Goal: Task Accomplishment & Management: Manage account settings

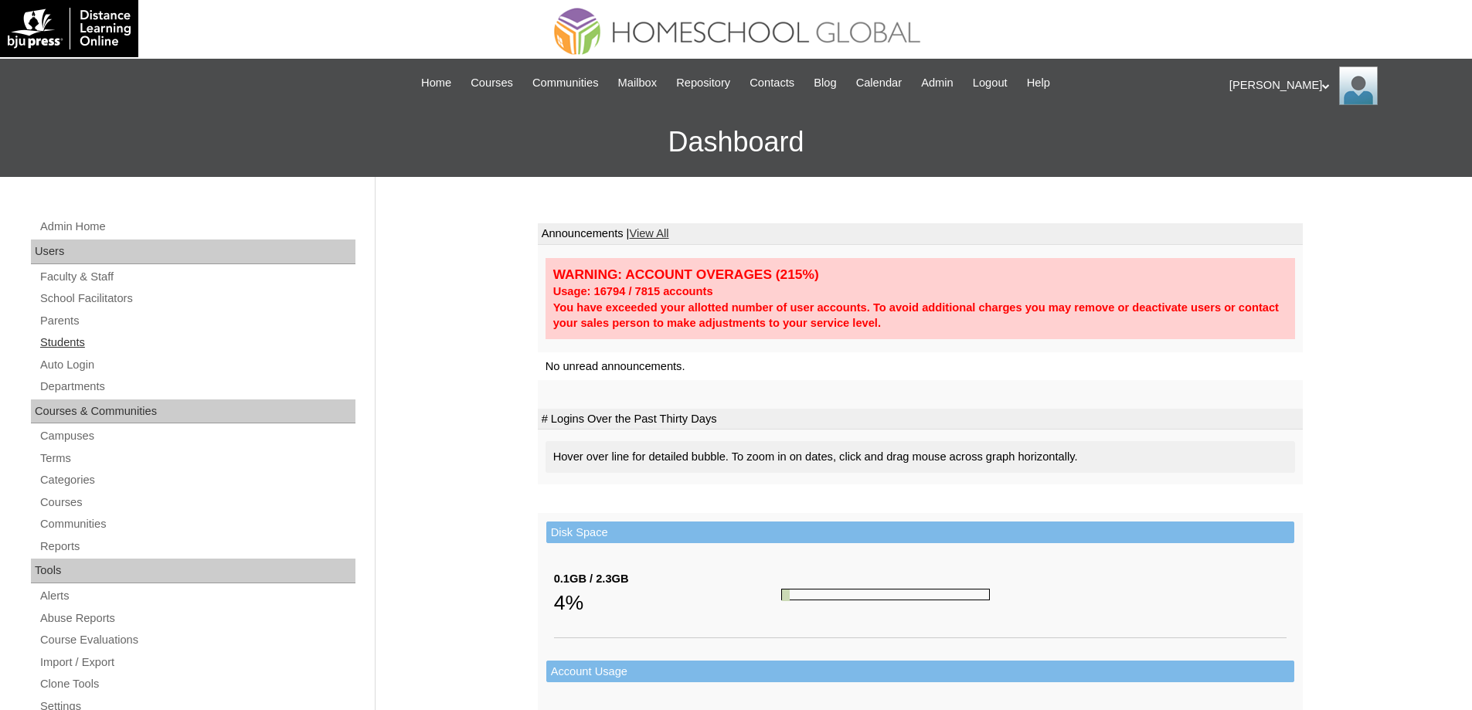
click at [95, 352] on link "Students" at bounding box center [197, 342] width 317 height 19
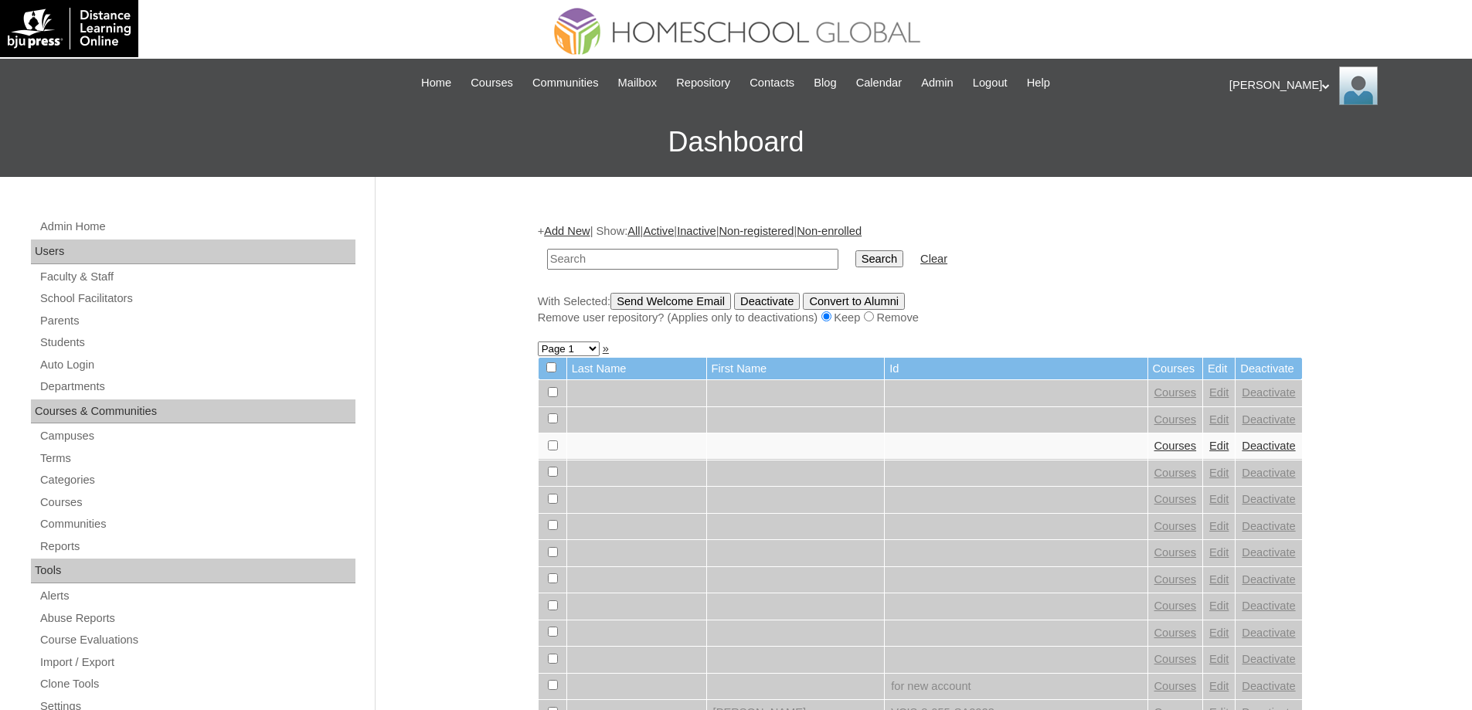
drag, startPoint x: 617, startPoint y: 255, endPoint x: 715, endPoint y: 267, distance: 98.9
click at [625, 257] on input "text" at bounding box center [692, 259] width 291 height 21
type input "Shaylla Han"
click at [869, 266] on input "Search" at bounding box center [879, 258] width 48 height 17
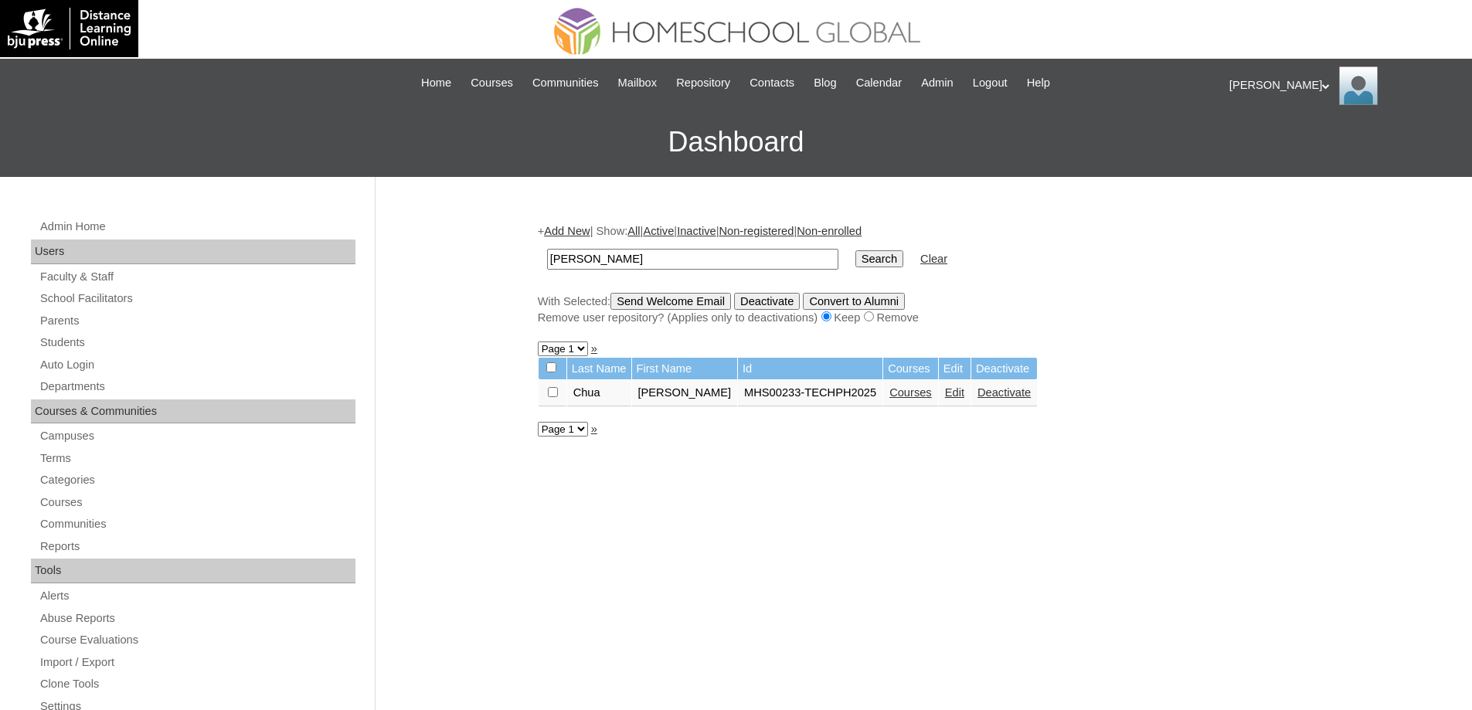
click at [926, 393] on link "Courses" at bounding box center [910, 392] width 42 height 12
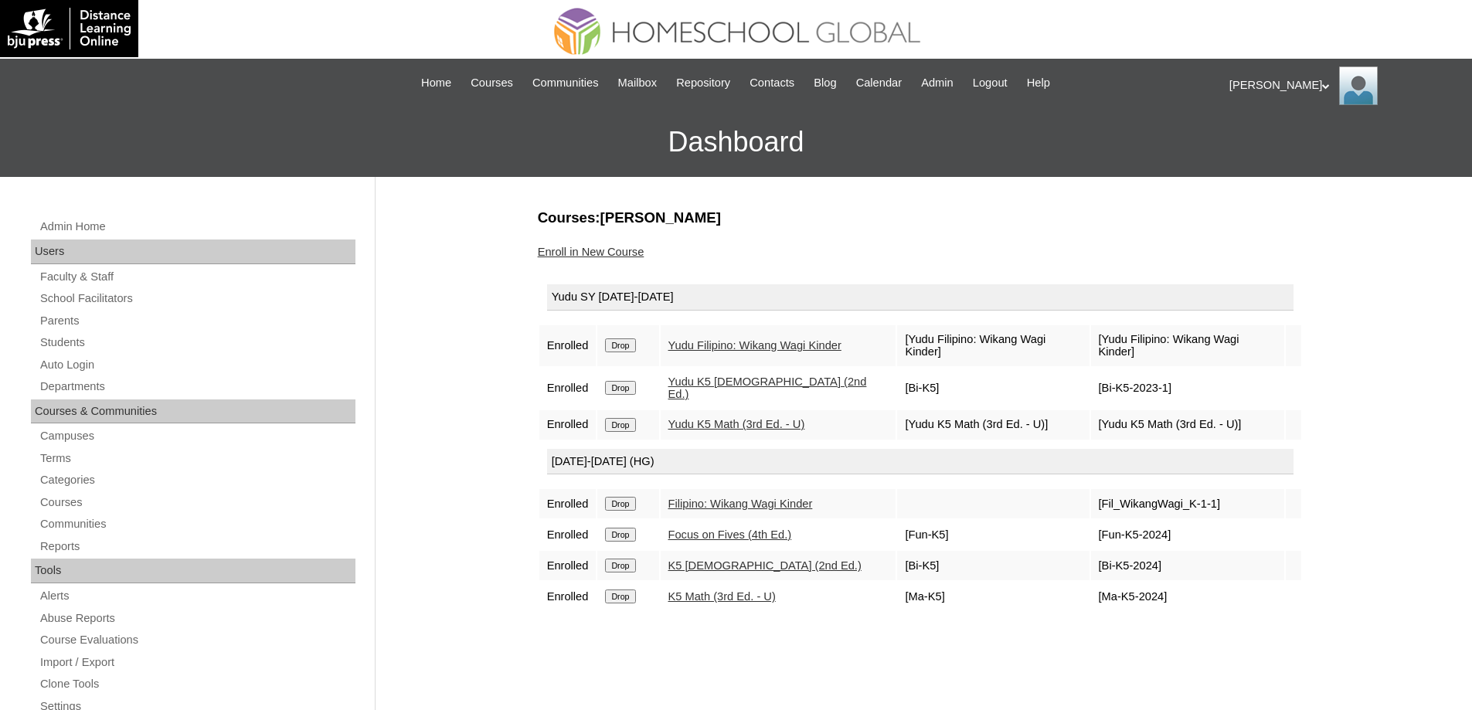
click at [634, 500] on input "Drop" at bounding box center [620, 504] width 30 height 14
click at [629, 501] on input "Drop" at bounding box center [620, 504] width 30 height 14
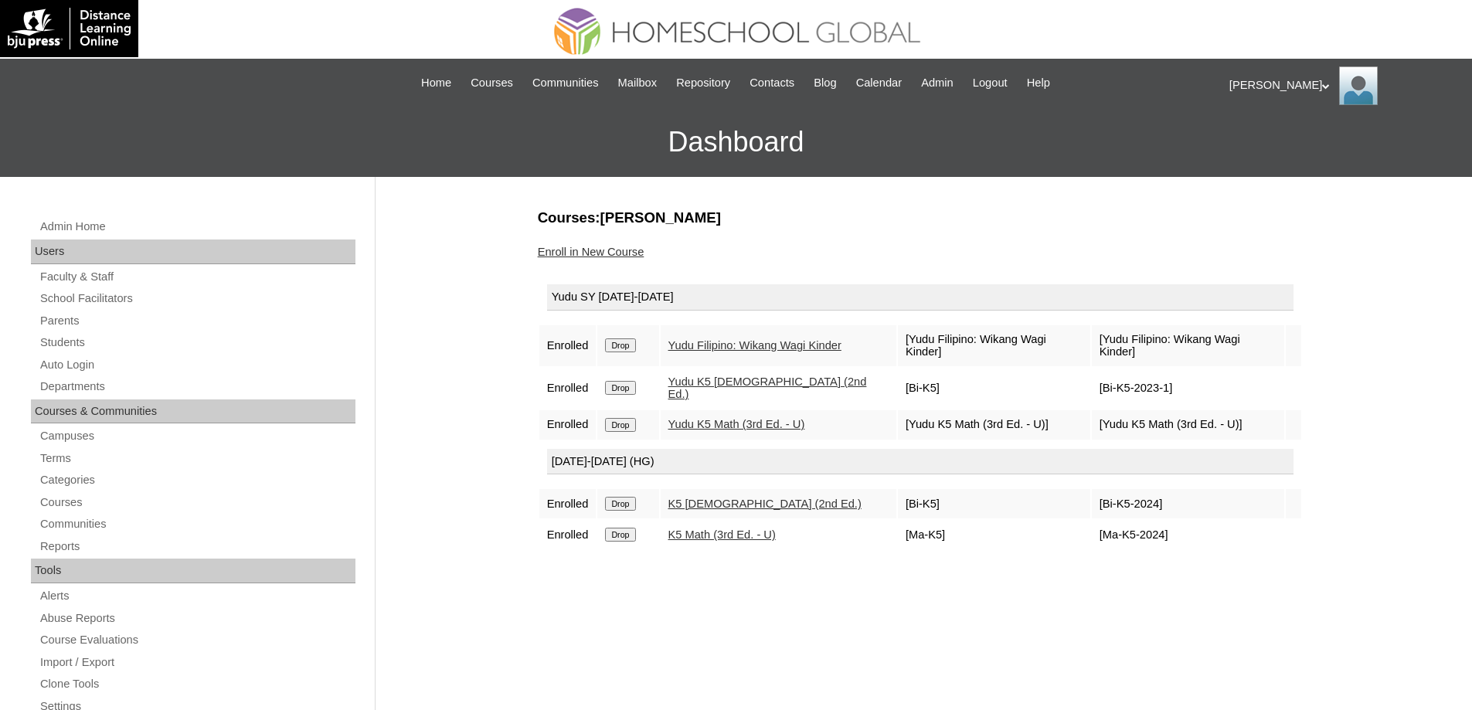
click at [635, 497] on input "Drop" at bounding box center [620, 504] width 30 height 14
click at [654, 489] on td "Drop" at bounding box center [627, 503] width 61 height 29
click at [647, 497] on form "Drop" at bounding box center [628, 503] width 46 height 12
click at [634, 497] on input "Drop" at bounding box center [620, 504] width 30 height 14
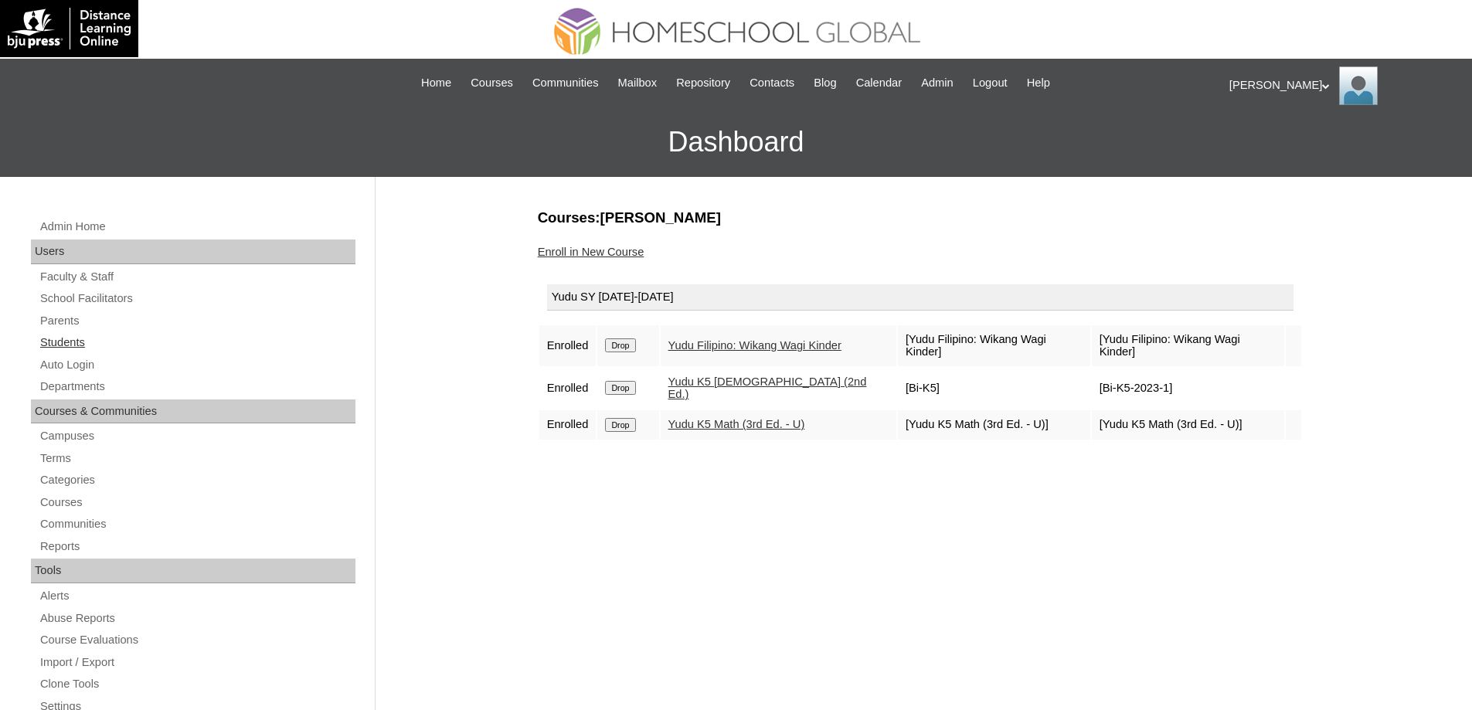
click at [107, 347] on link "Students" at bounding box center [197, 342] width 317 height 19
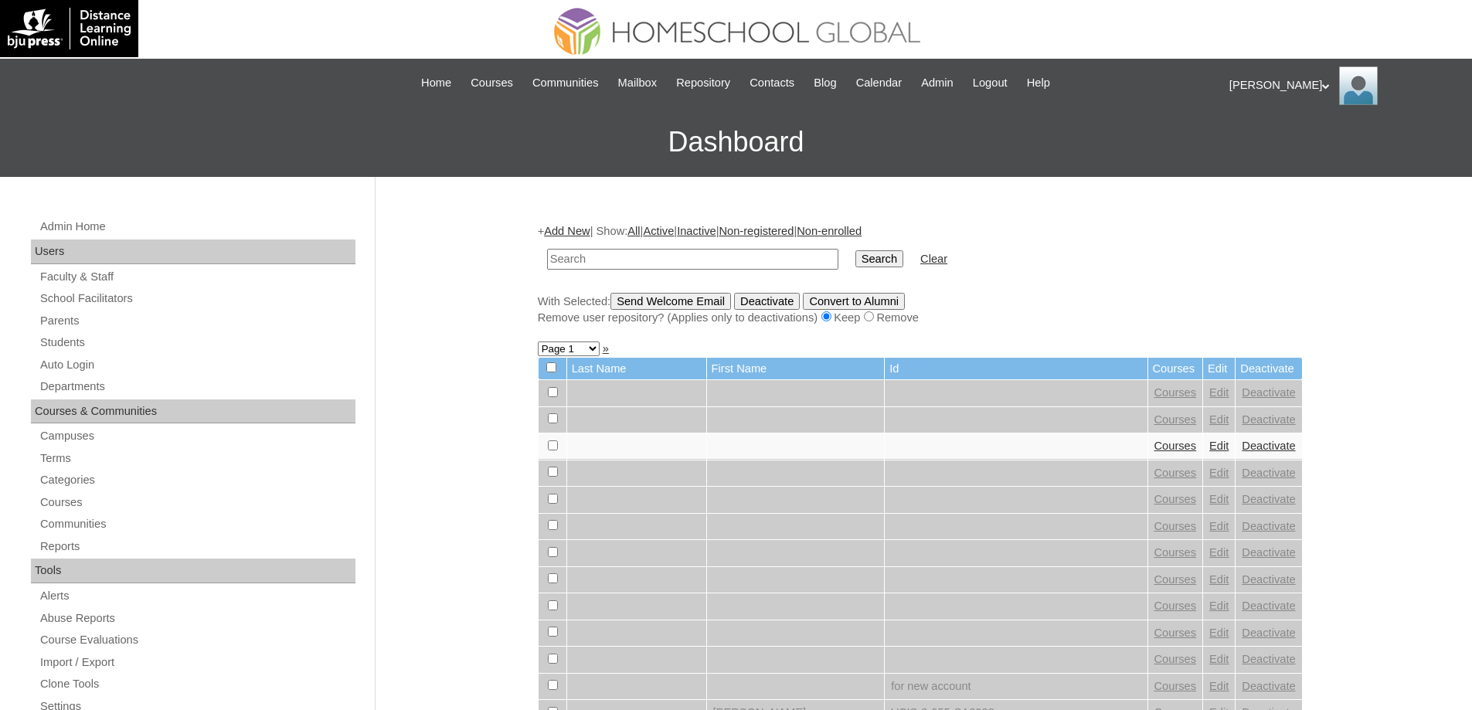
drag, startPoint x: 636, startPoint y: 253, endPoint x: 819, endPoint y: 262, distance: 183.3
click at [637, 253] on input "text" at bounding box center [692, 259] width 291 height 21
type input "Kirt Alexandr"
click at [885, 260] on input "Search" at bounding box center [879, 258] width 48 height 17
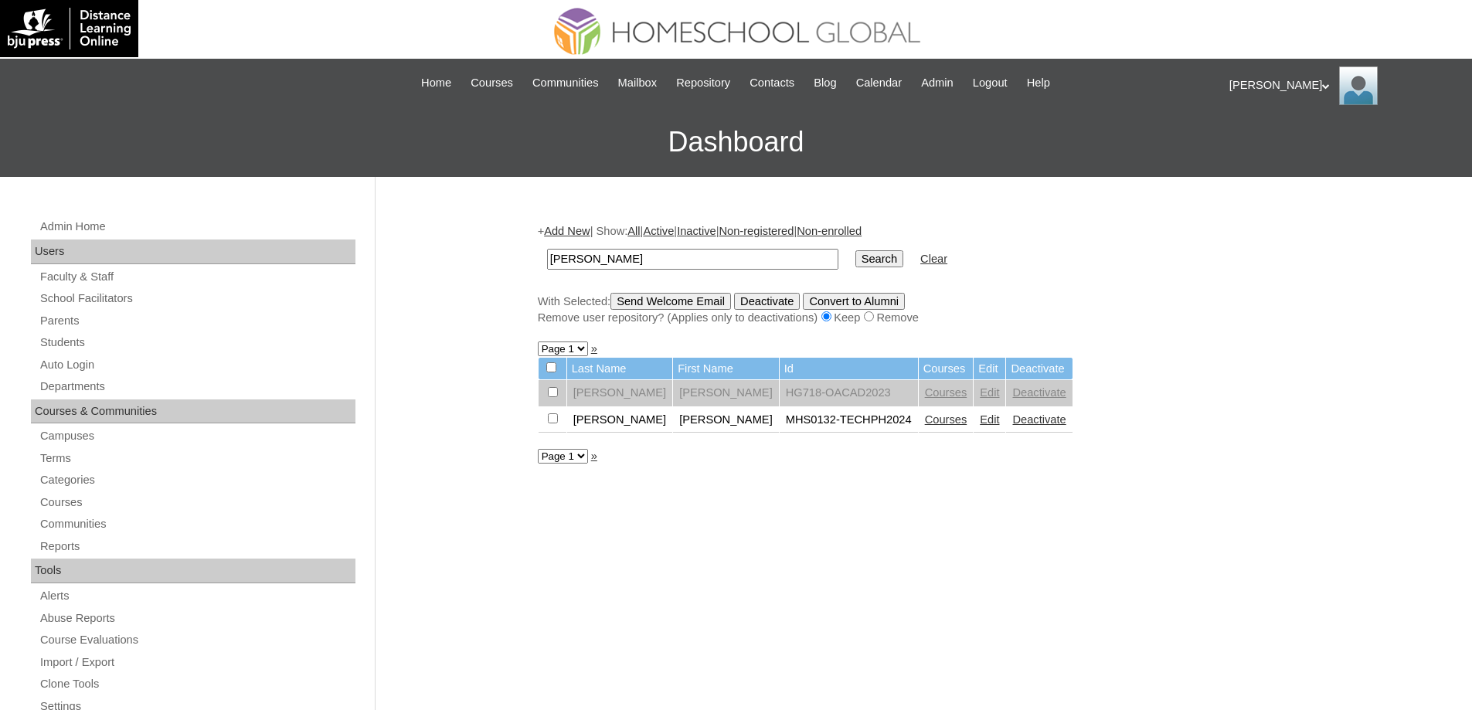
click at [925, 419] on link "Courses" at bounding box center [946, 419] width 42 height 12
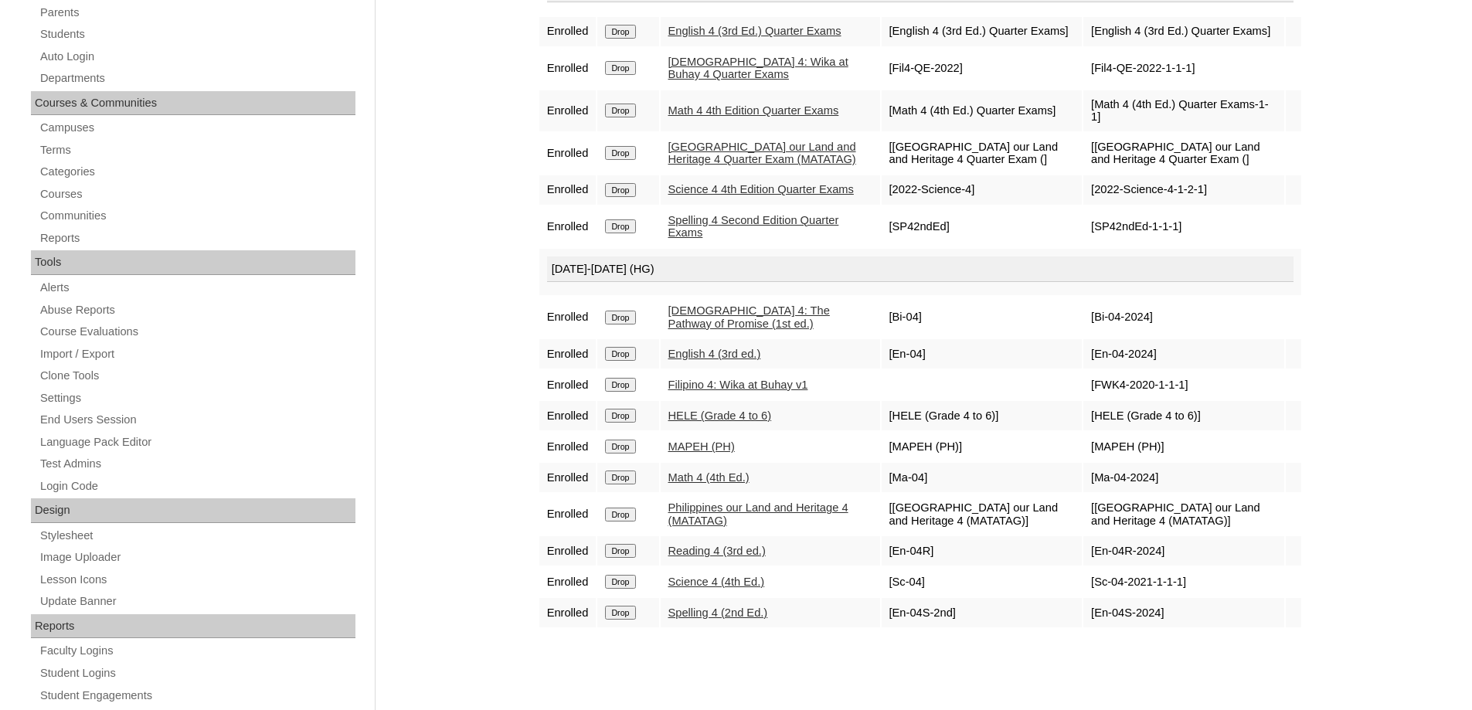
scroll to position [309, 0]
click at [637, 337] on td "Drop" at bounding box center [627, 316] width 61 height 41
click at [632, 324] on input "Drop" at bounding box center [620, 317] width 30 height 14
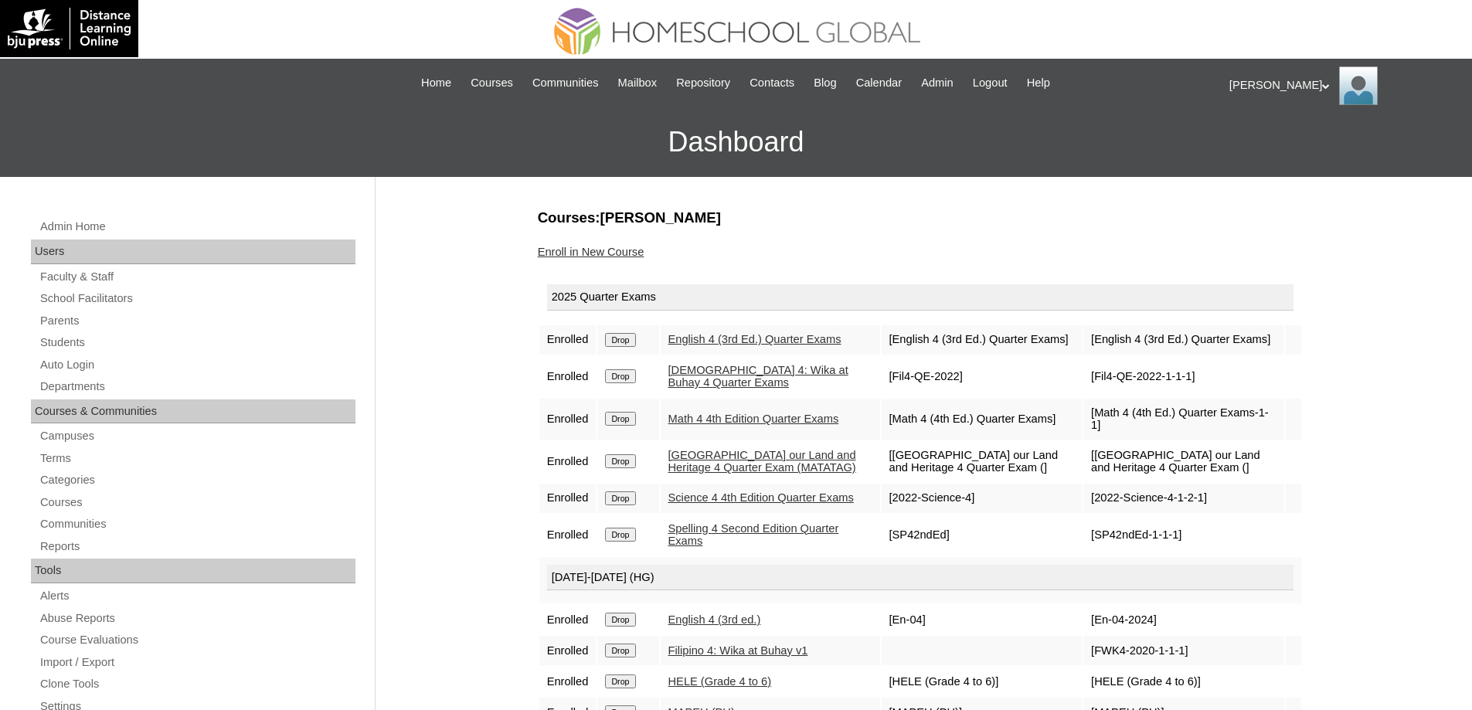
click at [633, 627] on input "Drop" at bounding box center [620, 620] width 30 height 14
click at [635, 627] on input "Drop" at bounding box center [620, 620] width 30 height 14
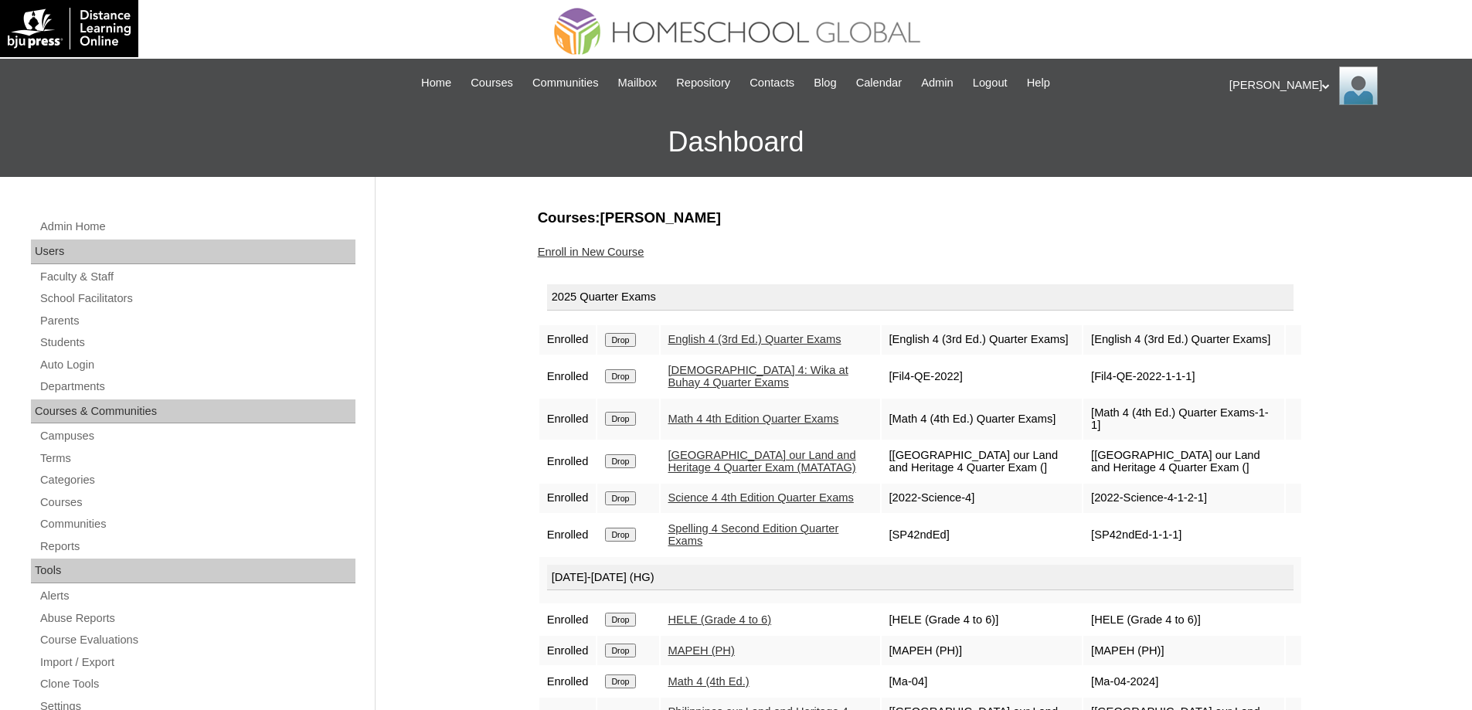
click at [630, 627] on input "Drop" at bounding box center [620, 620] width 30 height 14
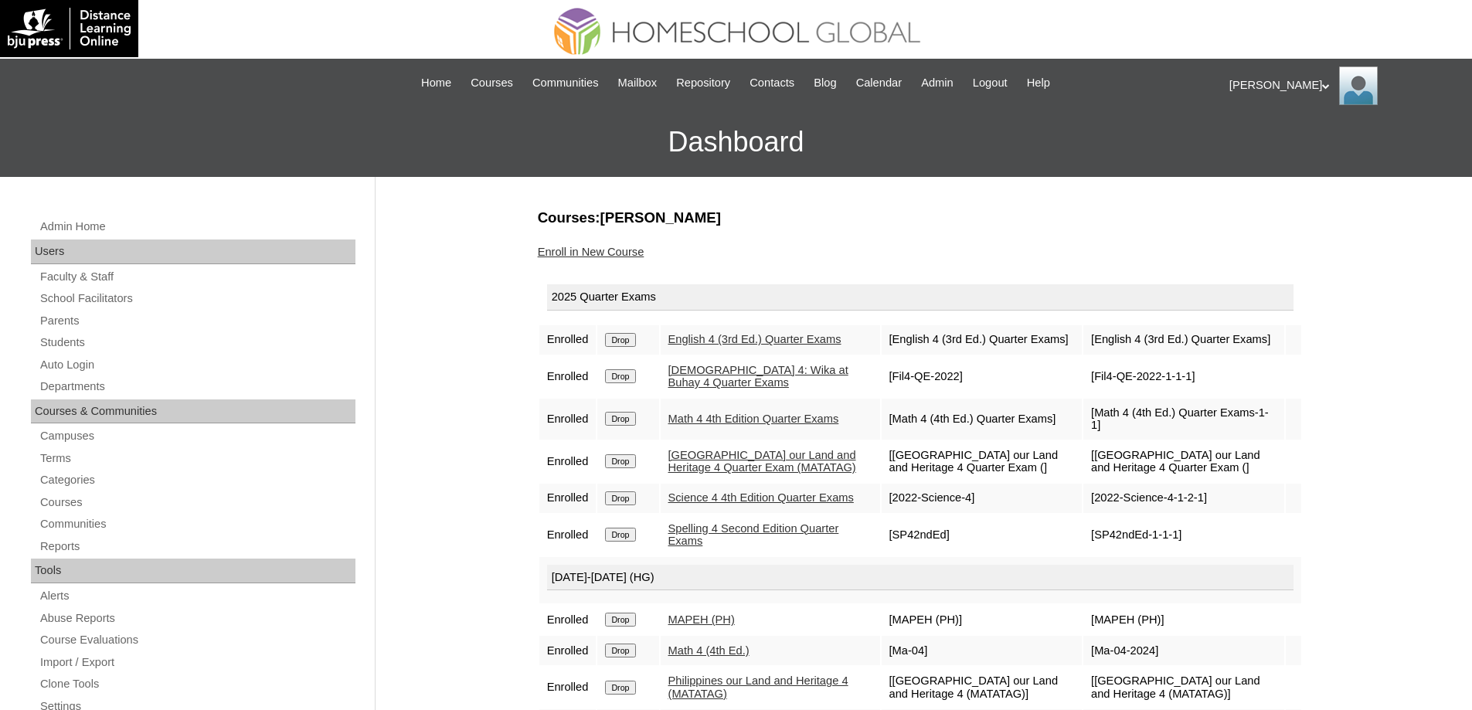
click at [625, 627] on input "Drop" at bounding box center [620, 620] width 30 height 14
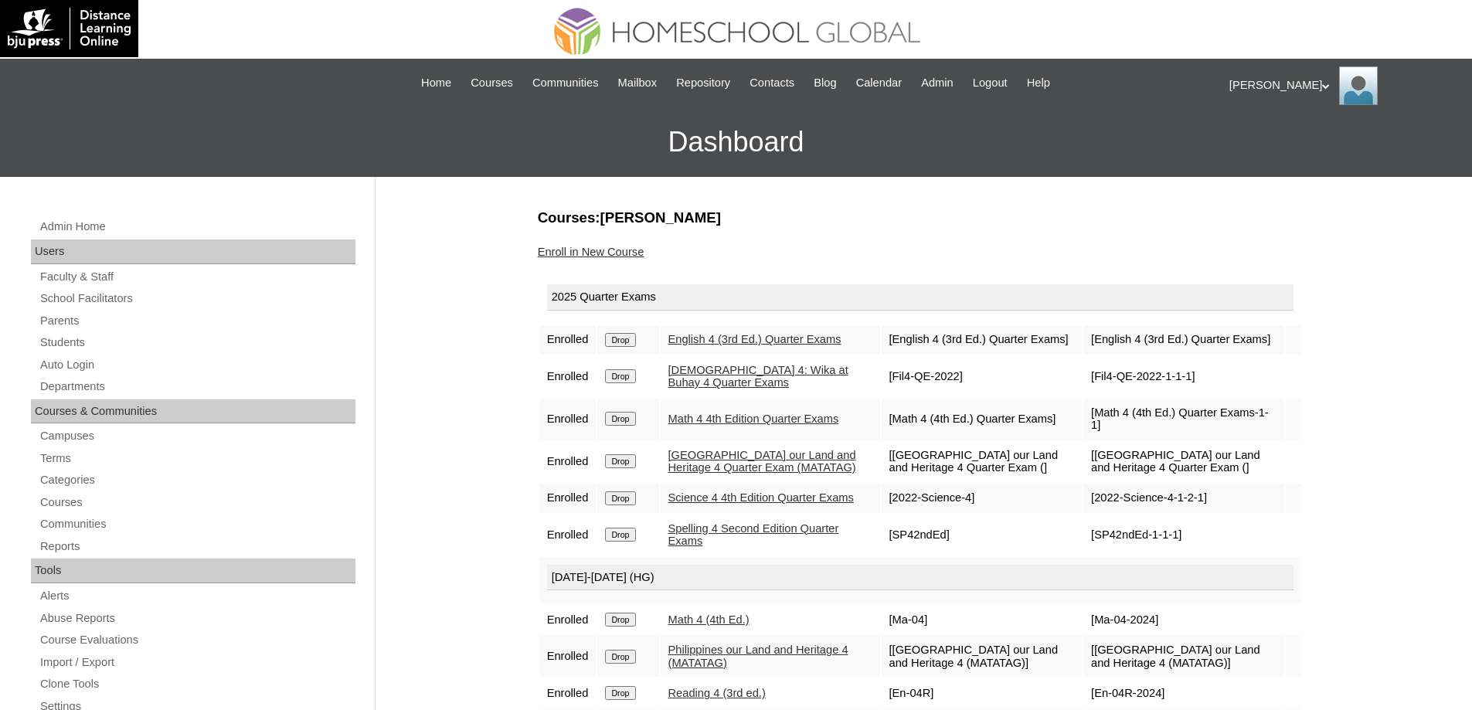
click at [631, 627] on input "Drop" at bounding box center [620, 620] width 30 height 14
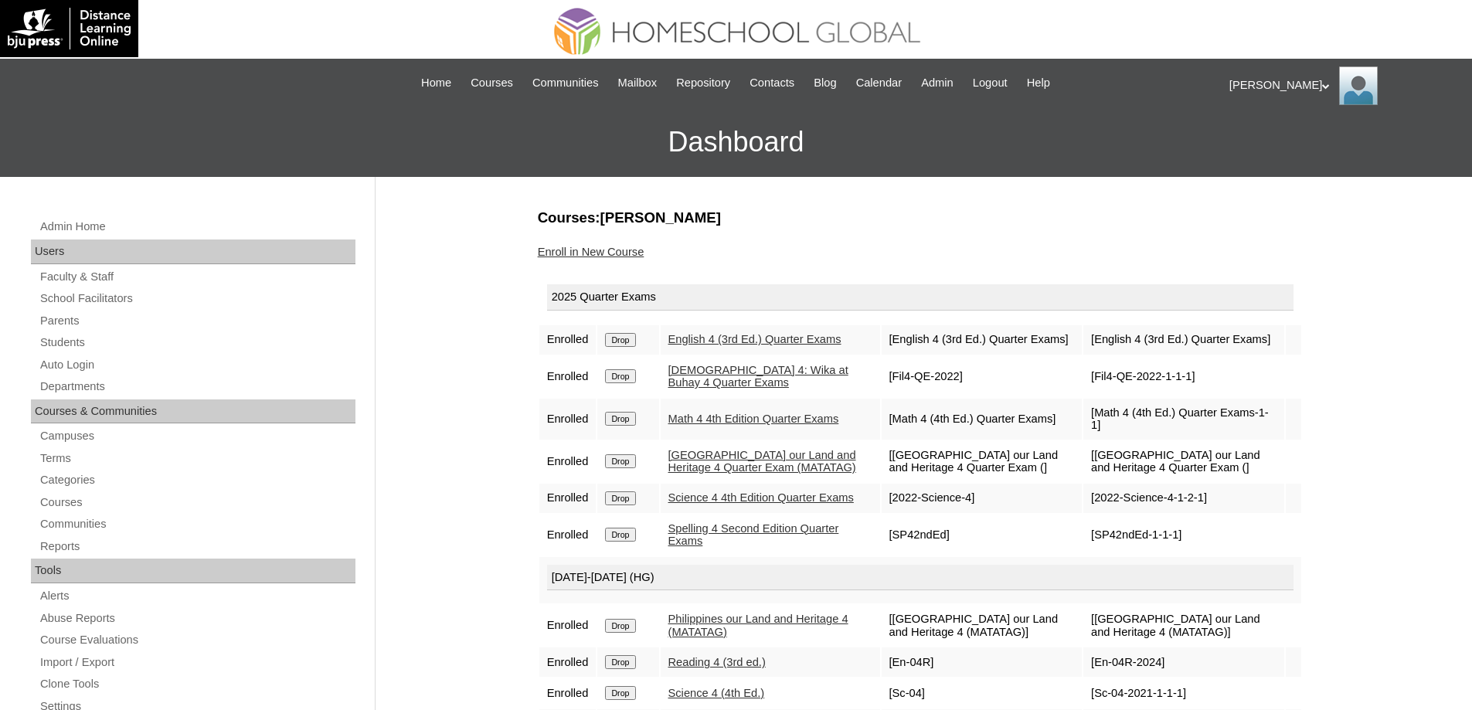
click at [629, 633] on input "Drop" at bounding box center [620, 626] width 30 height 14
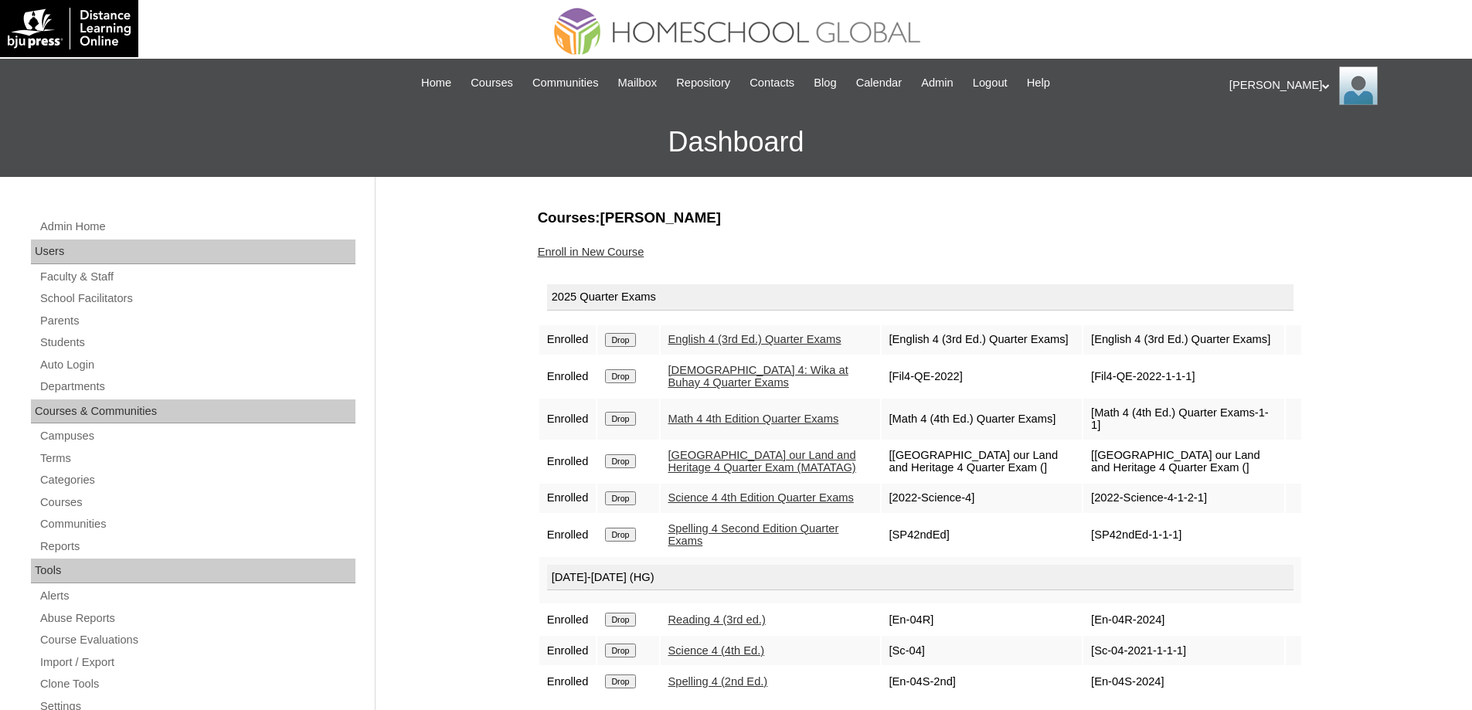
click at [621, 634] on td "Drop" at bounding box center [627, 619] width 61 height 29
click at [620, 634] on td "Drop" at bounding box center [627, 619] width 61 height 29
click at [620, 627] on input "Drop" at bounding box center [620, 620] width 30 height 14
click at [632, 627] on input "Drop" at bounding box center [620, 620] width 30 height 14
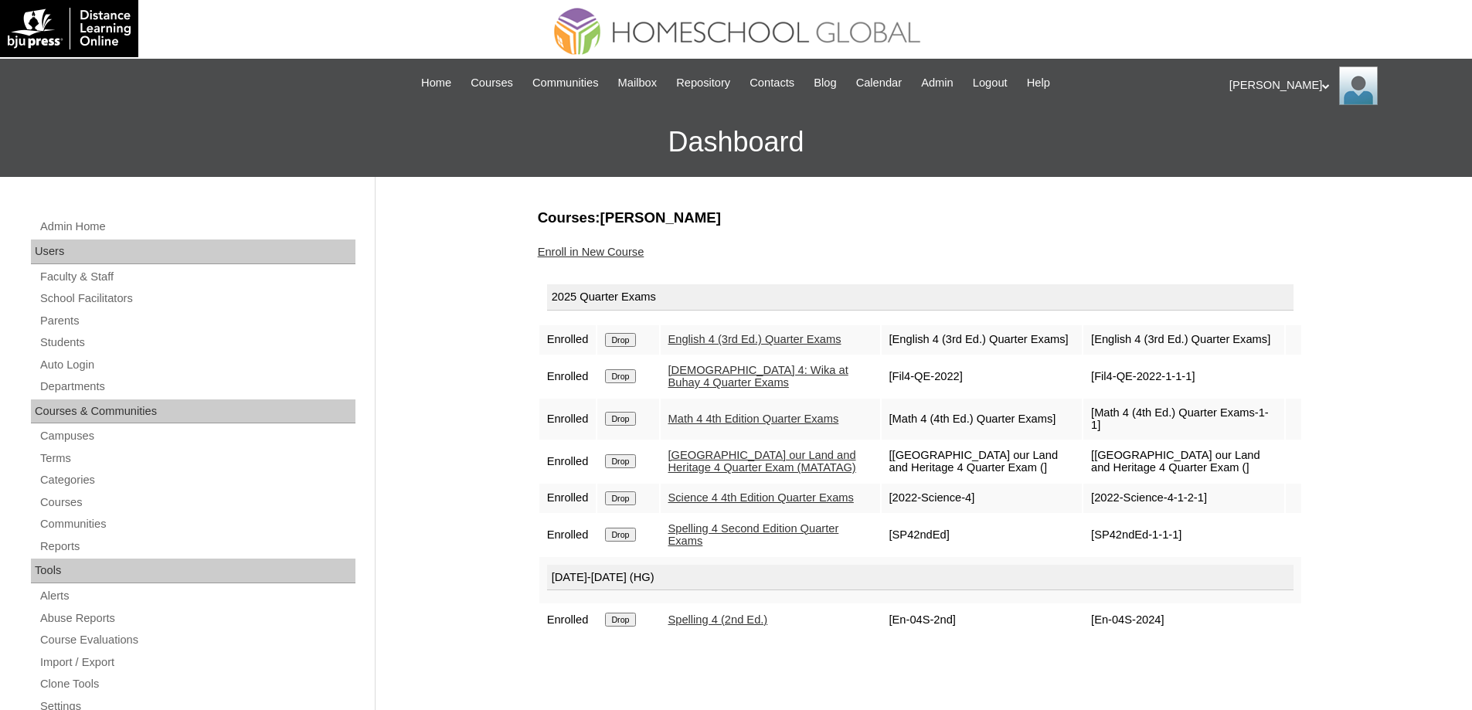
drag, startPoint x: 617, startPoint y: 647, endPoint x: 796, endPoint y: 43, distance: 630.0
click at [617, 627] on input "Drop" at bounding box center [620, 620] width 30 height 14
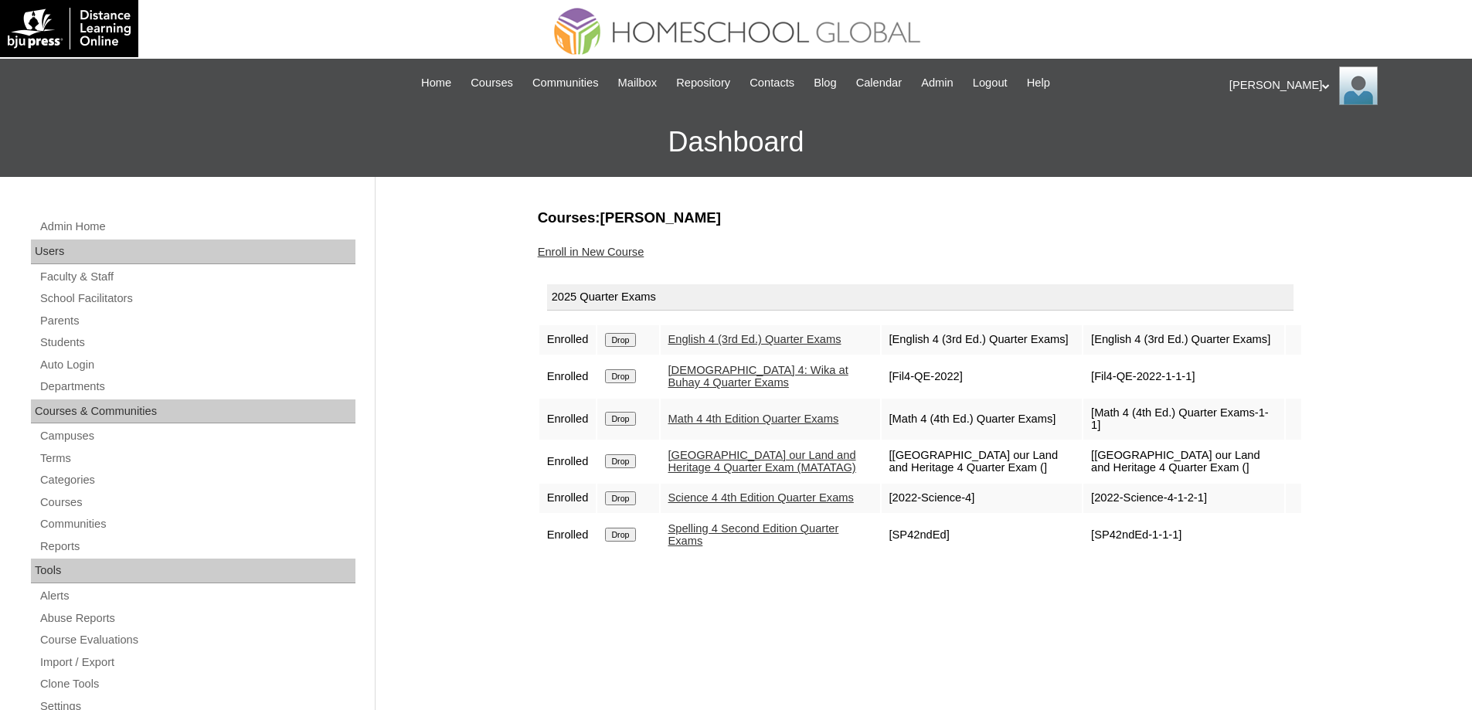
click at [622, 254] on link "Enroll in New Course" at bounding box center [591, 252] width 107 height 12
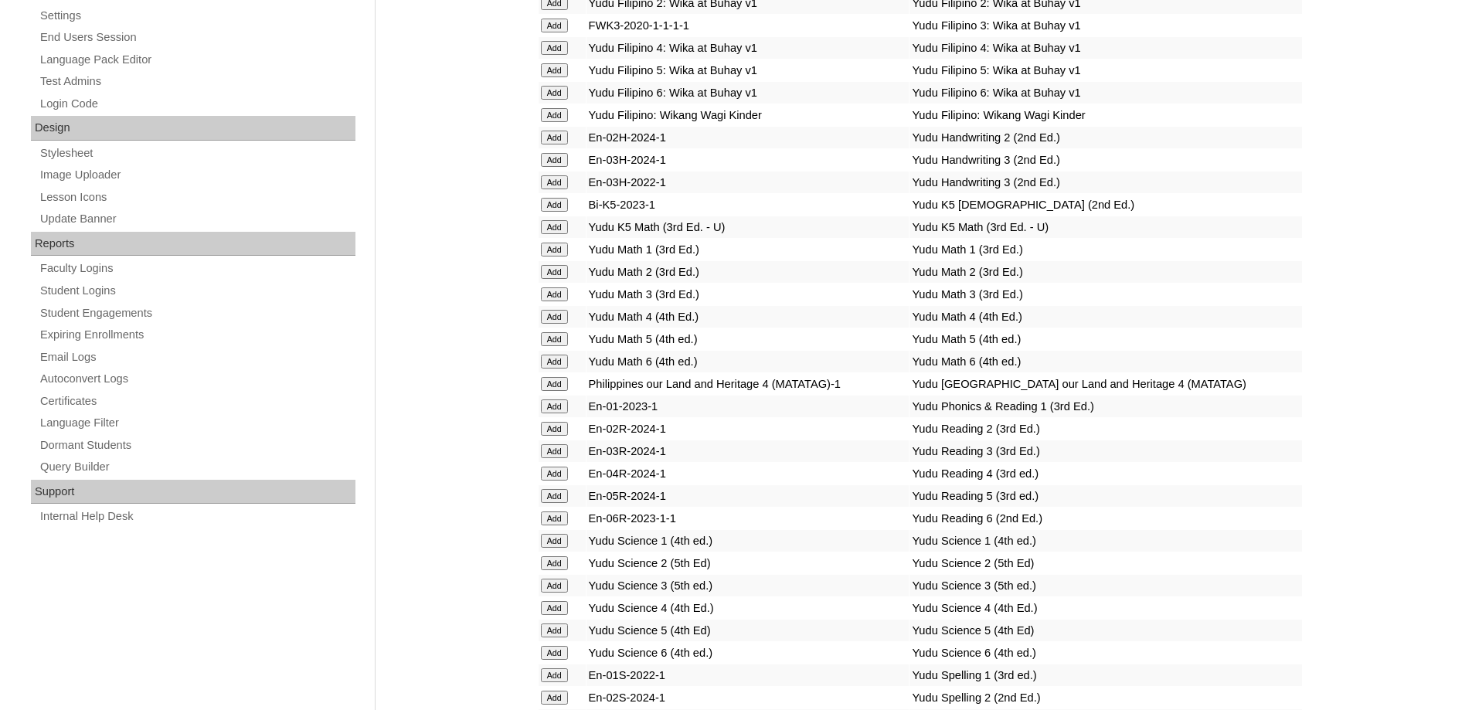
scroll to position [695, 0]
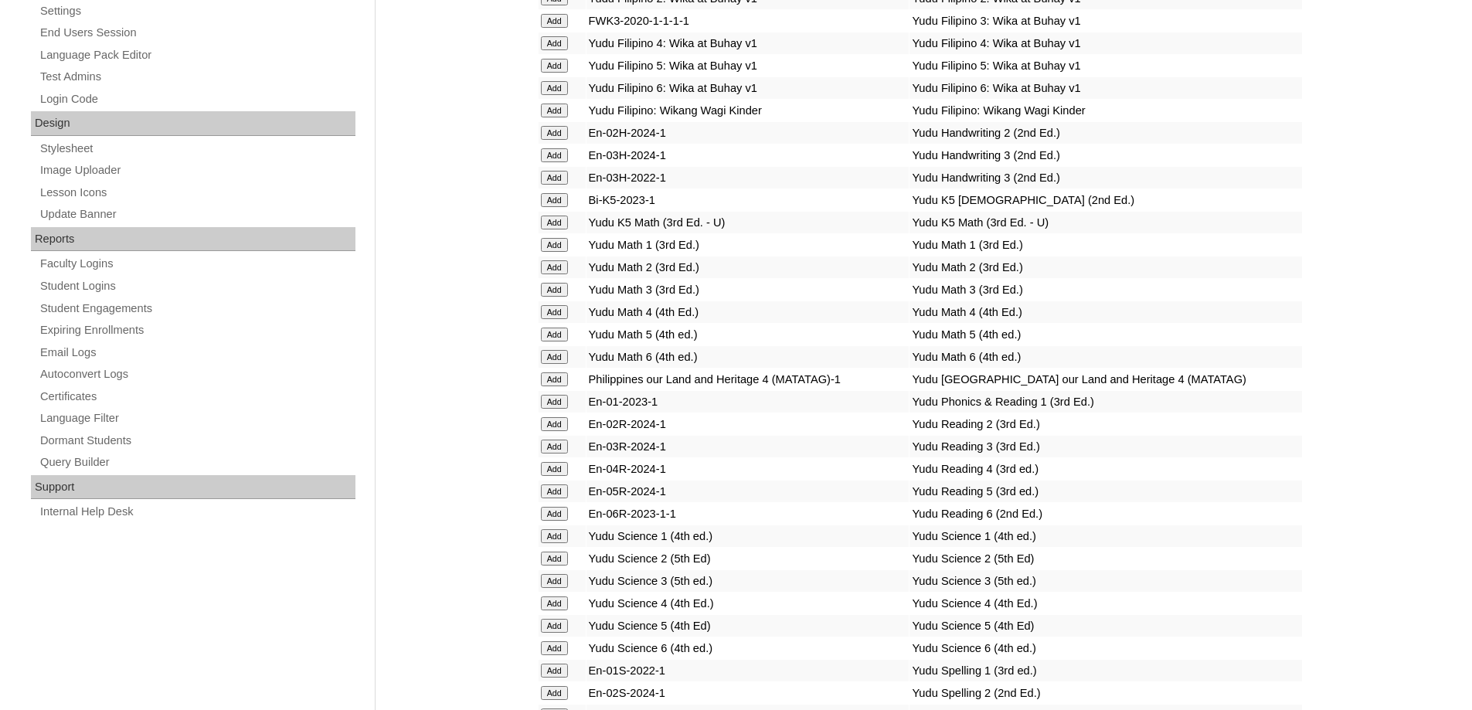
click at [552, 386] on input "Add" at bounding box center [554, 379] width 27 height 14
click at [562, 50] on input "Add" at bounding box center [554, 43] width 27 height 14
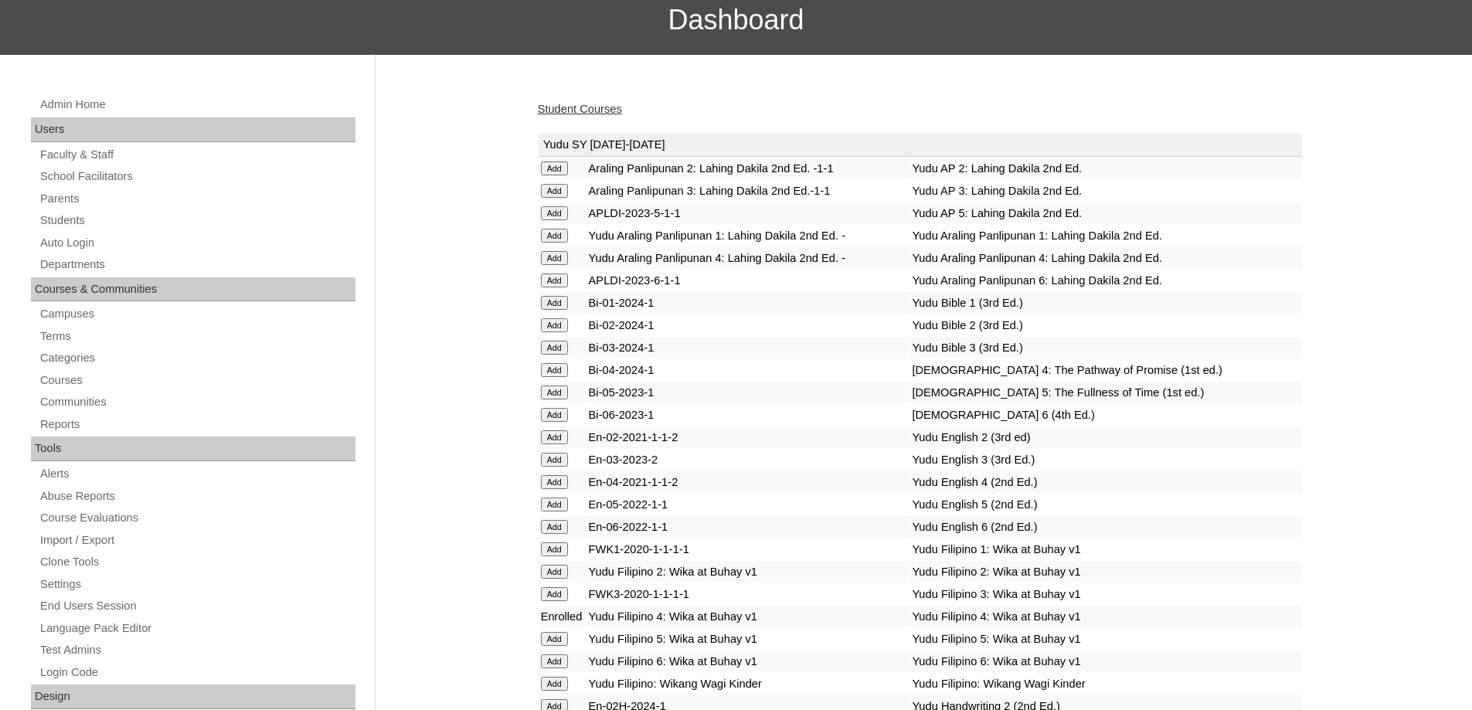
scroll to position [155, 0]
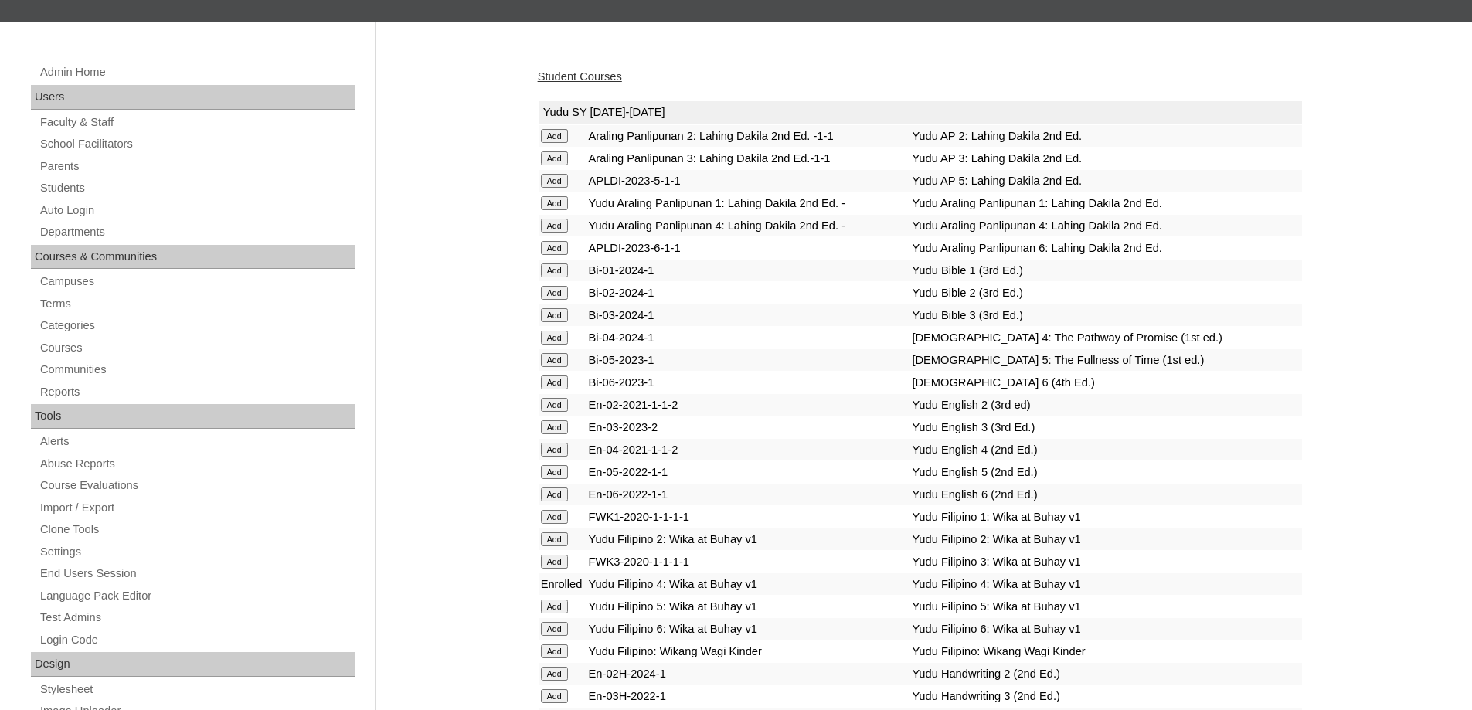
click at [562, 345] on input "Add" at bounding box center [554, 338] width 27 height 14
click at [553, 457] on input "Add" at bounding box center [554, 450] width 27 height 14
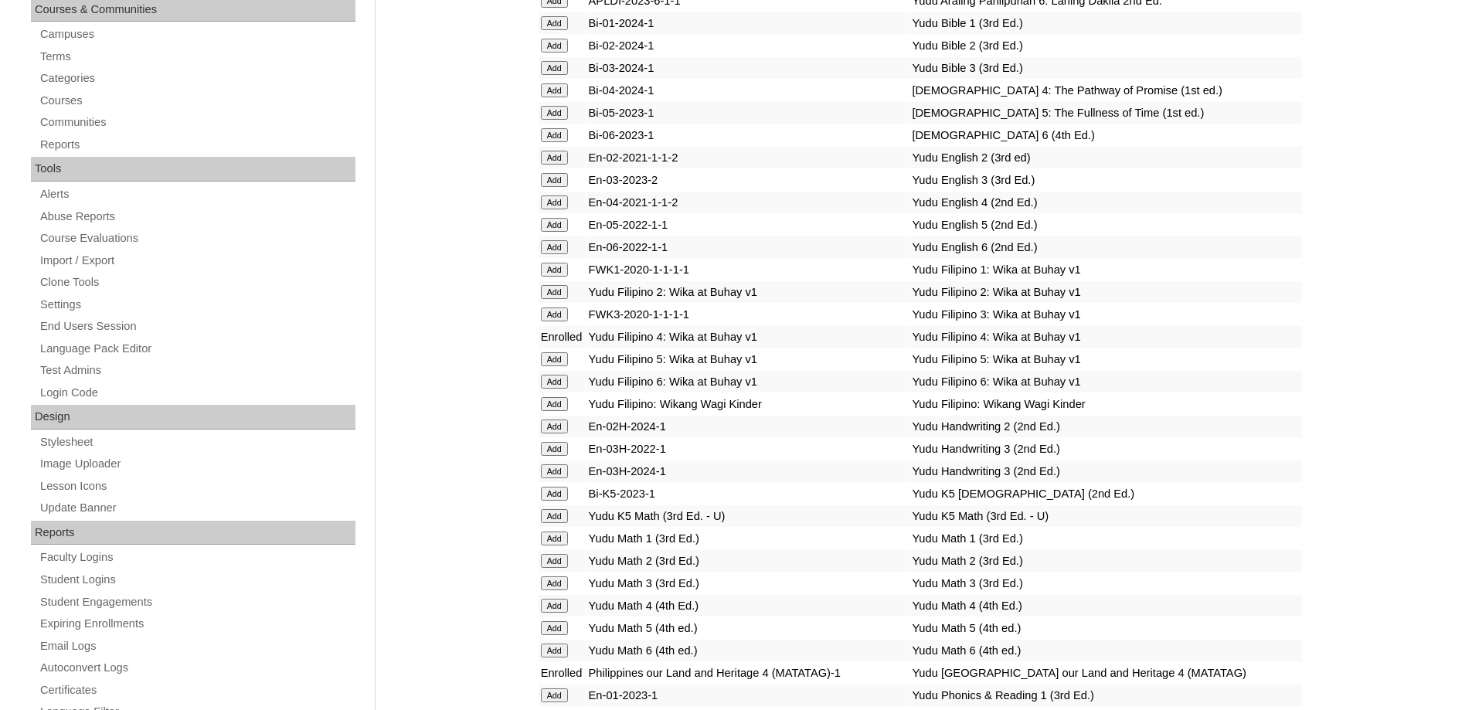
scroll to position [464, 0]
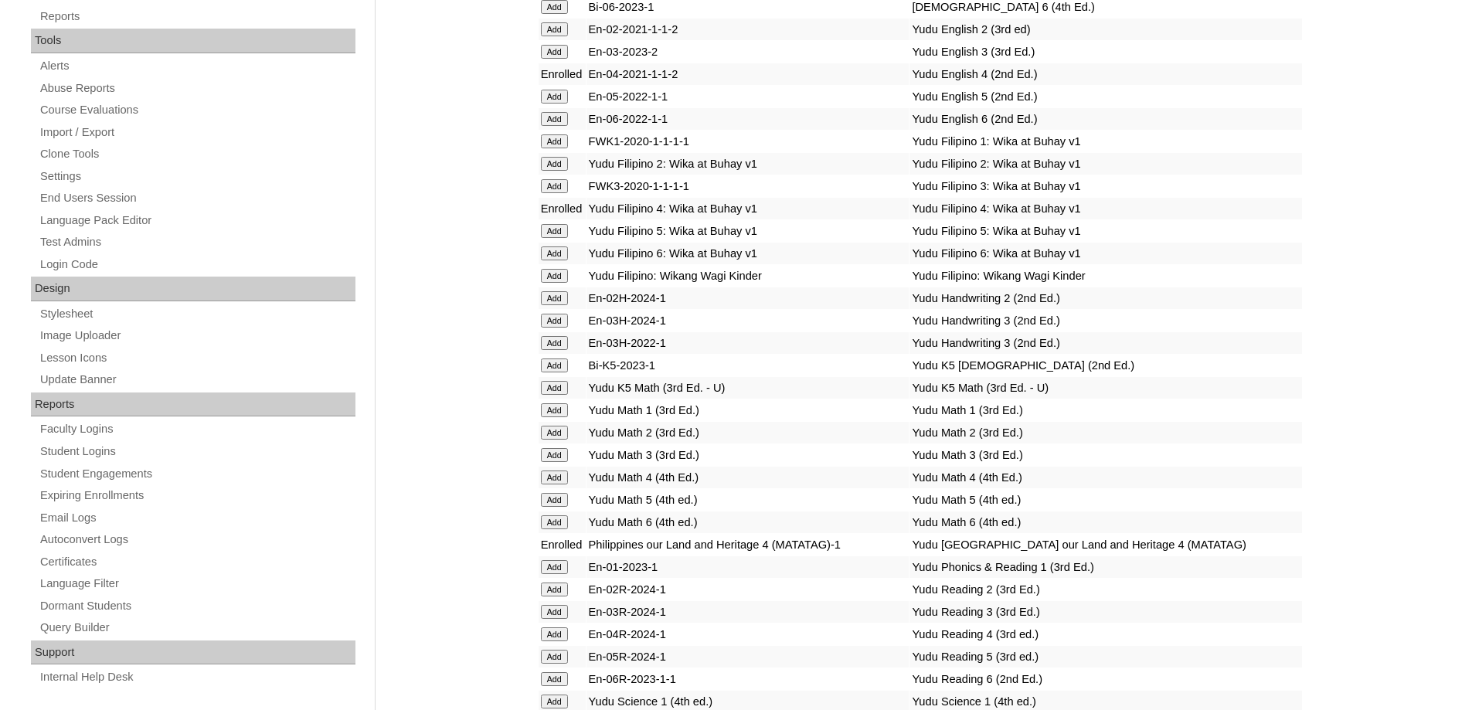
scroll to position [541, 0]
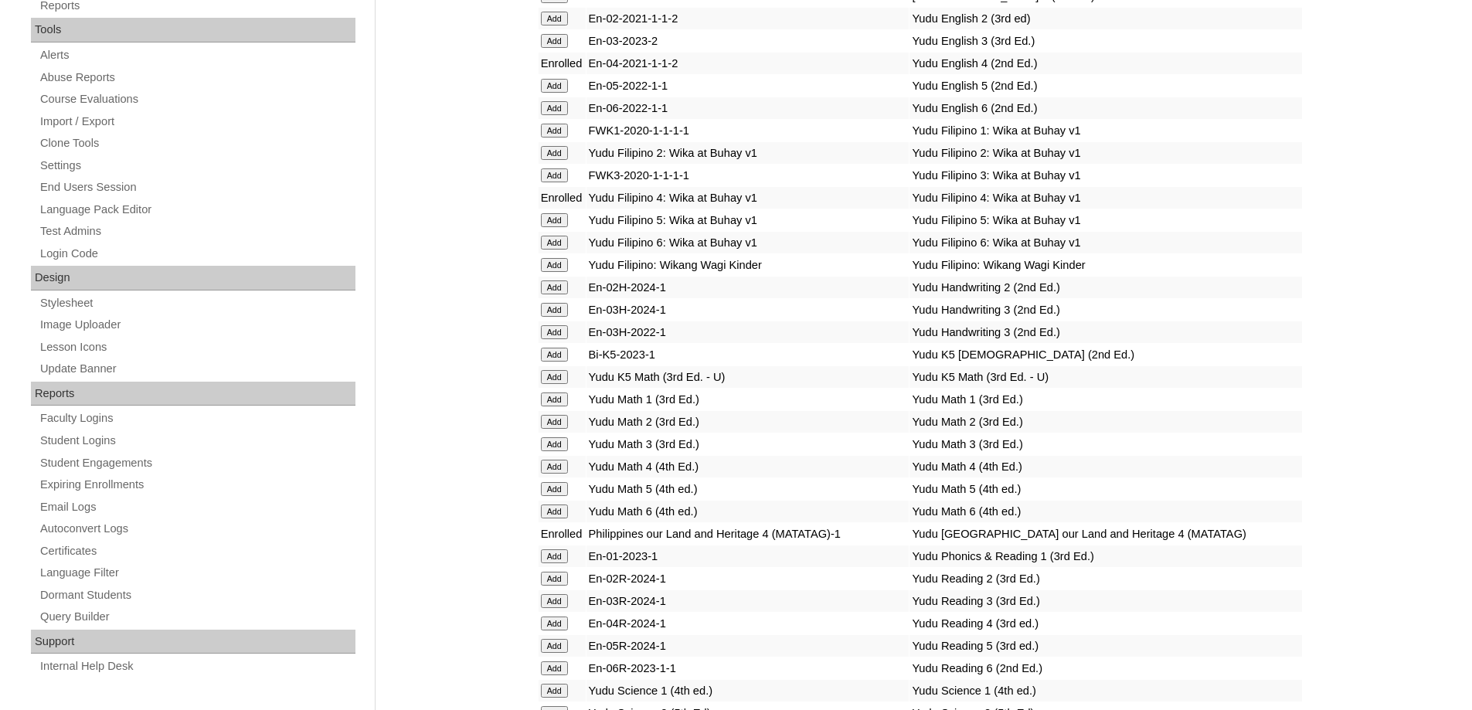
click at [551, 474] on input "Add" at bounding box center [554, 467] width 27 height 14
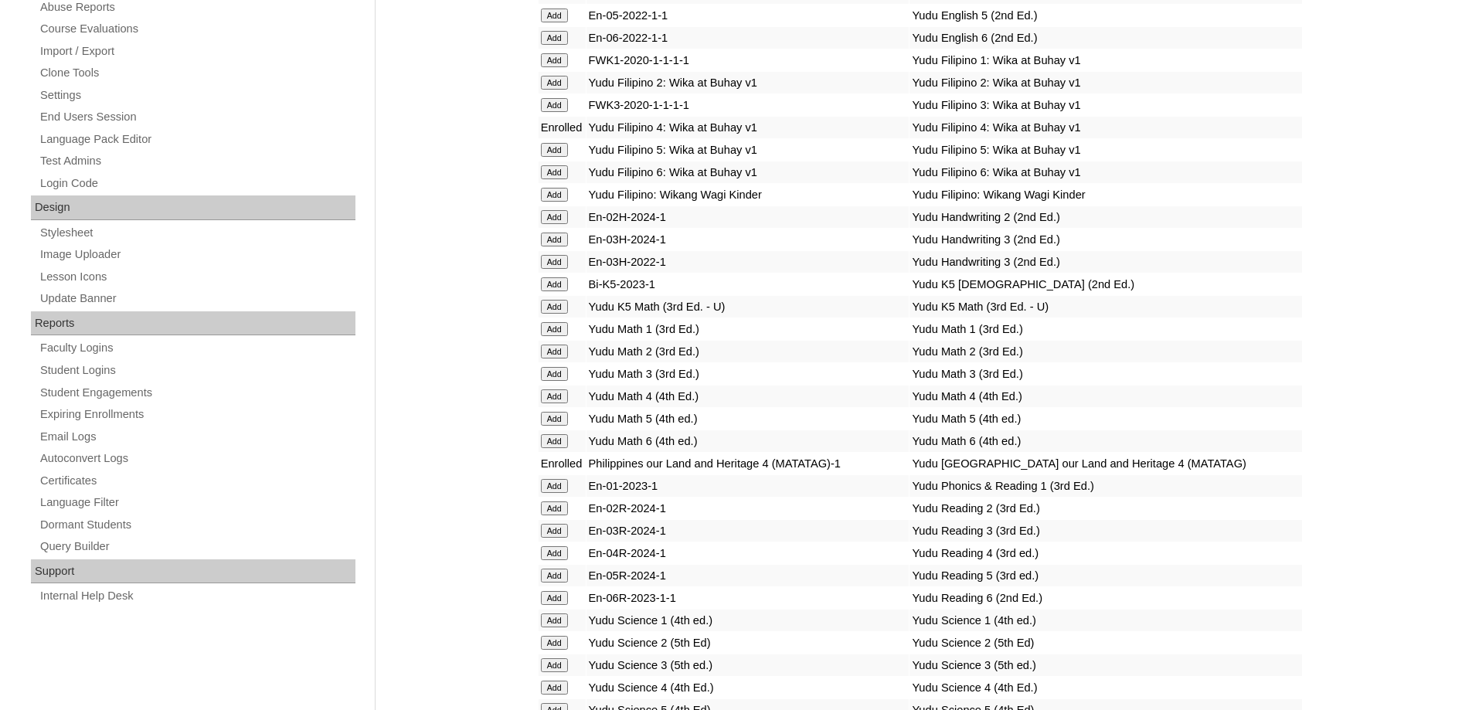
scroll to position [850, 0]
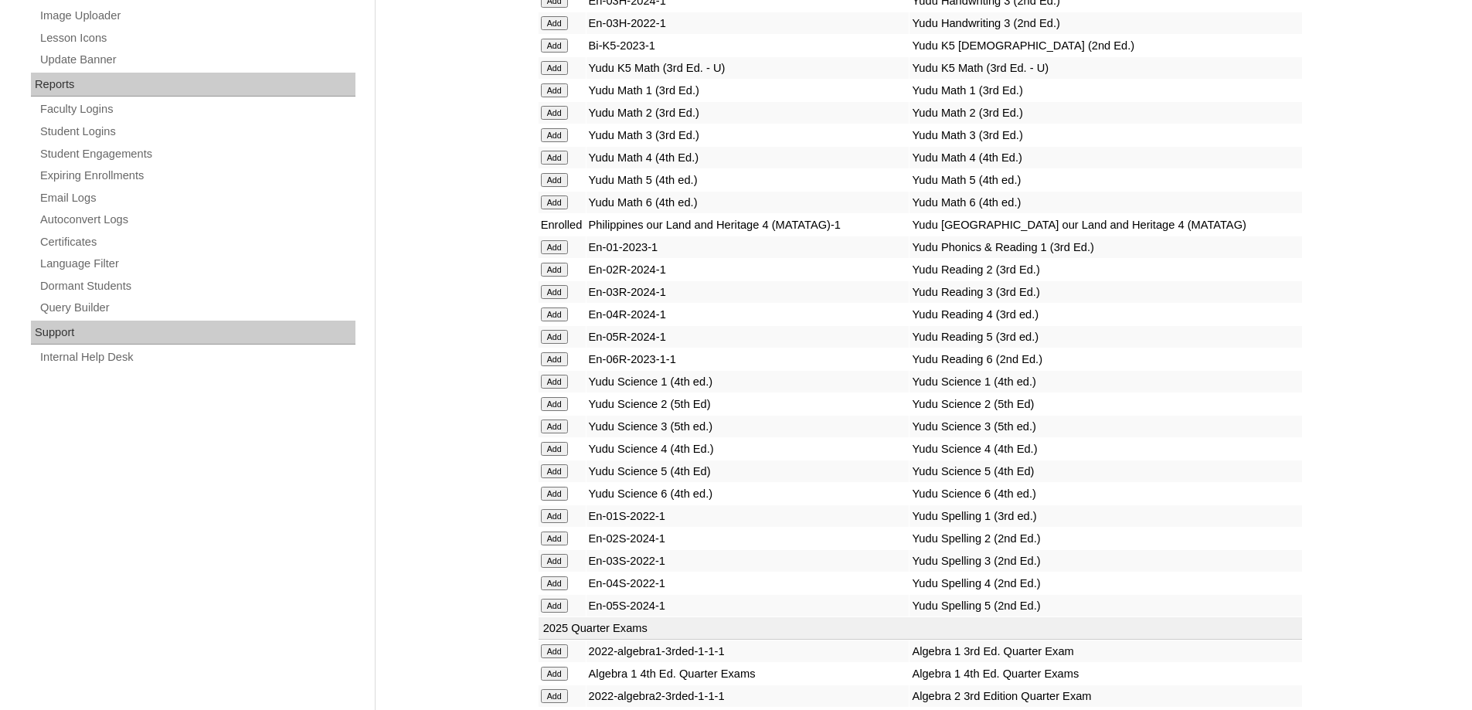
click at [560, 321] on input "Add" at bounding box center [554, 314] width 27 height 14
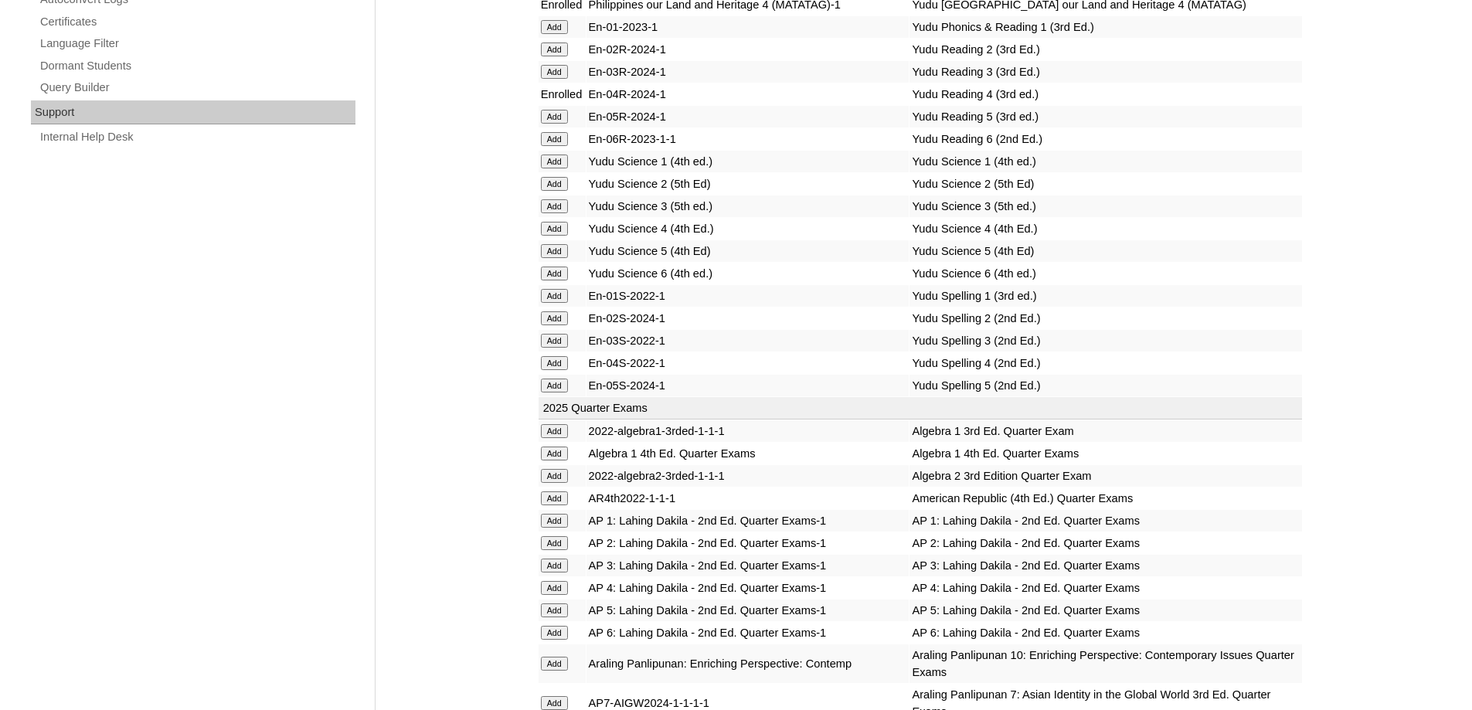
scroll to position [1082, 0]
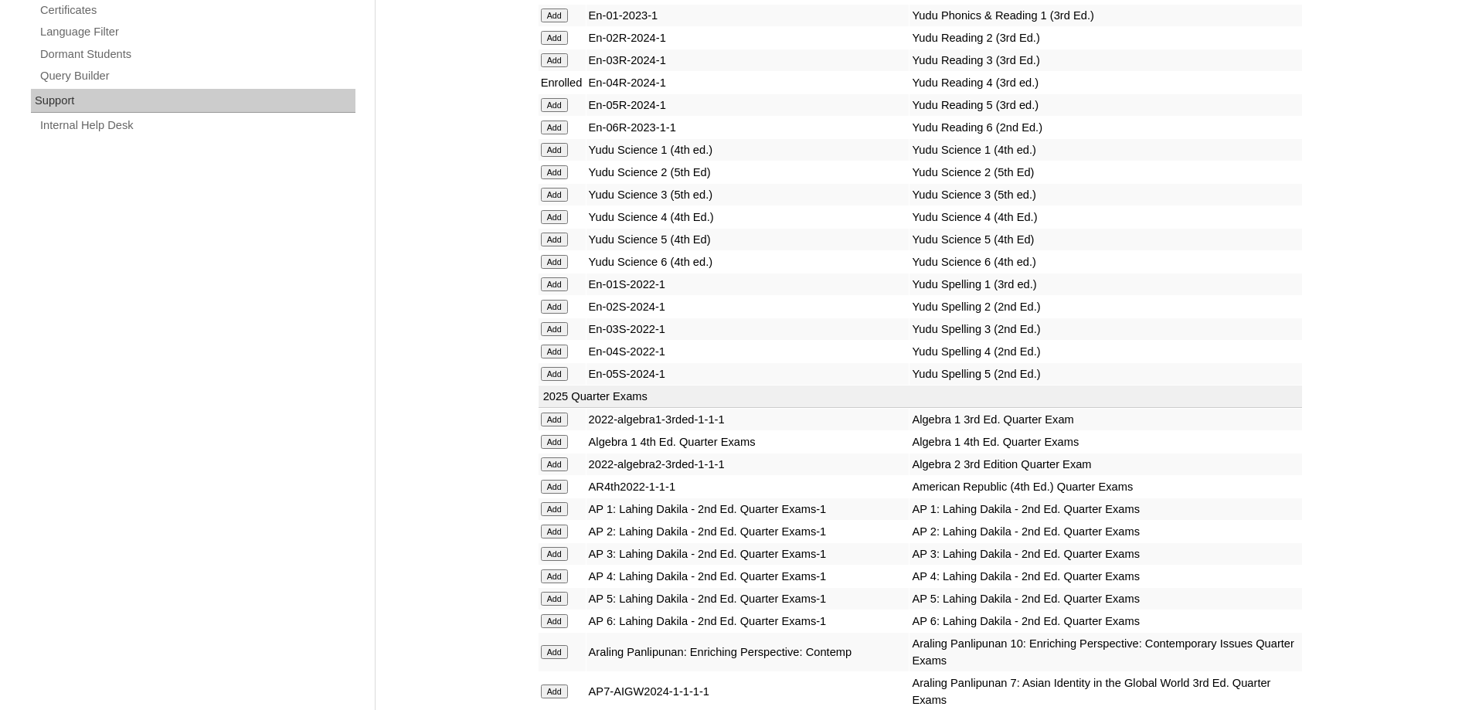
click at [559, 358] on input "Add" at bounding box center [554, 352] width 27 height 14
click at [558, 224] on input "Add" at bounding box center [554, 217] width 27 height 14
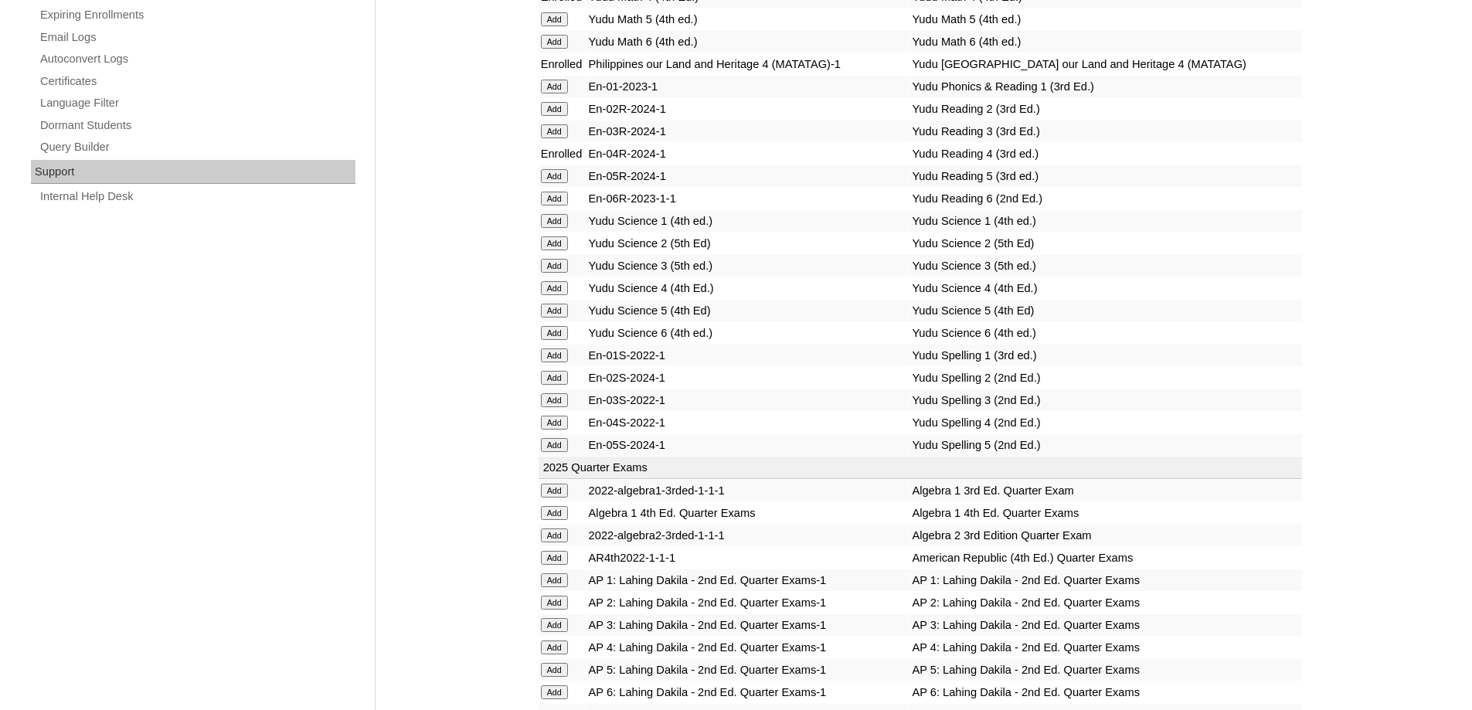
scroll to position [1004, 0]
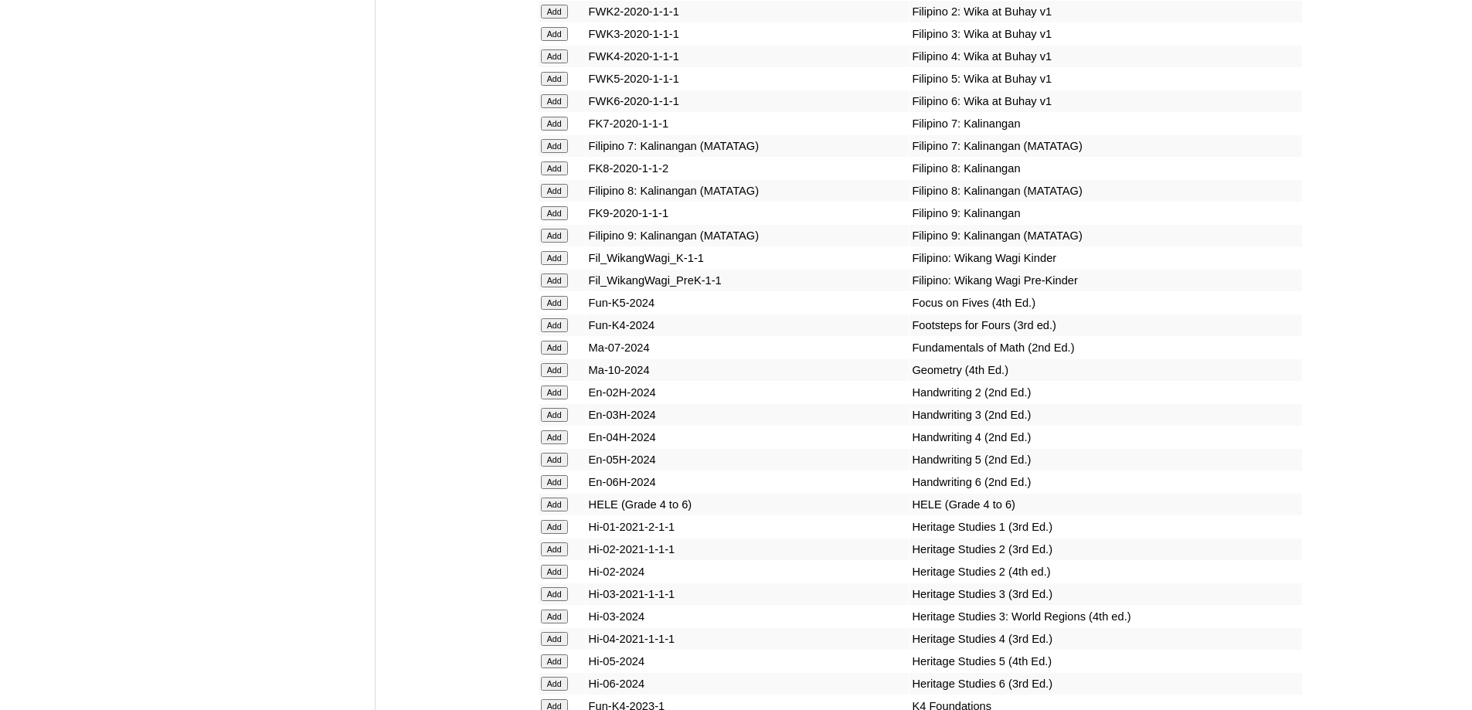
scroll to position [5485, 0]
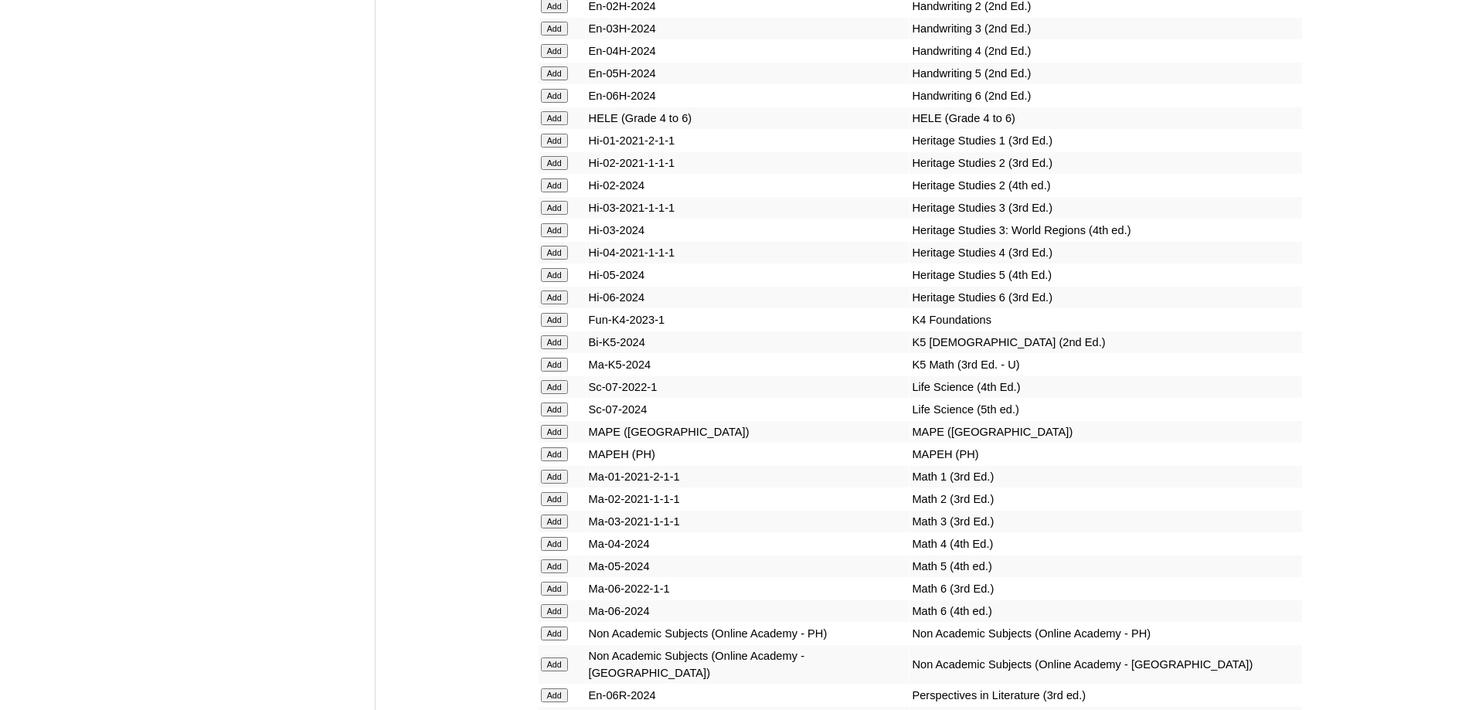
click at [558, 125] on input "Add" at bounding box center [554, 118] width 27 height 14
click at [564, 461] on input "Add" at bounding box center [554, 454] width 27 height 14
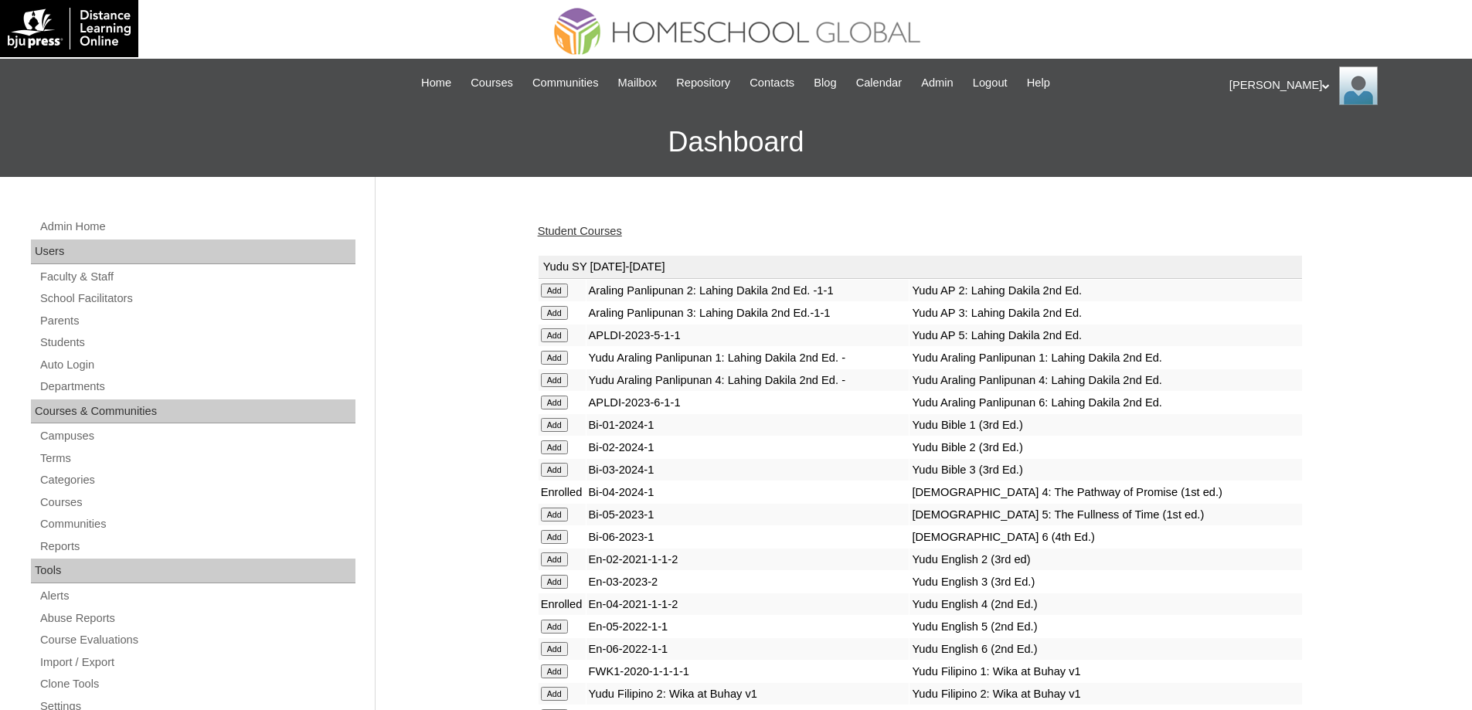
click at [606, 229] on link "Student Courses" at bounding box center [580, 231] width 84 height 12
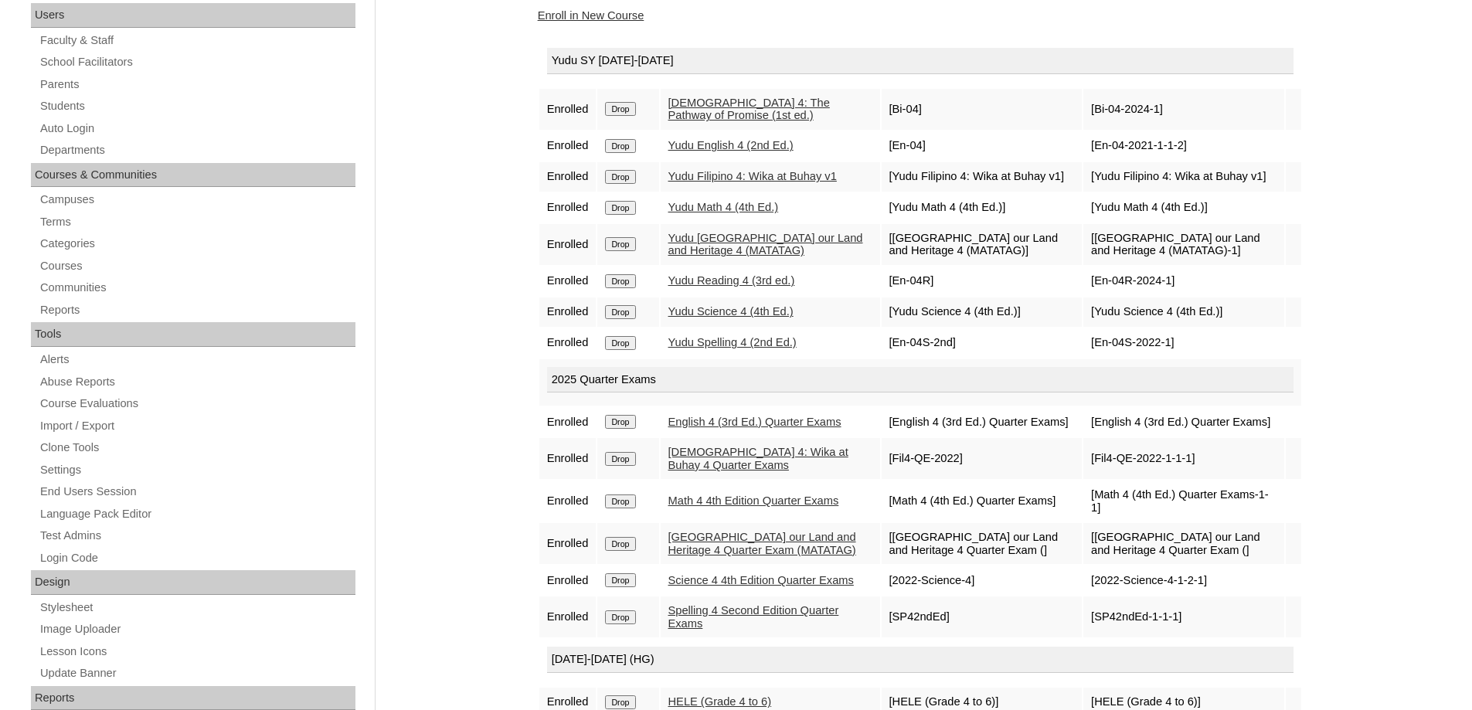
scroll to position [240, 0]
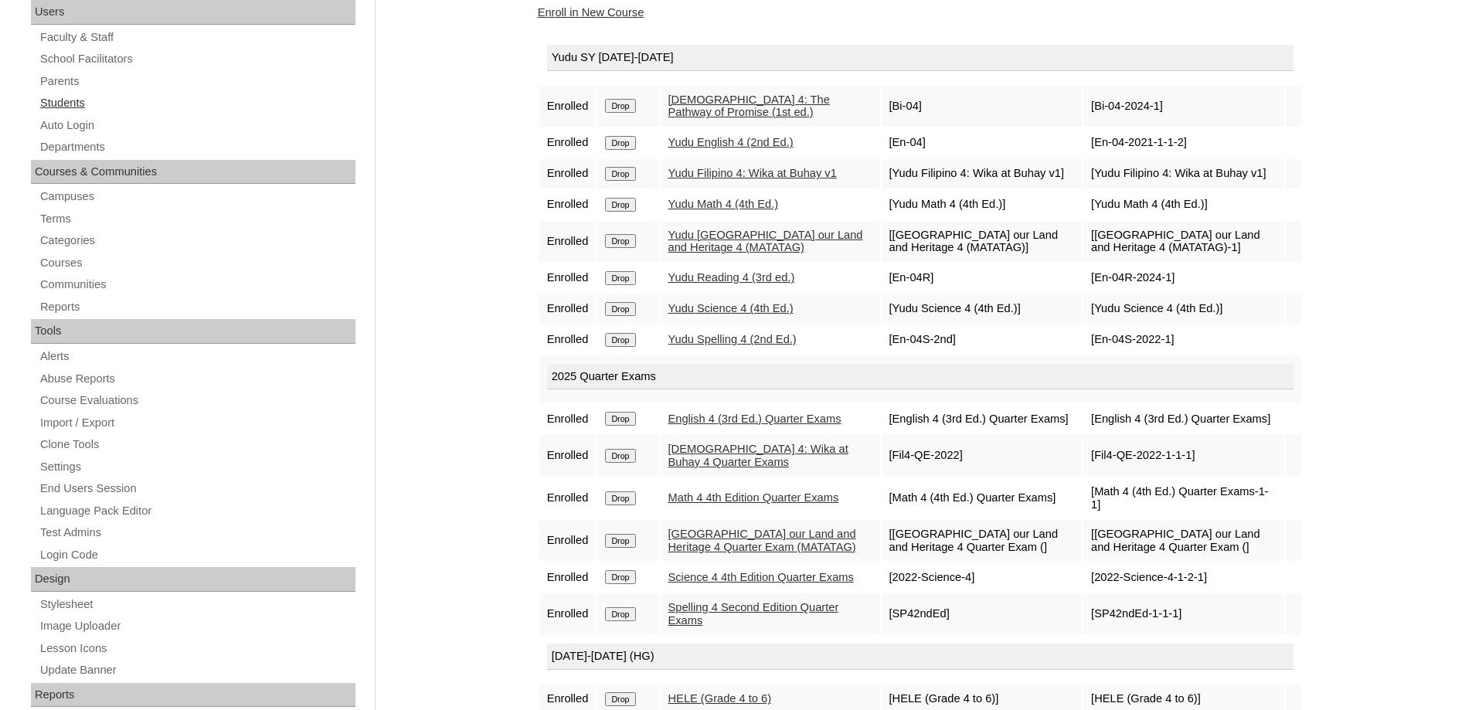
click at [86, 107] on link "Students" at bounding box center [197, 102] width 317 height 19
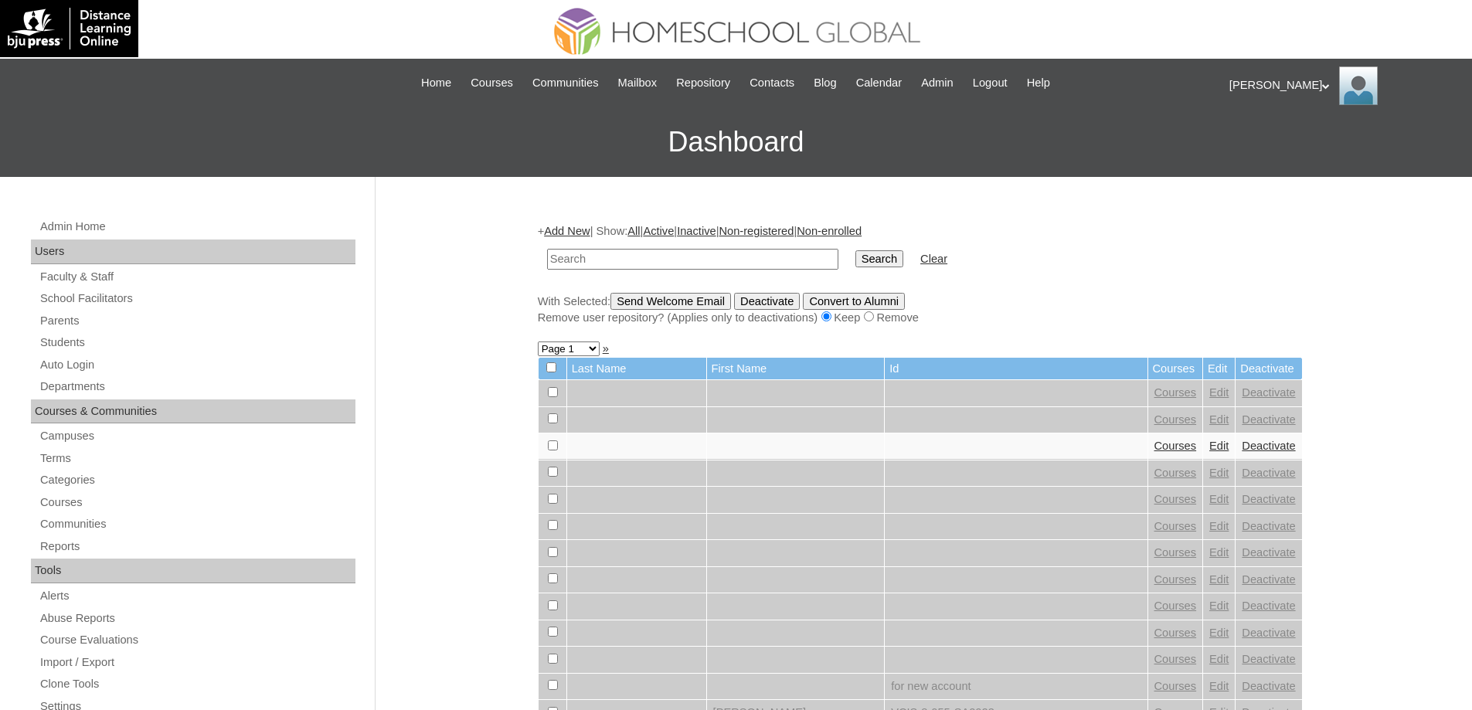
drag, startPoint x: 693, startPoint y: 253, endPoint x: 780, endPoint y: 258, distance: 87.5
click at [697, 253] on input "text" at bounding box center [692, 259] width 291 height 21
type input "[PERSON_NAME]"
click at [879, 263] on input "Search" at bounding box center [879, 258] width 48 height 17
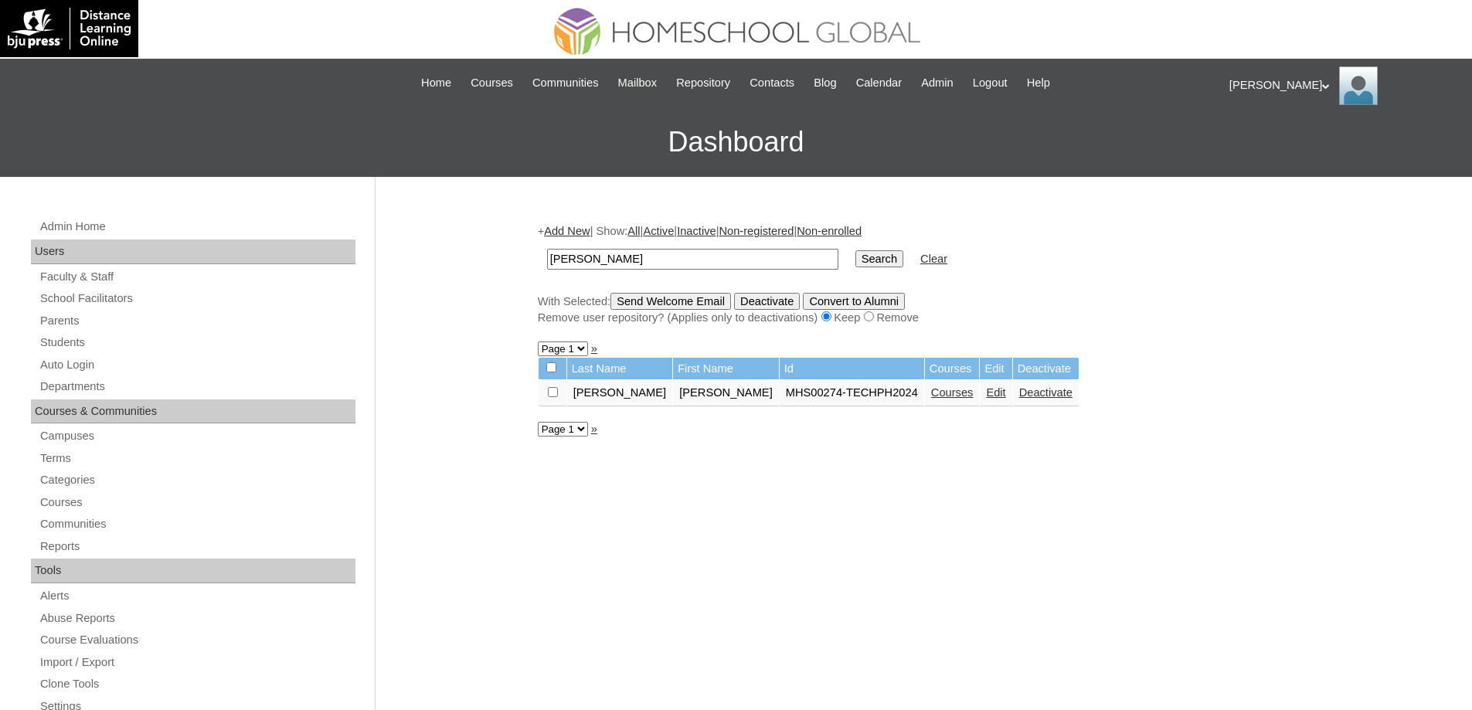
click at [931, 397] on link "Courses" at bounding box center [952, 392] width 42 height 12
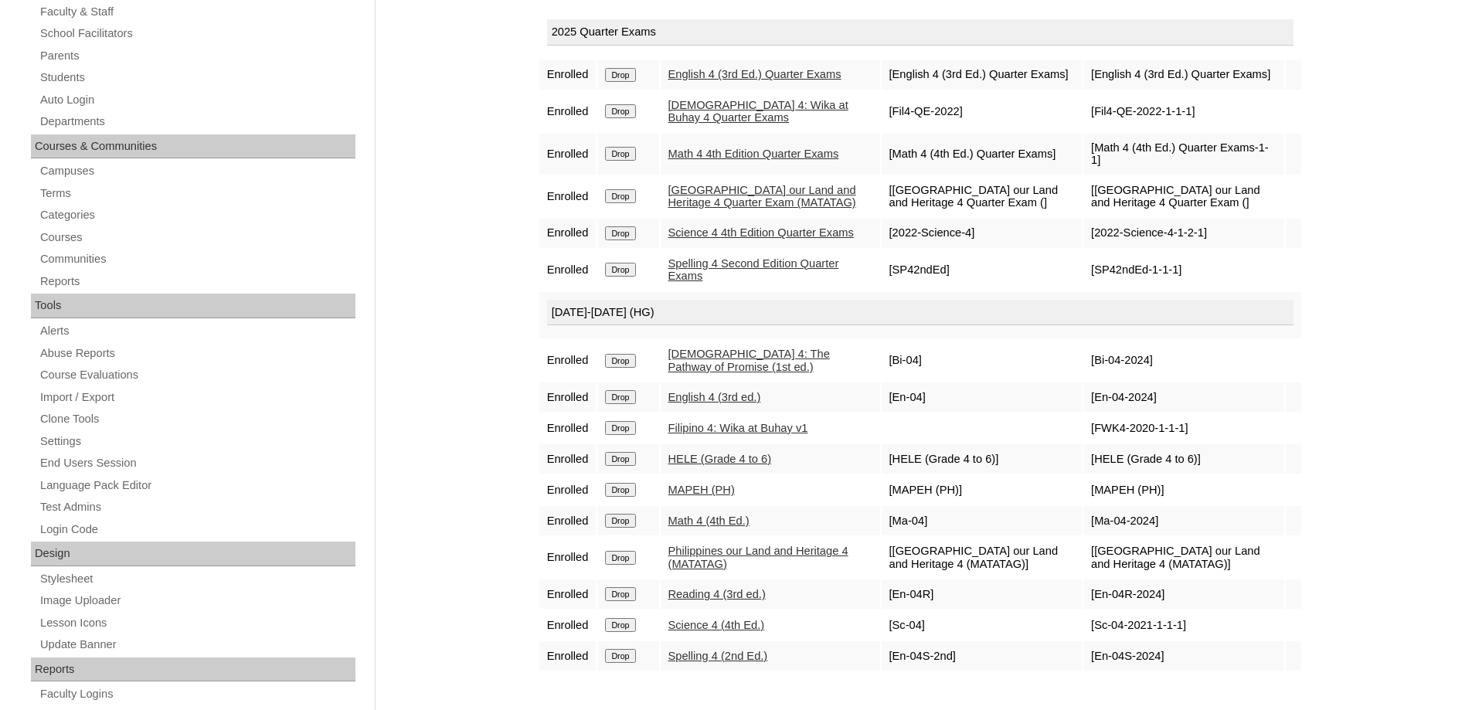
scroll to position [309, 0]
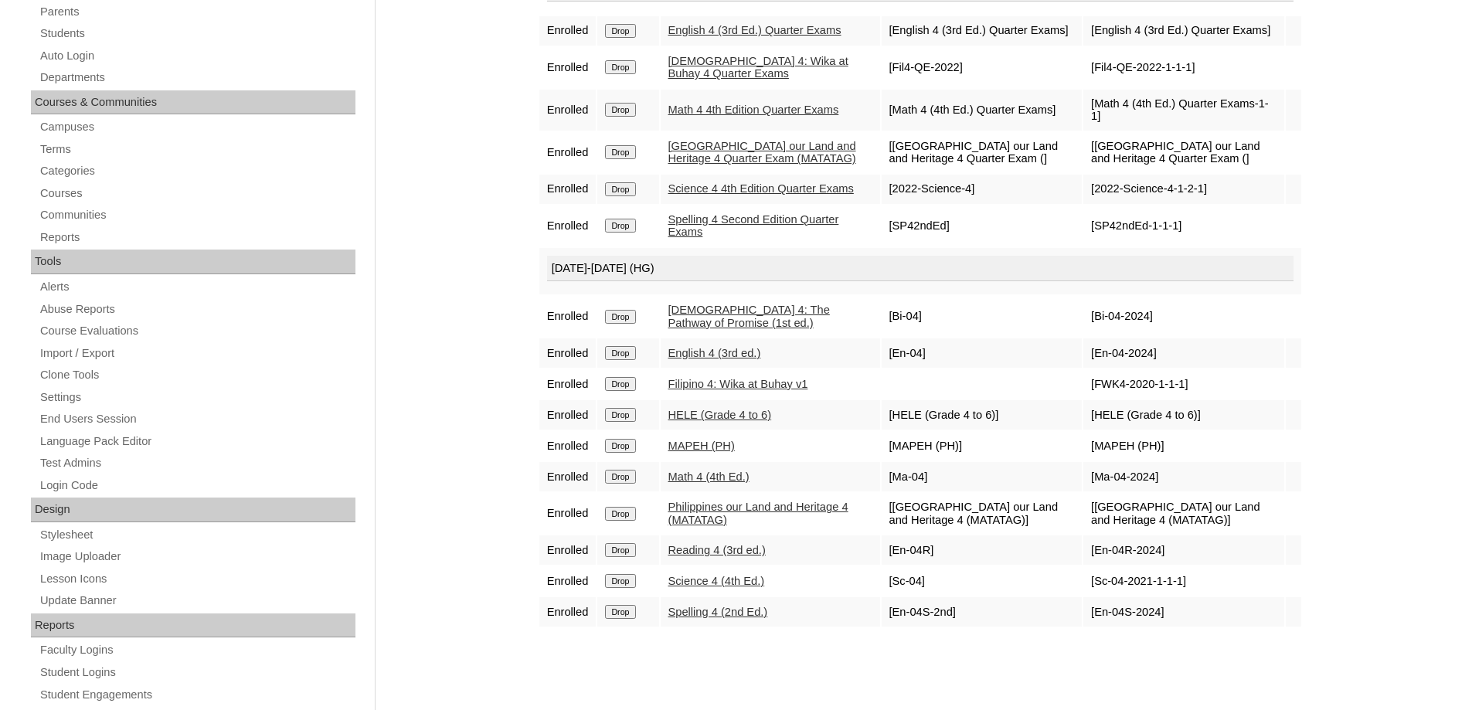
click at [626, 324] on input "Drop" at bounding box center [620, 317] width 30 height 14
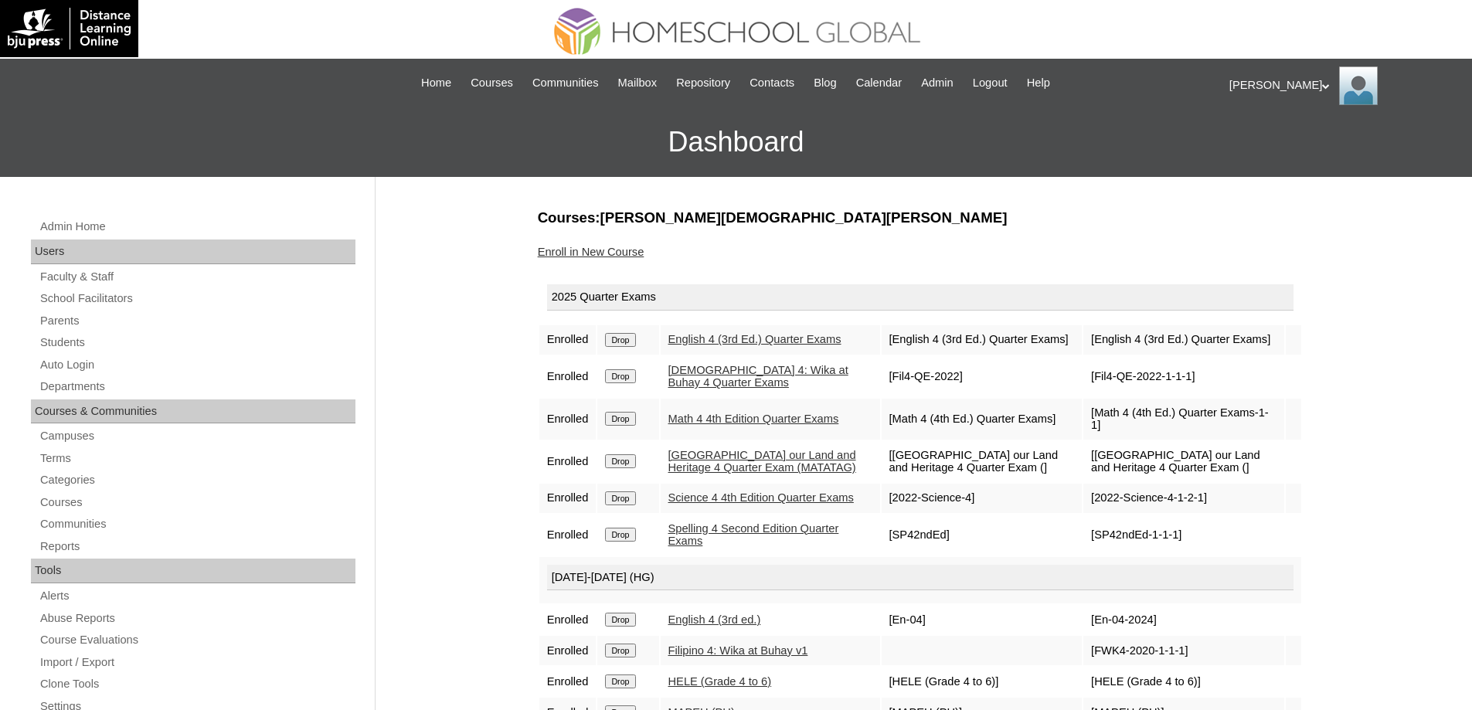
click at [1090, 591] on div "[DATE]-[DATE] (HG)" at bounding box center [920, 578] width 746 height 26
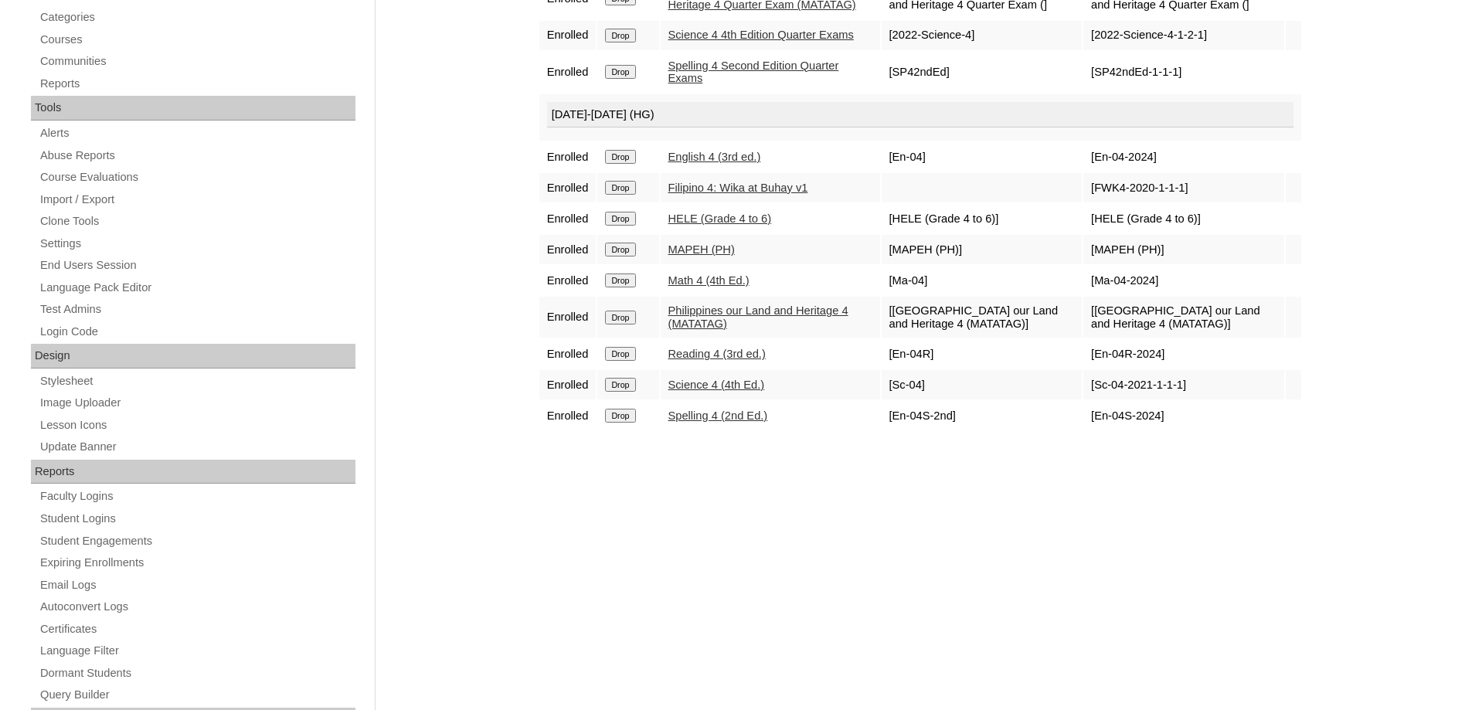
scroll to position [464, 0]
click at [630, 163] on input "Drop" at bounding box center [620, 156] width 30 height 14
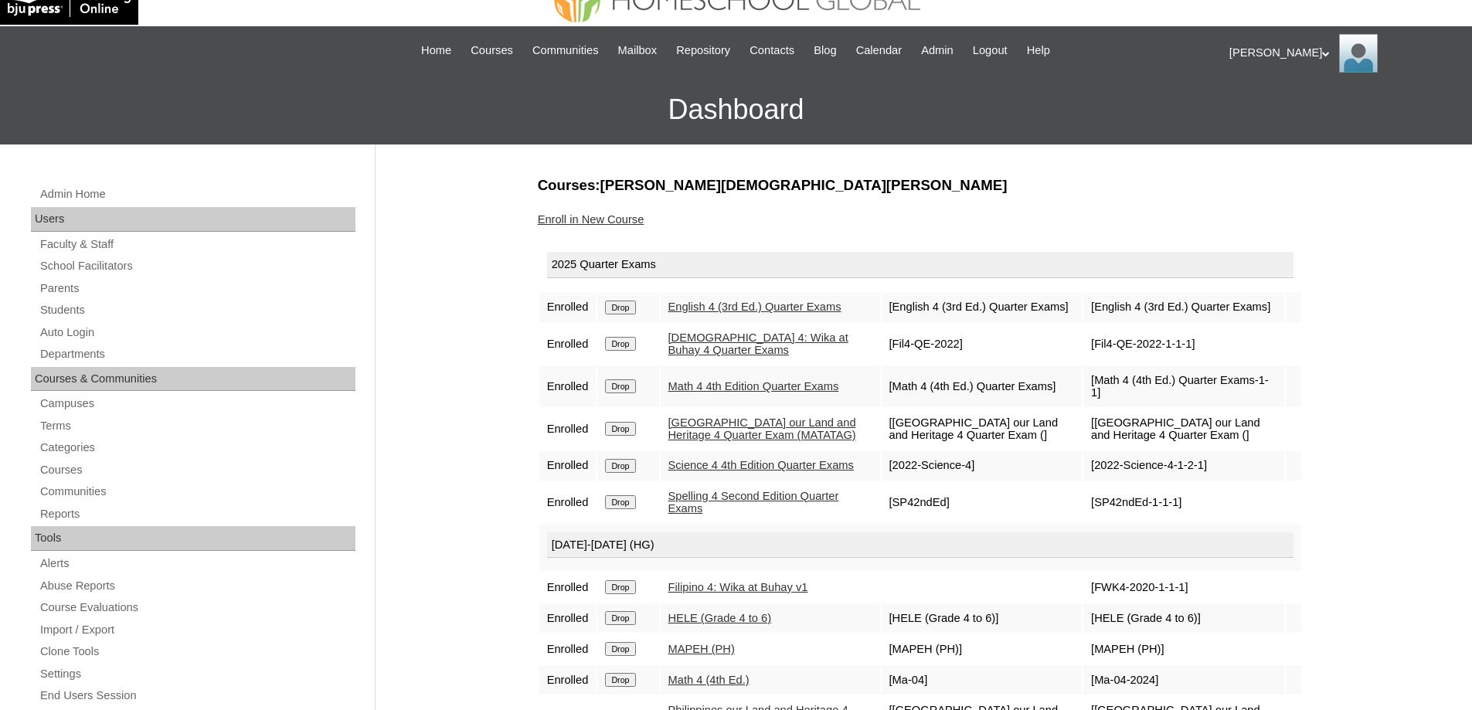
scroll to position [155, 0]
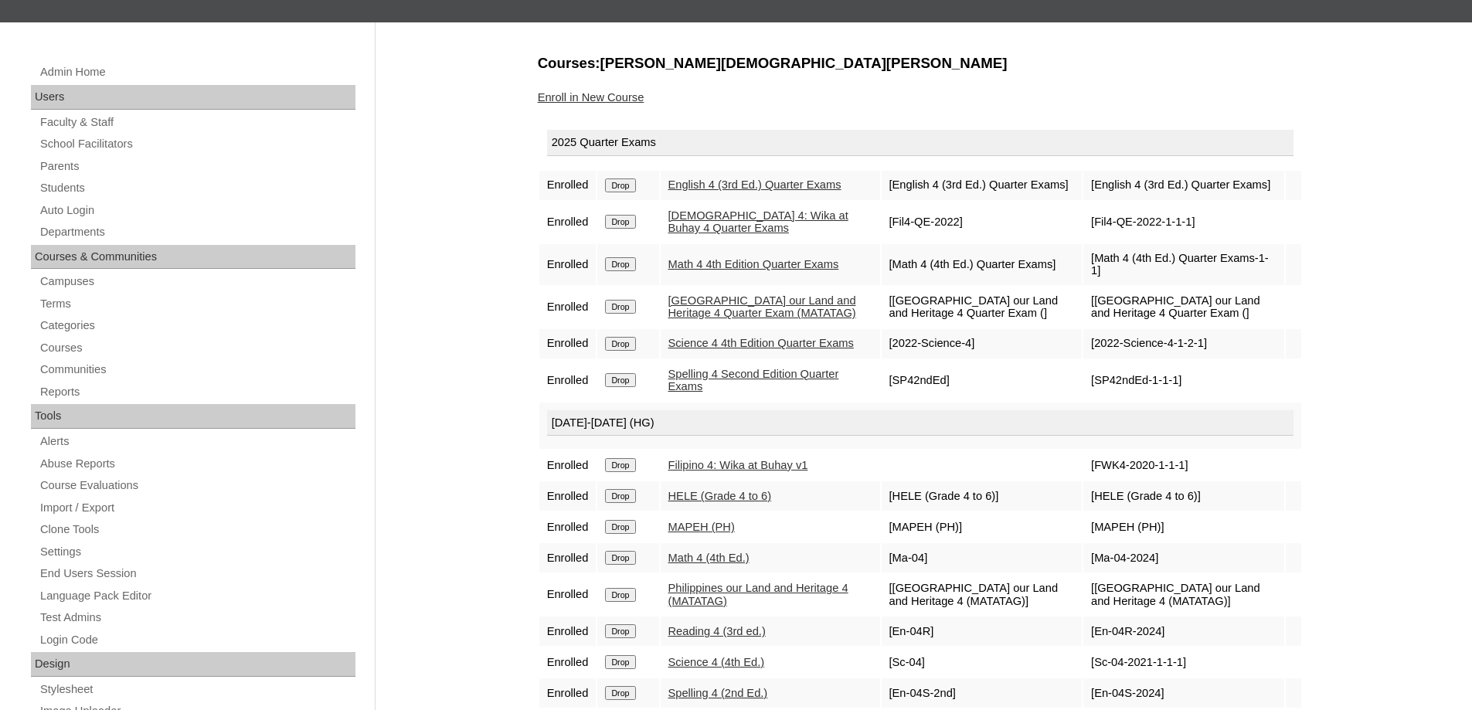
click at [626, 472] on input "Drop" at bounding box center [620, 465] width 30 height 14
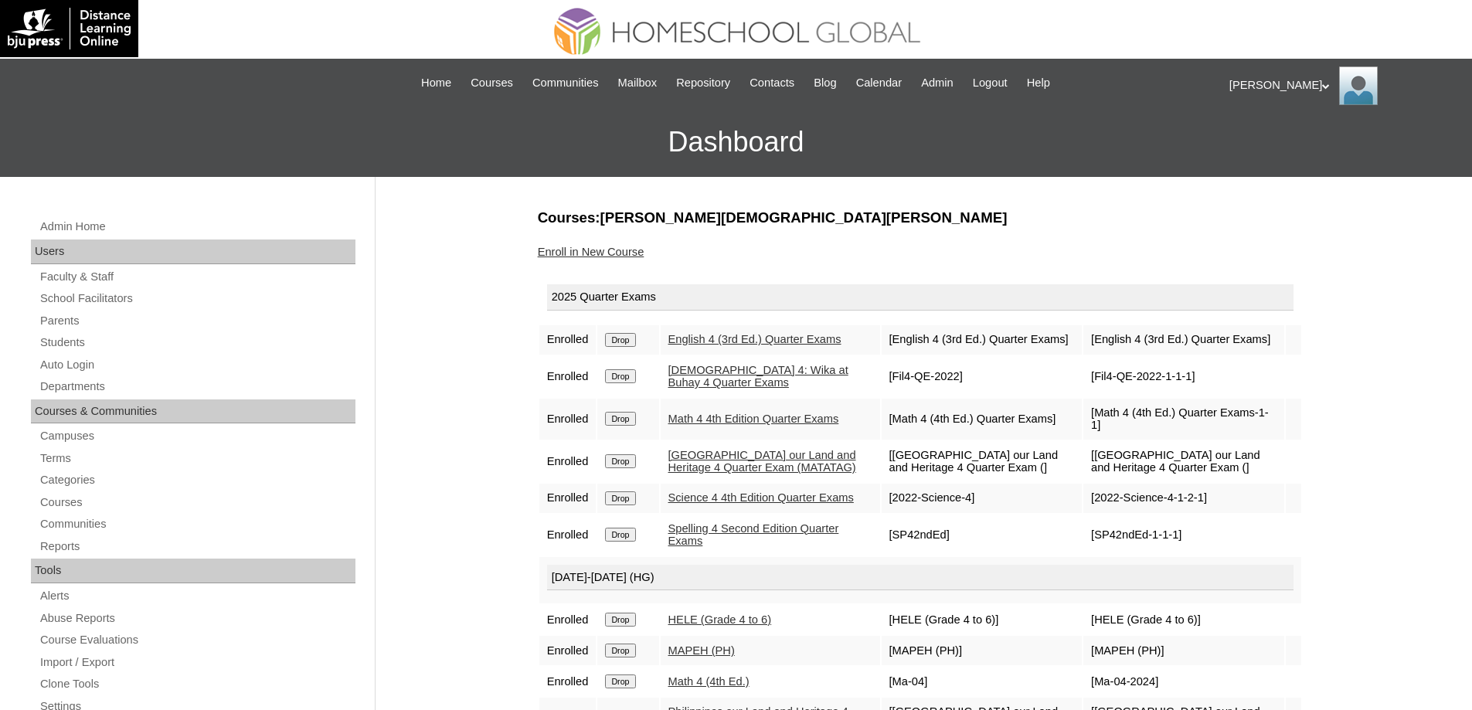
click at [622, 627] on input "Drop" at bounding box center [620, 620] width 30 height 14
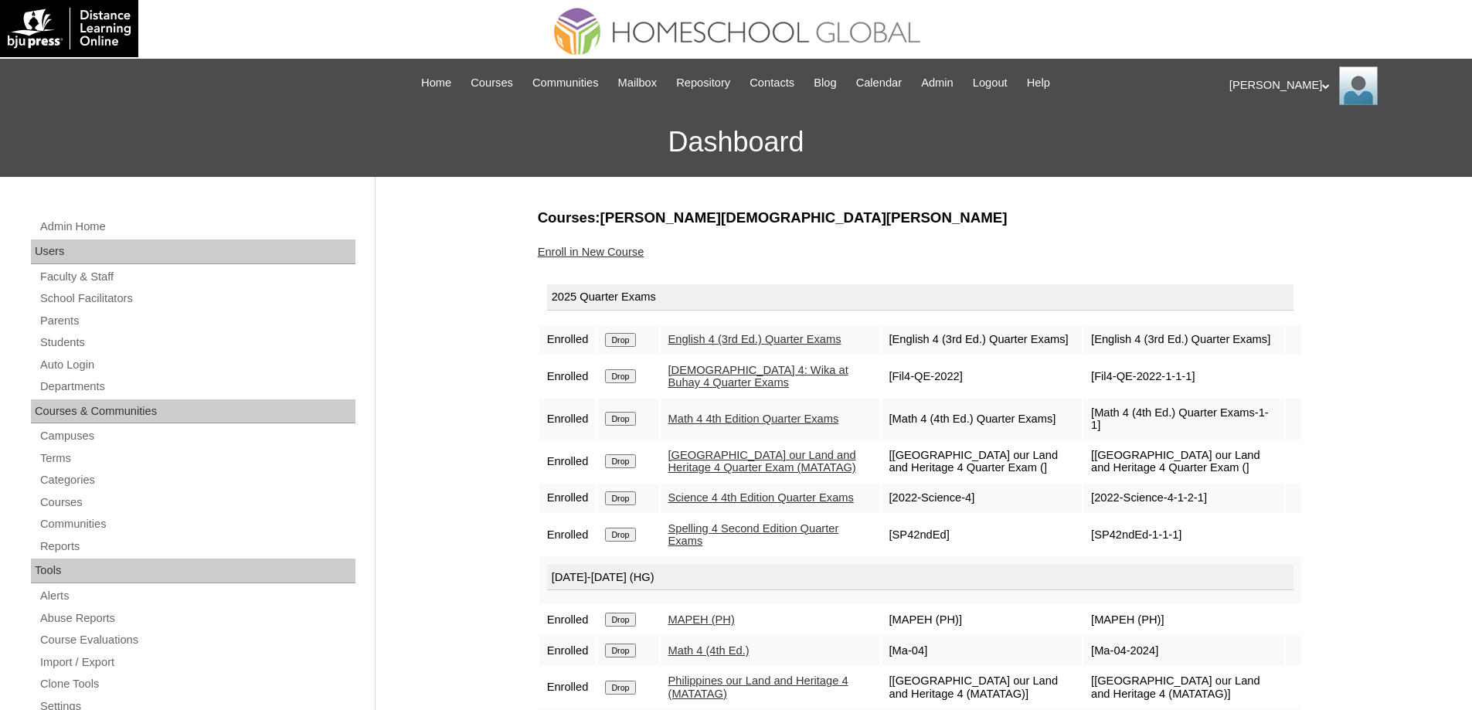
click at [1092, 604] on td "[DATE]-[DATE] (HG)" at bounding box center [920, 580] width 762 height 47
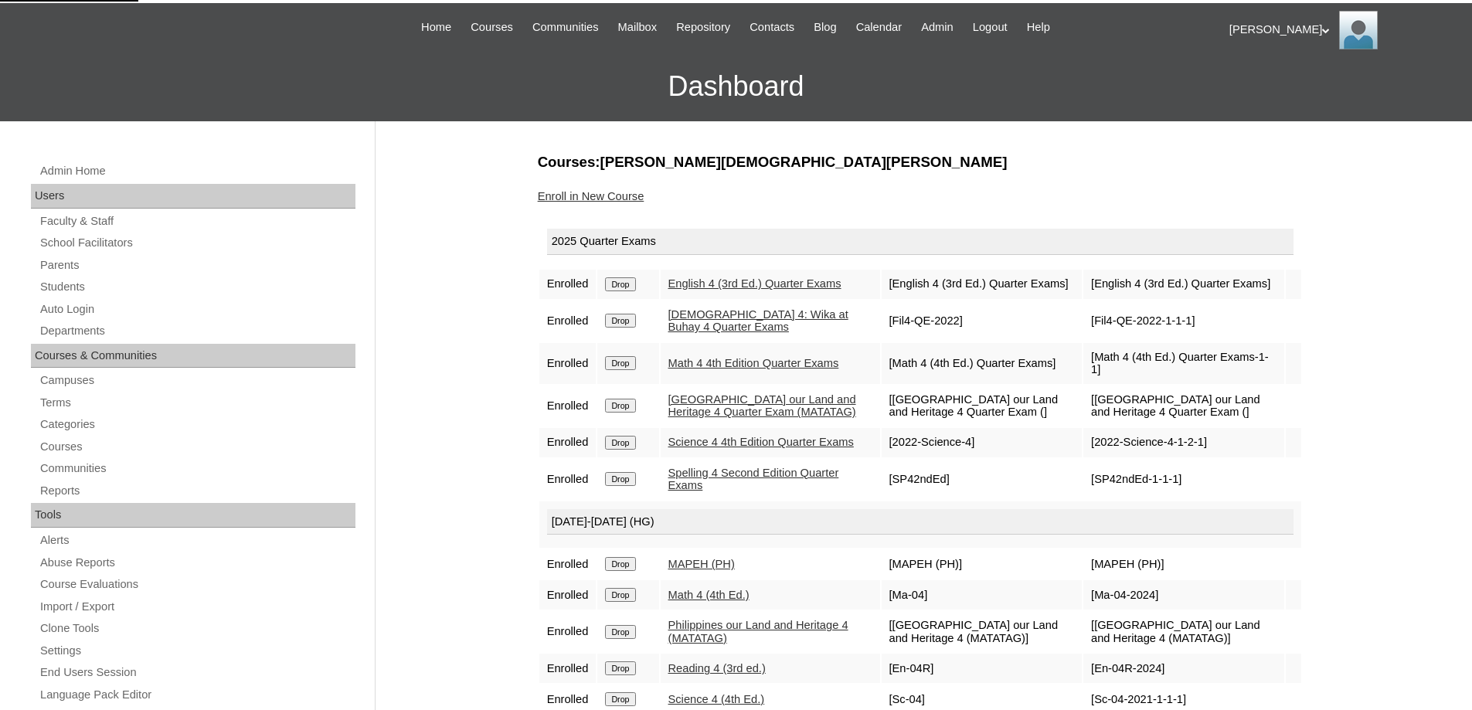
scroll to position [232, 0]
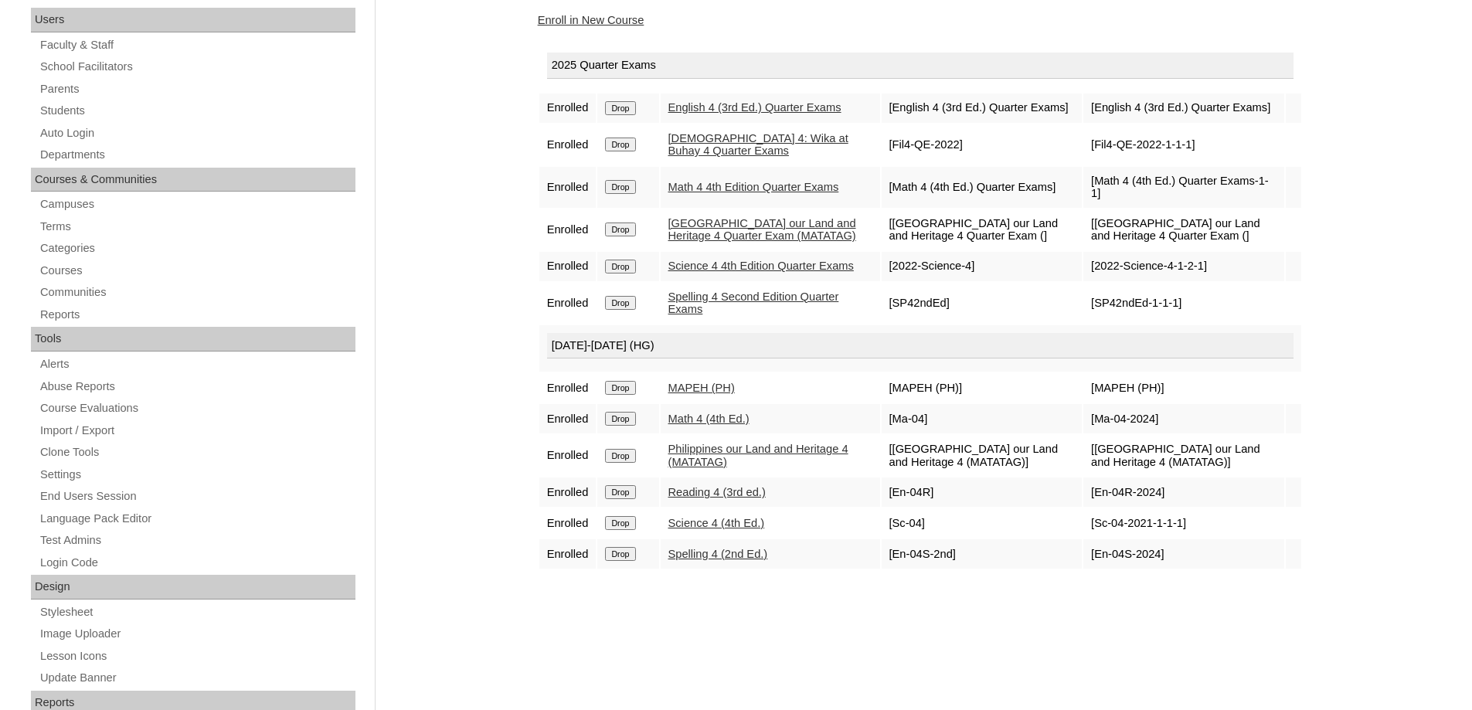
click at [635, 395] on input "Drop" at bounding box center [620, 388] width 30 height 14
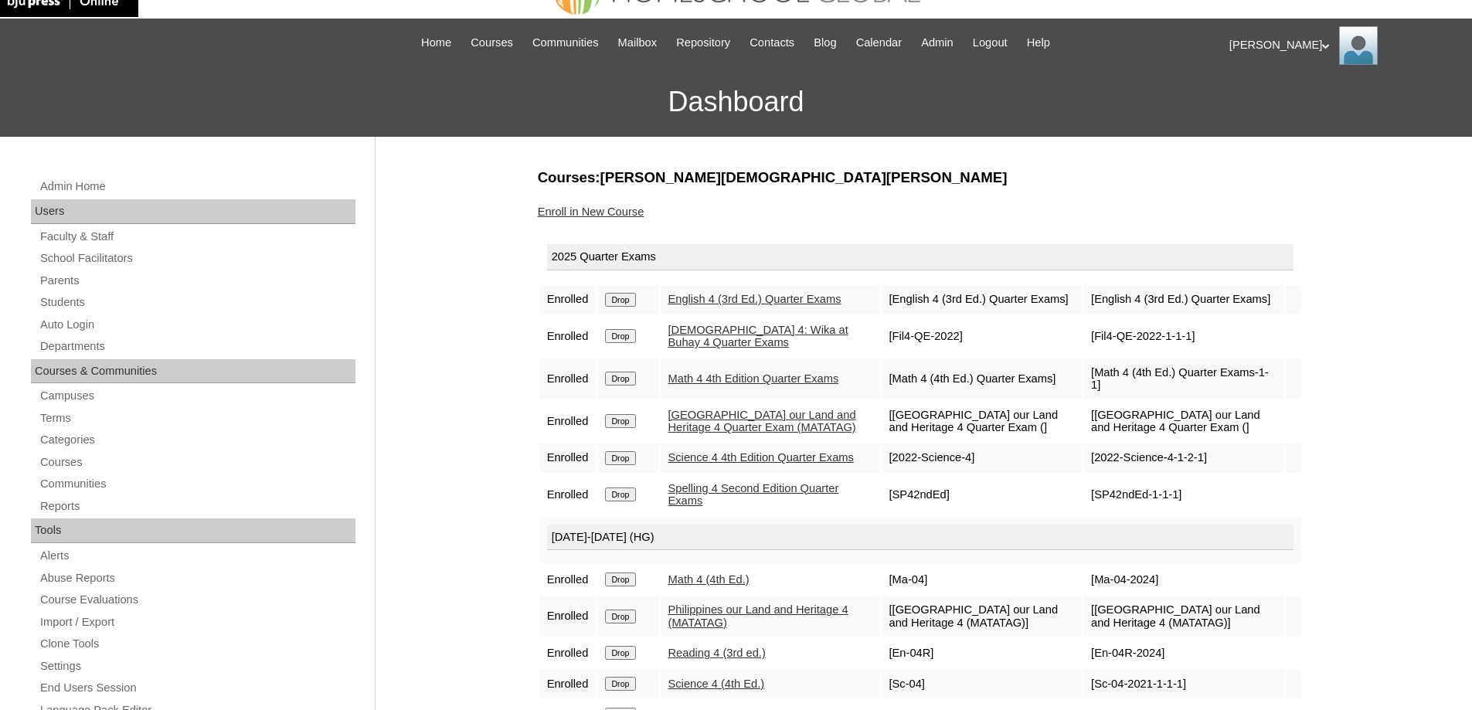
scroll to position [232, 0]
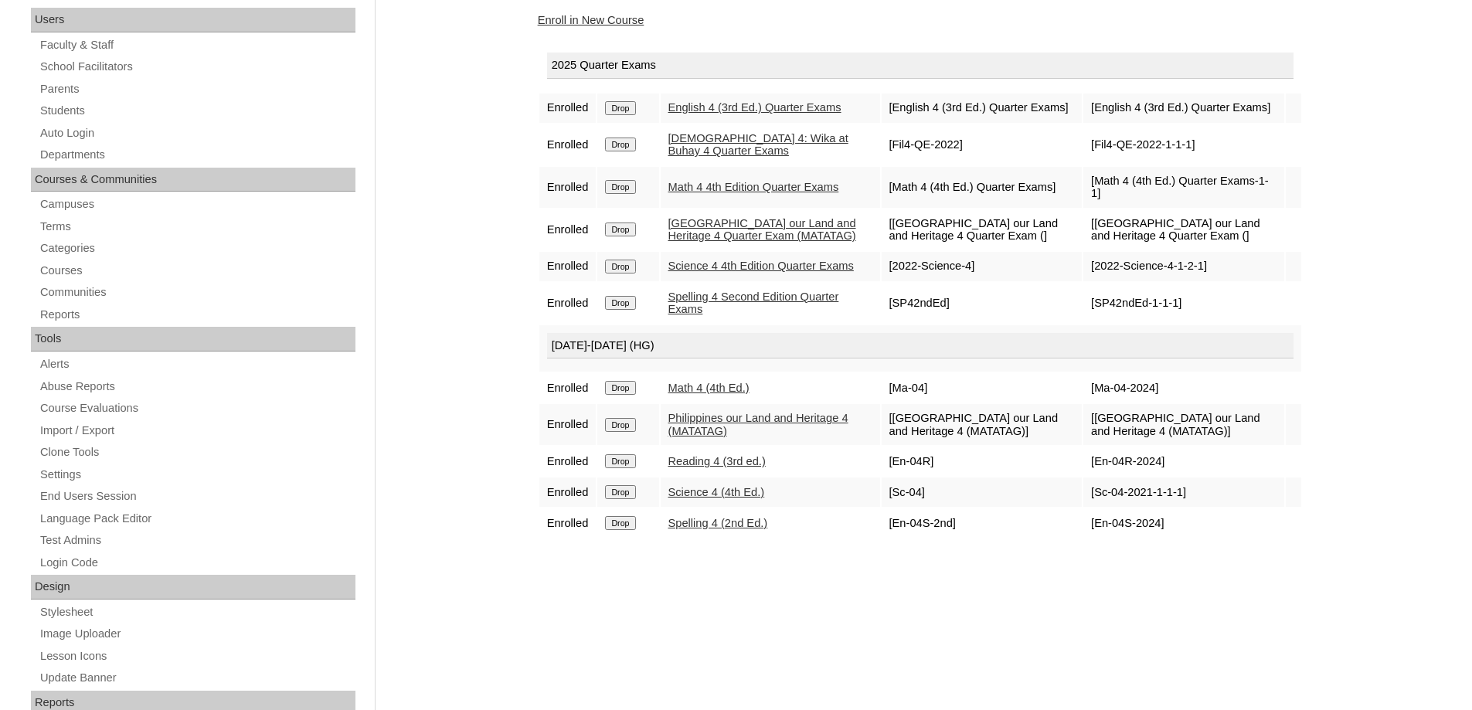
click at [631, 395] on input "Drop" at bounding box center [620, 388] width 30 height 14
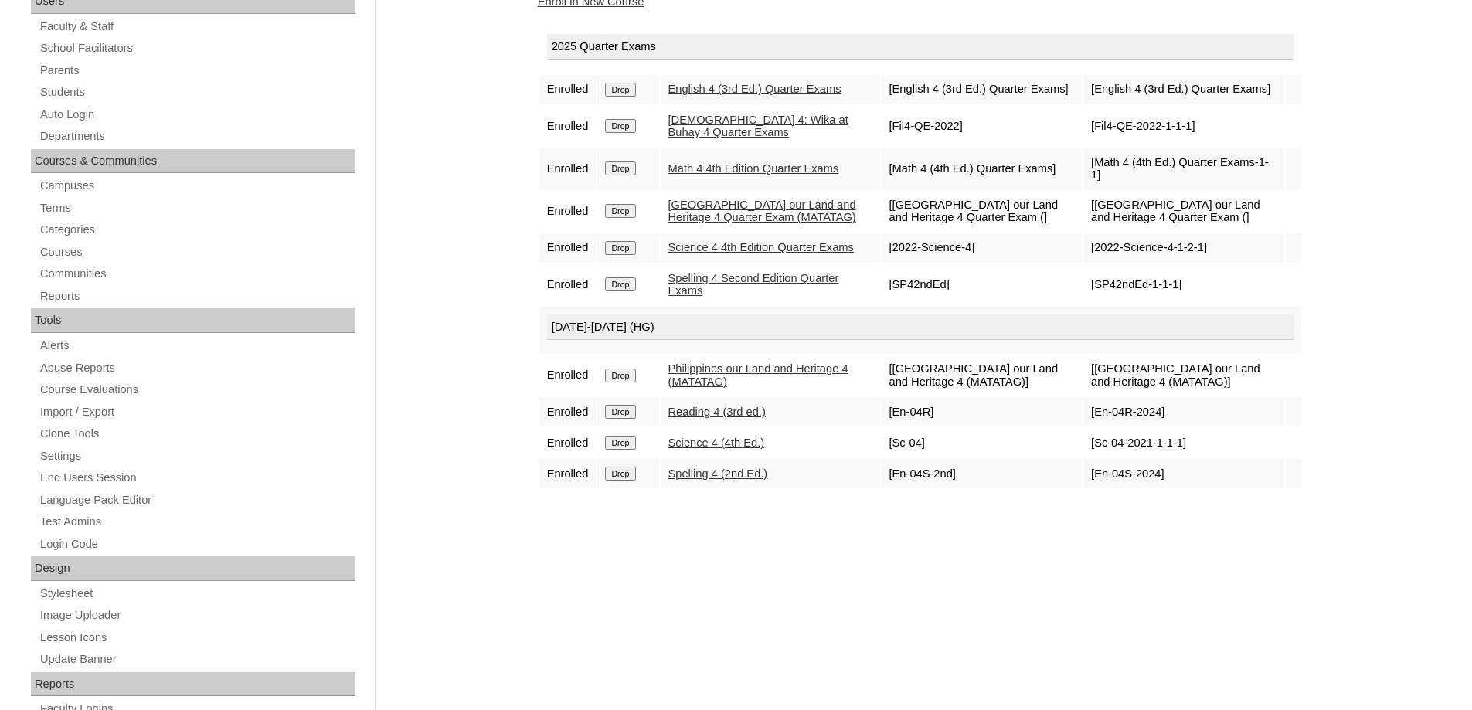
scroll to position [309, 0]
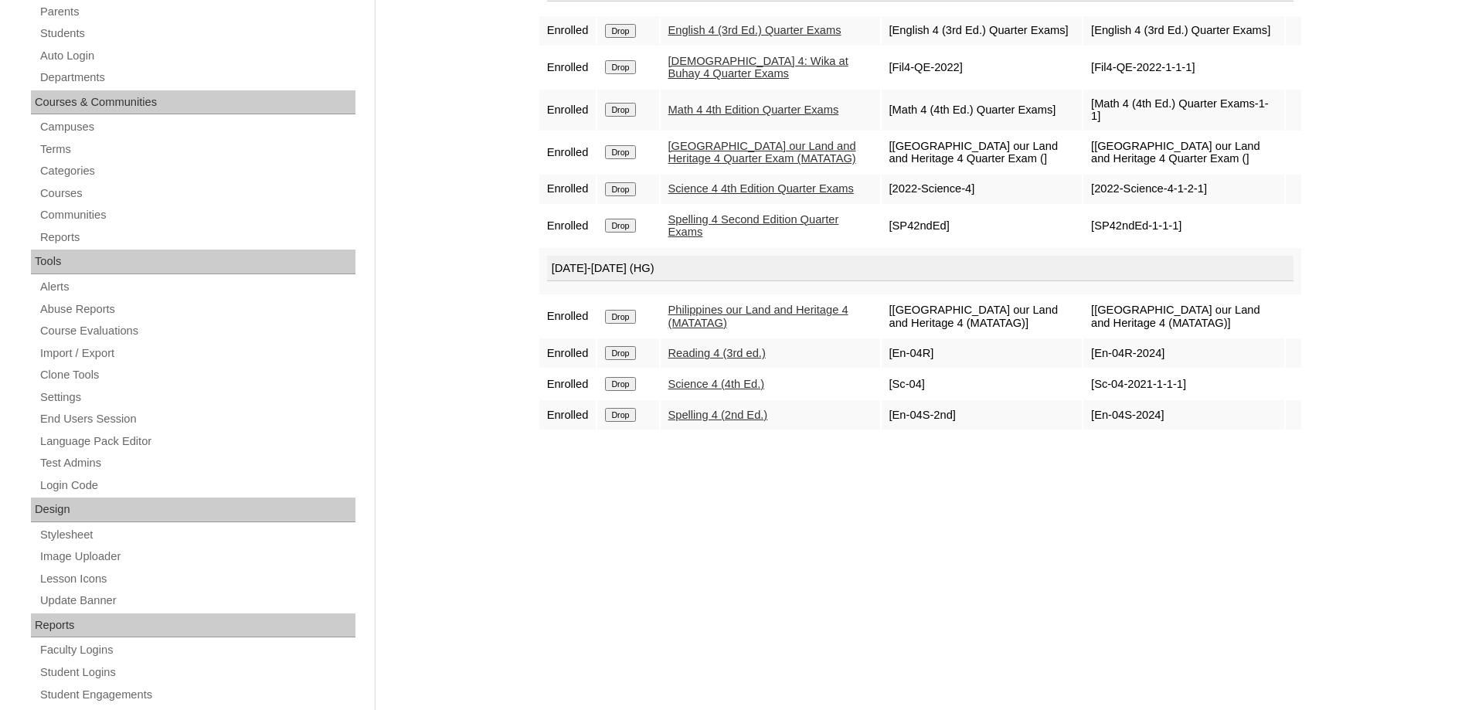
drag, startPoint x: 637, startPoint y: 338, endPoint x: 806, endPoint y: 59, distance: 325.8
click at [635, 324] on input "Drop" at bounding box center [620, 317] width 30 height 14
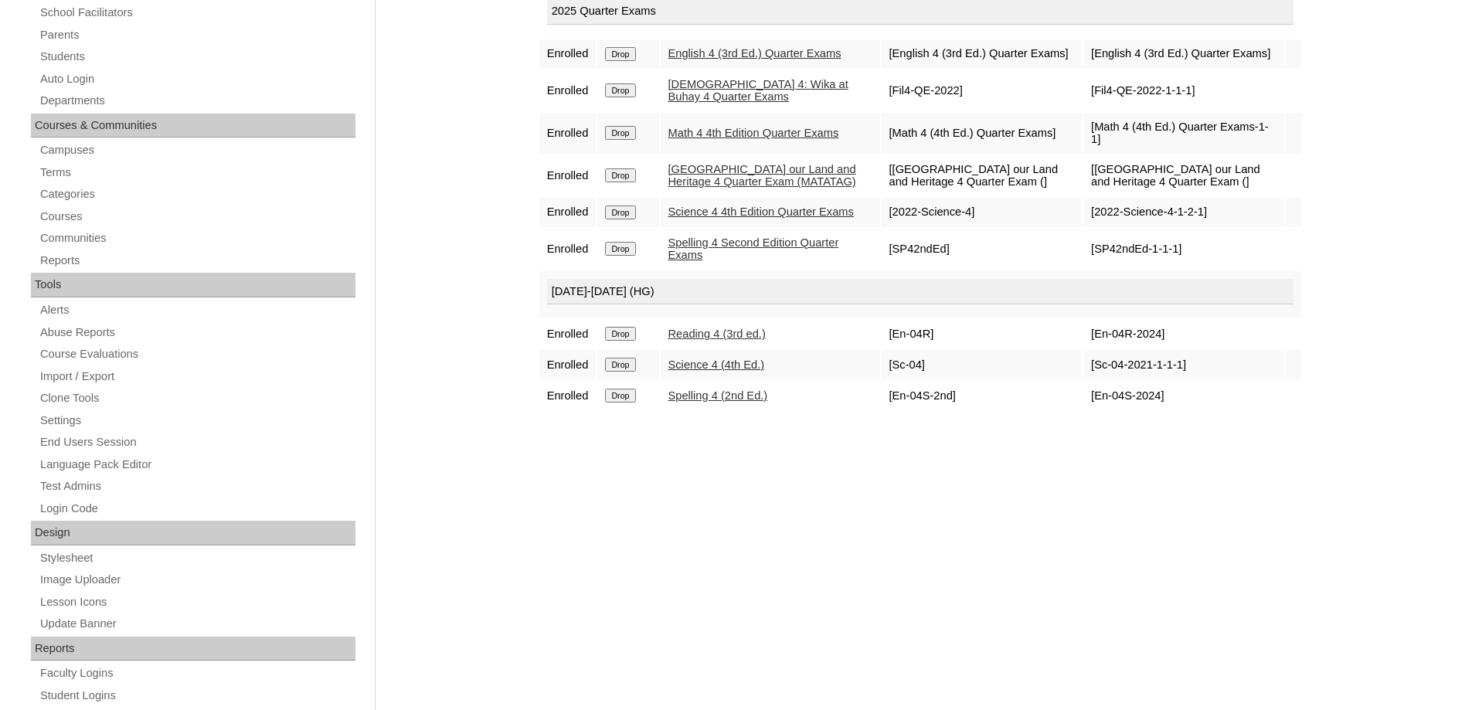
scroll to position [309, 0]
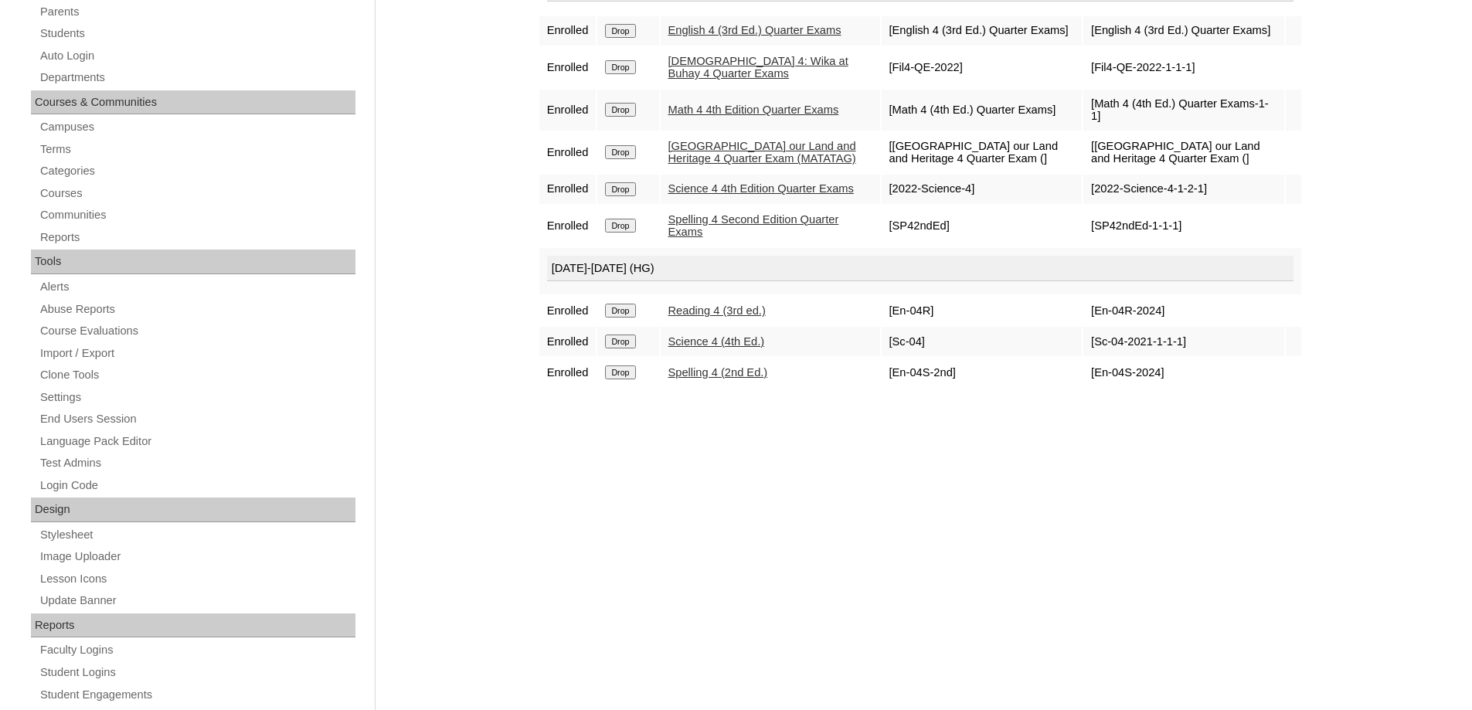
click at [635, 318] on input "Drop" at bounding box center [620, 311] width 30 height 14
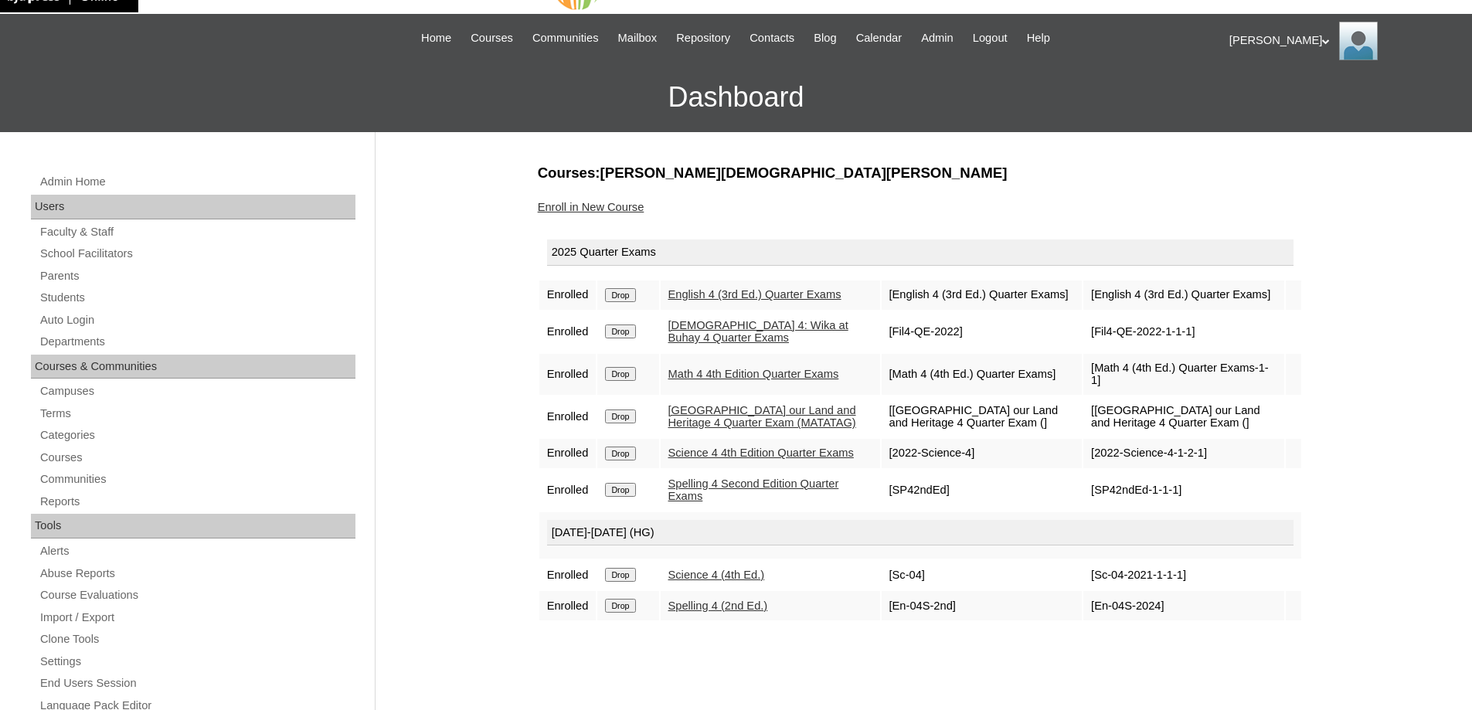
scroll to position [232, 0]
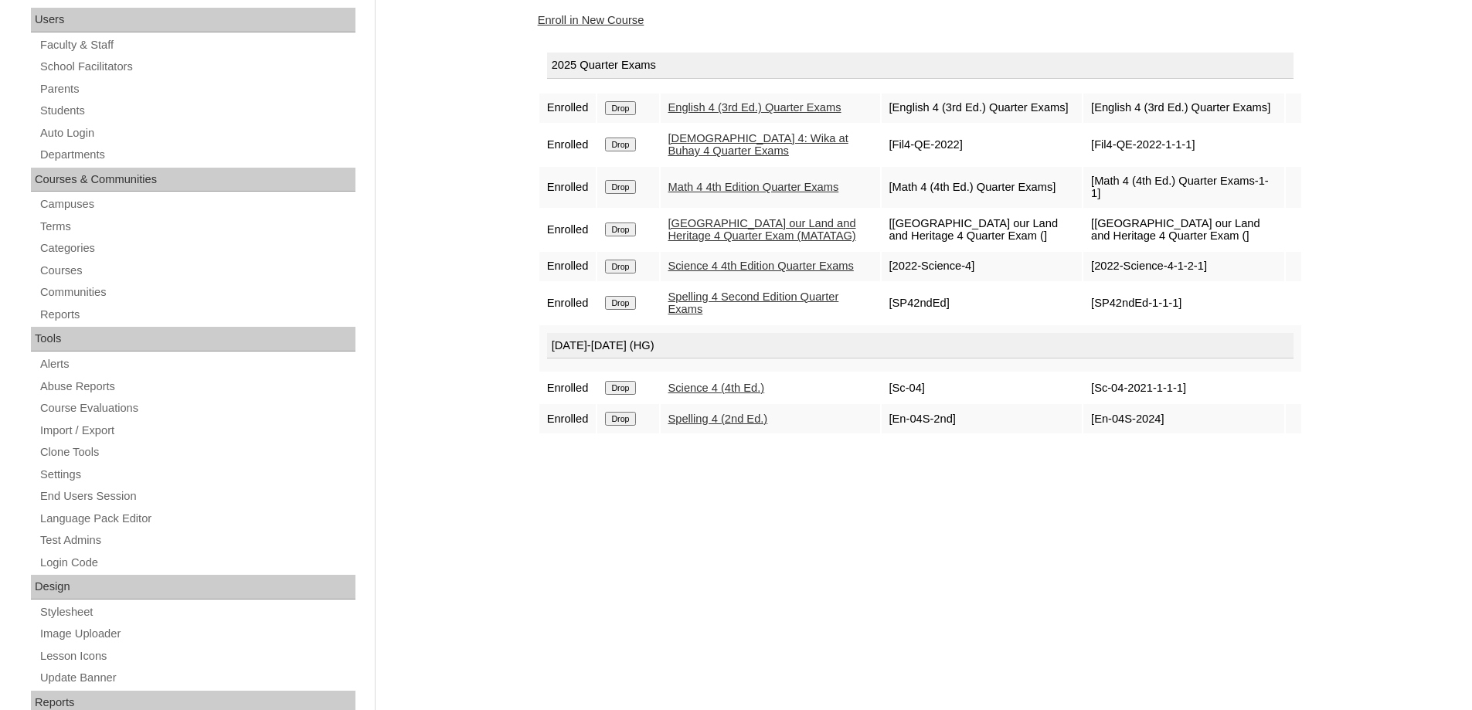
click at [634, 395] on input "Drop" at bounding box center [620, 388] width 30 height 14
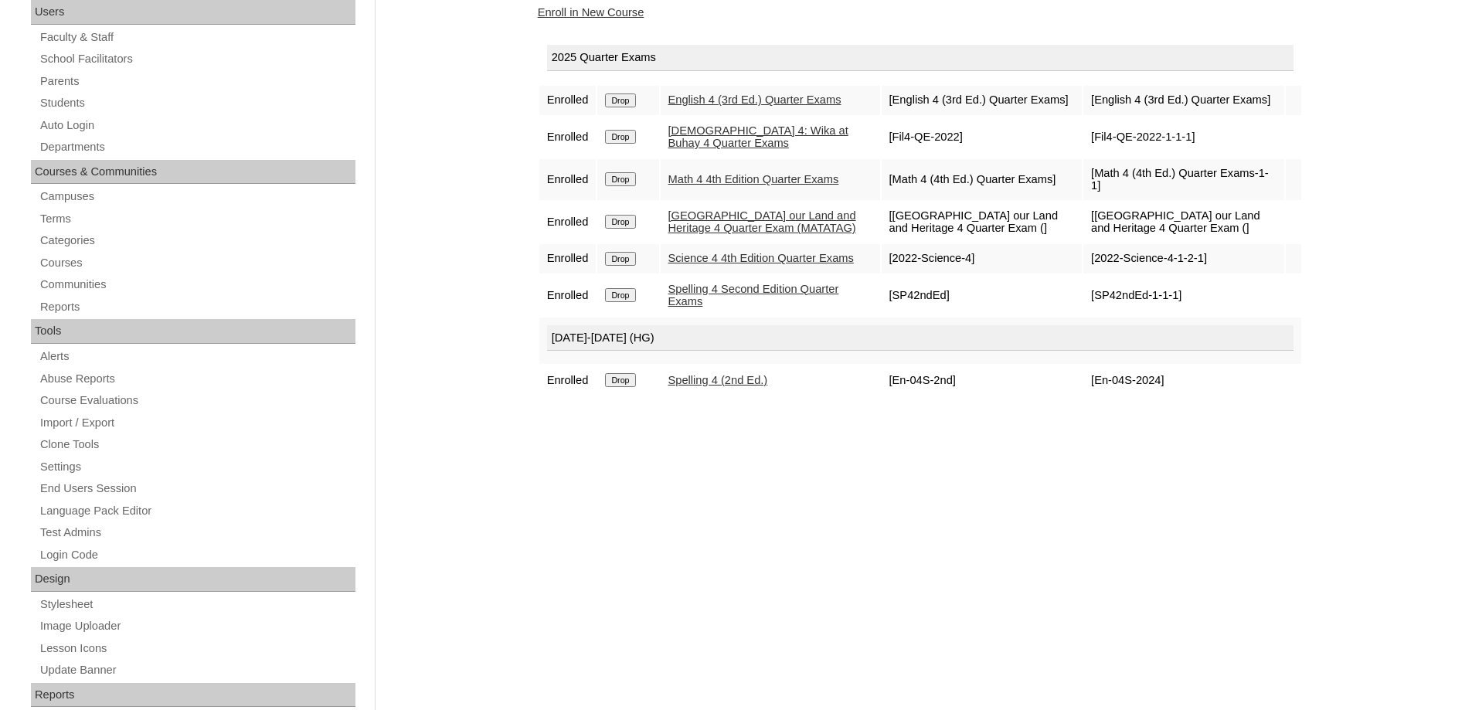
scroll to position [309, 0]
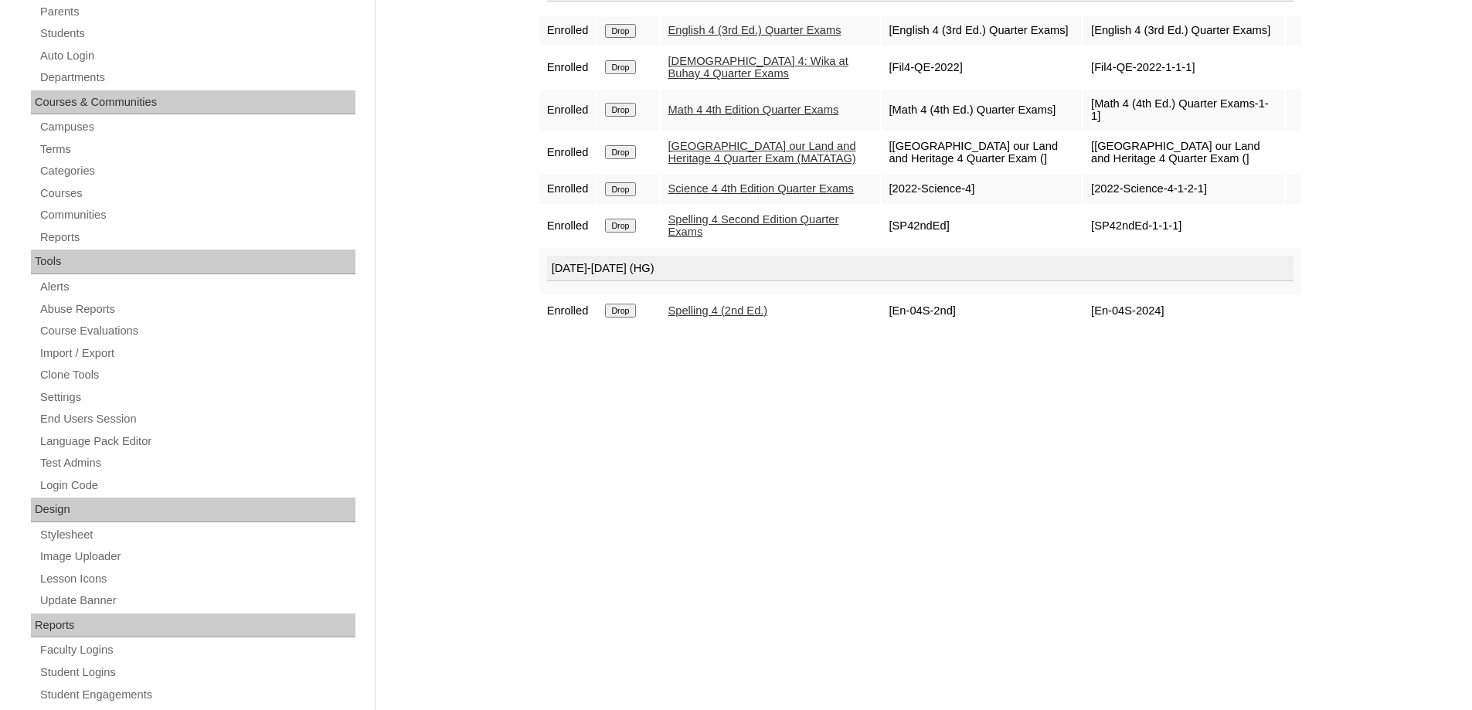
drag, startPoint x: 639, startPoint y: 335, endPoint x: 810, endPoint y: 62, distance: 322.4
click at [635, 318] on input "Drop" at bounding box center [620, 311] width 30 height 14
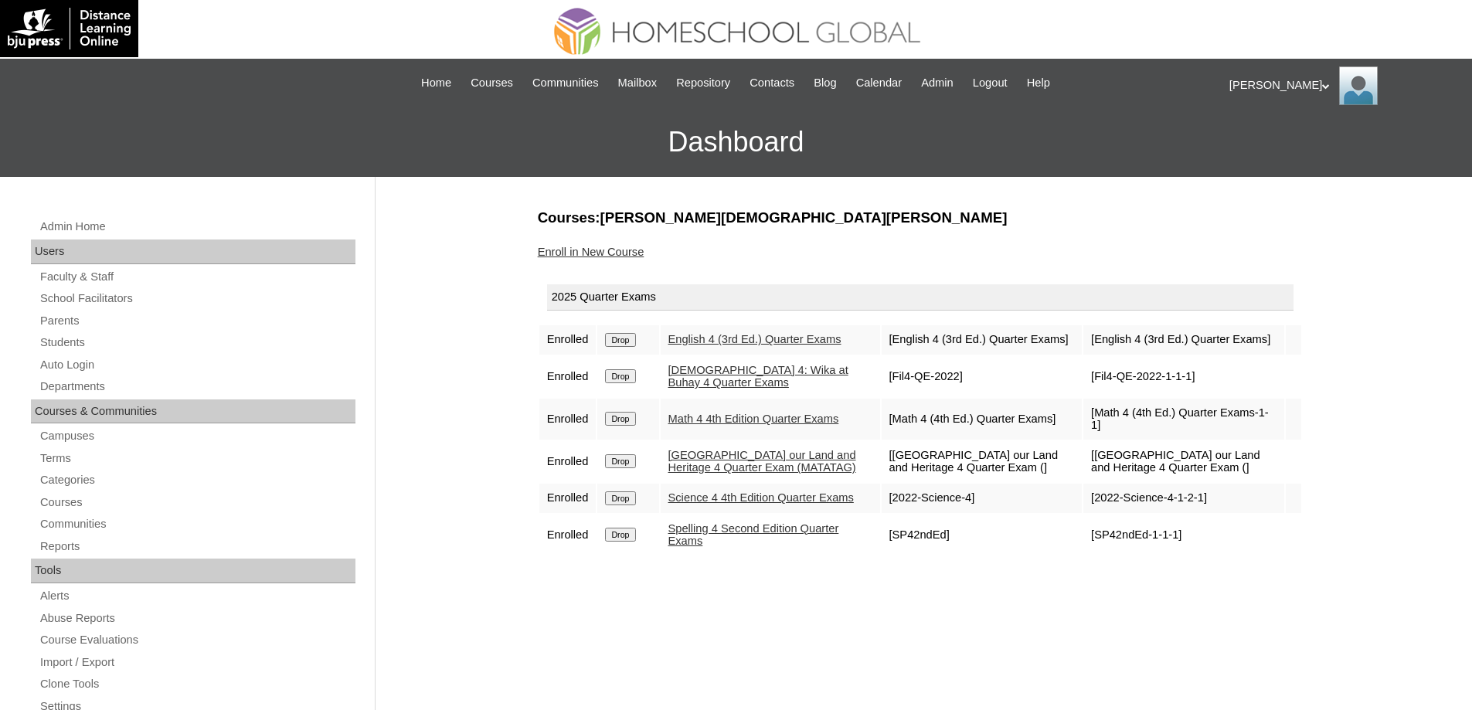
click at [628, 250] on link "Enroll in New Course" at bounding box center [591, 252] width 107 height 12
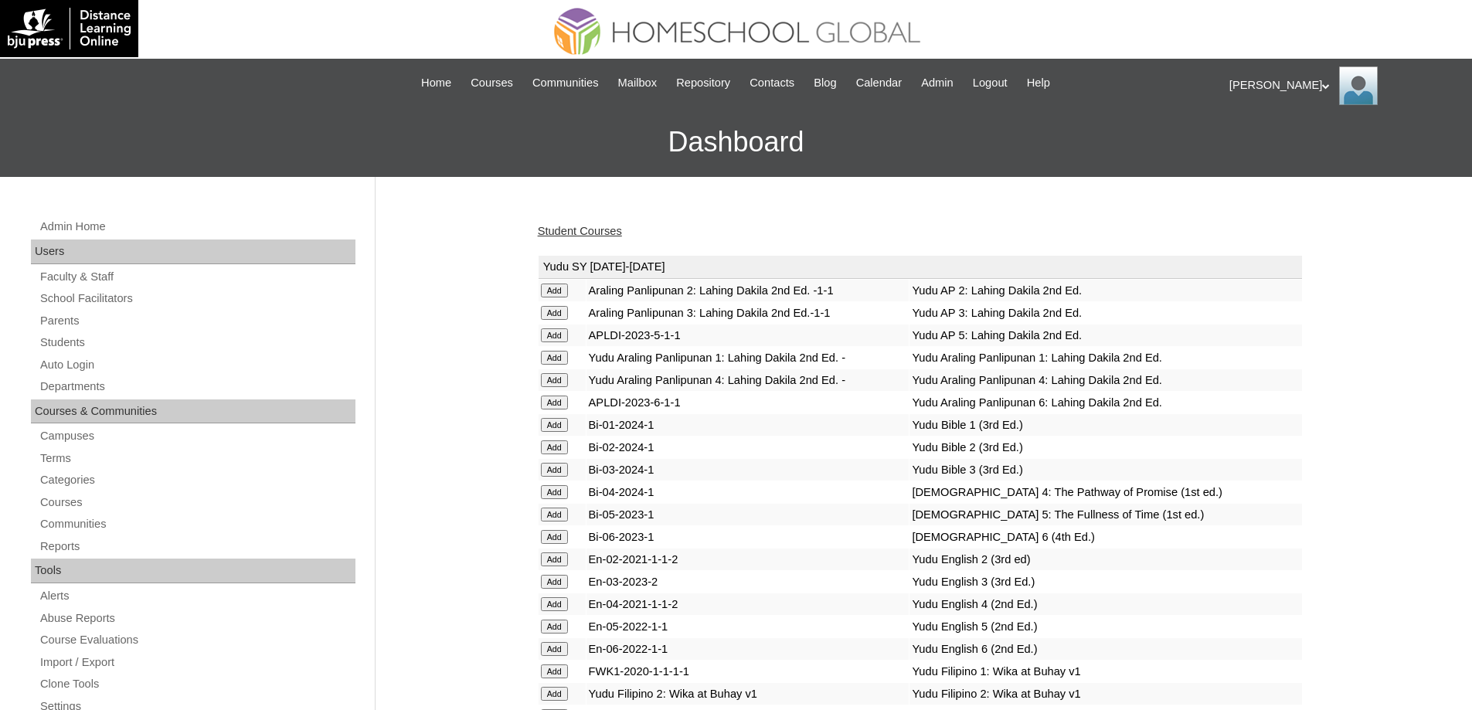
click at [1288, 570] on td "Yudu English 2 (3rd ed)" at bounding box center [1105, 560] width 392 height 22
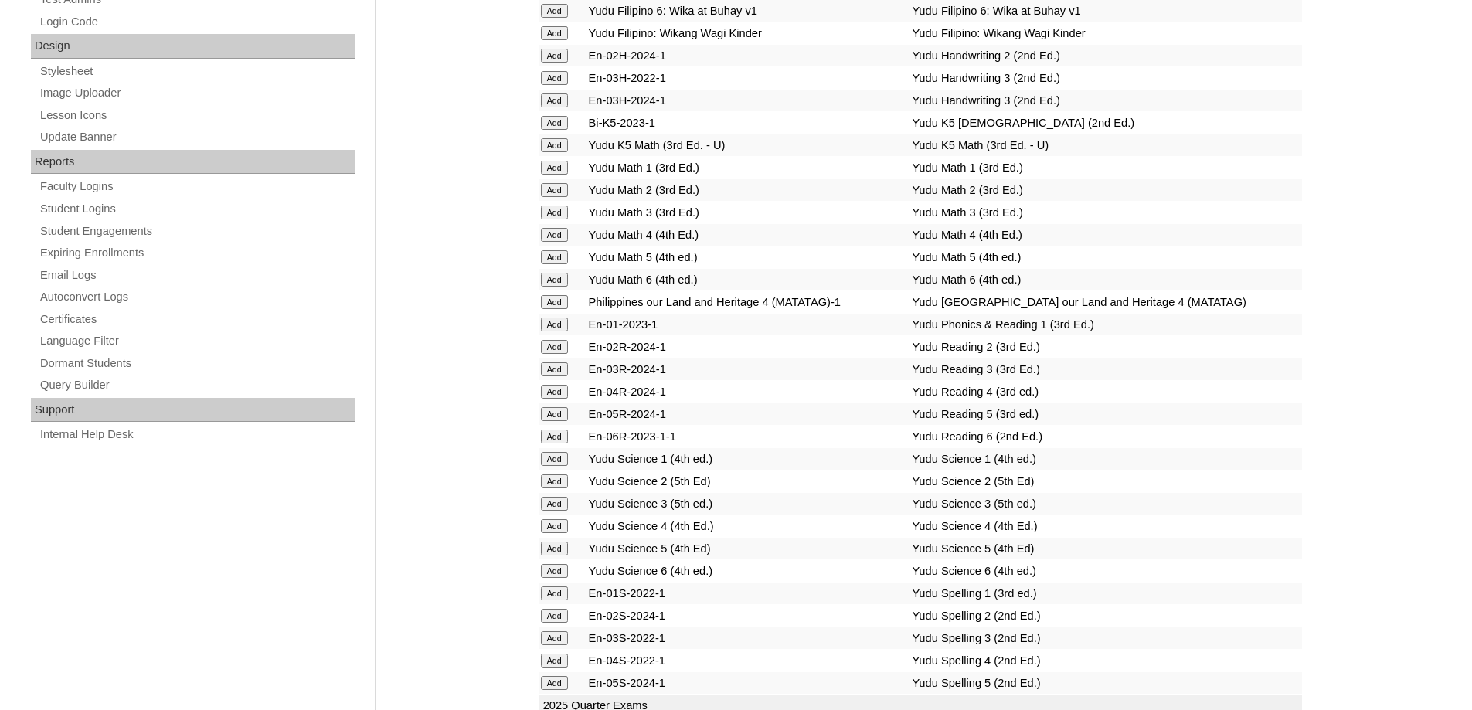
scroll to position [1236, 0]
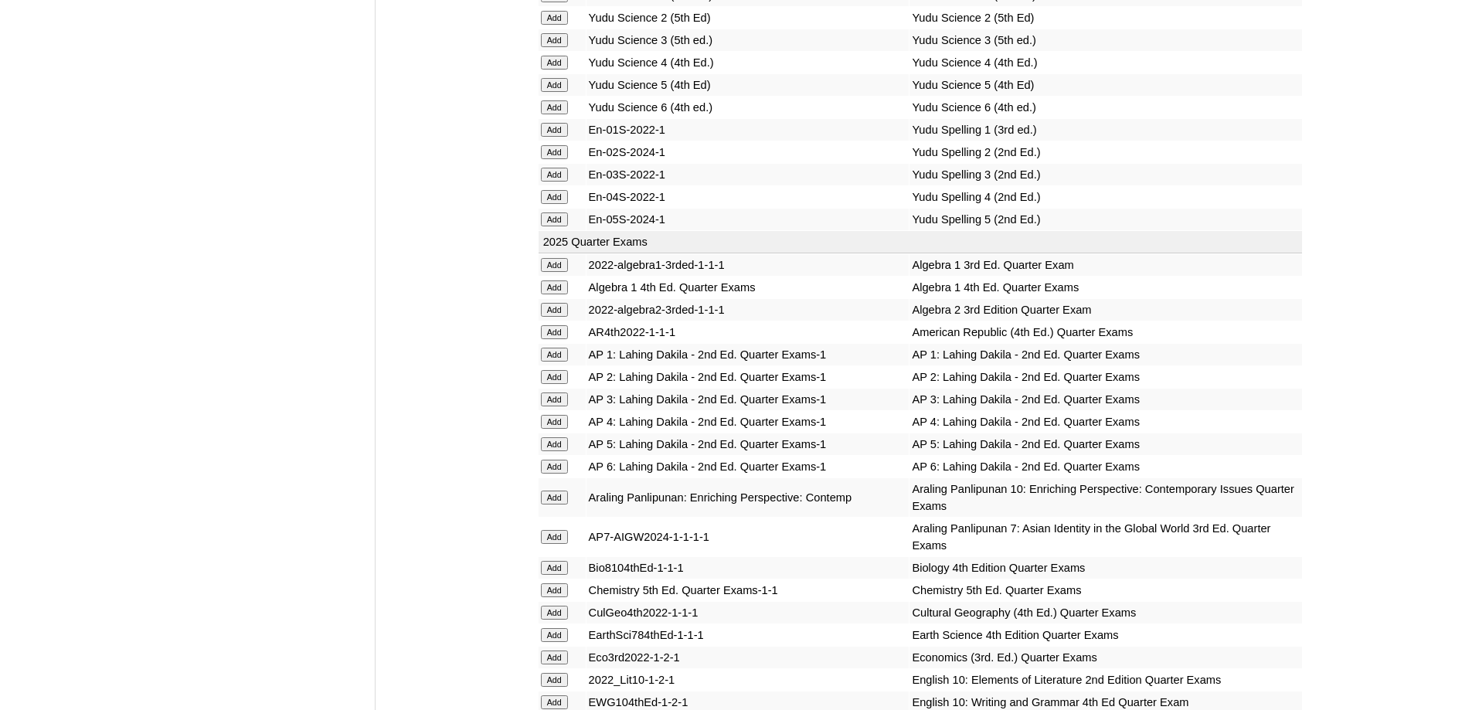
click at [558, 204] on input "Add" at bounding box center [554, 197] width 27 height 14
click at [564, 70] on input "Add" at bounding box center [554, 63] width 27 height 14
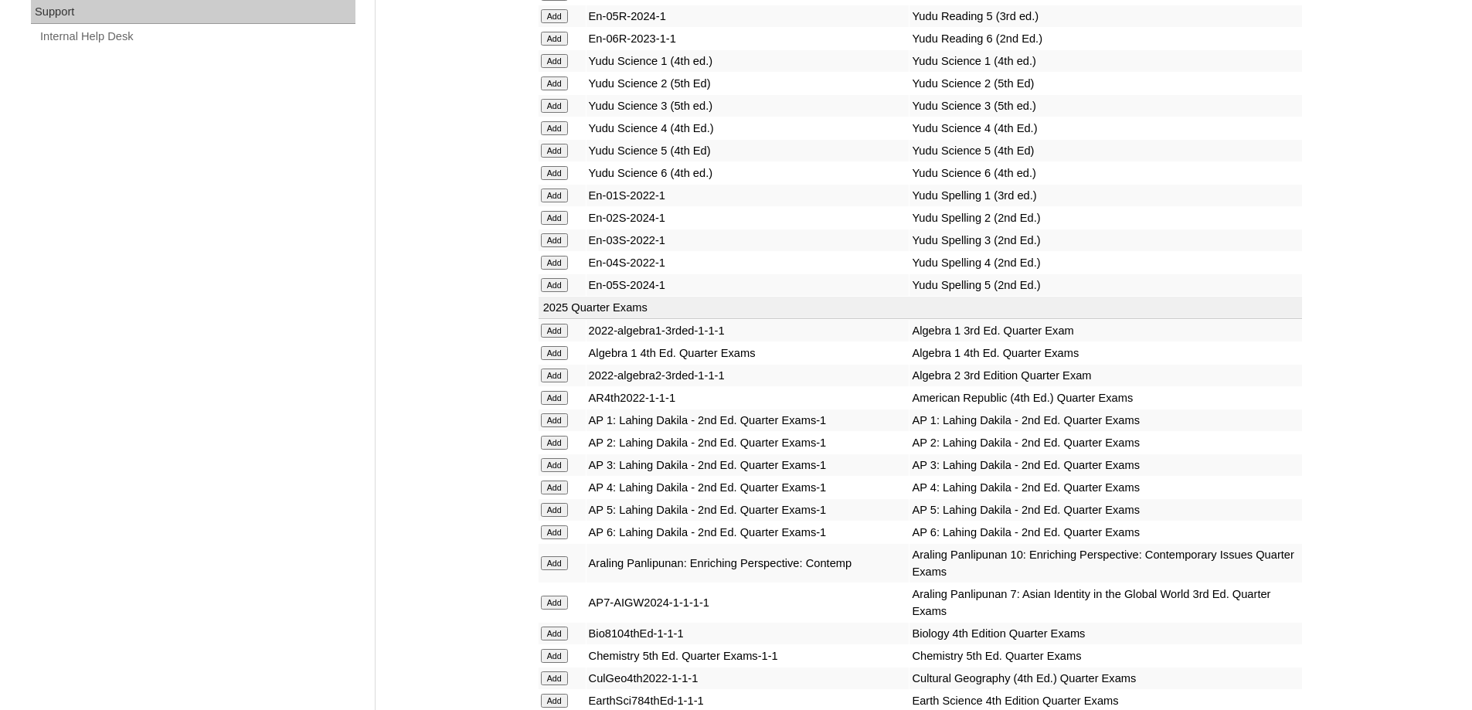
scroll to position [1159, 0]
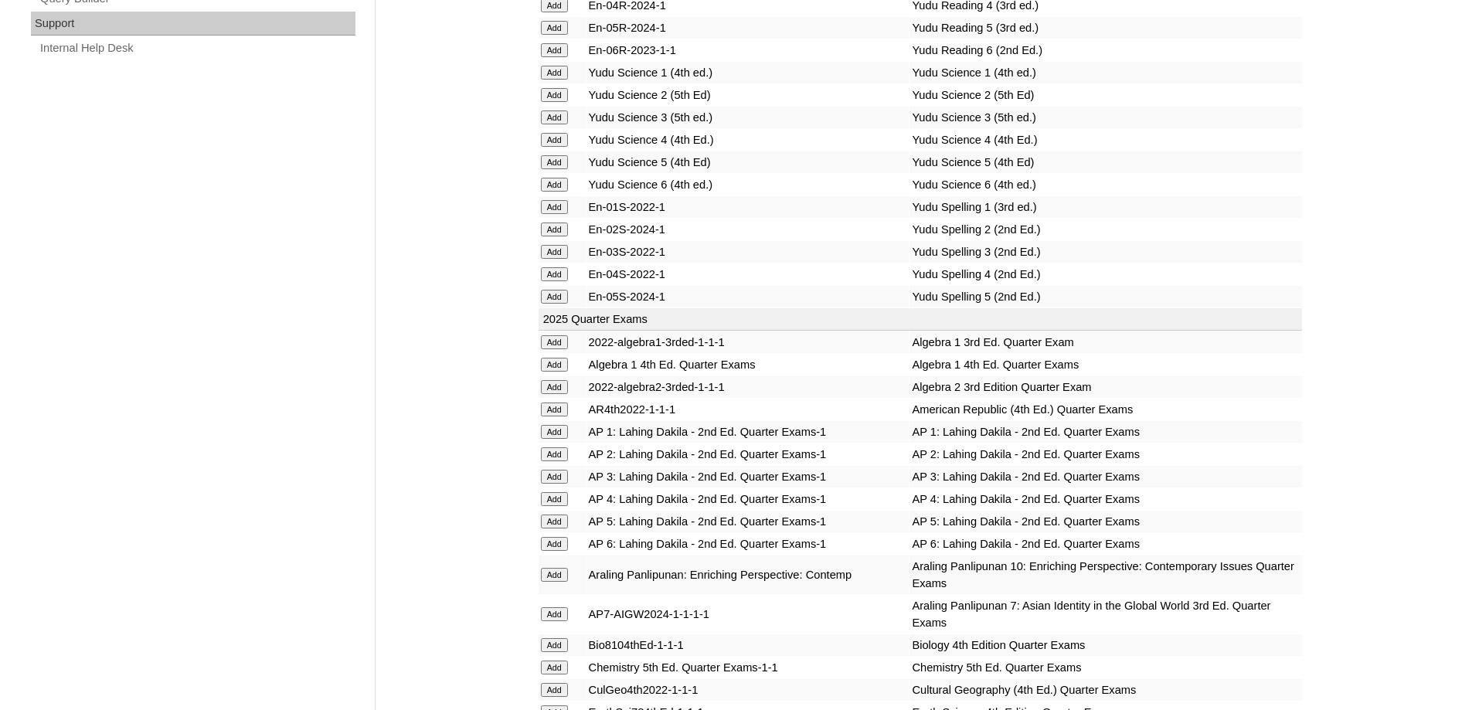
click at [560, 12] on input "Add" at bounding box center [554, 5] width 27 height 14
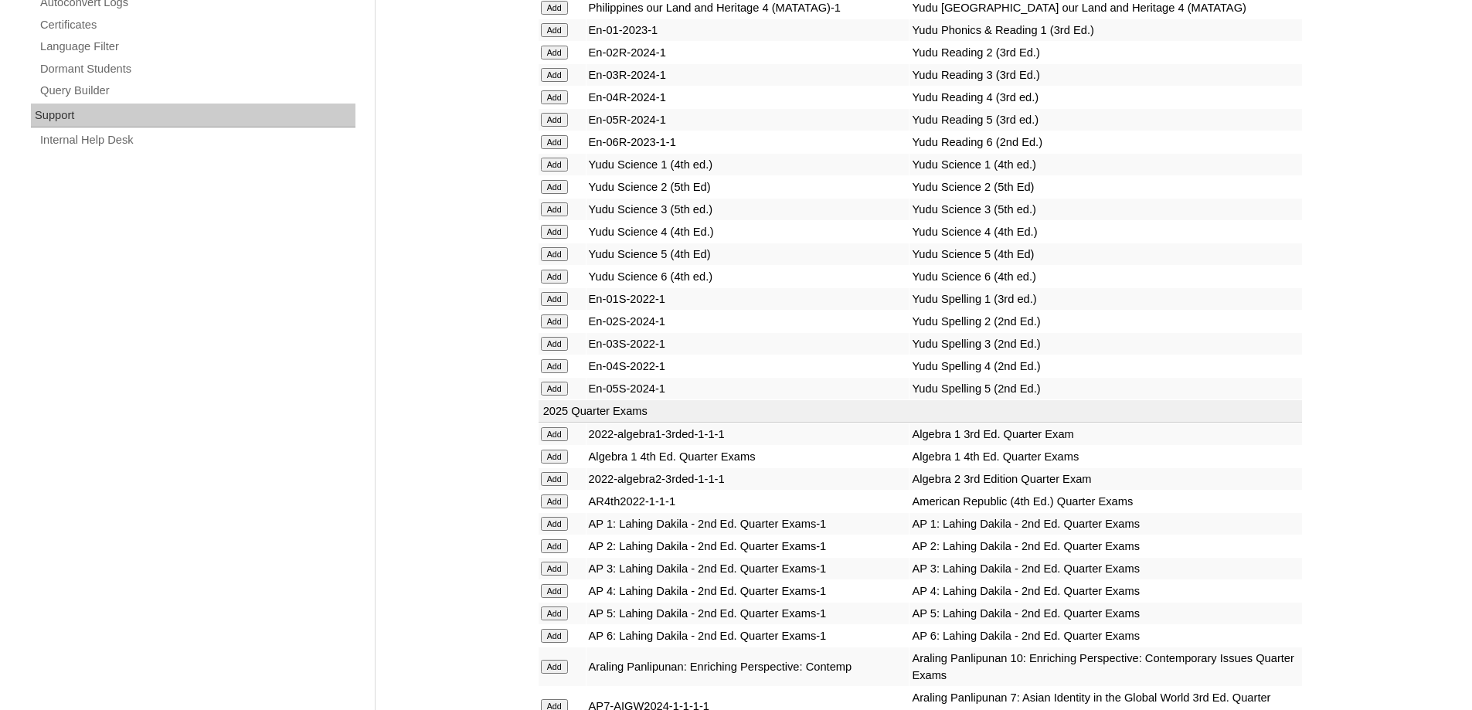
scroll to position [927, 0]
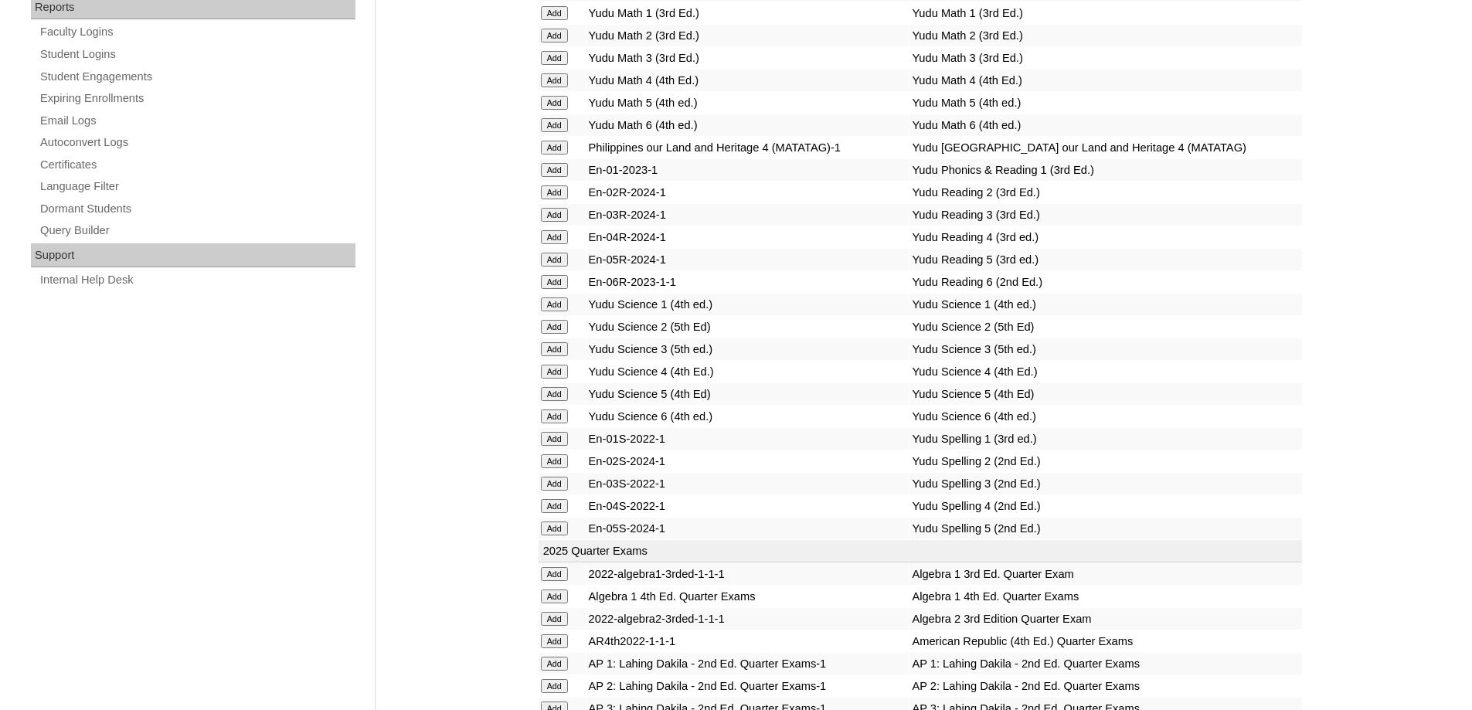
click at [559, 87] on input "Add" at bounding box center [554, 80] width 27 height 14
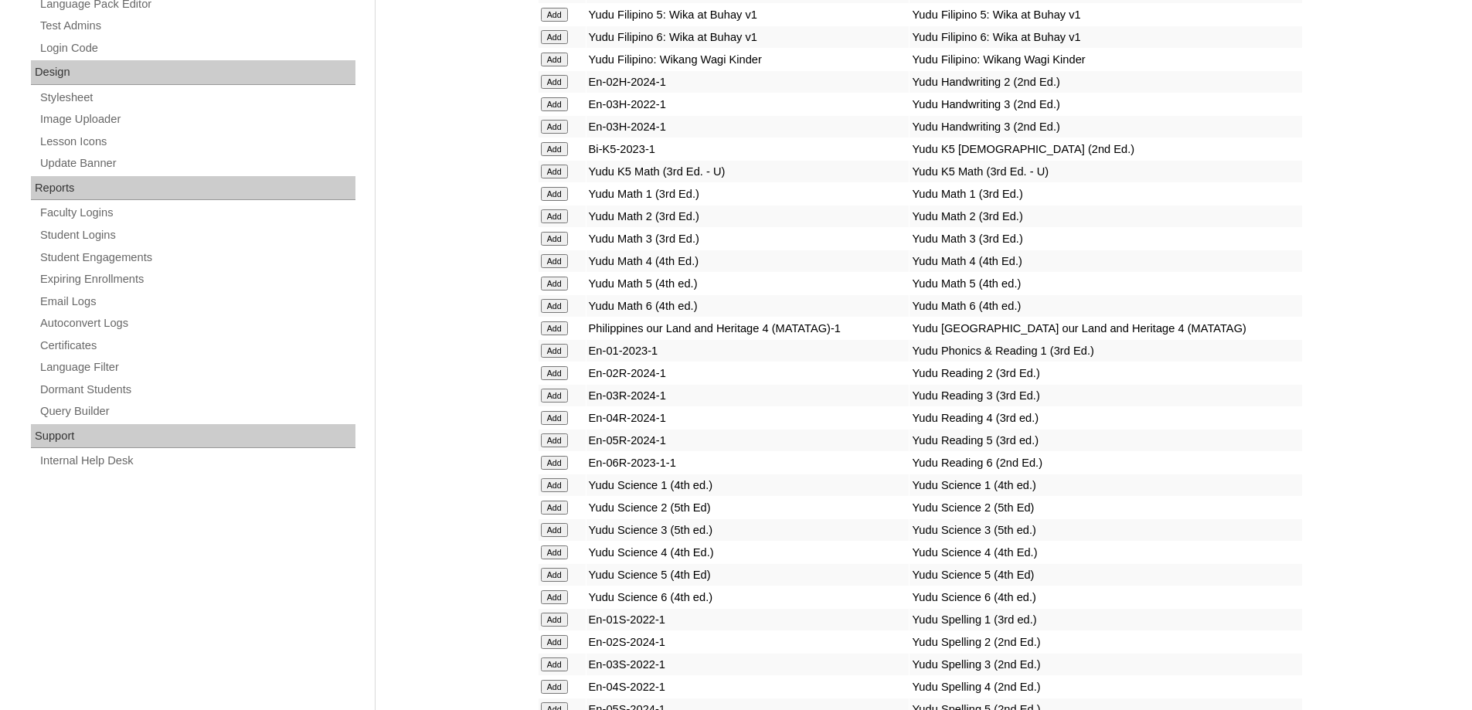
scroll to position [695, 0]
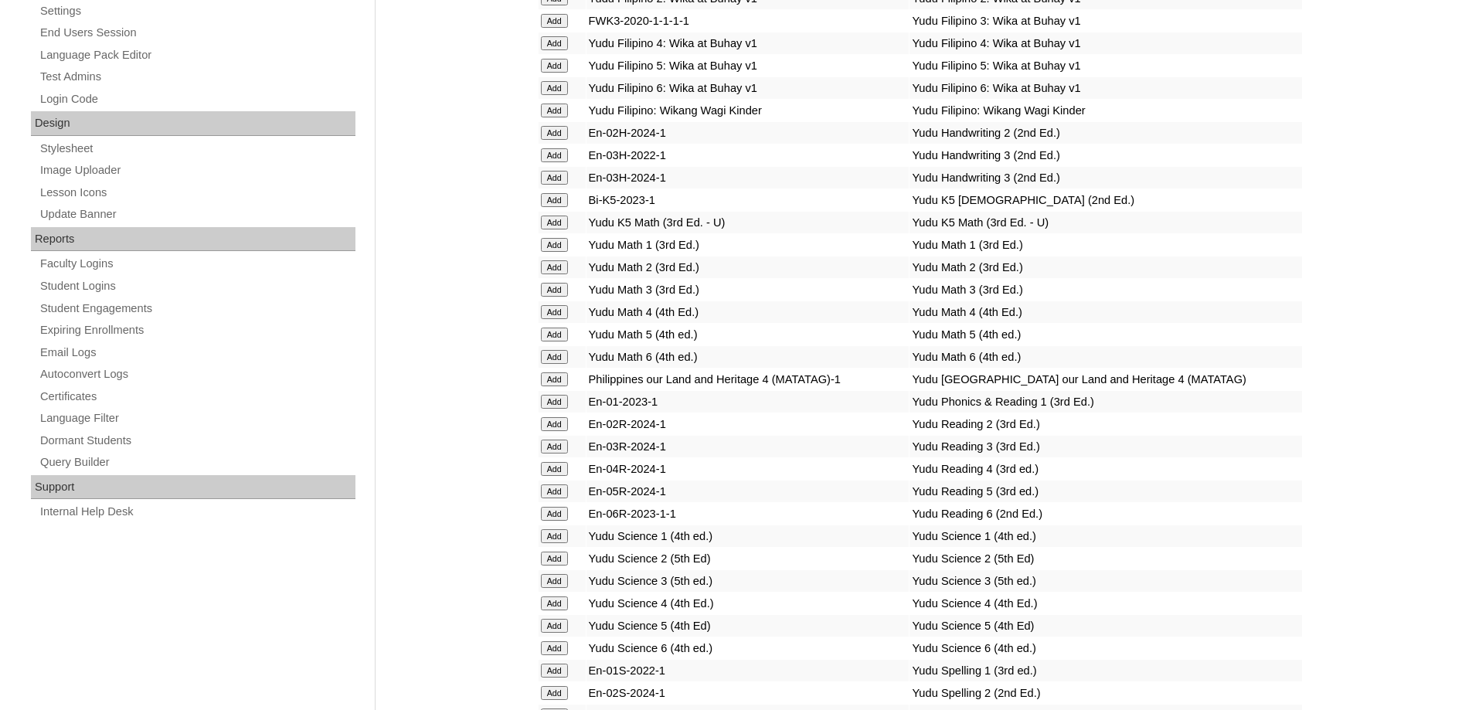
click at [559, 50] on input "Add" at bounding box center [554, 43] width 27 height 14
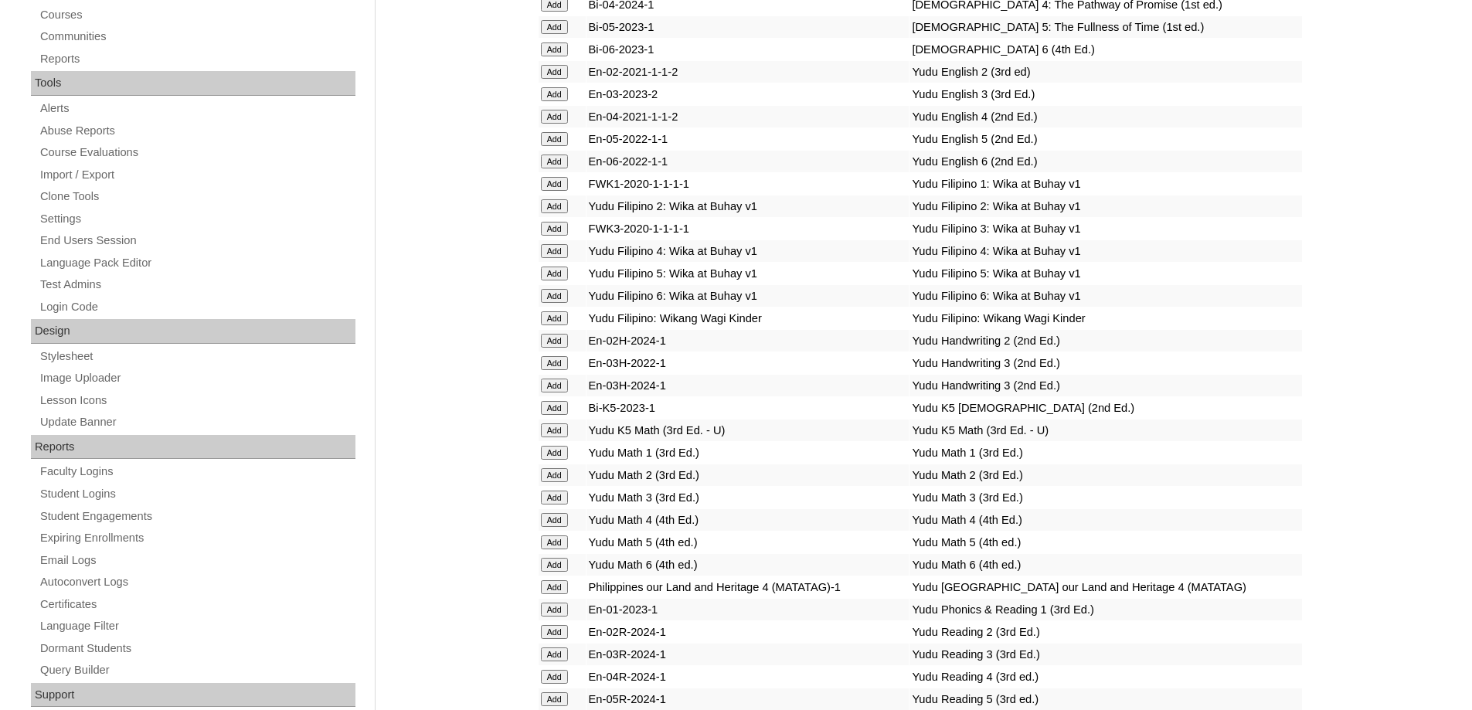
scroll to position [464, 0]
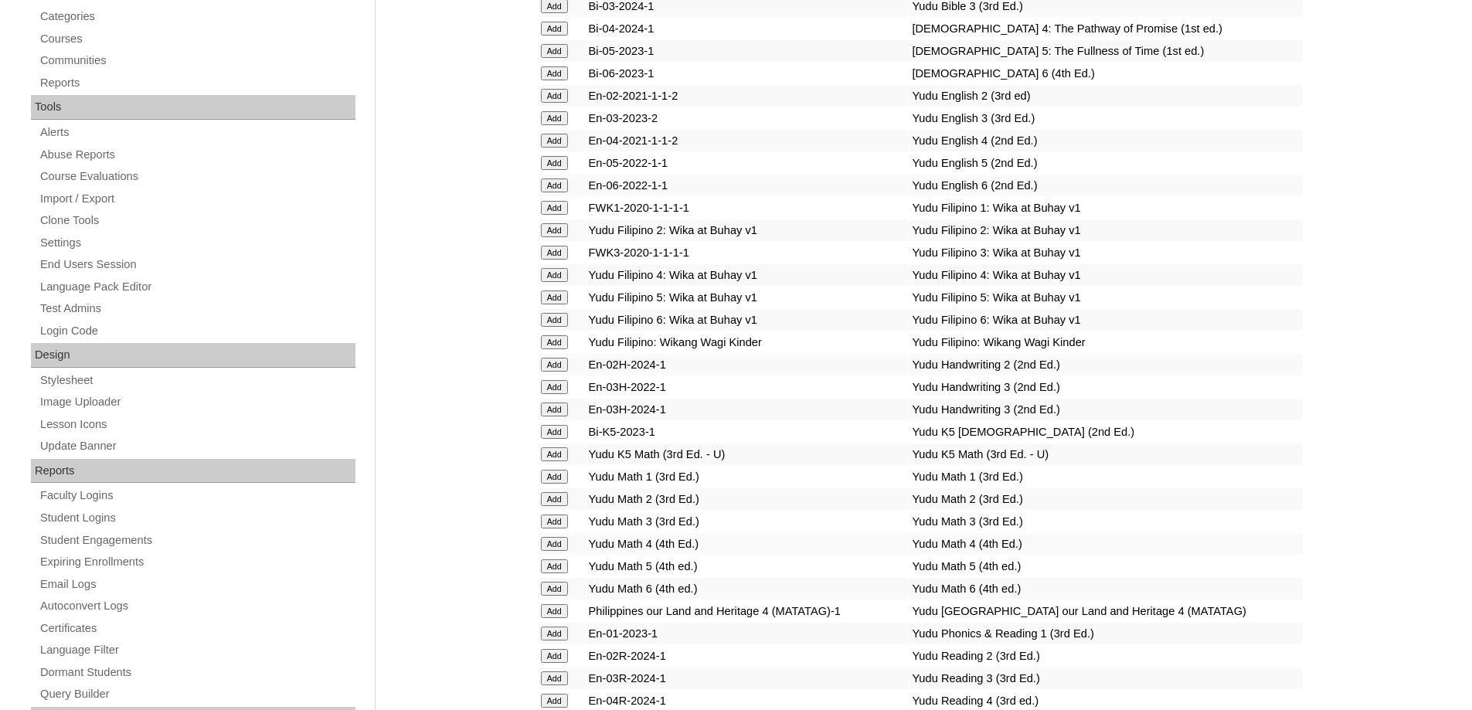
click at [561, 148] on input "Add" at bounding box center [554, 141] width 27 height 14
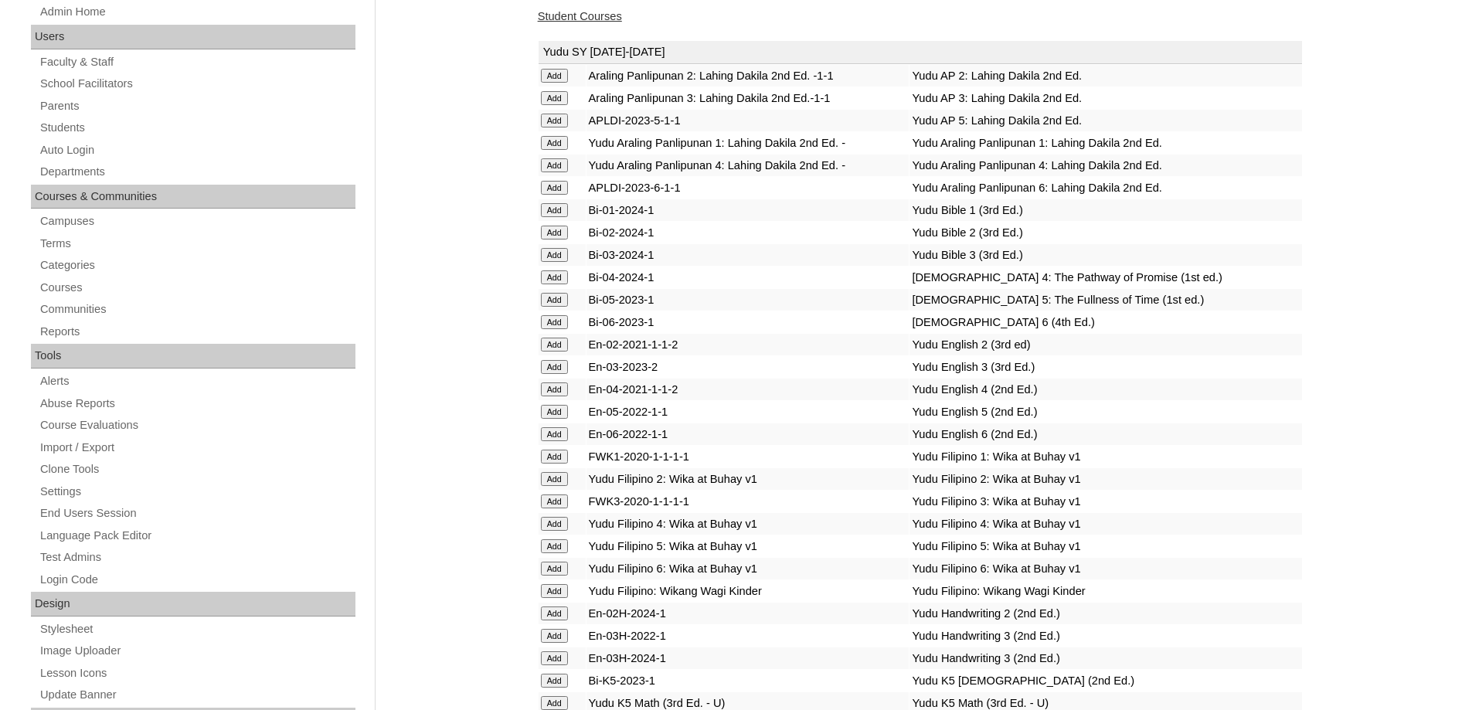
scroll to position [155, 0]
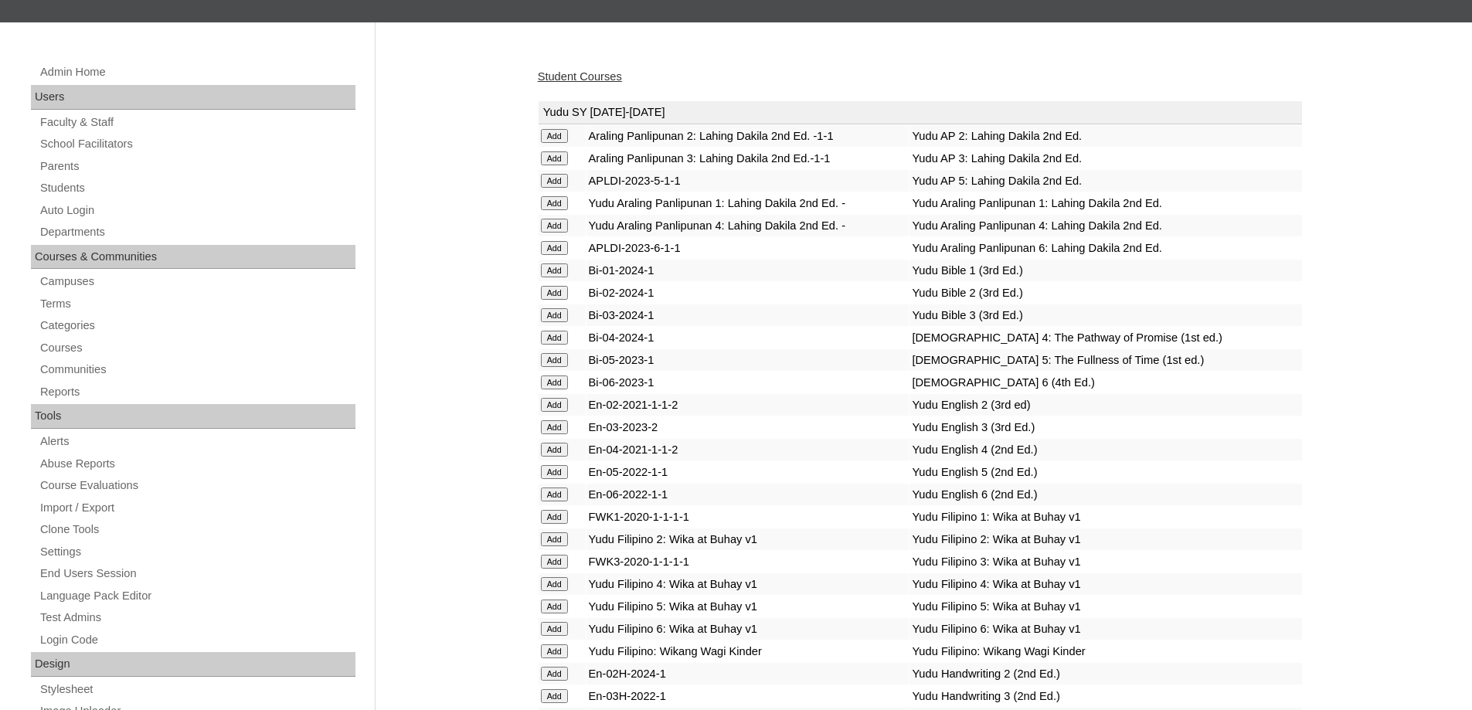
click at [555, 345] on input "Add" at bounding box center [554, 338] width 27 height 14
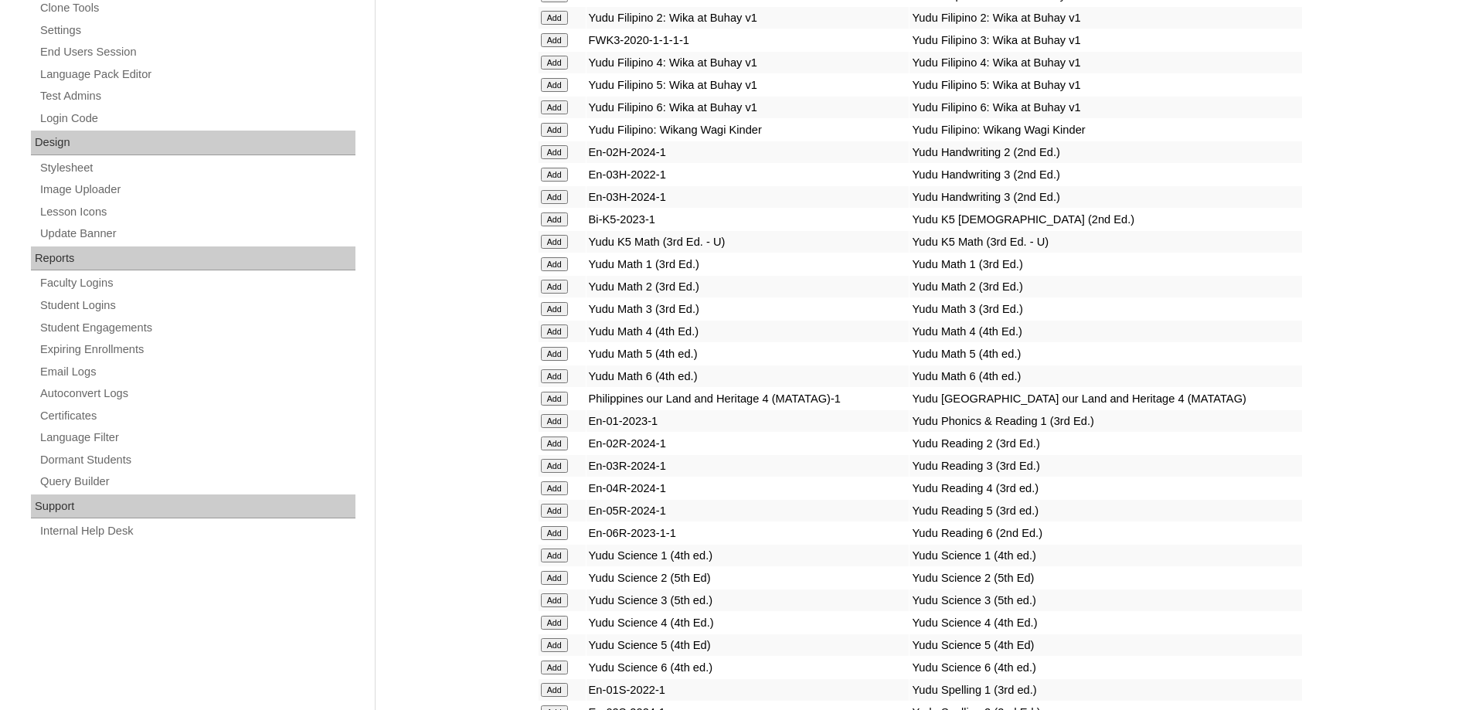
scroll to position [695, 0]
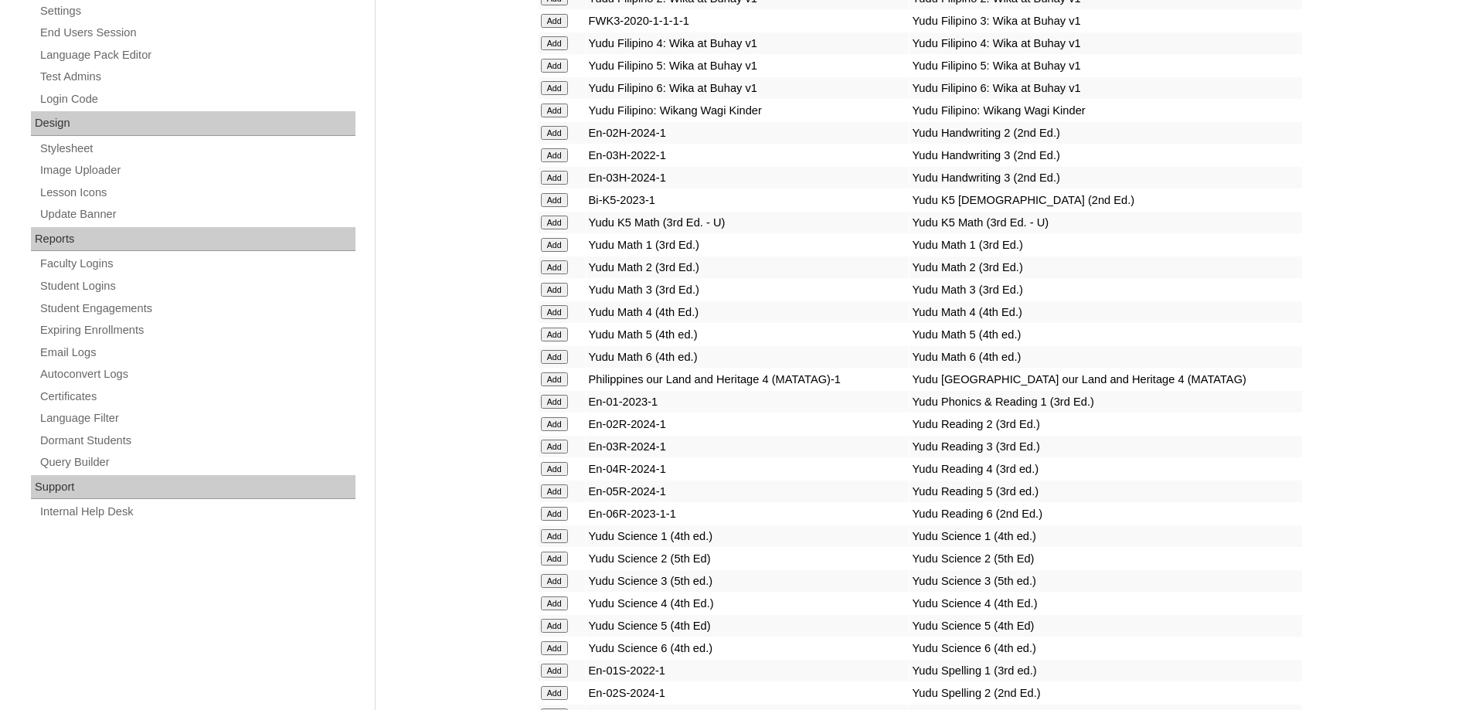
click at [560, 386] on input "Add" at bounding box center [554, 379] width 27 height 14
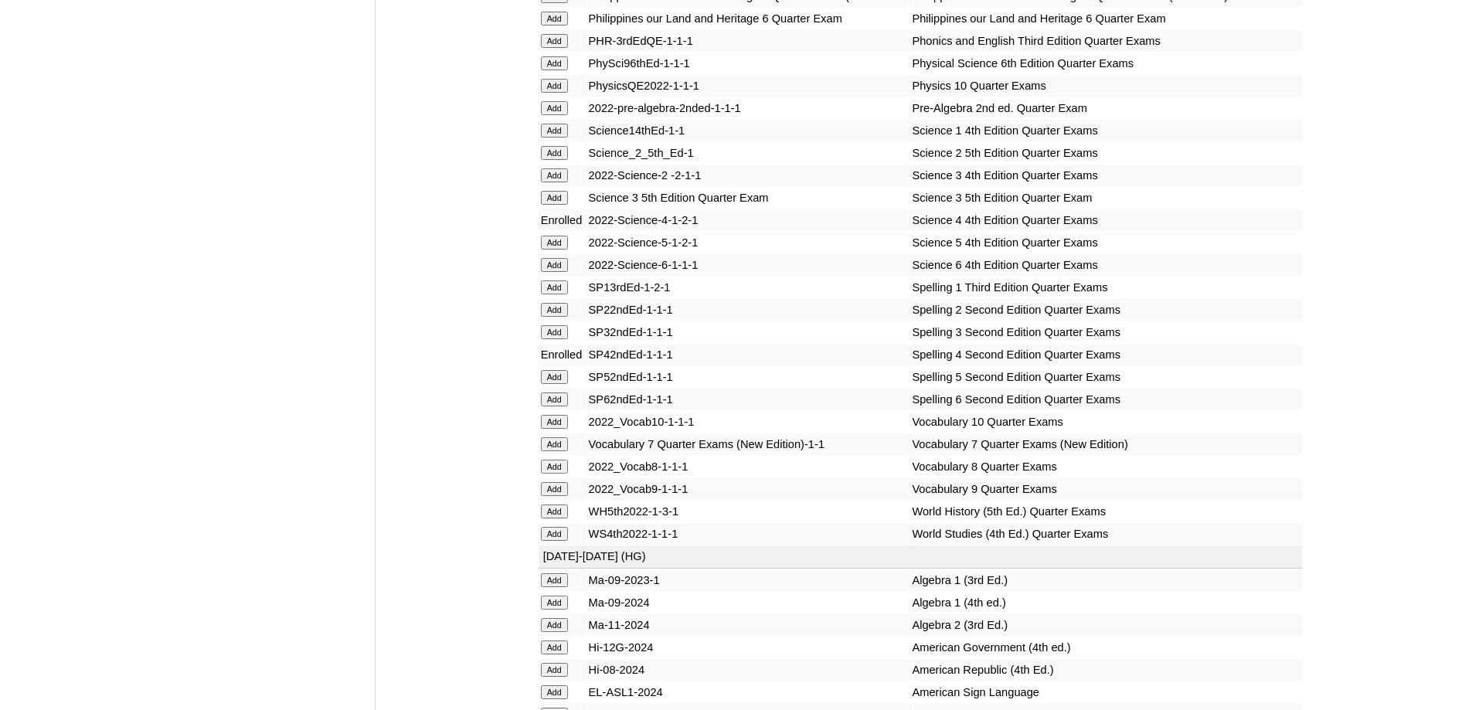
scroll to position [3168, 0]
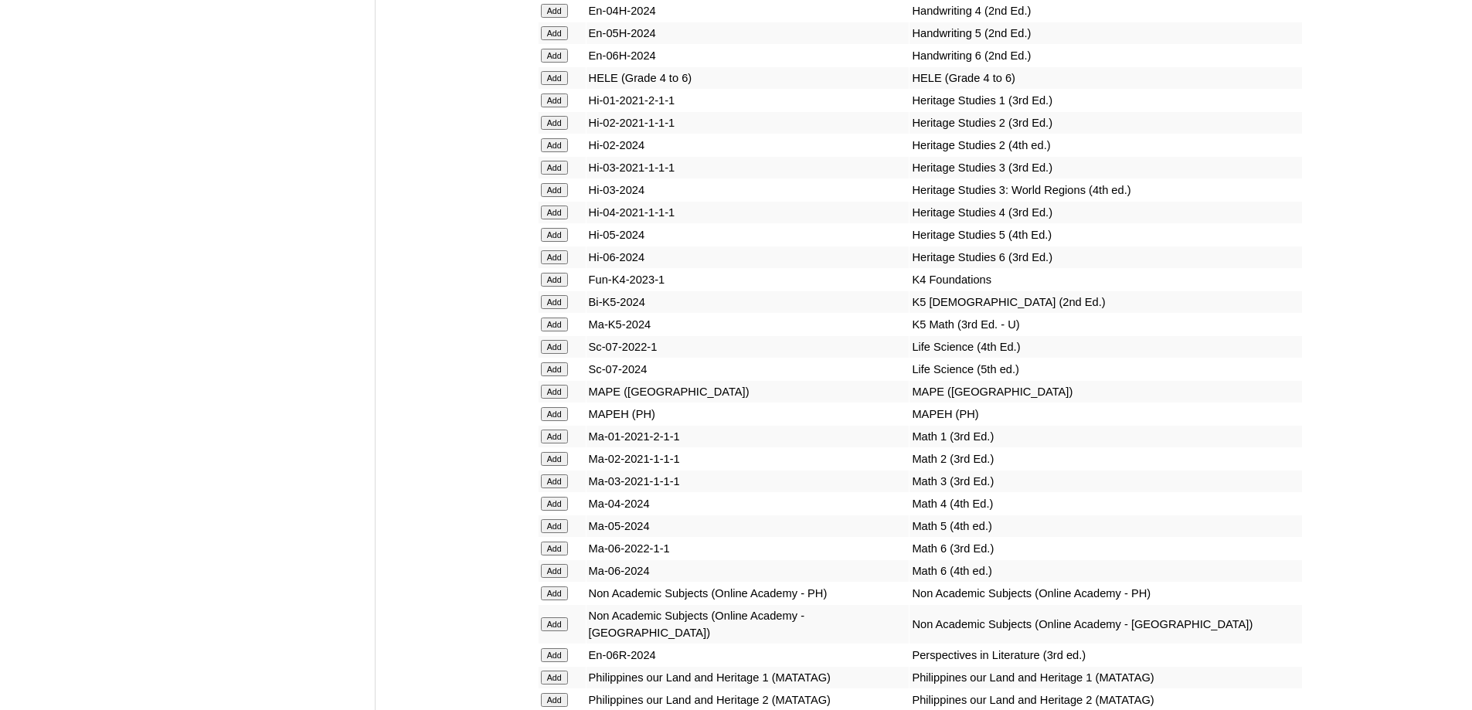
scroll to position [5563, 0]
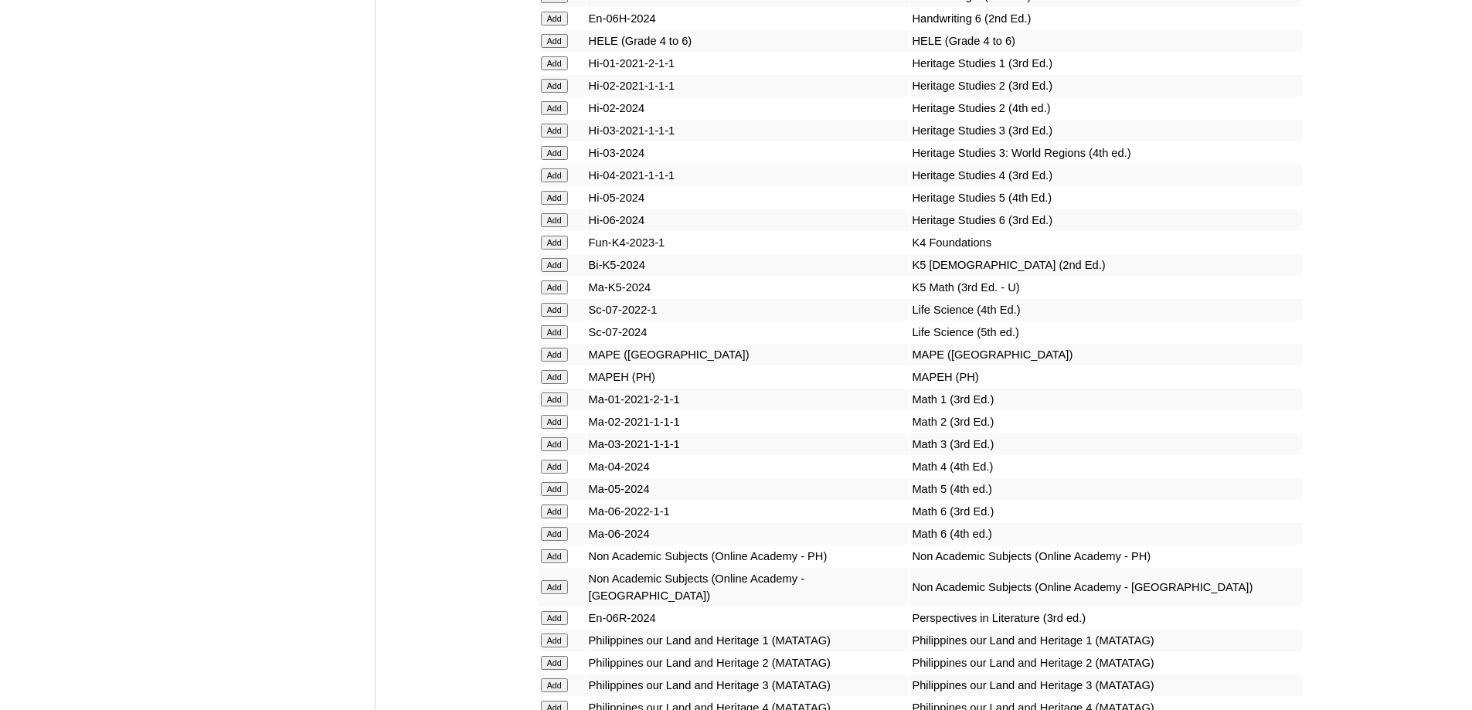
click at [569, 46] on form "Add" at bounding box center [562, 40] width 42 height 12
click at [555, 48] on input "Add" at bounding box center [554, 41] width 27 height 14
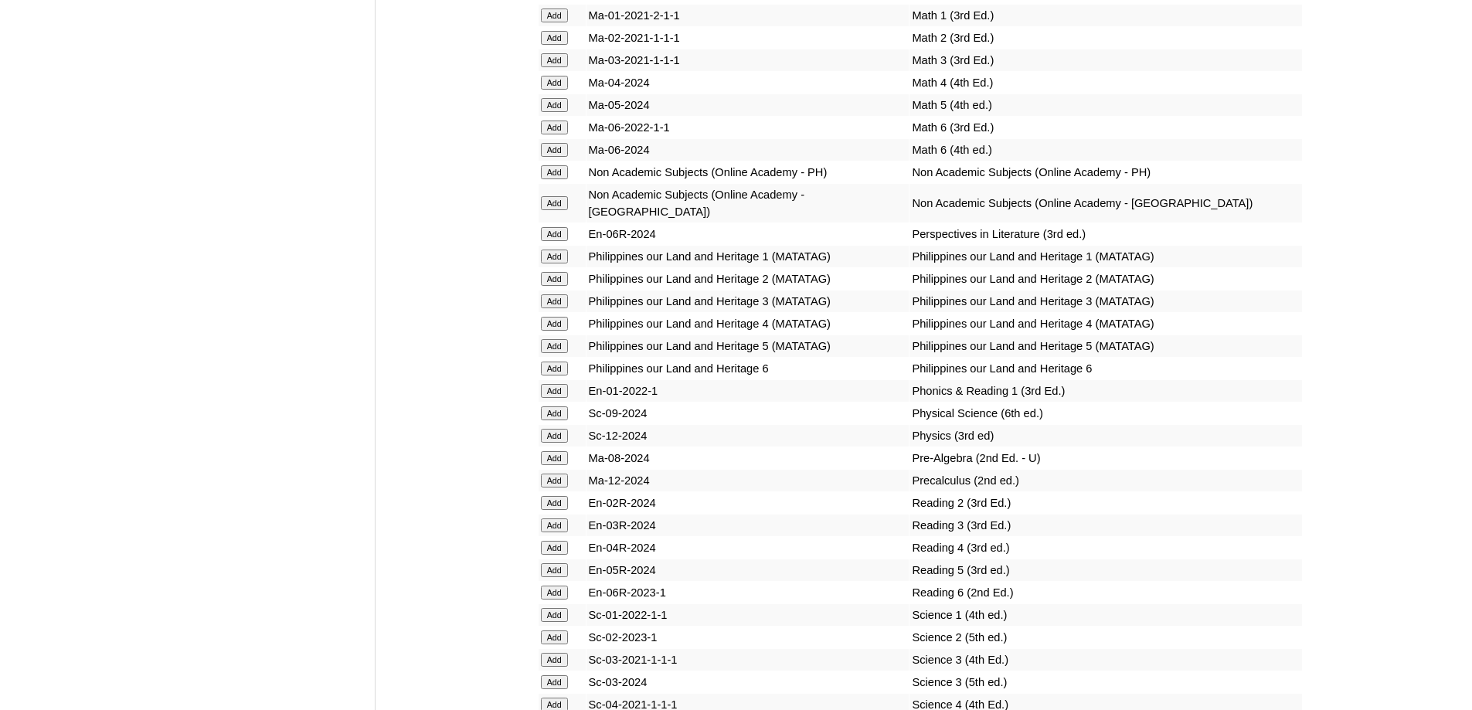
scroll to position [5949, 0]
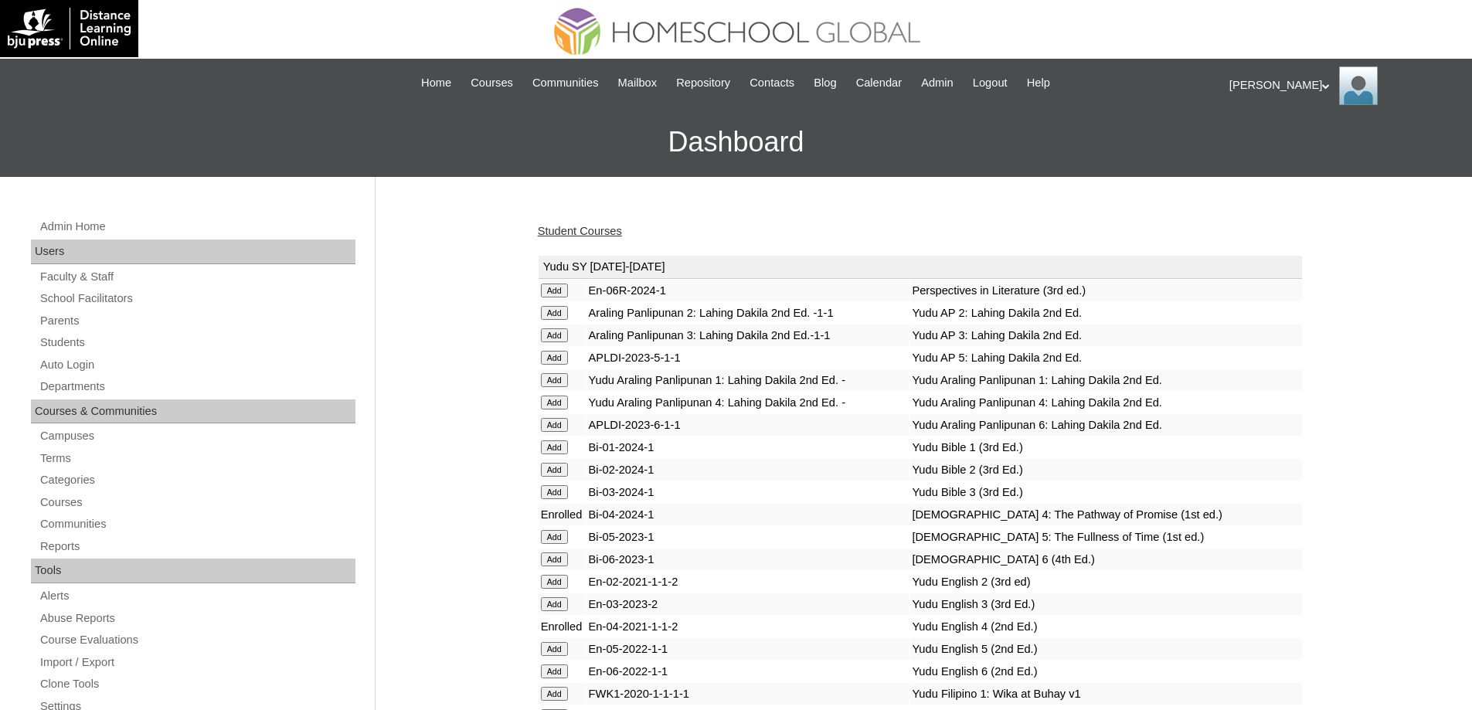
click at [603, 226] on link "Student Courses" at bounding box center [580, 231] width 84 height 12
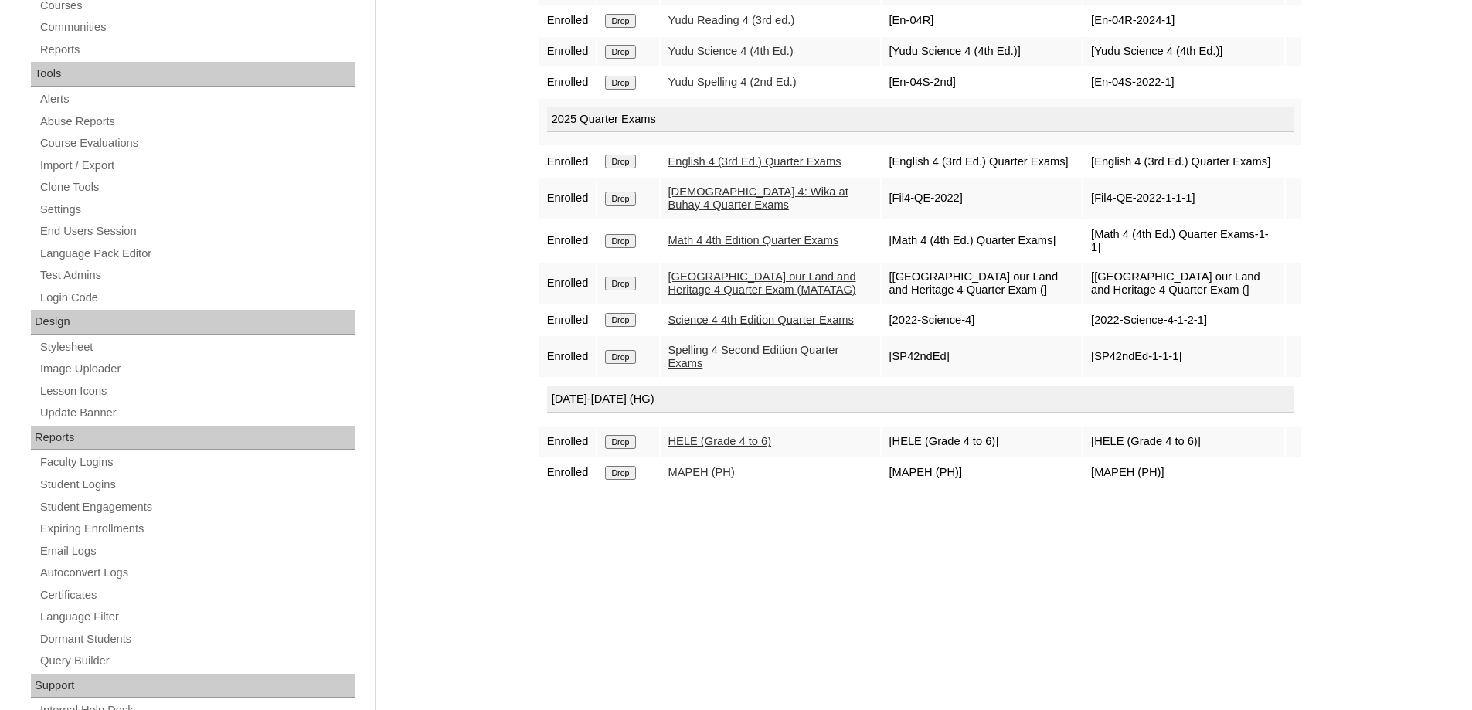
scroll to position [549, 0]
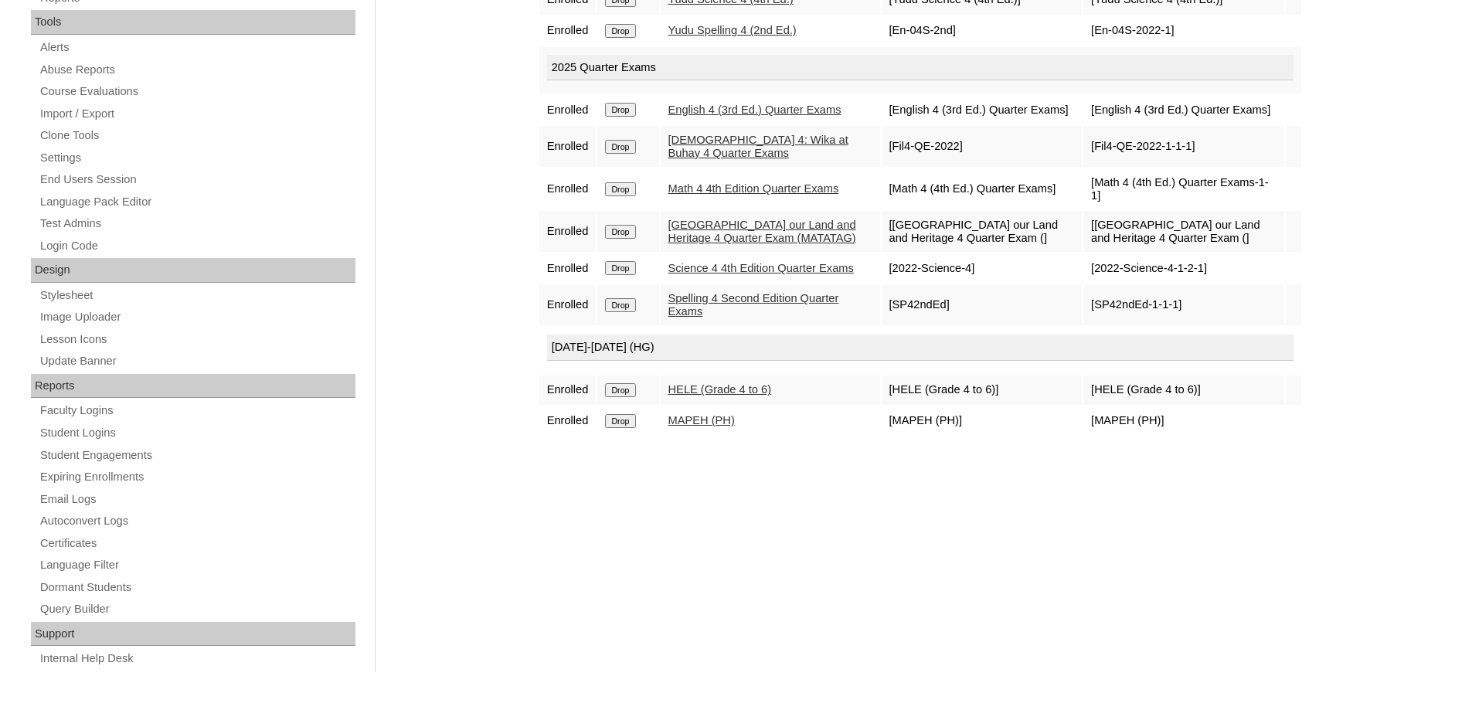
click at [1196, 635] on div "Courses:[PERSON_NAME][DEMOGRAPHIC_DATA][PERSON_NAME] Enroll in New Course Yudu …" at bounding box center [916, 176] width 773 height 1035
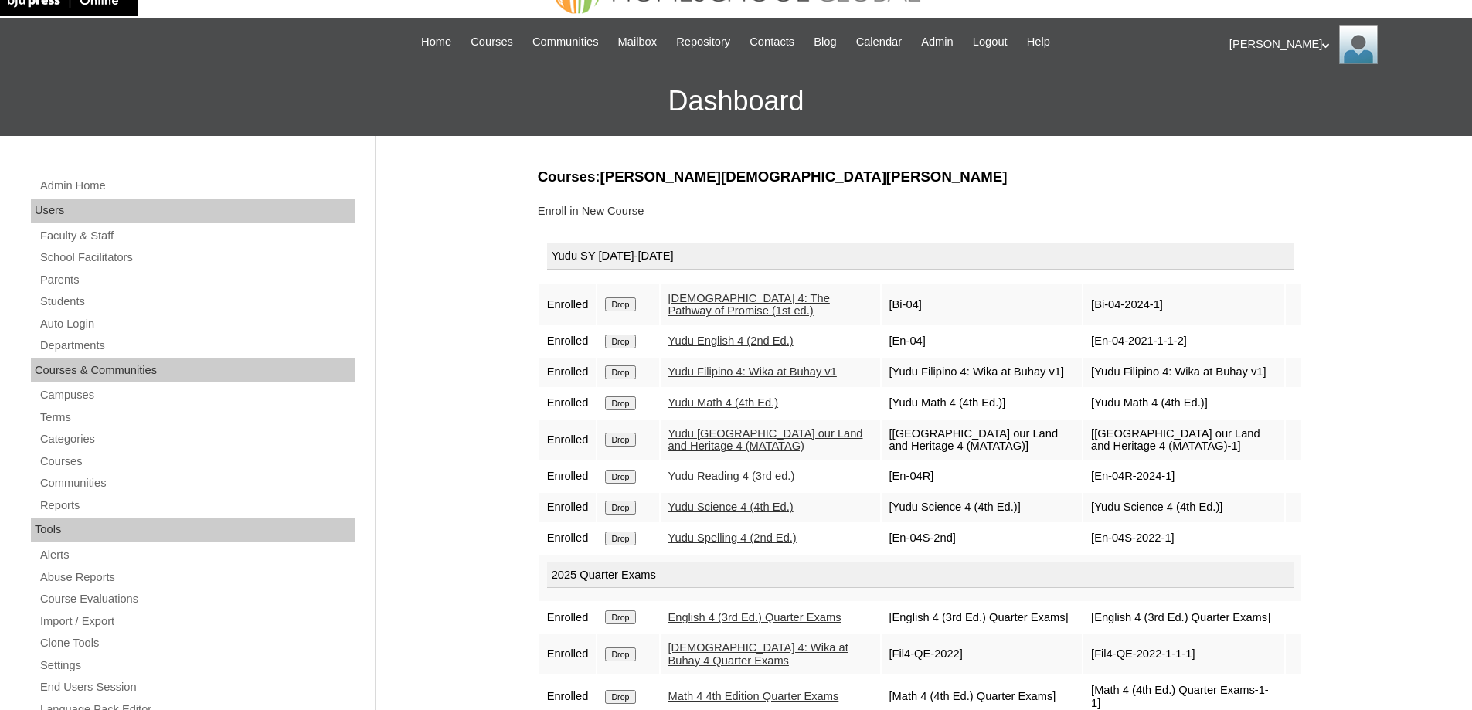
scroll to position [0, 0]
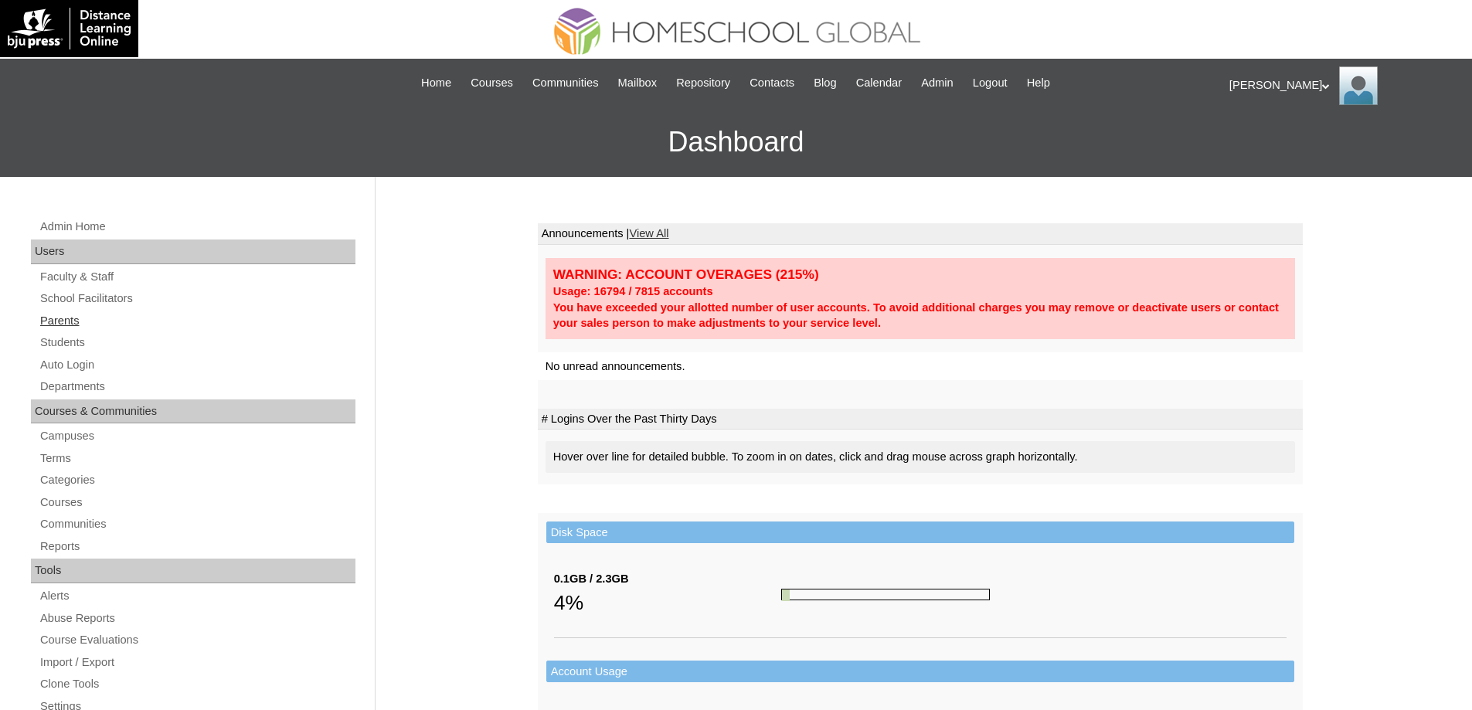
click at [107, 319] on link "Parents" at bounding box center [197, 320] width 317 height 19
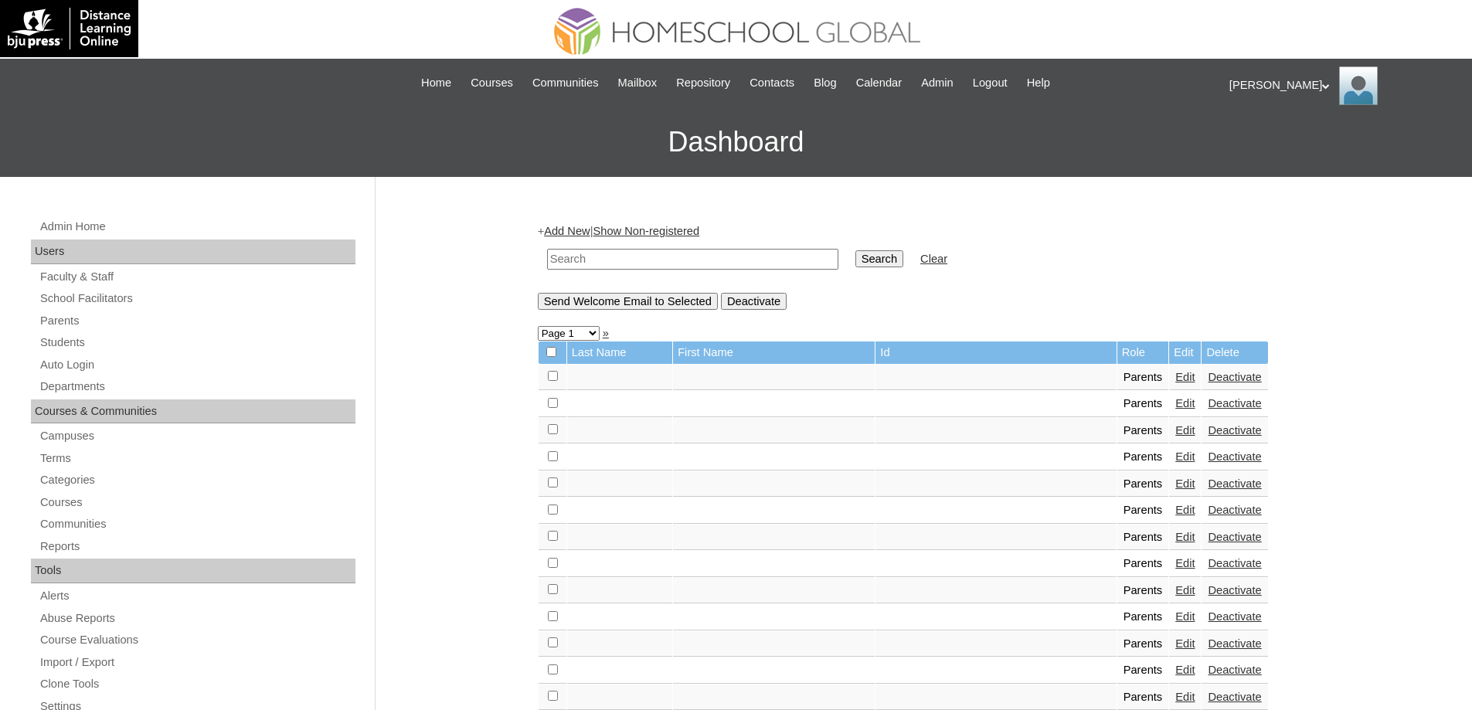
drag, startPoint x: 708, startPoint y: 266, endPoint x: 717, endPoint y: 264, distance: 9.4
click at [708, 266] on input "text" at bounding box center [692, 259] width 291 height 21
paste input "MHP00132-TECHPH2023"
type input "MHP00132-TECHPH2023"
click at [870, 256] on input "Search" at bounding box center [879, 258] width 48 height 17
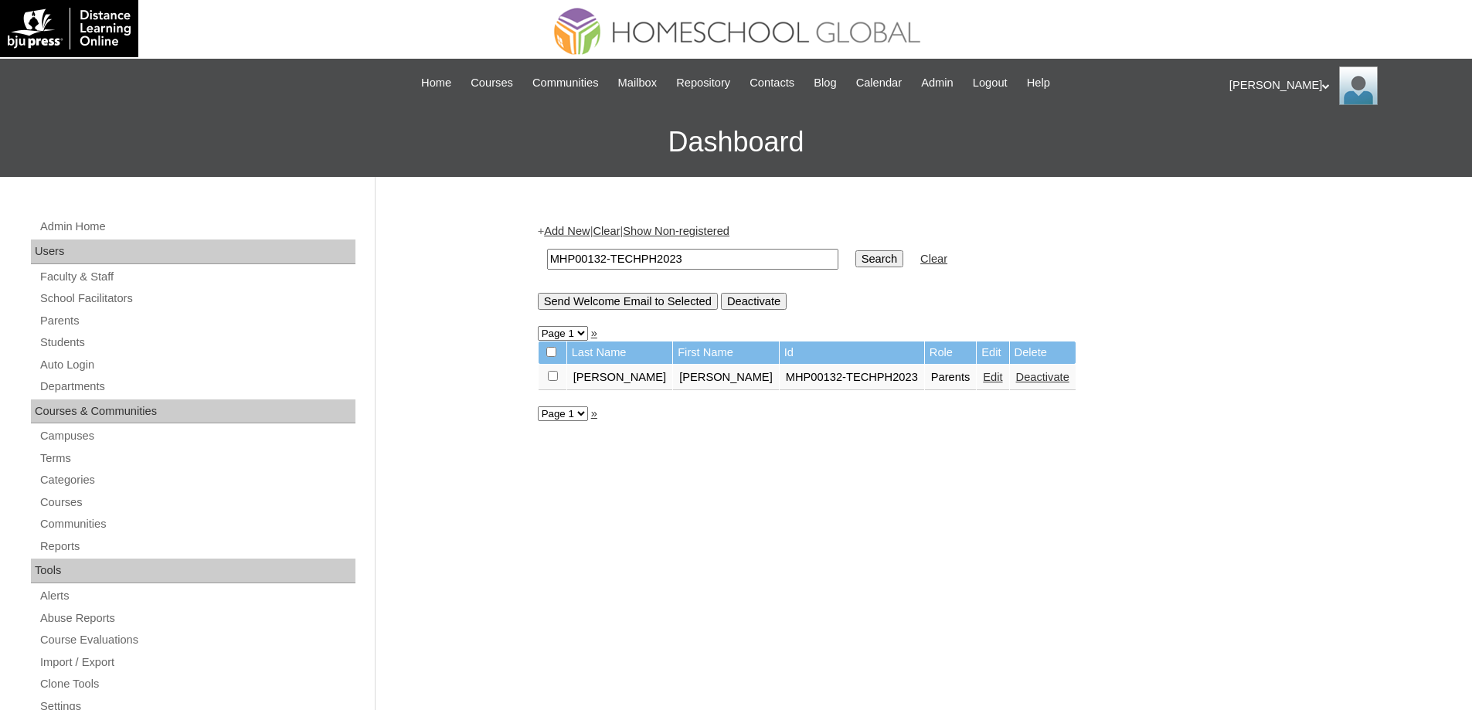
click at [983, 383] on link "Edit" at bounding box center [992, 377] width 19 height 12
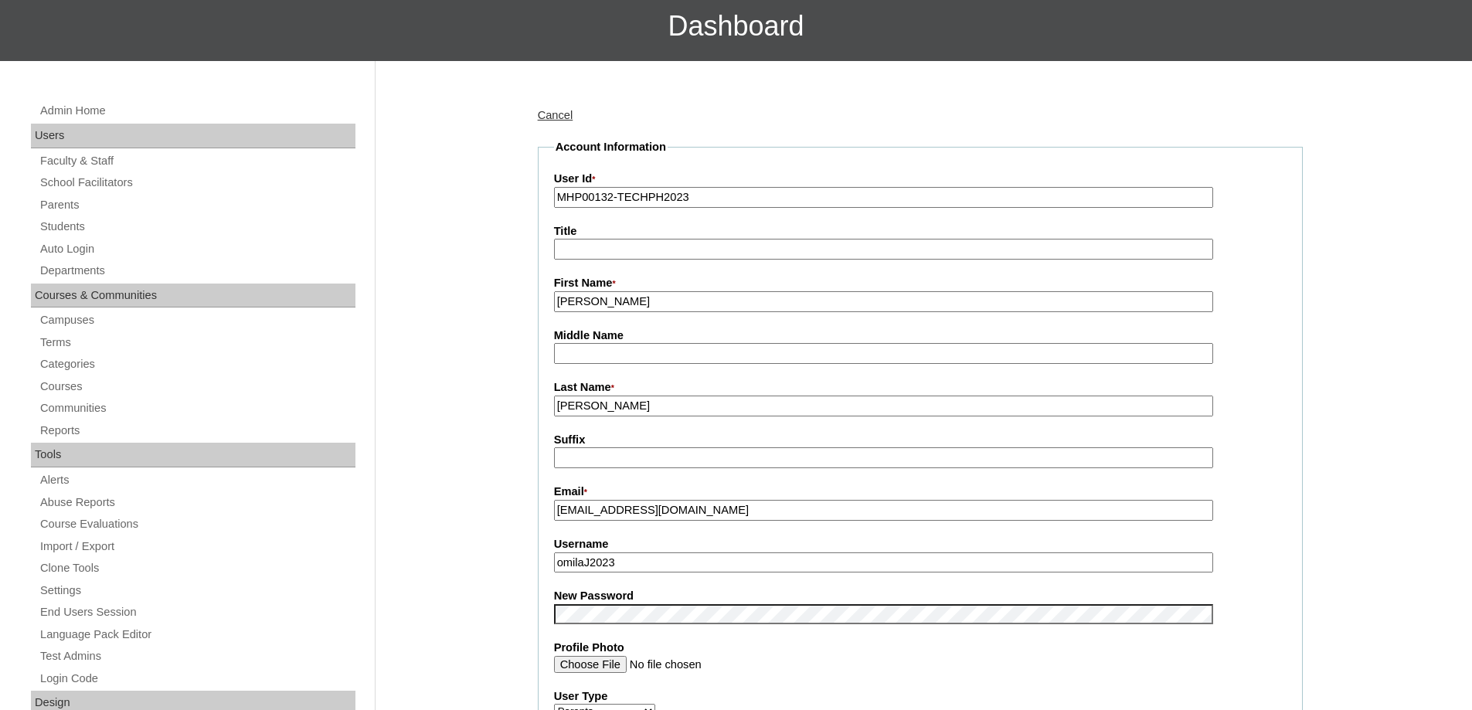
scroll to position [464, 0]
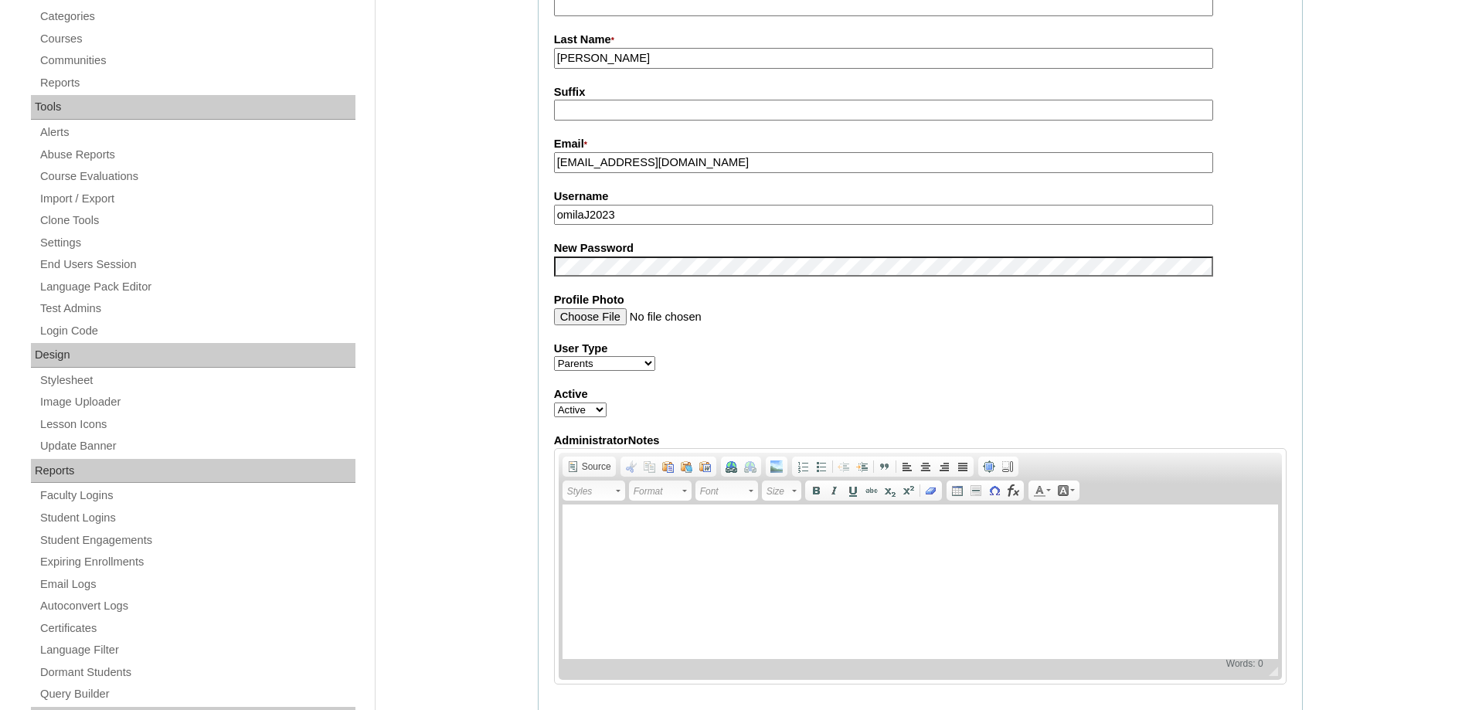
click at [447, 389] on div "Admin Home Users Faculty & Staff School Facilitators Parents Students Auto Logi…" at bounding box center [736, 629] width 1472 height 1832
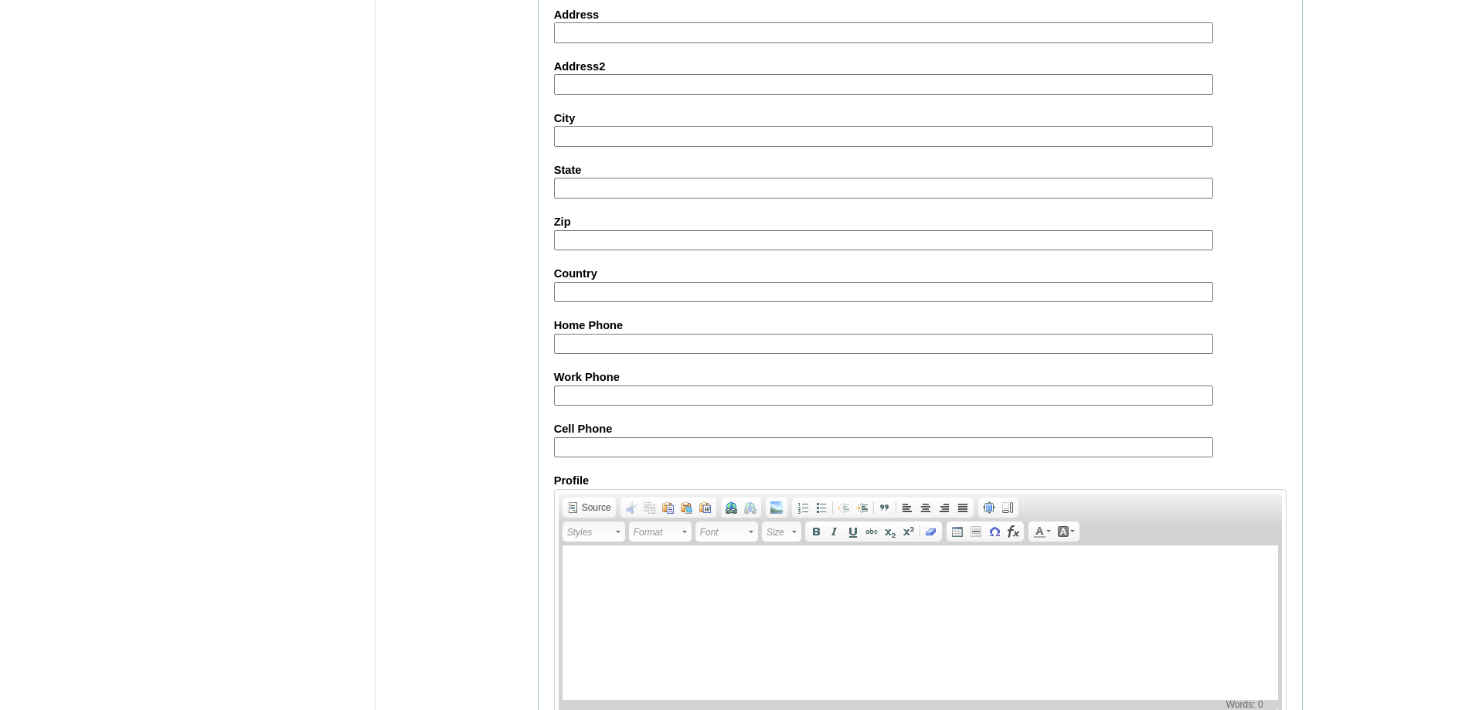
scroll to position [1320, 0]
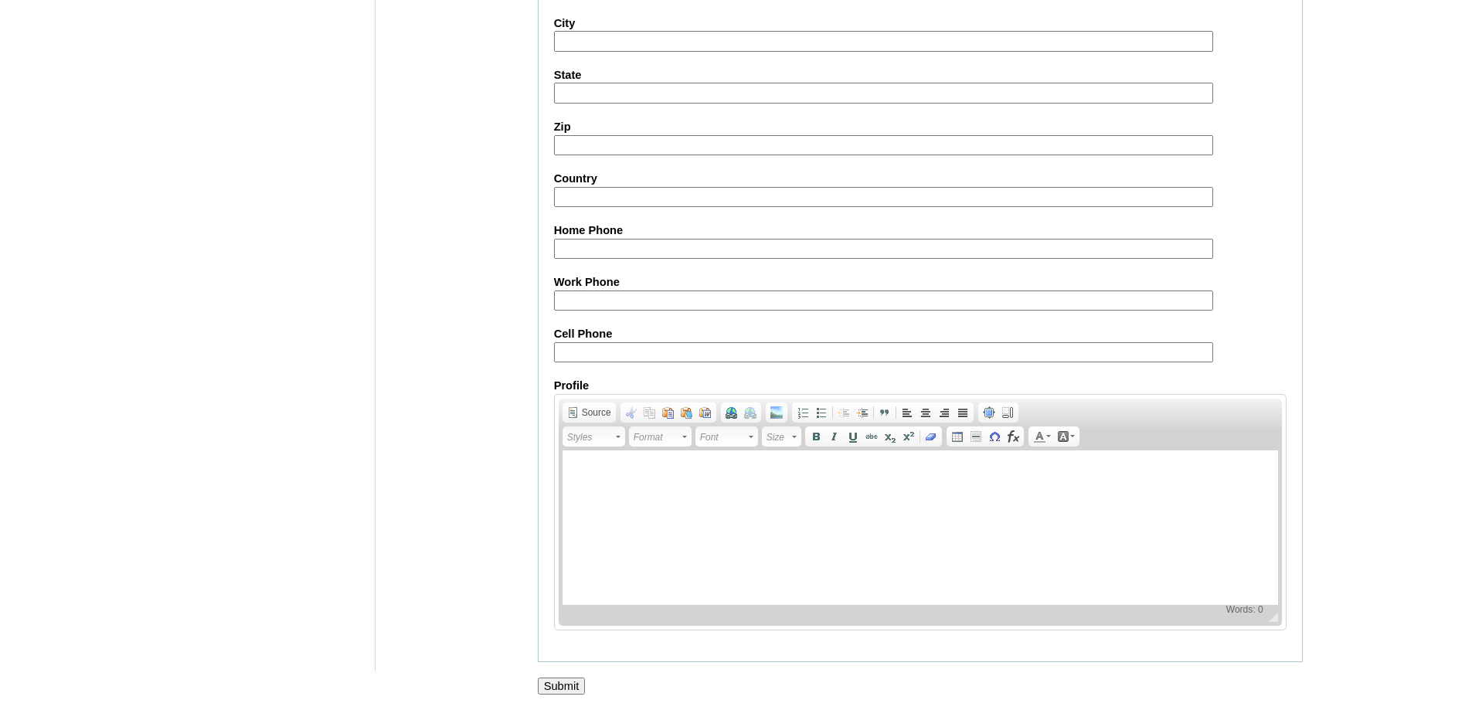
click at [570, 683] on input "Submit" at bounding box center [562, 686] width 48 height 17
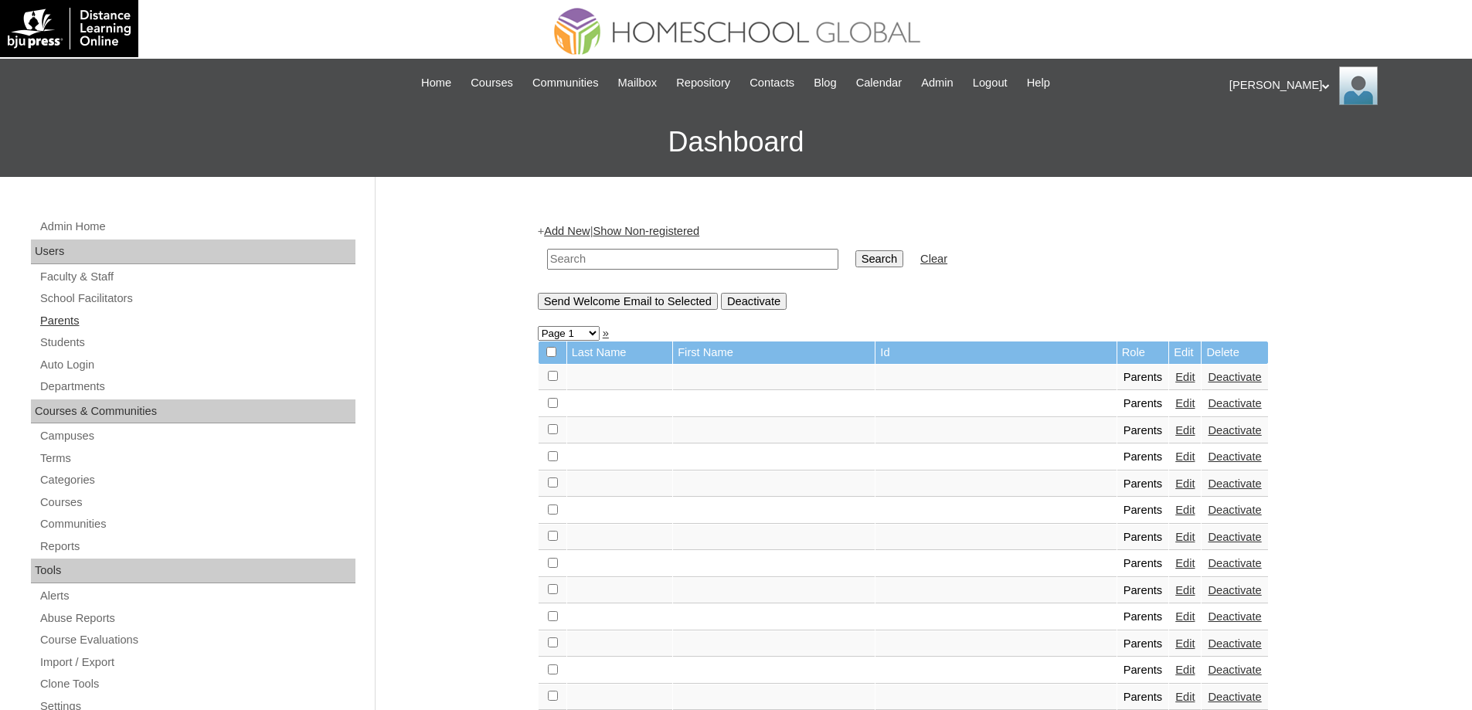
drag, startPoint x: 182, startPoint y: 341, endPoint x: 233, endPoint y: 328, distance: 51.7
click at [182, 341] on link "Students" at bounding box center [197, 342] width 317 height 19
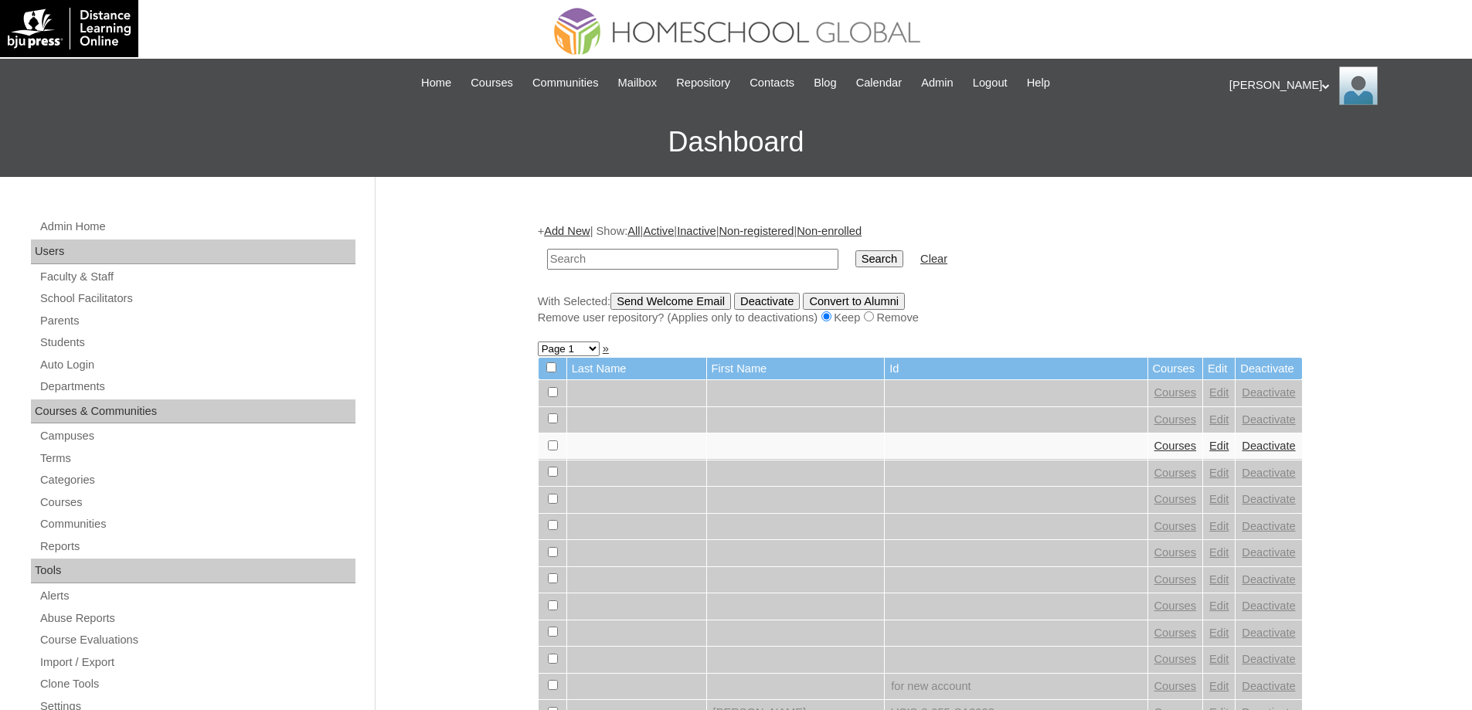
drag, startPoint x: 0, startPoint y: 0, endPoint x: 796, endPoint y: 260, distance: 837.0
click at [776, 260] on input "text" at bounding box center [692, 259] width 291 height 21
type input "MHS0179-TECHPH2023"
click at [885, 263] on input "Search" at bounding box center [879, 258] width 48 height 17
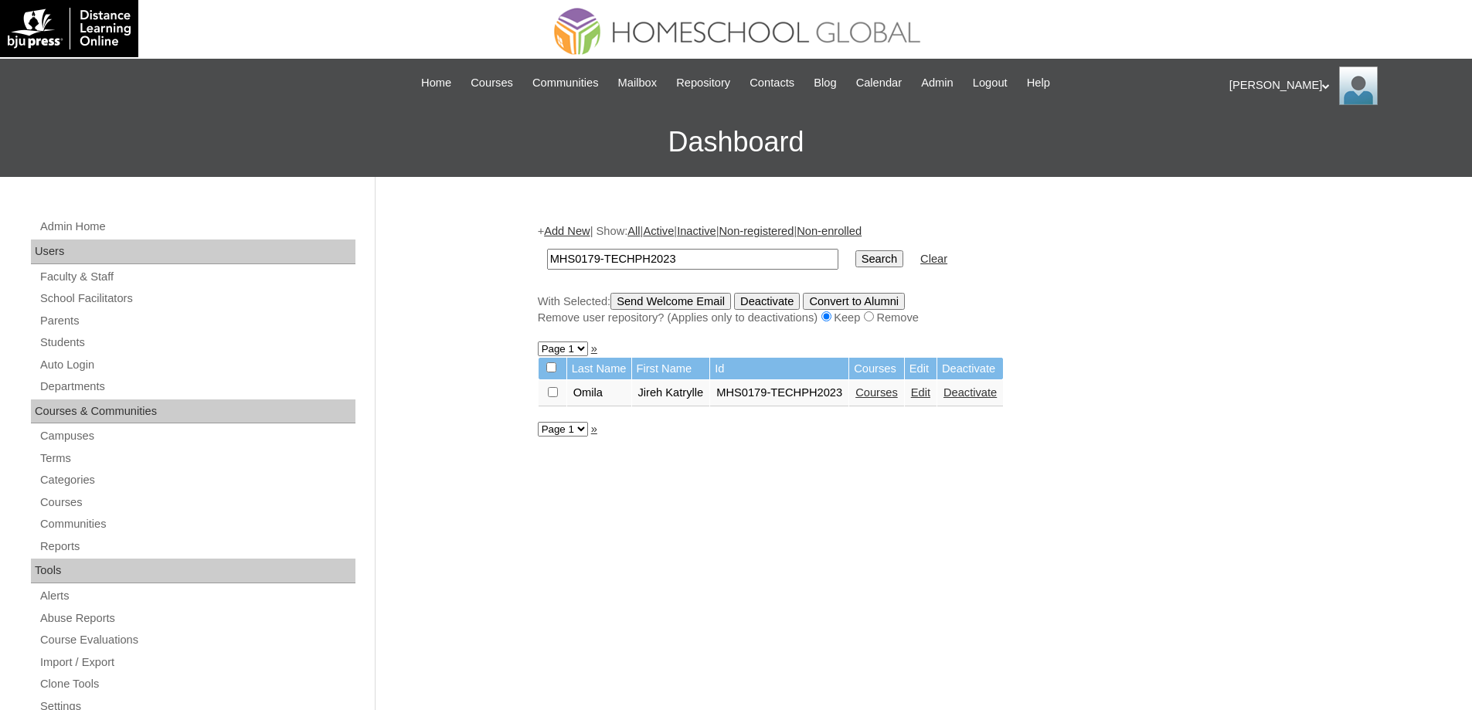
click at [898, 399] on link "Courses" at bounding box center [876, 392] width 42 height 12
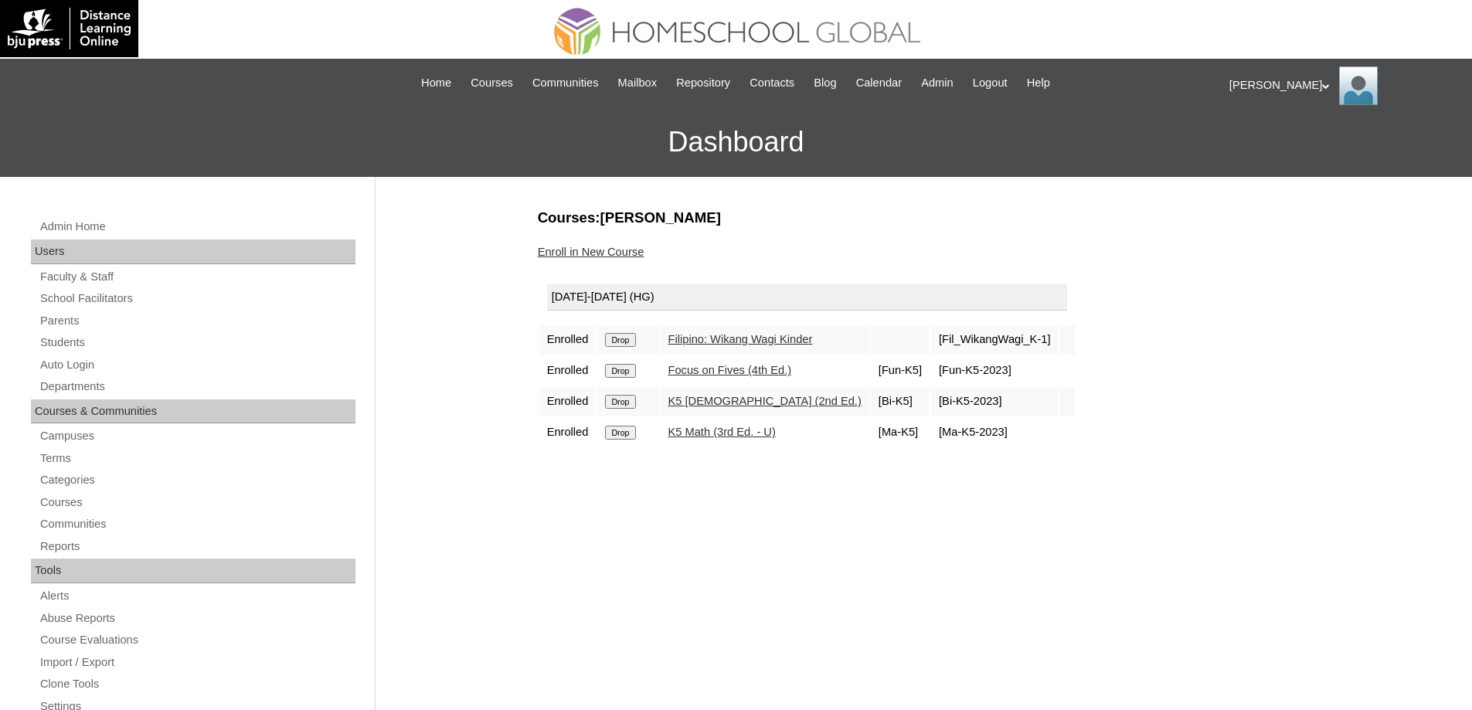
click at [619, 335] on input "Drop" at bounding box center [620, 340] width 30 height 14
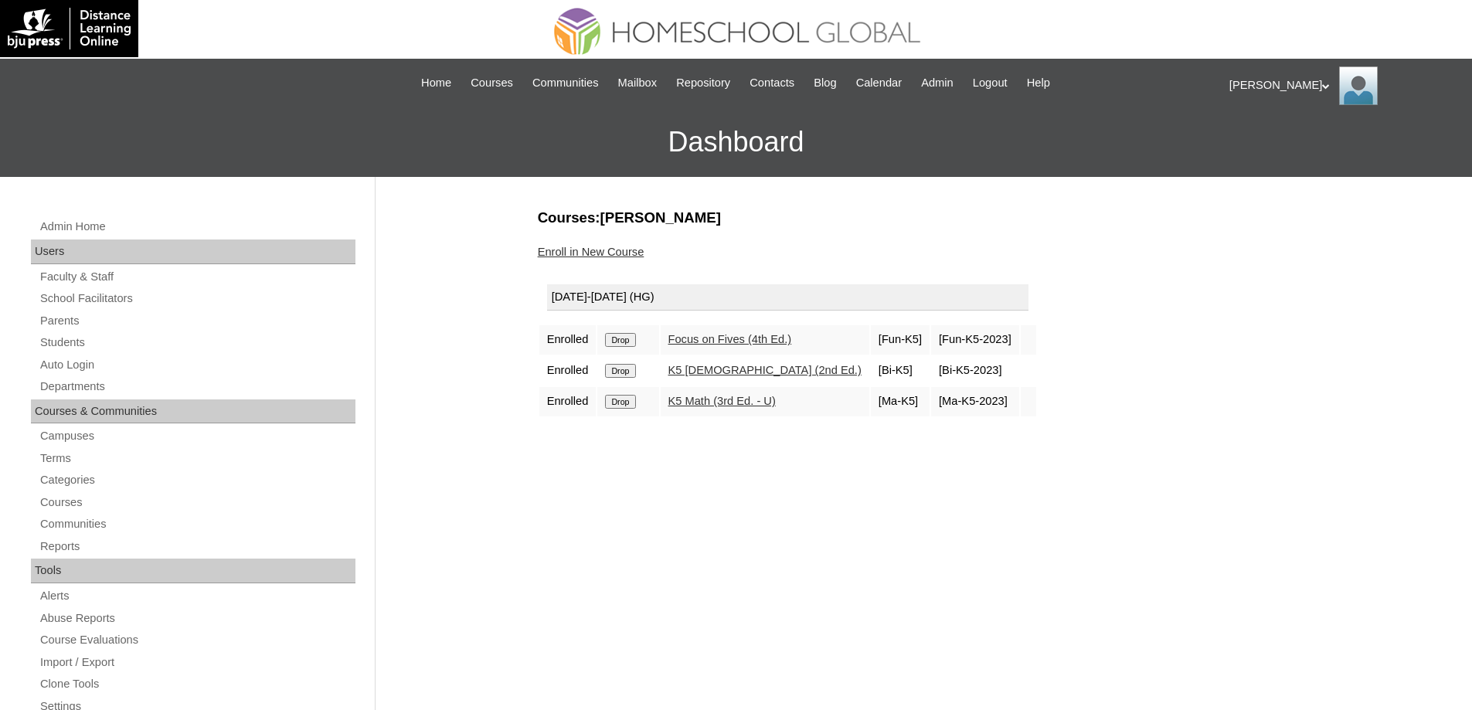
click at [635, 343] on input "Drop" at bounding box center [620, 340] width 30 height 14
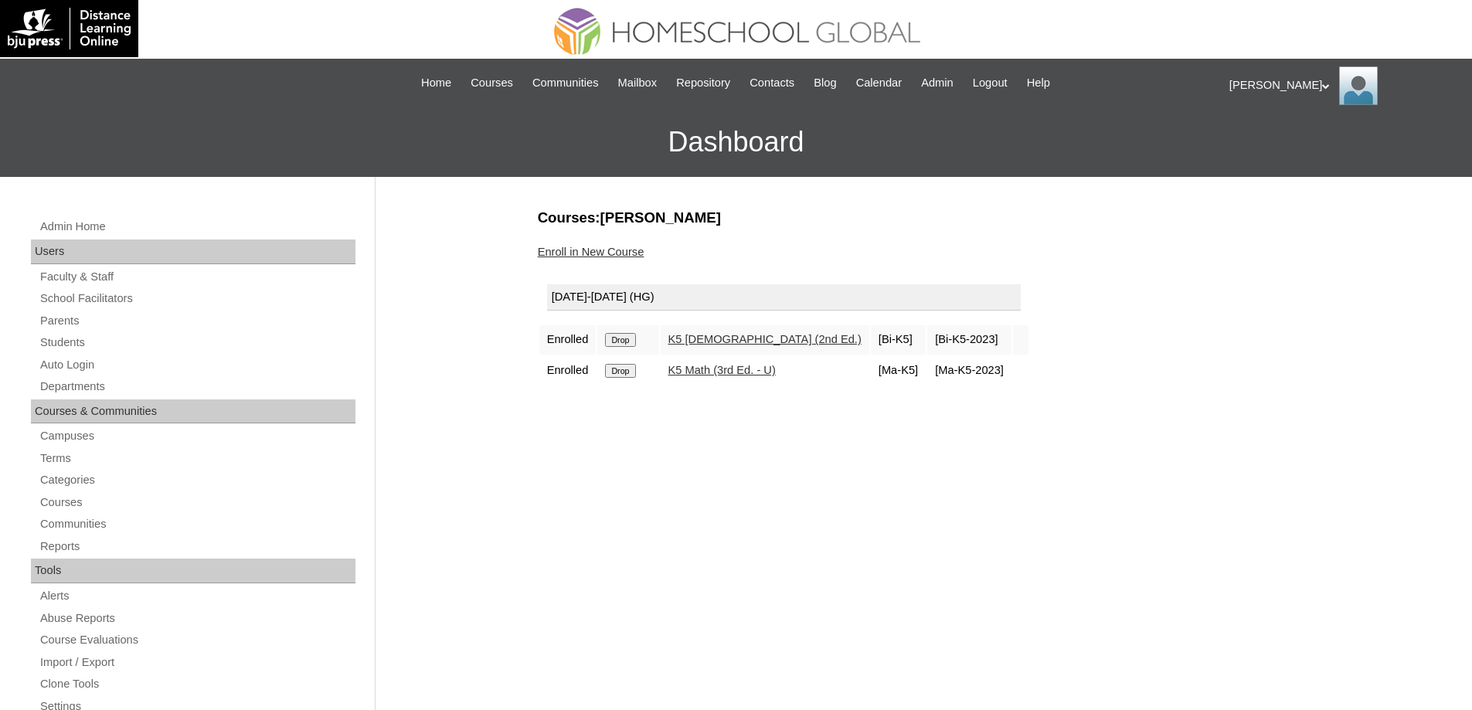
drag, startPoint x: 0, startPoint y: 0, endPoint x: 715, endPoint y: 243, distance: 755.4
click at [645, 333] on form "Drop" at bounding box center [628, 339] width 46 height 12
click at [610, 347] on input "Drop" at bounding box center [620, 340] width 30 height 14
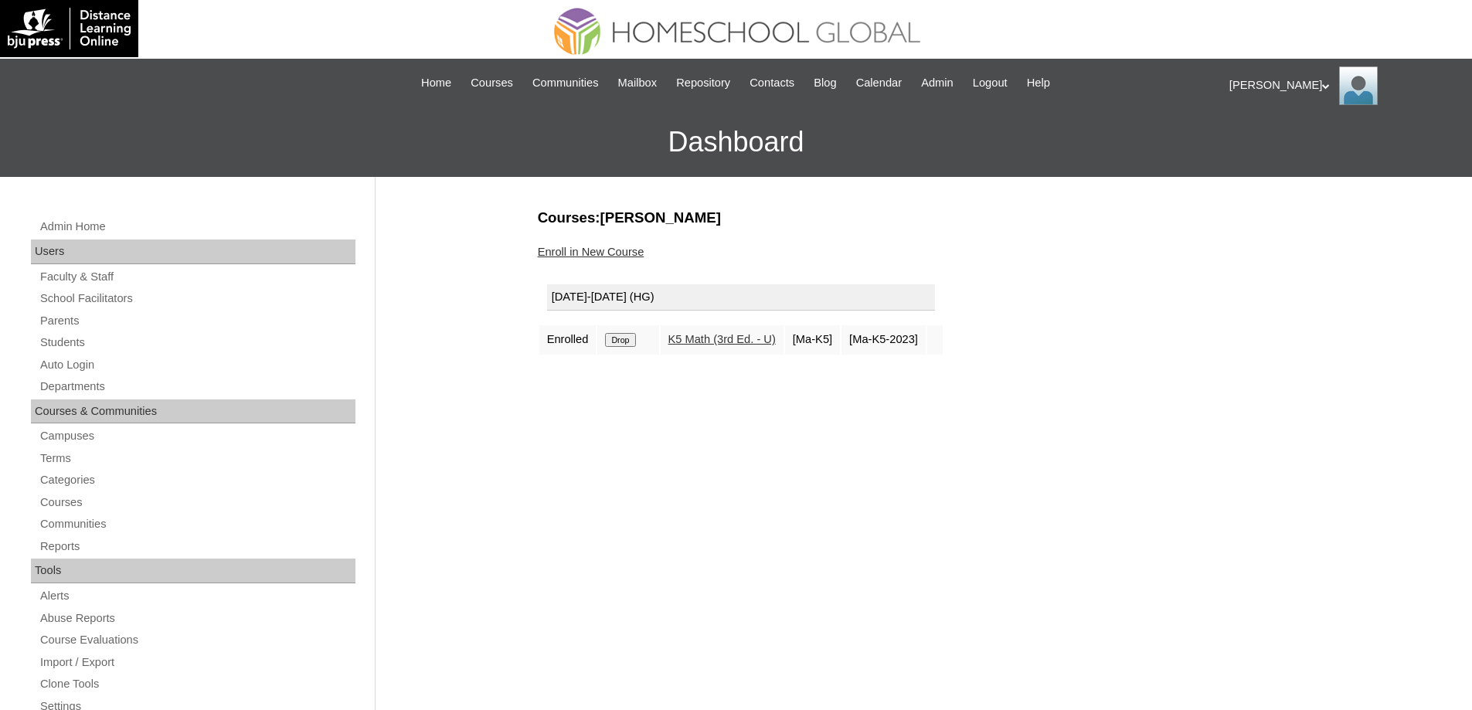
drag, startPoint x: 0, startPoint y: 0, endPoint x: 630, endPoint y: 343, distance: 717.0
click at [630, 343] on input "Drop" at bounding box center [620, 340] width 30 height 14
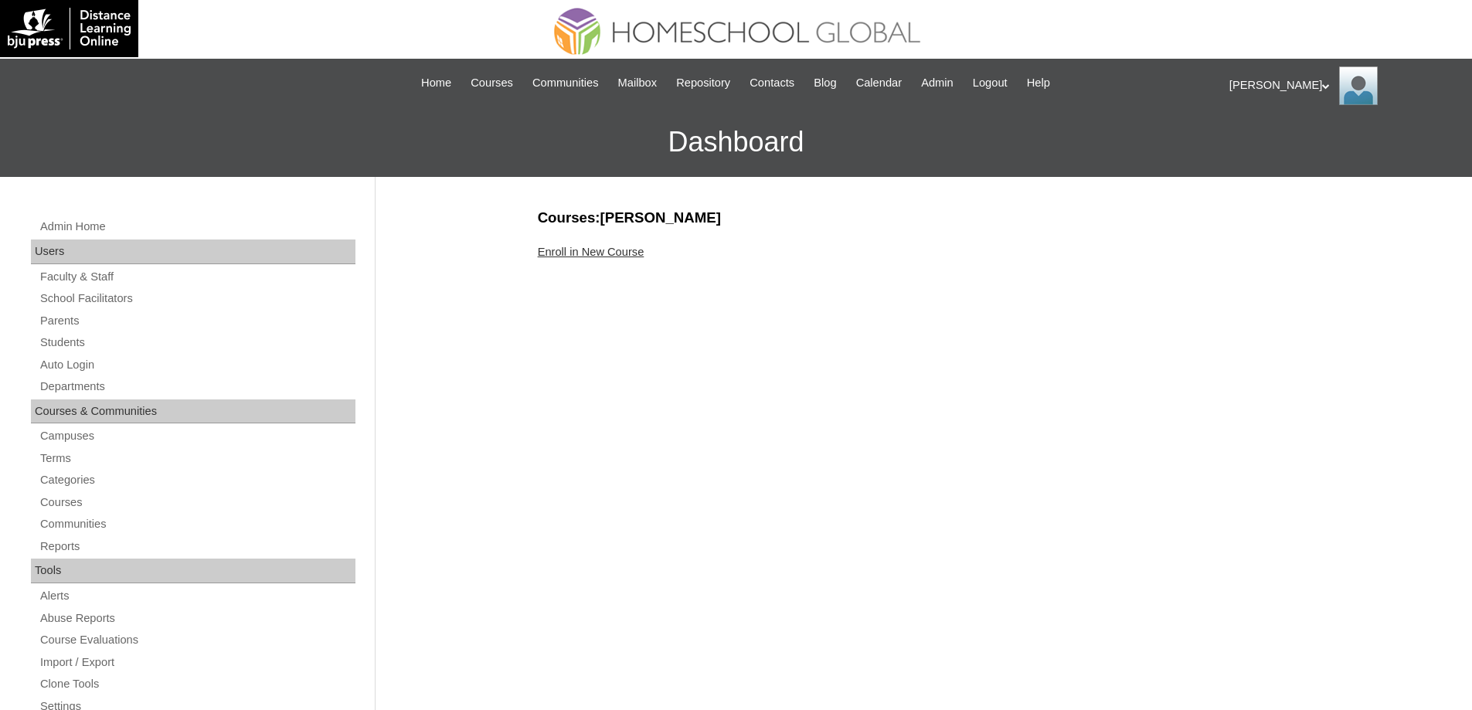
click at [592, 257] on link "Enroll in New Course" at bounding box center [591, 252] width 107 height 12
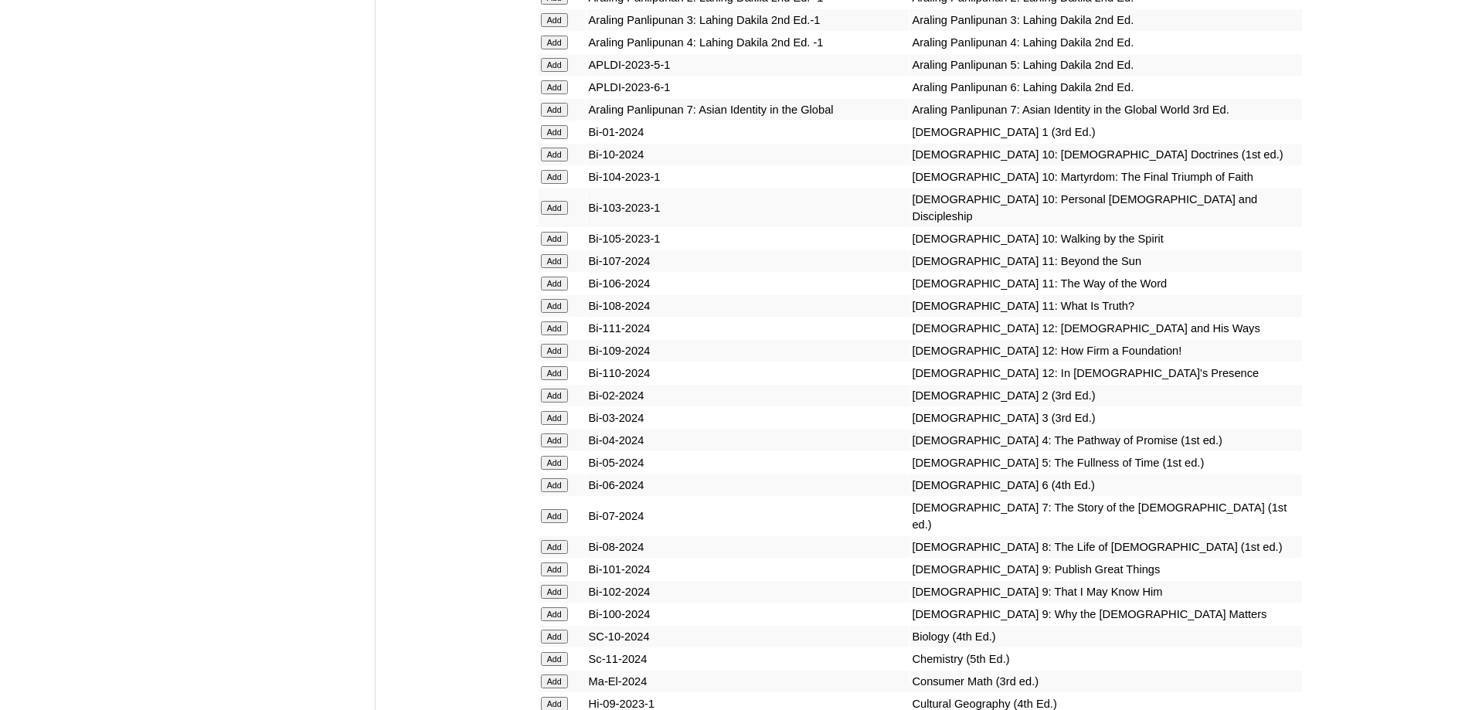
scroll to position [3863, 0]
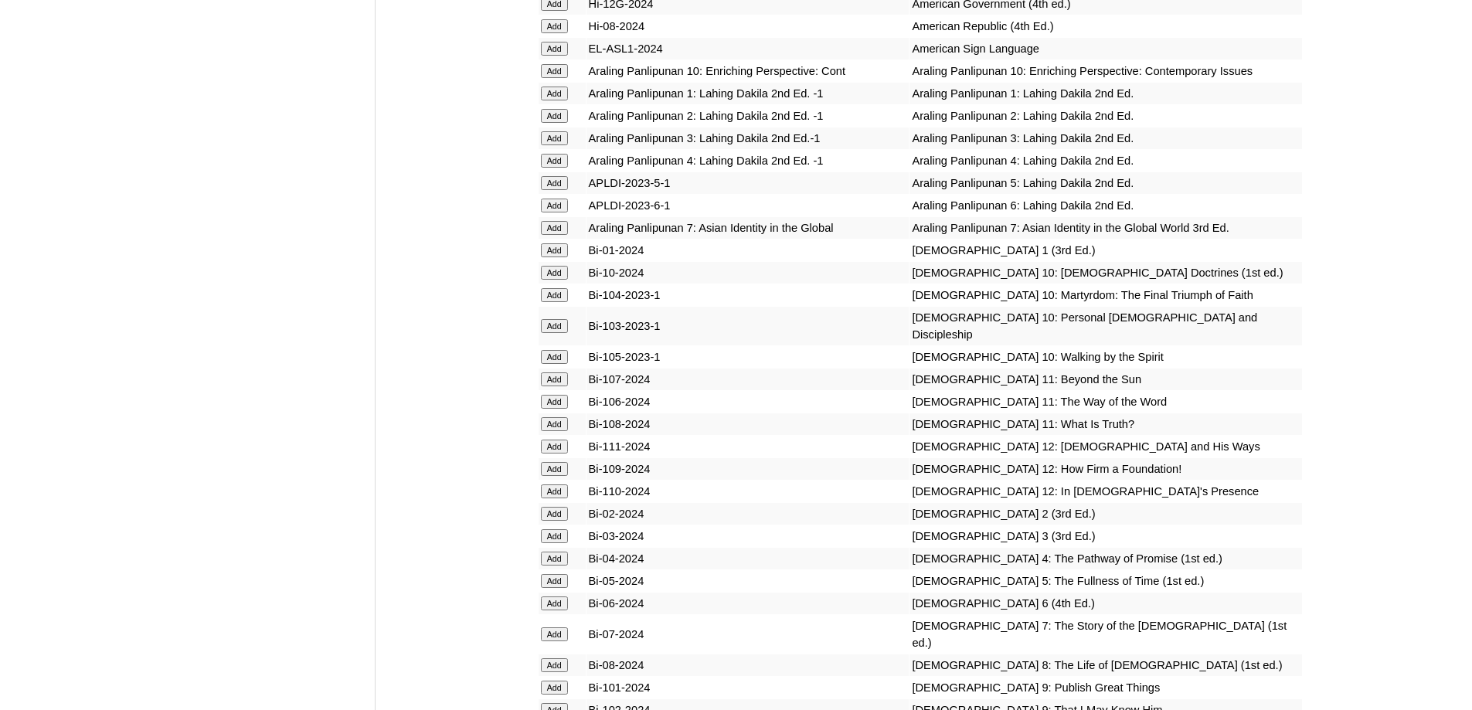
click at [554, 257] on input "Add" at bounding box center [554, 250] width 27 height 14
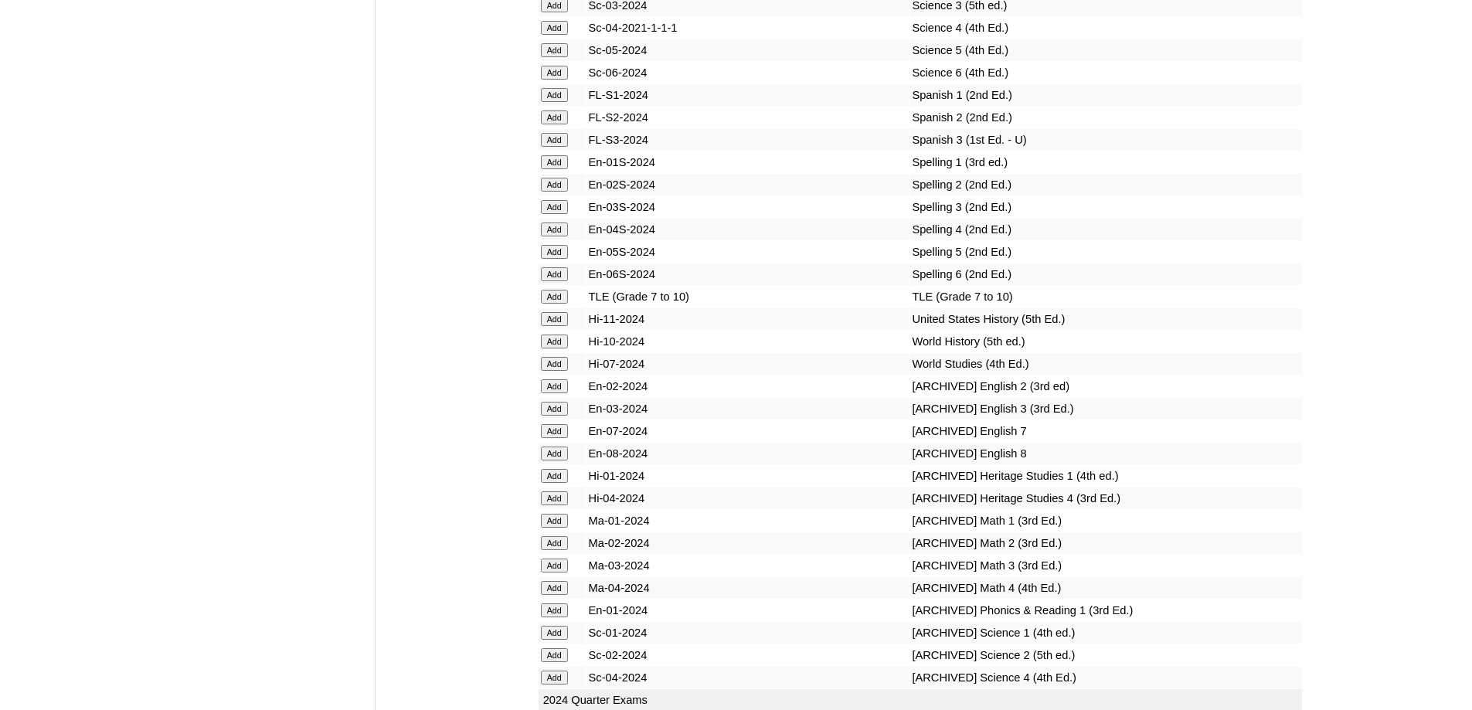
scroll to position [6644, 0]
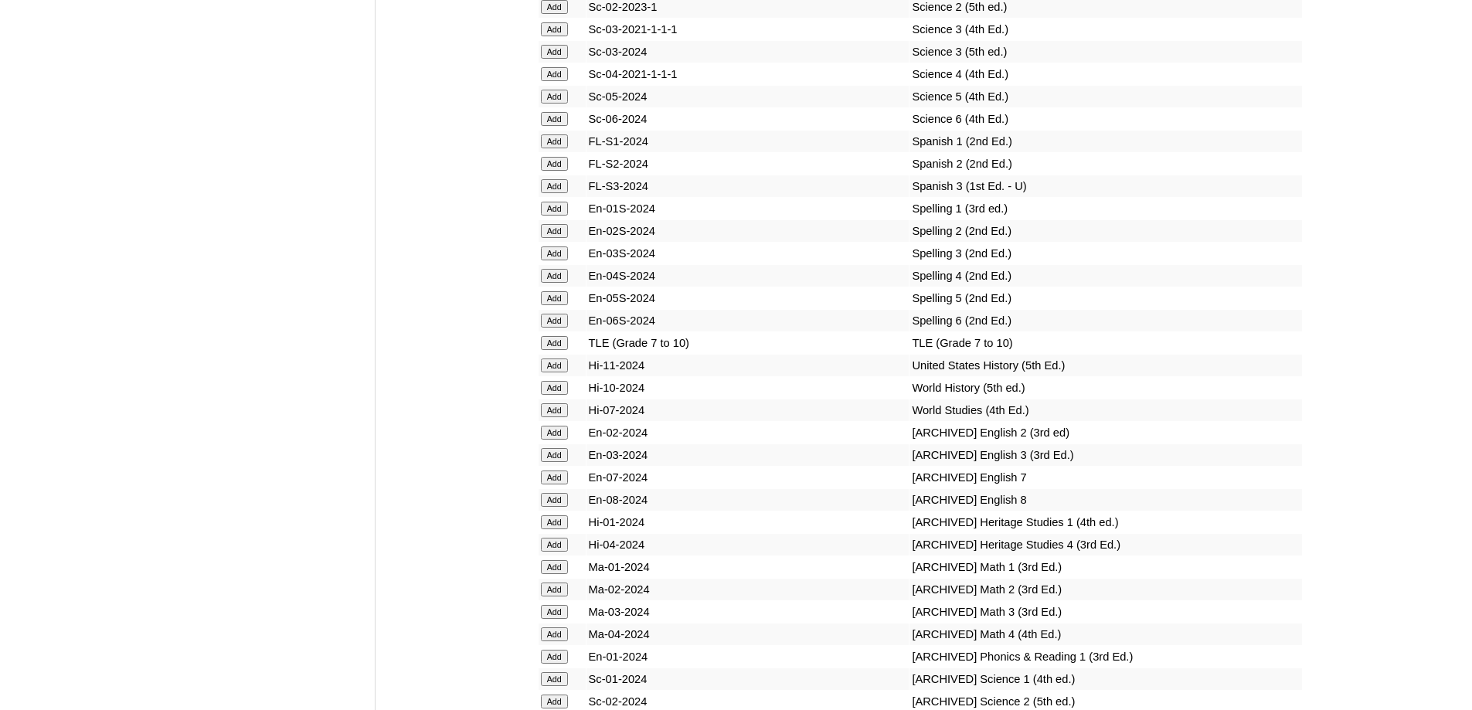
click at [555, 148] on input "Add" at bounding box center [554, 141] width 27 height 14
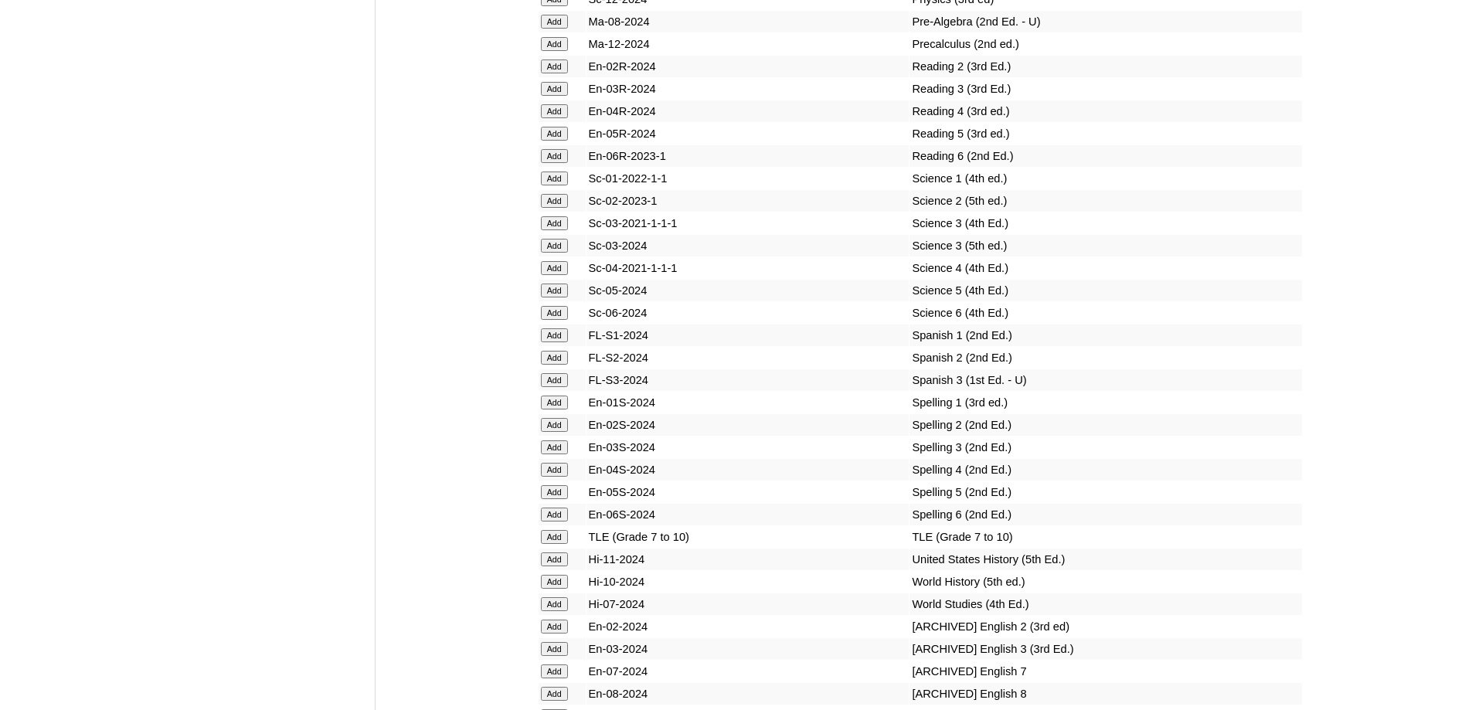
scroll to position [6335, 0]
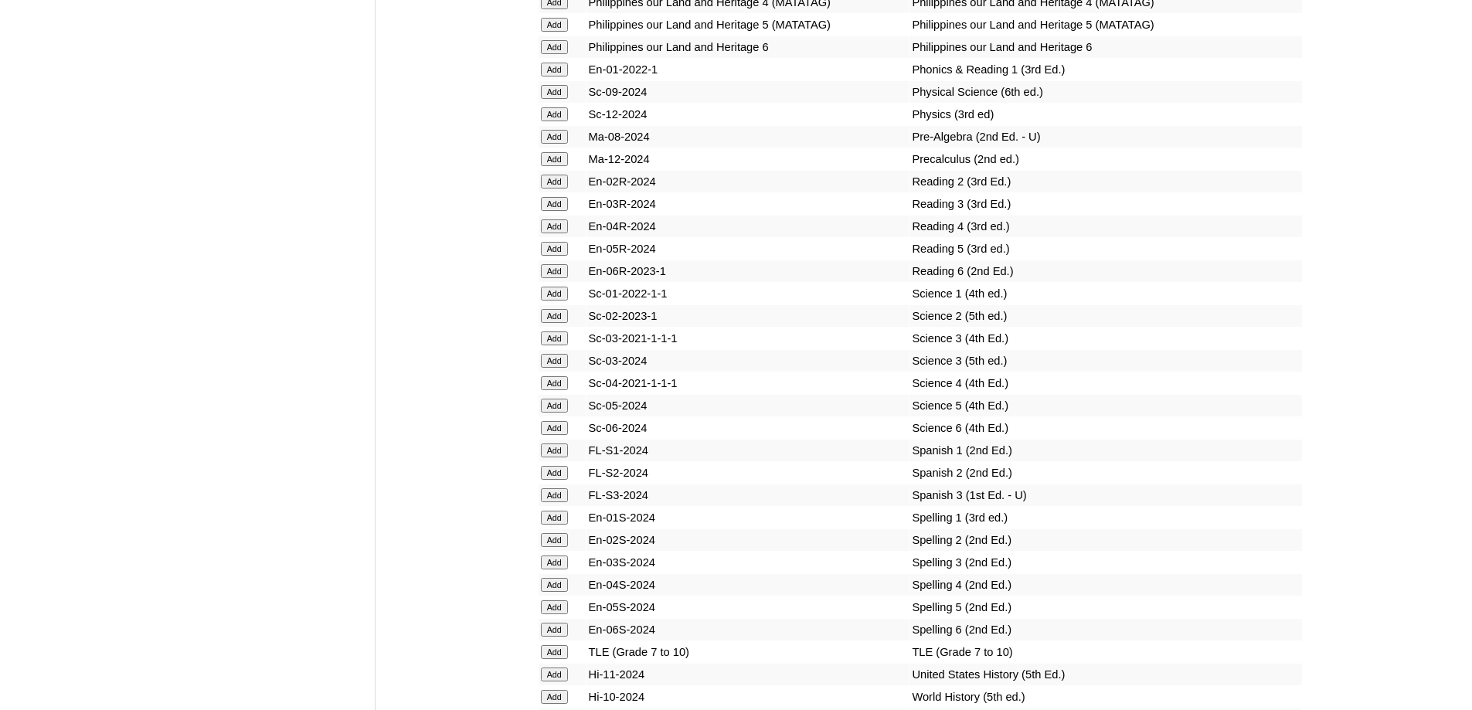
click at [559, 76] on input "Add" at bounding box center [554, 70] width 27 height 14
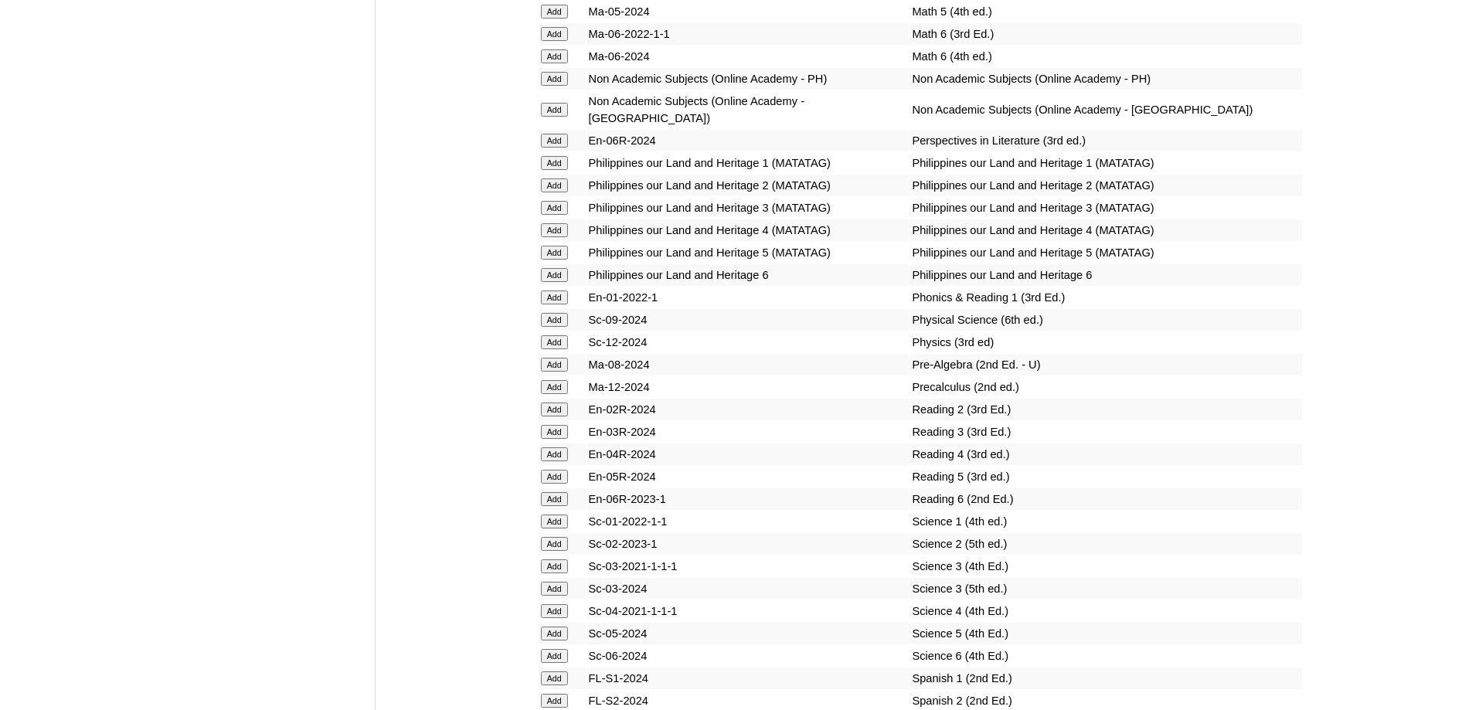
scroll to position [6104, 0]
click at [550, 174] on input "Add" at bounding box center [554, 167] width 27 height 14
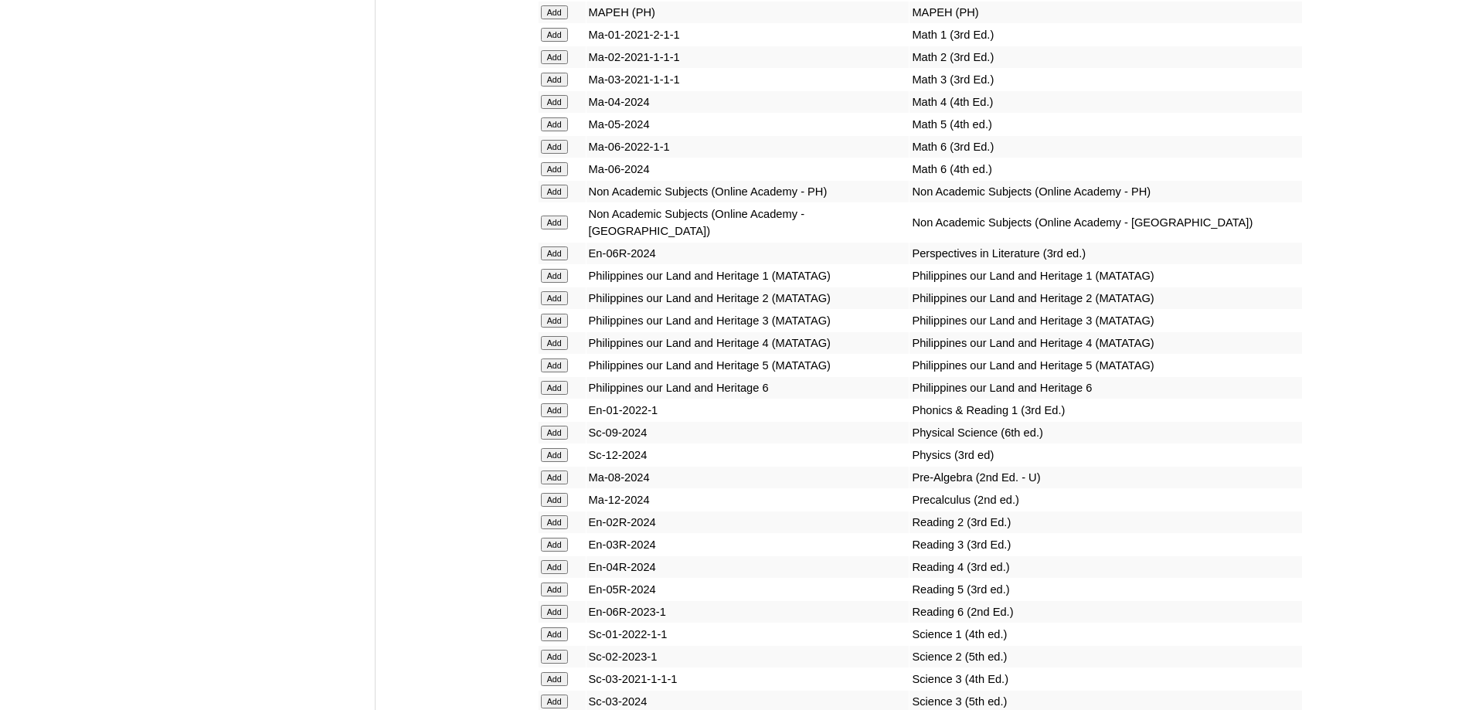
scroll to position [5949, 0]
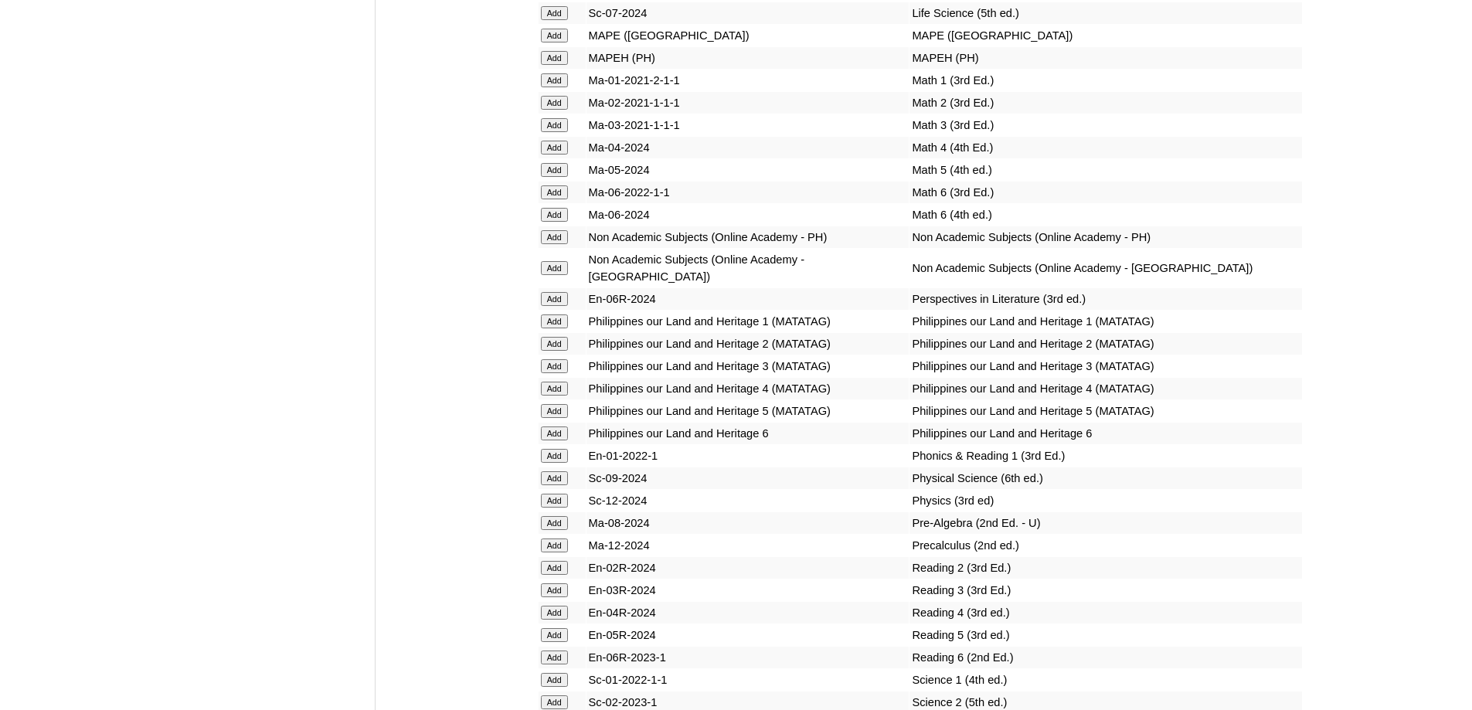
click at [564, 87] on input "Add" at bounding box center [554, 80] width 27 height 14
click at [562, 87] on input "Add" at bounding box center [554, 80] width 27 height 14
click at [559, 65] on input "Add" at bounding box center [554, 58] width 27 height 14
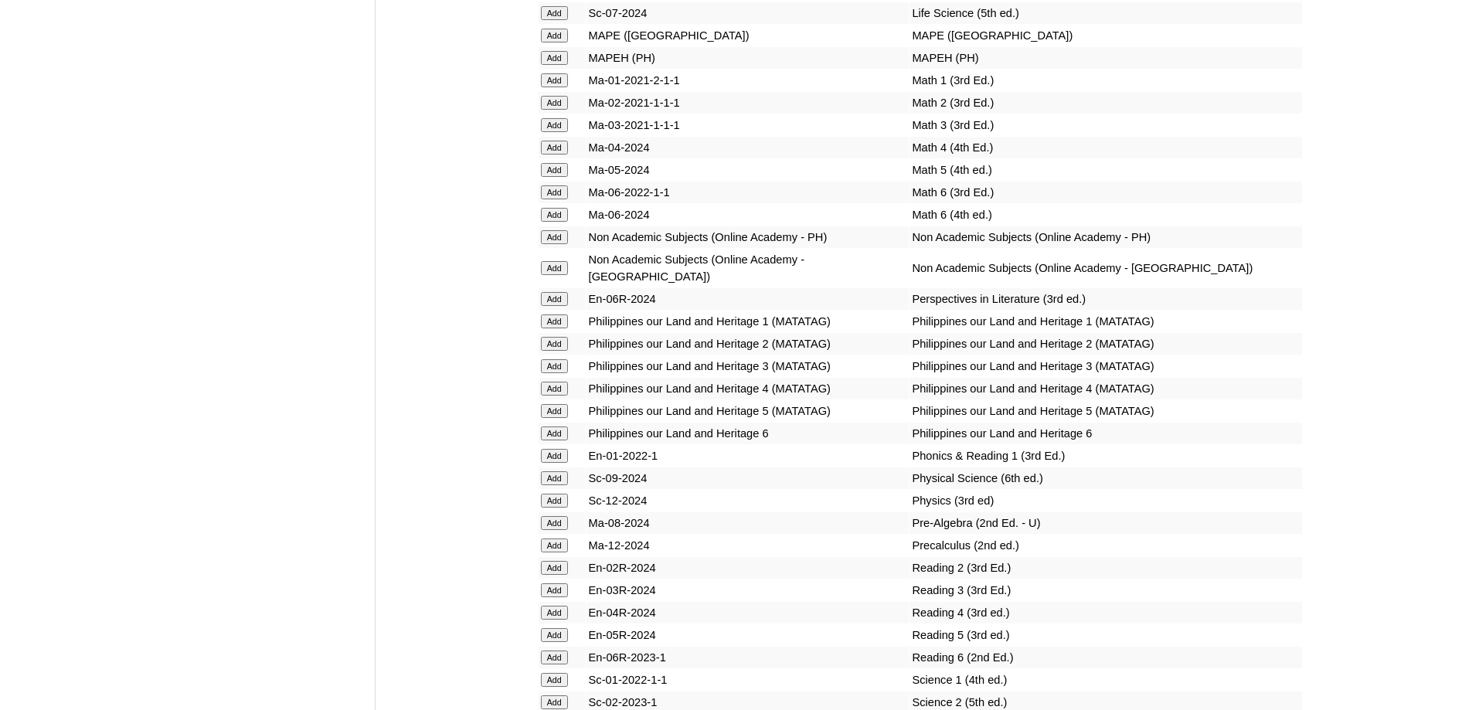
click at [559, 65] on input "Add" at bounding box center [554, 58] width 27 height 14
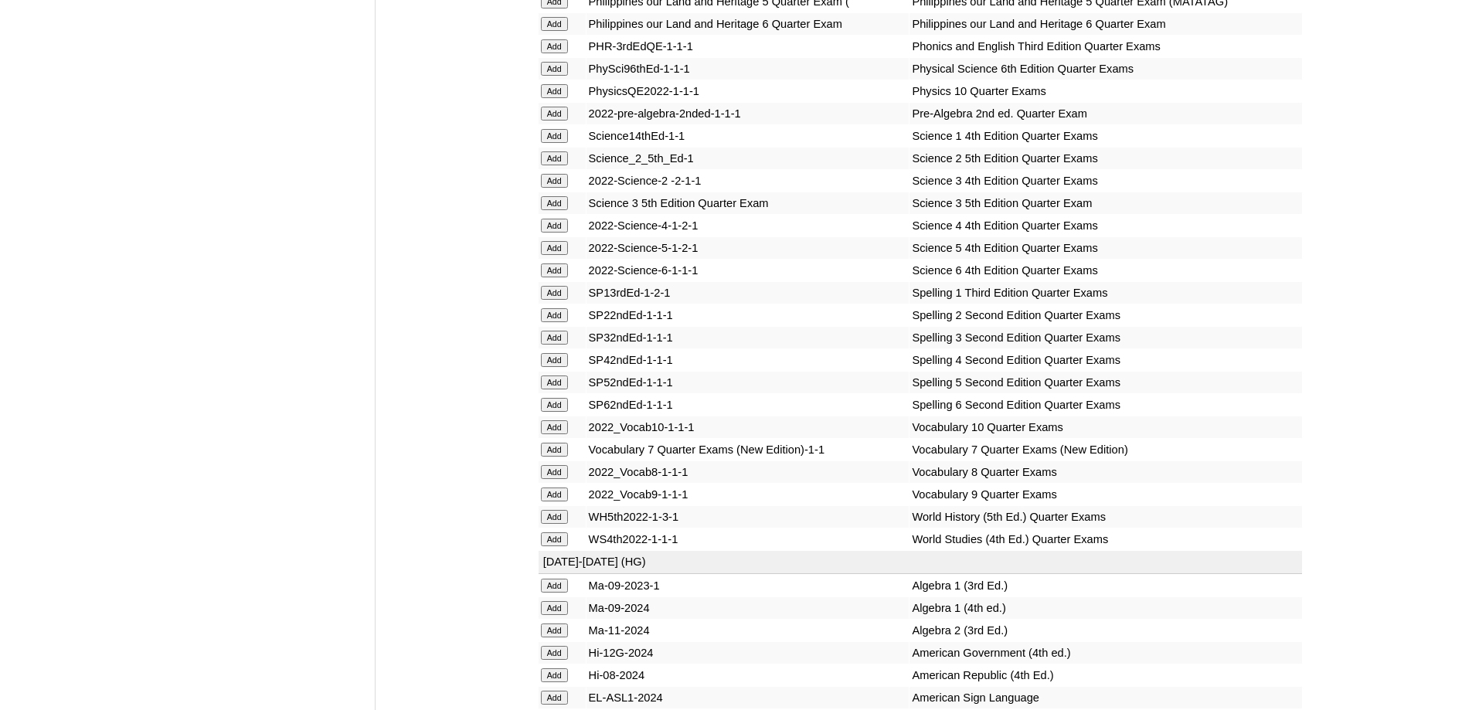
scroll to position [3245, 0]
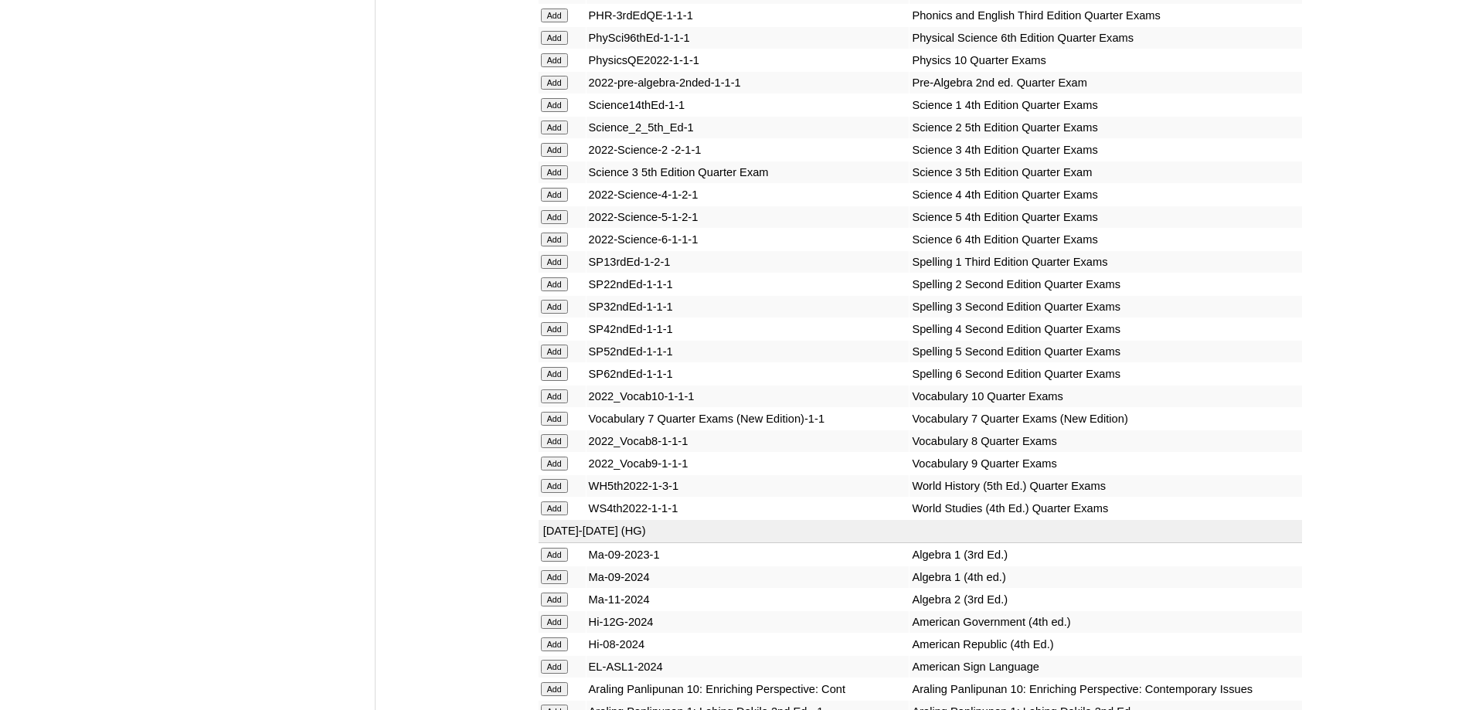
click at [555, 269] on input "Add" at bounding box center [554, 262] width 27 height 14
click at [559, 112] on input "Add" at bounding box center [554, 105] width 27 height 14
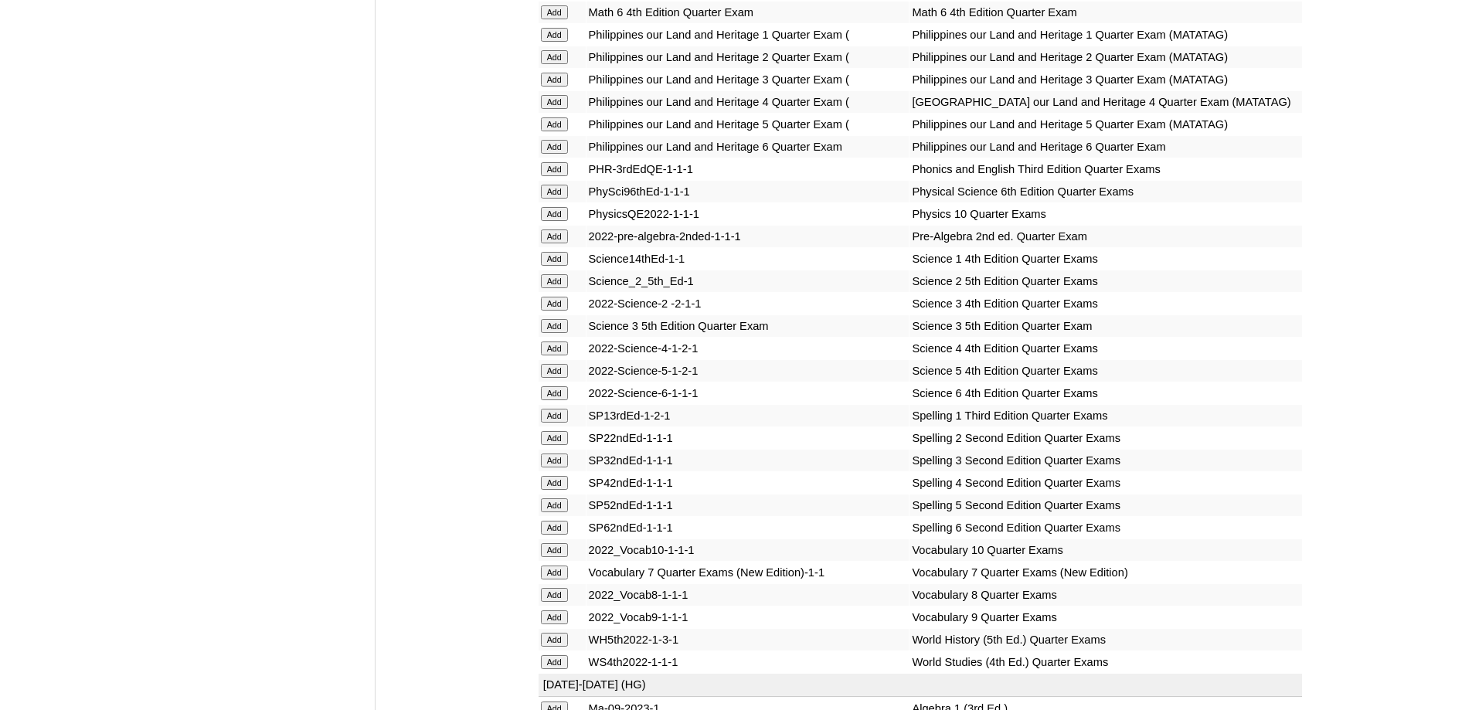
scroll to position [3013, 0]
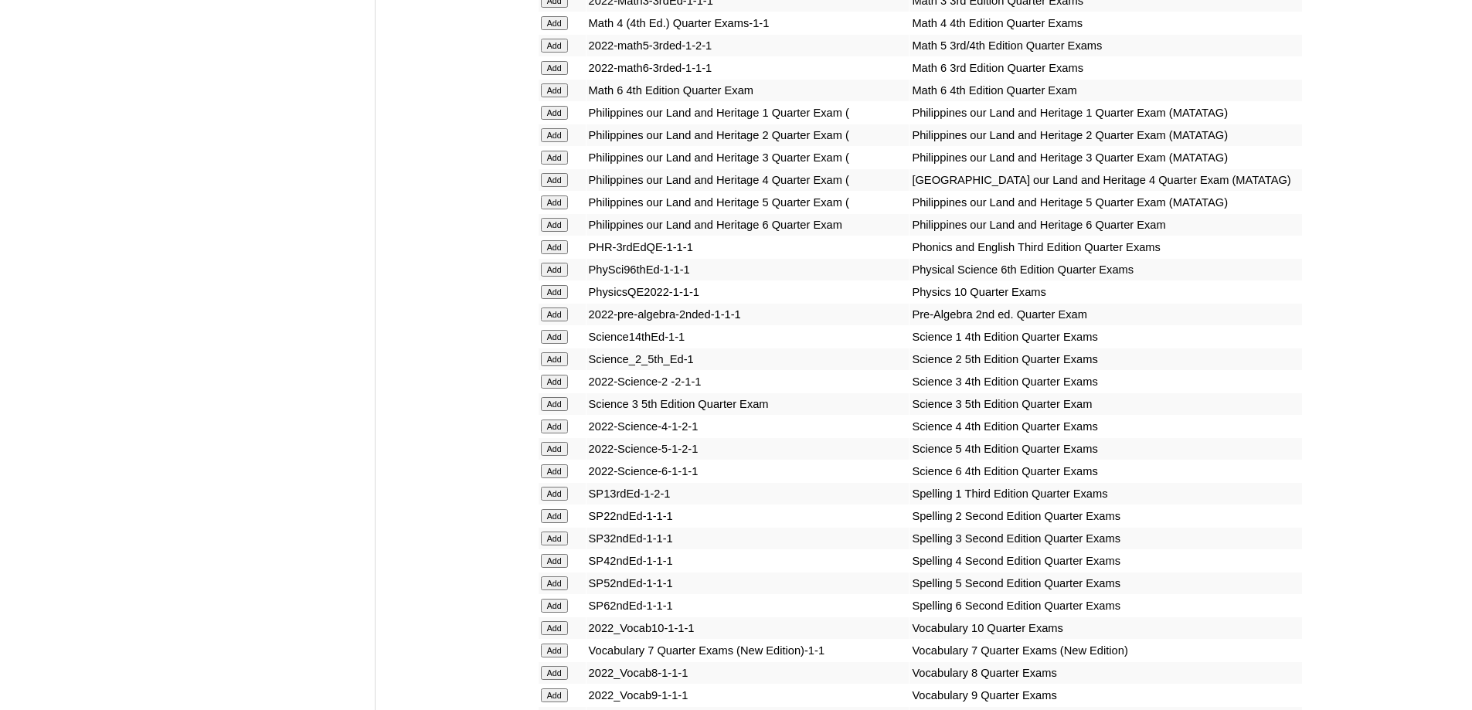
click at [560, 120] on input "Add" at bounding box center [554, 113] width 27 height 14
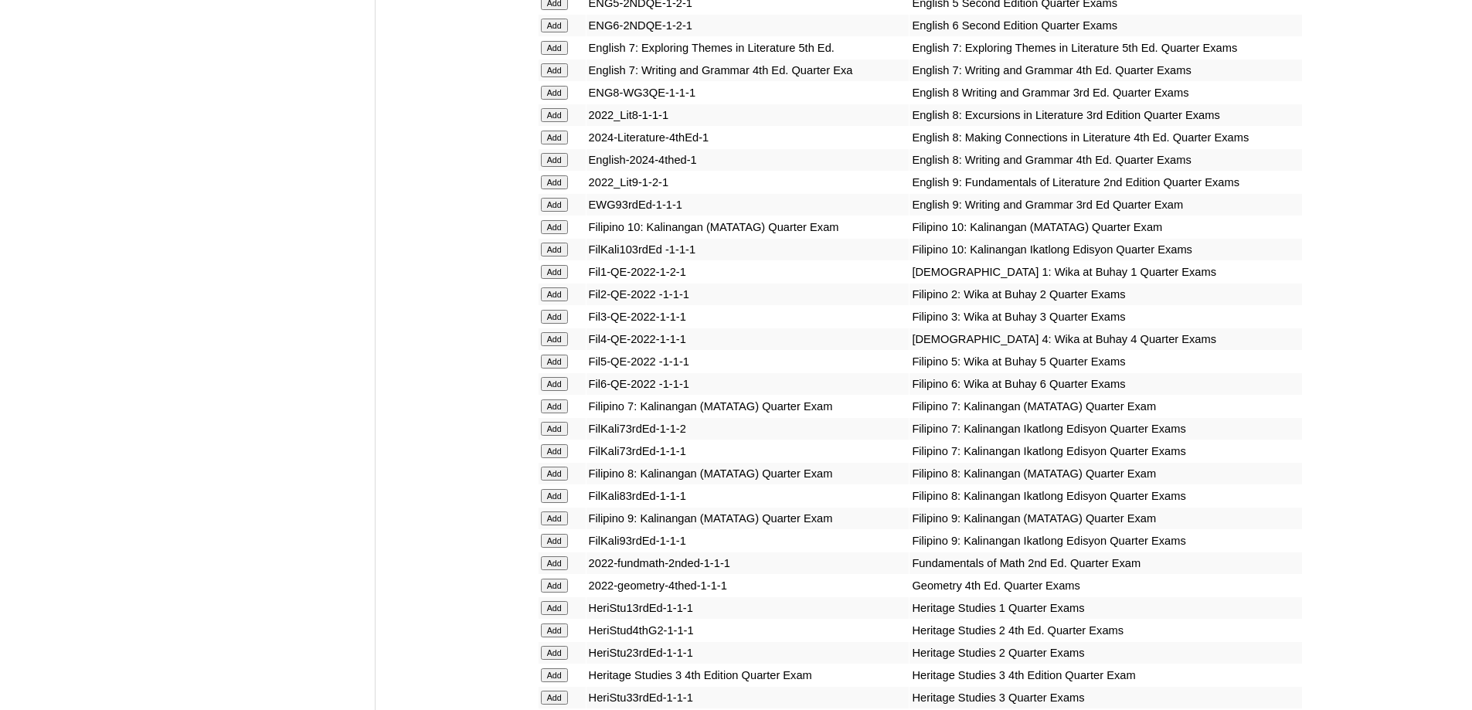
scroll to position [2163, 0]
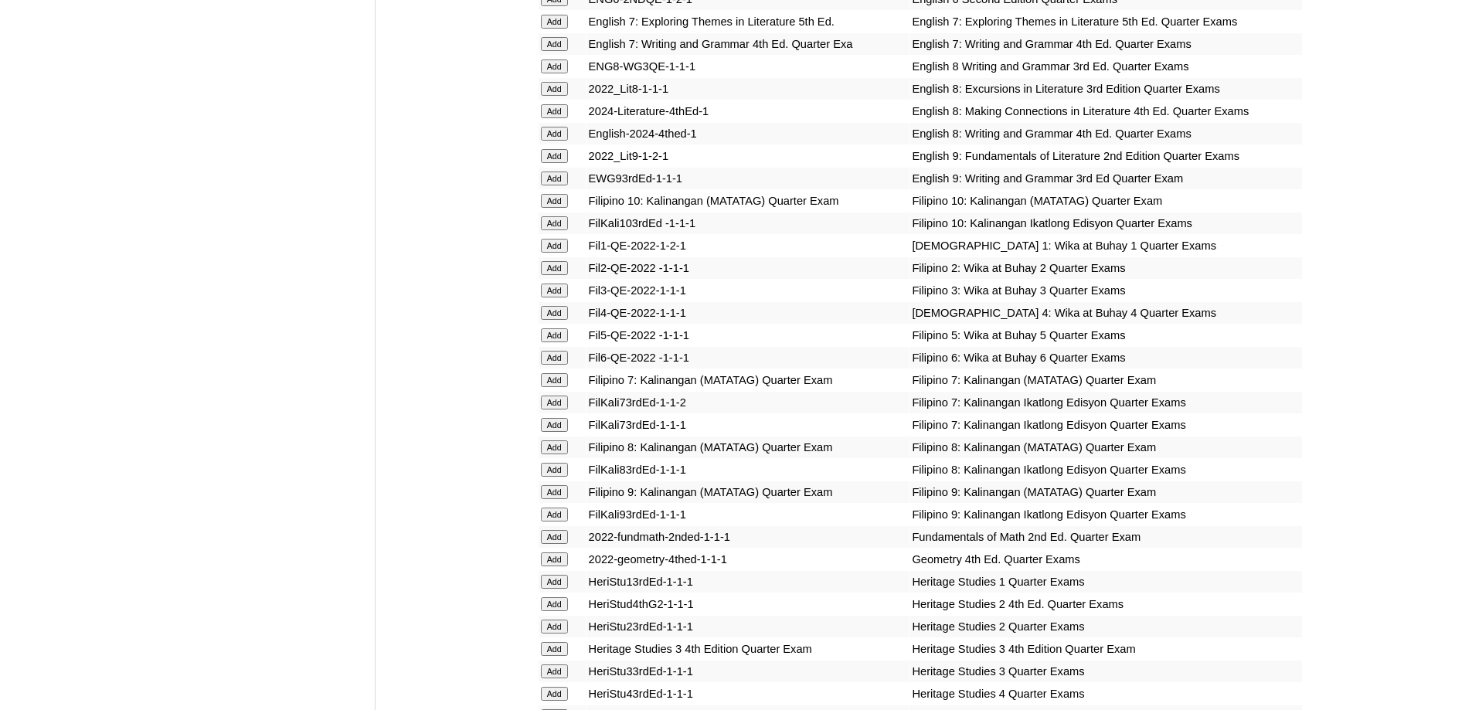
click at [564, 253] on input "Add" at bounding box center [554, 246] width 27 height 14
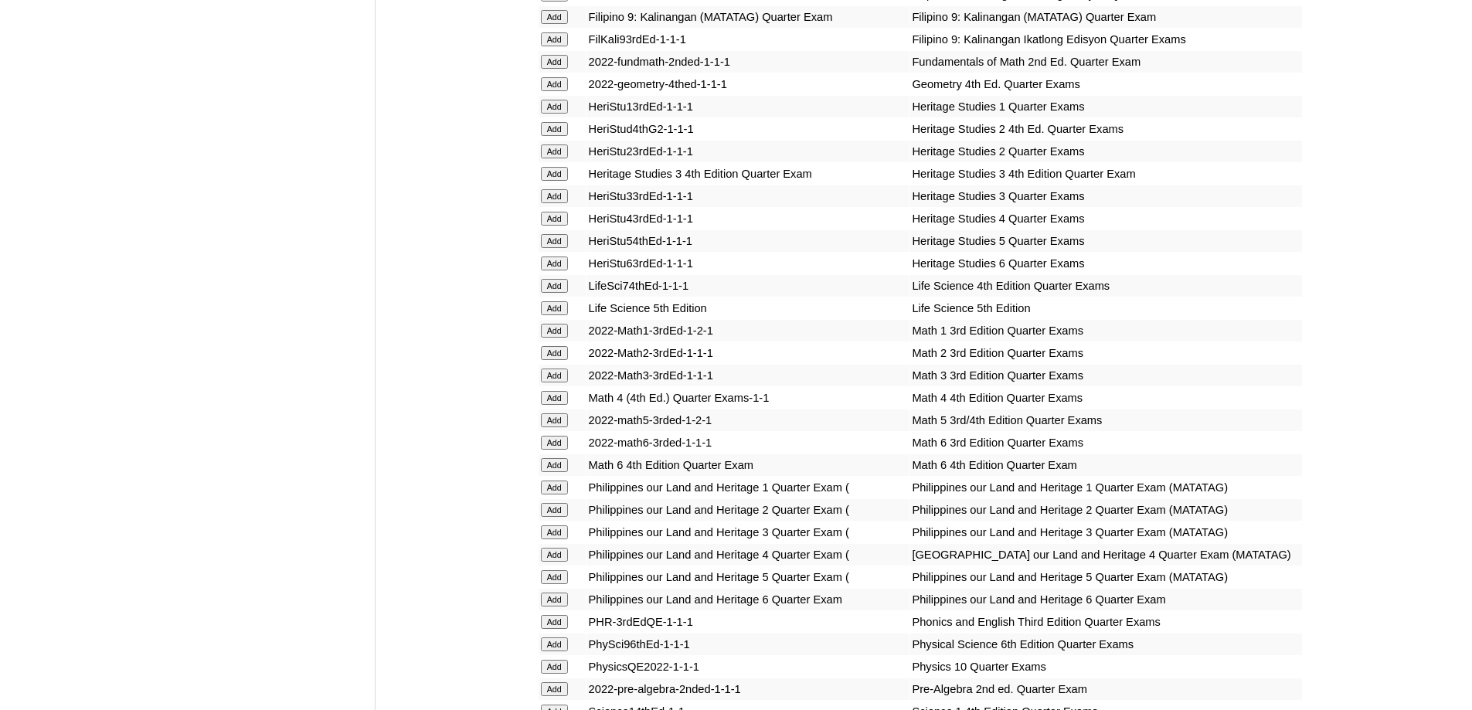
scroll to position [2704, 0]
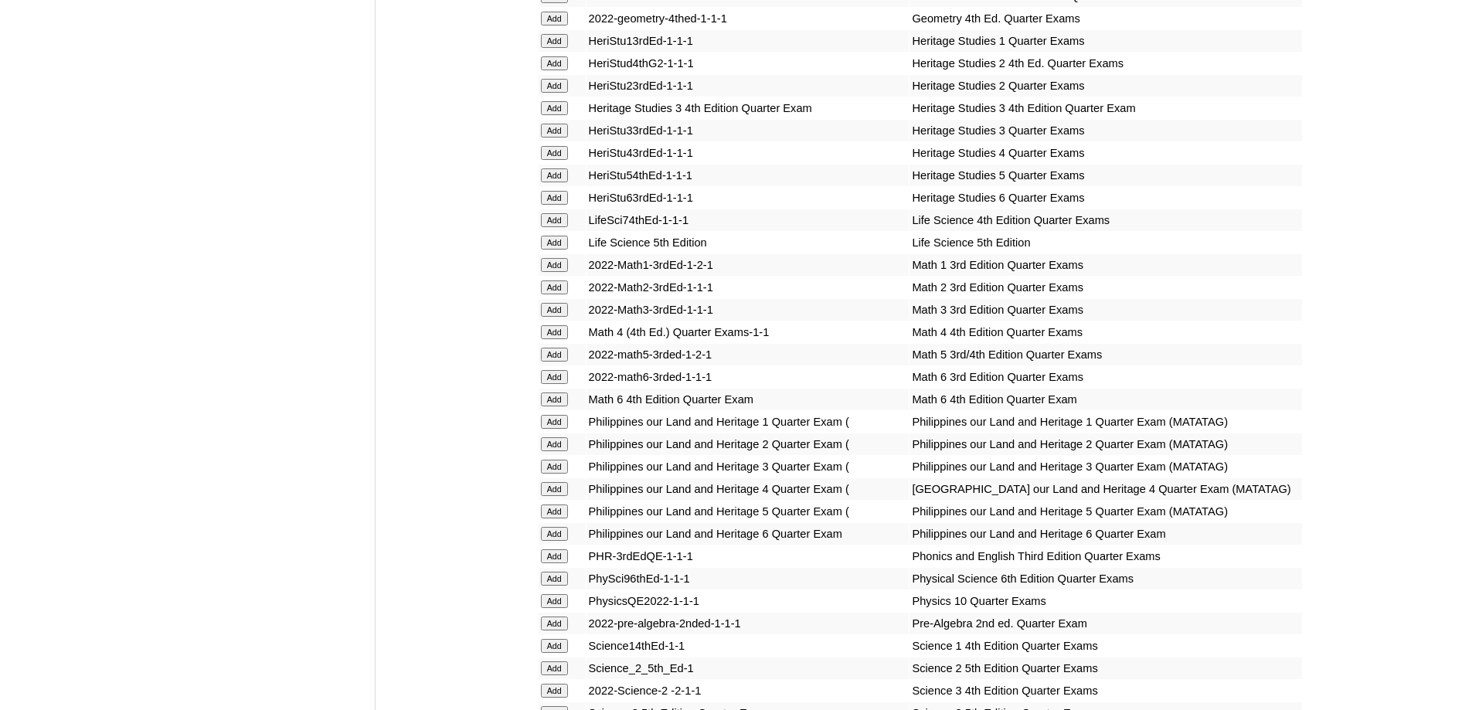
click at [570, 270] on form "Add" at bounding box center [562, 264] width 42 height 12
click at [562, 272] on input "Add" at bounding box center [554, 265] width 27 height 14
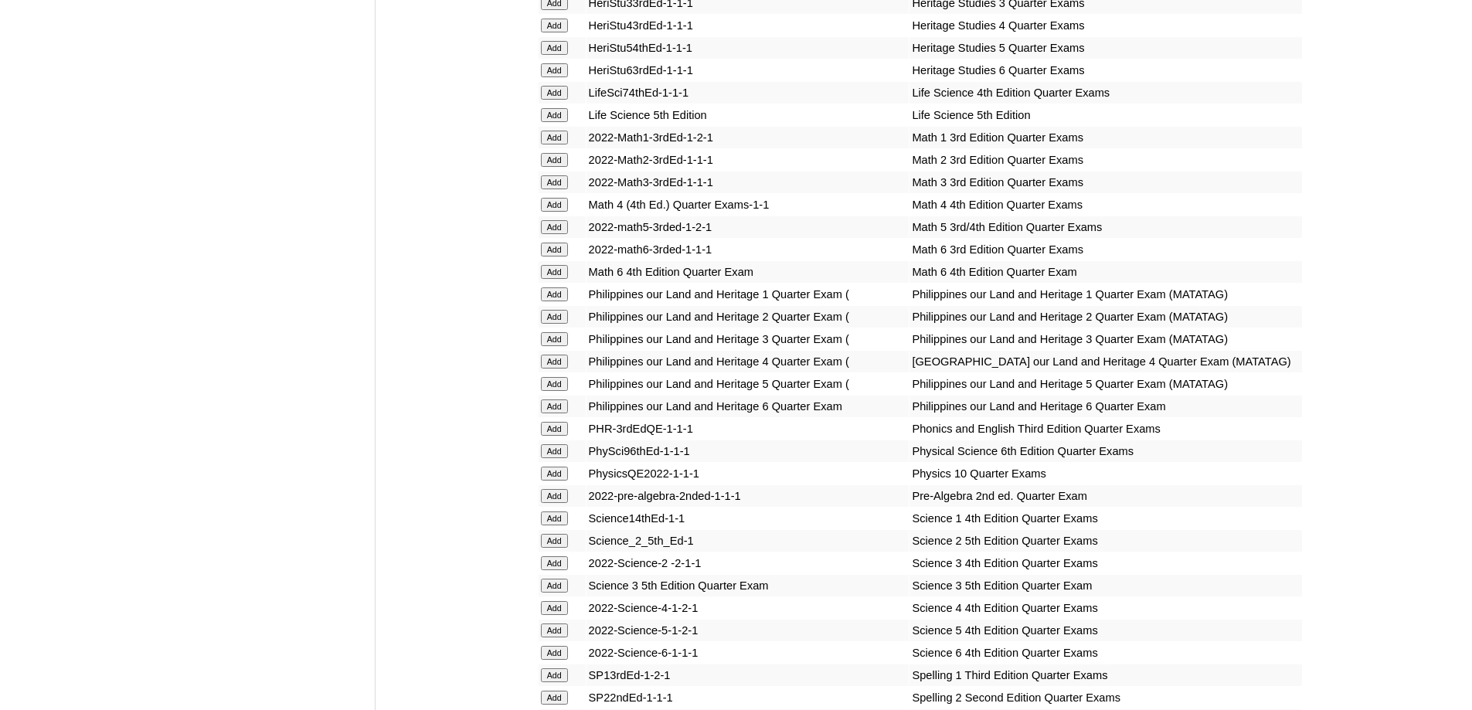
scroll to position [2859, 0]
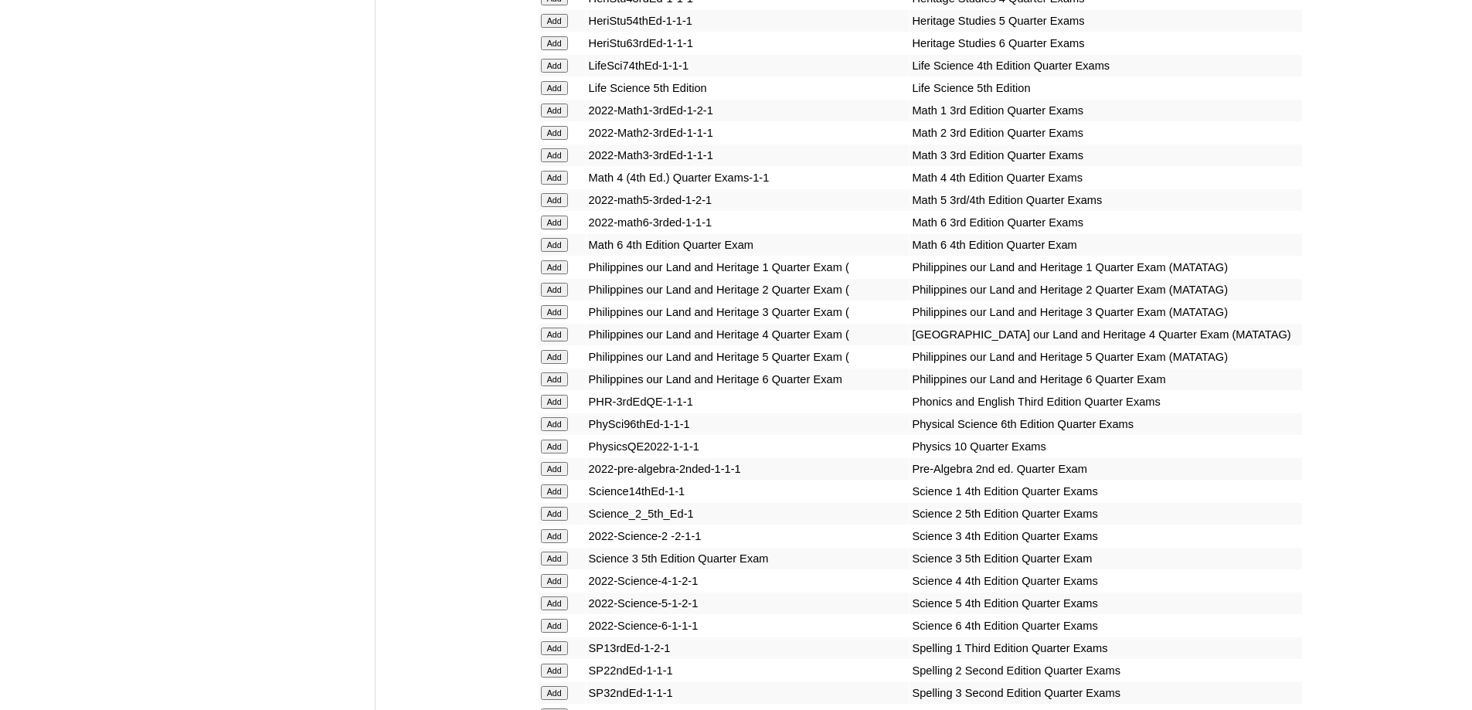
click at [558, 274] on input "Add" at bounding box center [554, 267] width 27 height 14
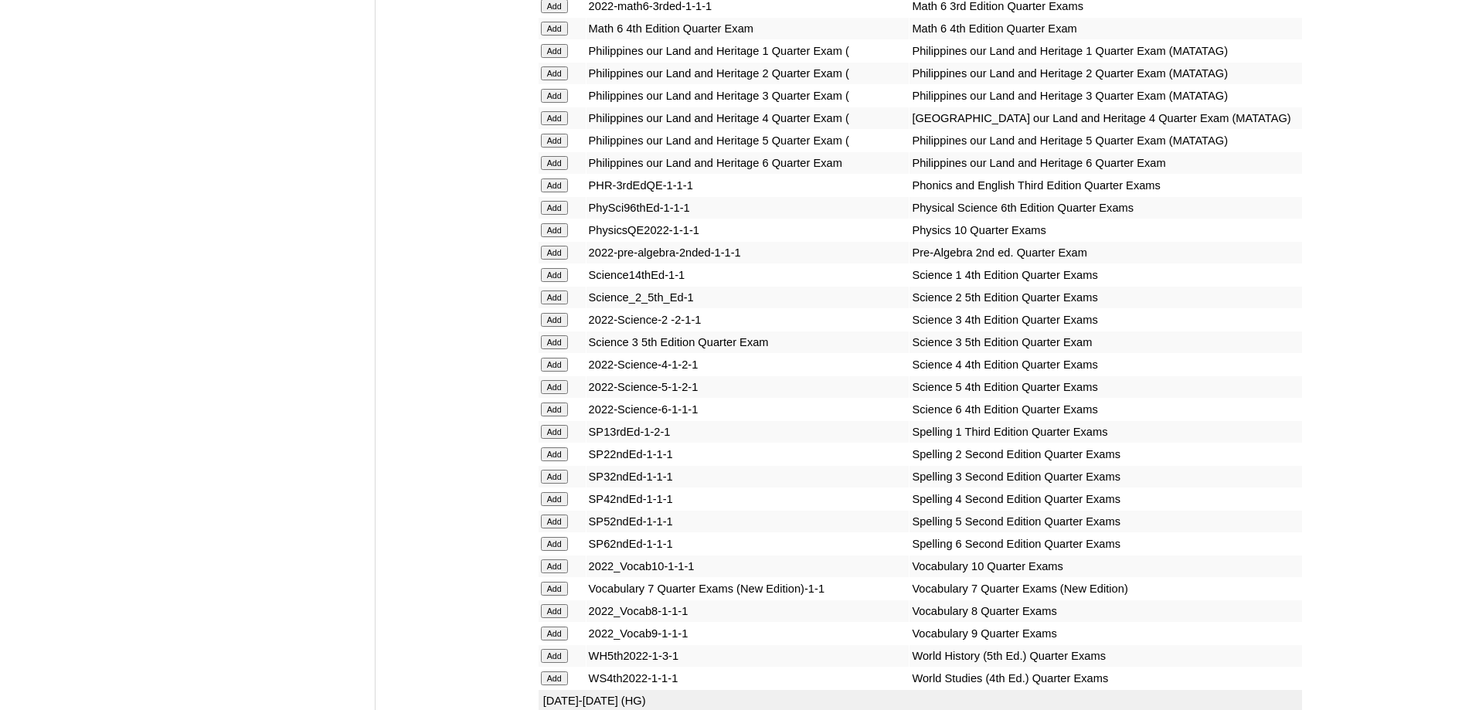
scroll to position [3168, 0]
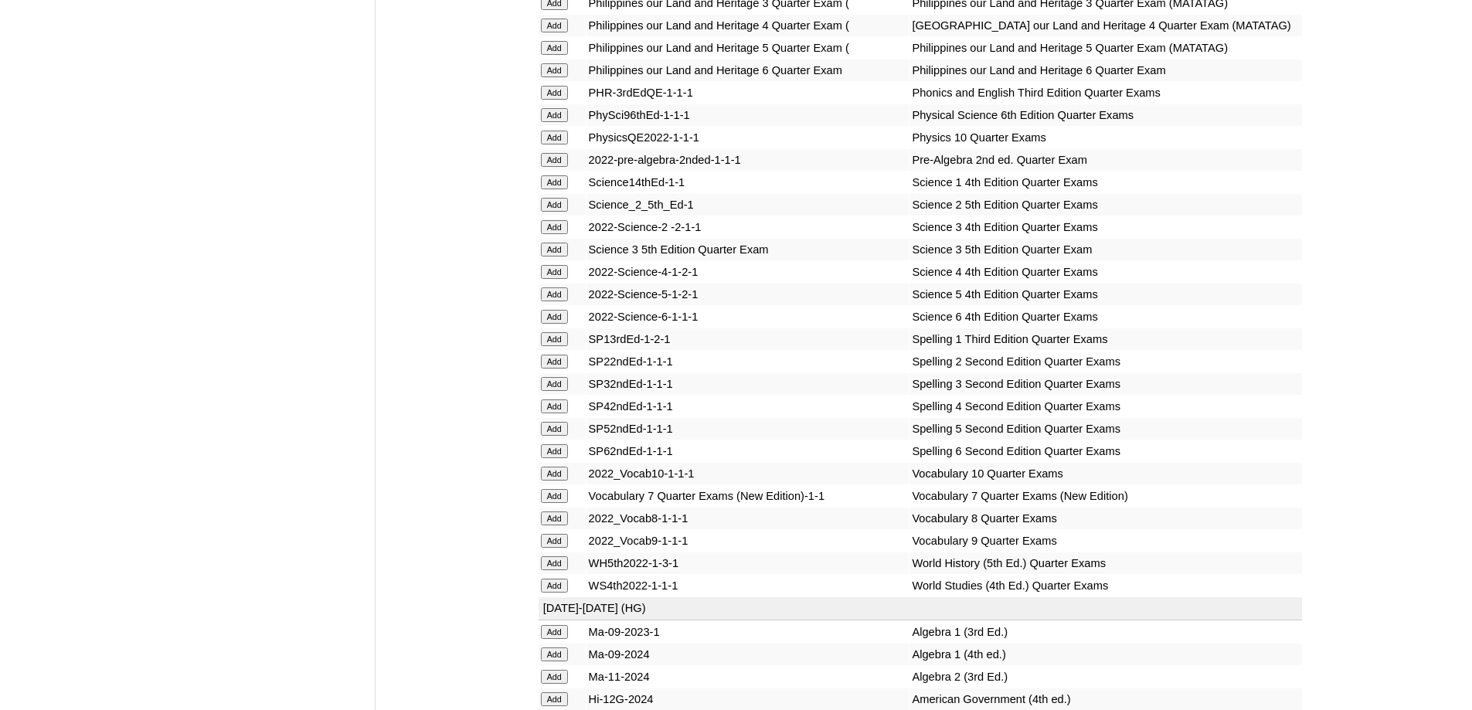
click at [549, 100] on input "Add" at bounding box center [554, 93] width 27 height 14
click at [553, 100] on input "Add" at bounding box center [554, 93] width 27 height 14
click at [565, 189] on input "Add" at bounding box center [554, 182] width 27 height 14
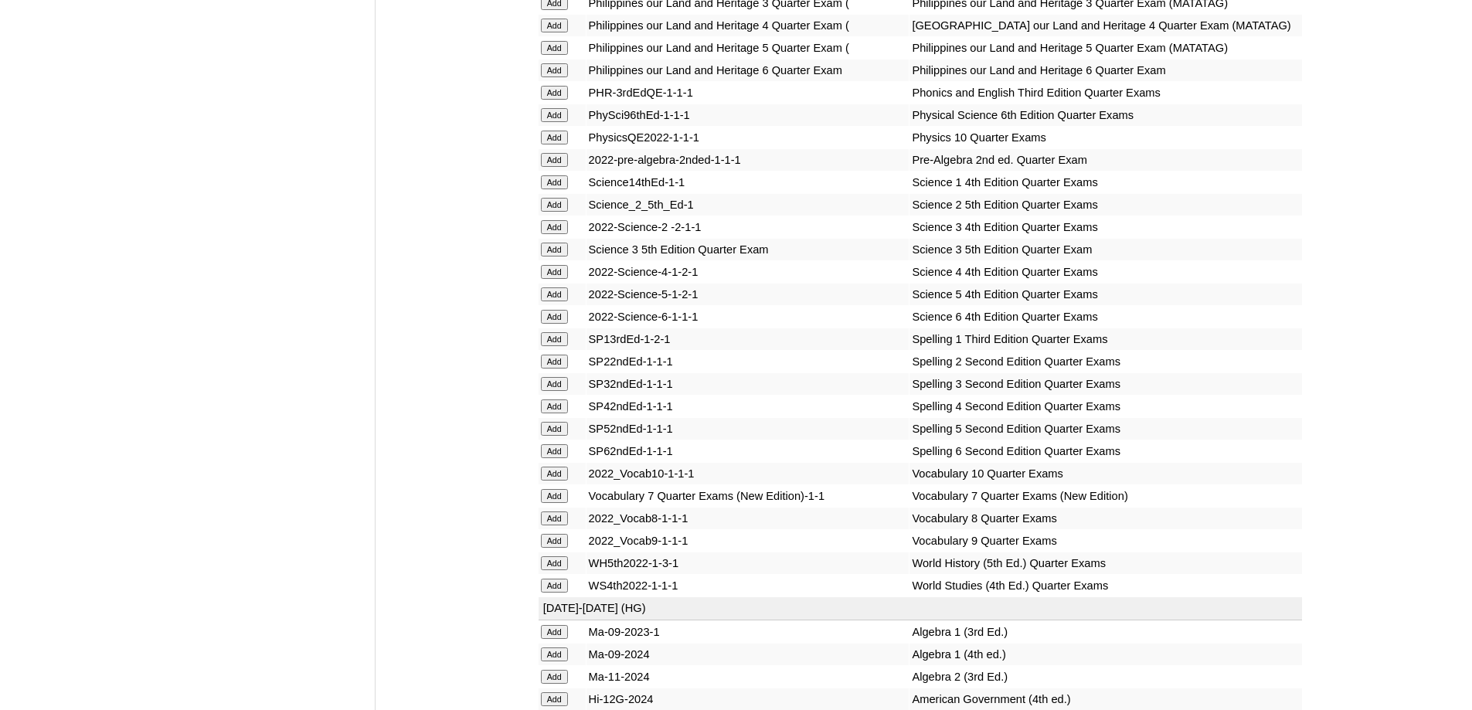
click at [559, 189] on input "Add" at bounding box center [554, 182] width 27 height 14
click at [562, 350] on td "Add" at bounding box center [561, 339] width 47 height 22
click at [554, 346] on input "Add" at bounding box center [554, 339] width 27 height 14
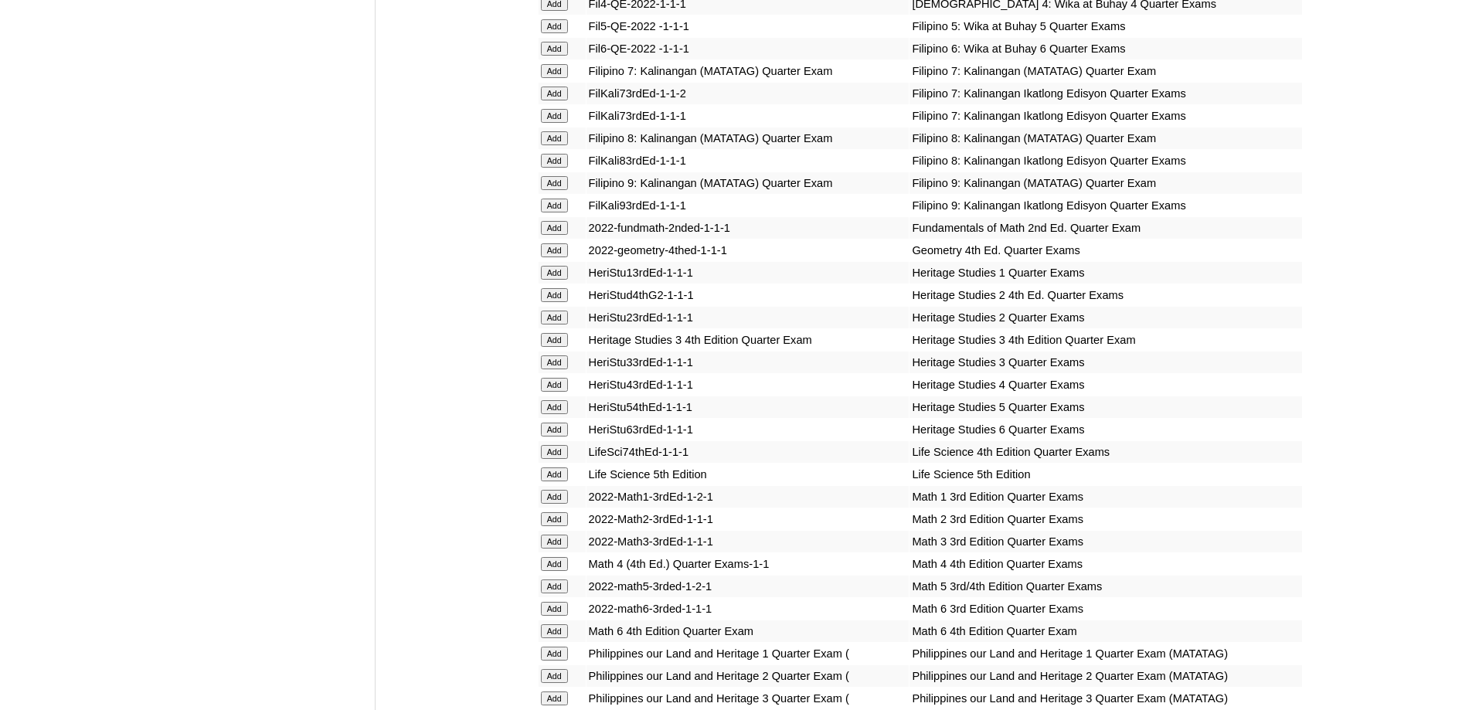
scroll to position [1931, 0]
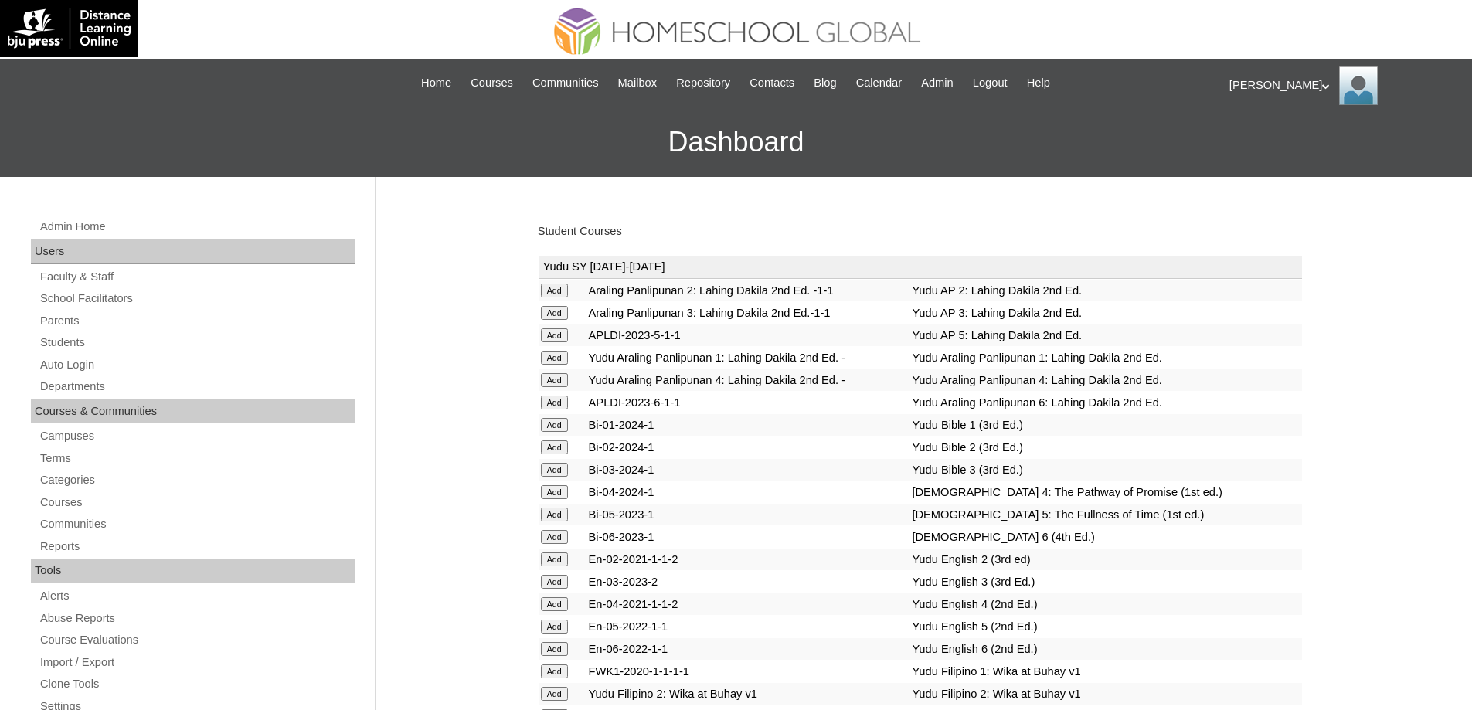
click at [582, 225] on link "Student Courses" at bounding box center [580, 231] width 84 height 12
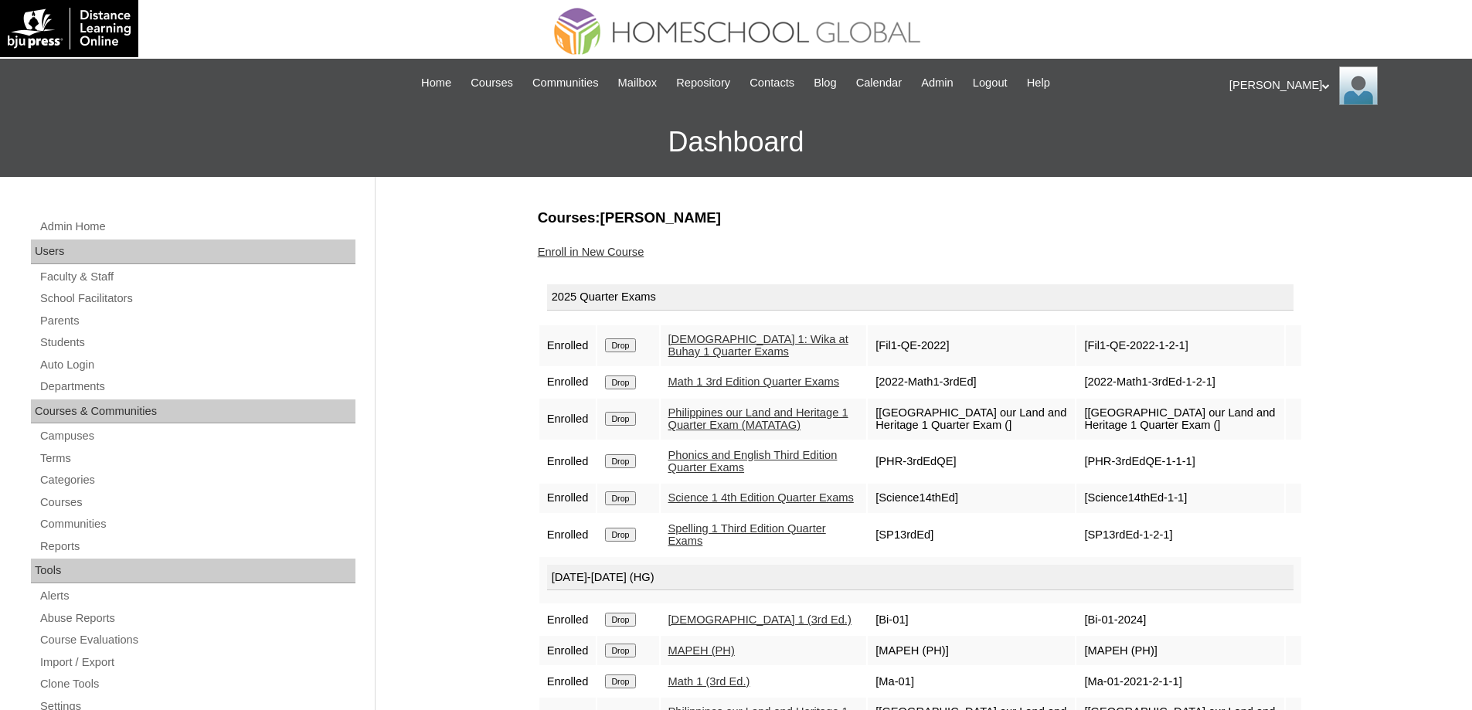
click at [474, 491] on div "Admin Home Users Faculty & Staff School Facilitators Parents Students Auto Logi…" at bounding box center [736, 709] width 1472 height 1065
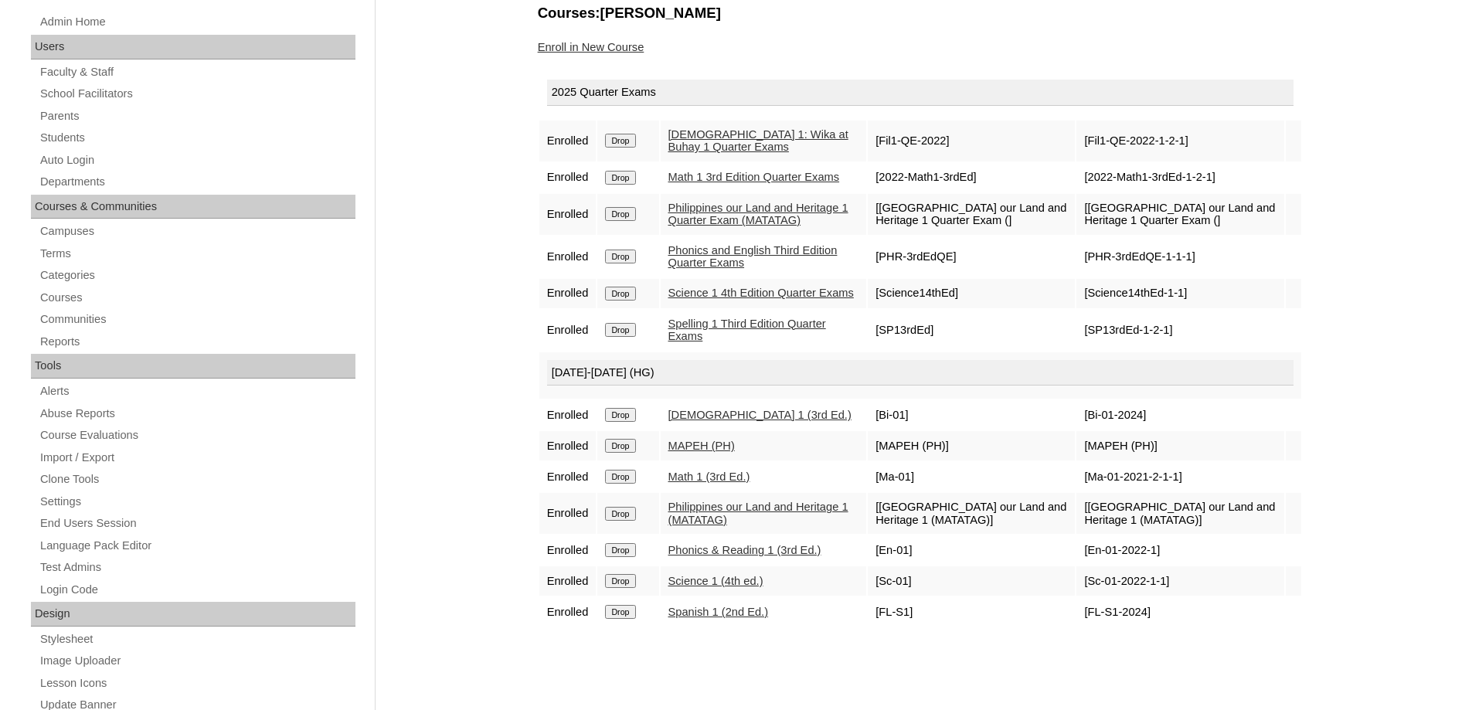
scroll to position [386, 0]
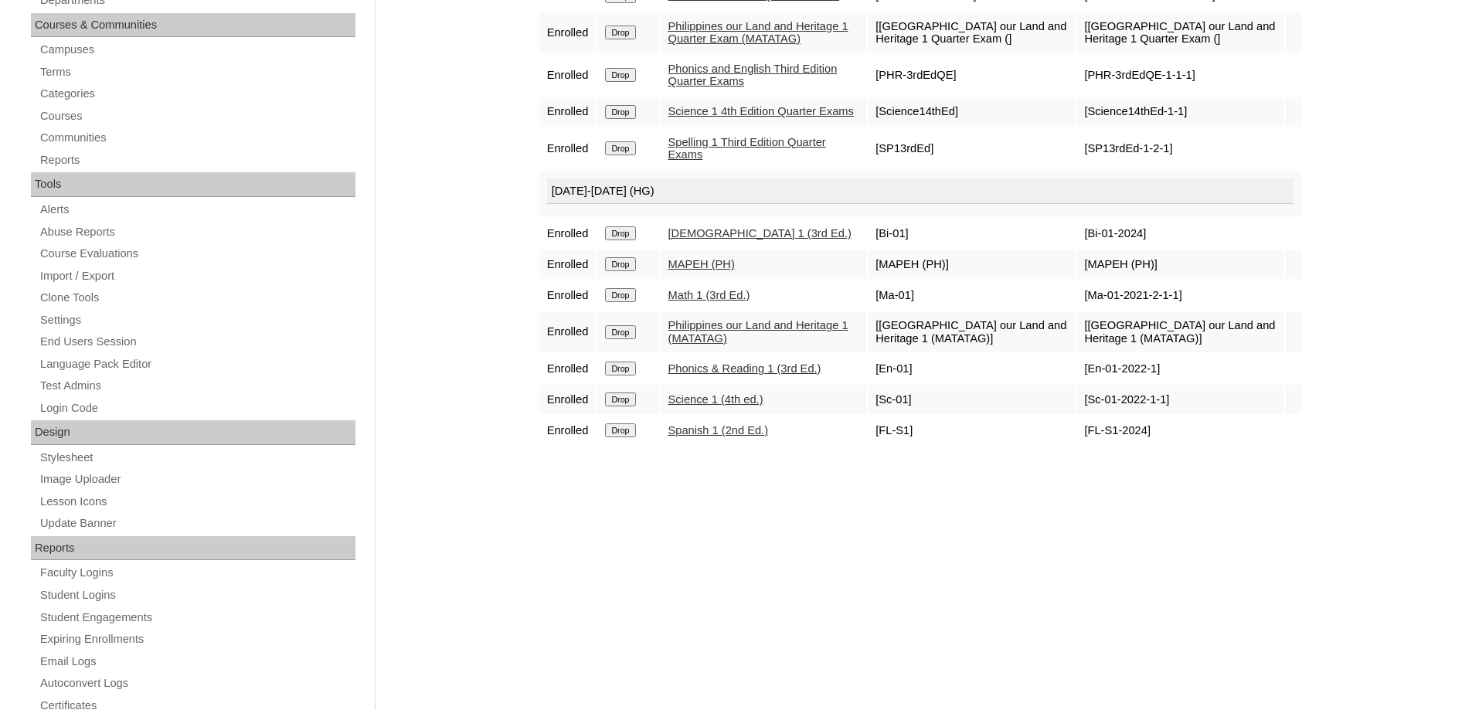
click at [627, 437] on input "Drop" at bounding box center [620, 430] width 30 height 14
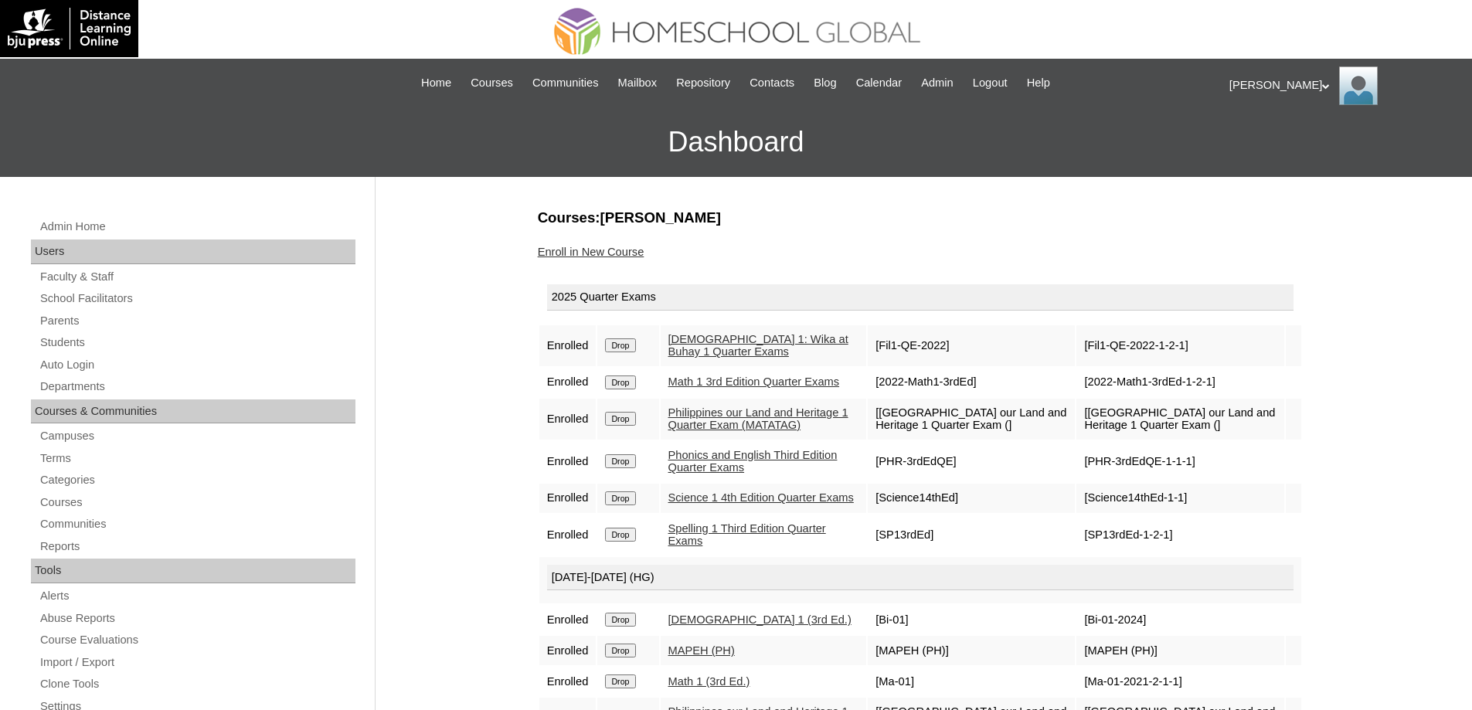
click at [621, 259] on div "Enroll in New Course" at bounding box center [920, 252] width 765 height 16
click at [623, 253] on link "Enroll in New Course" at bounding box center [591, 252] width 107 height 12
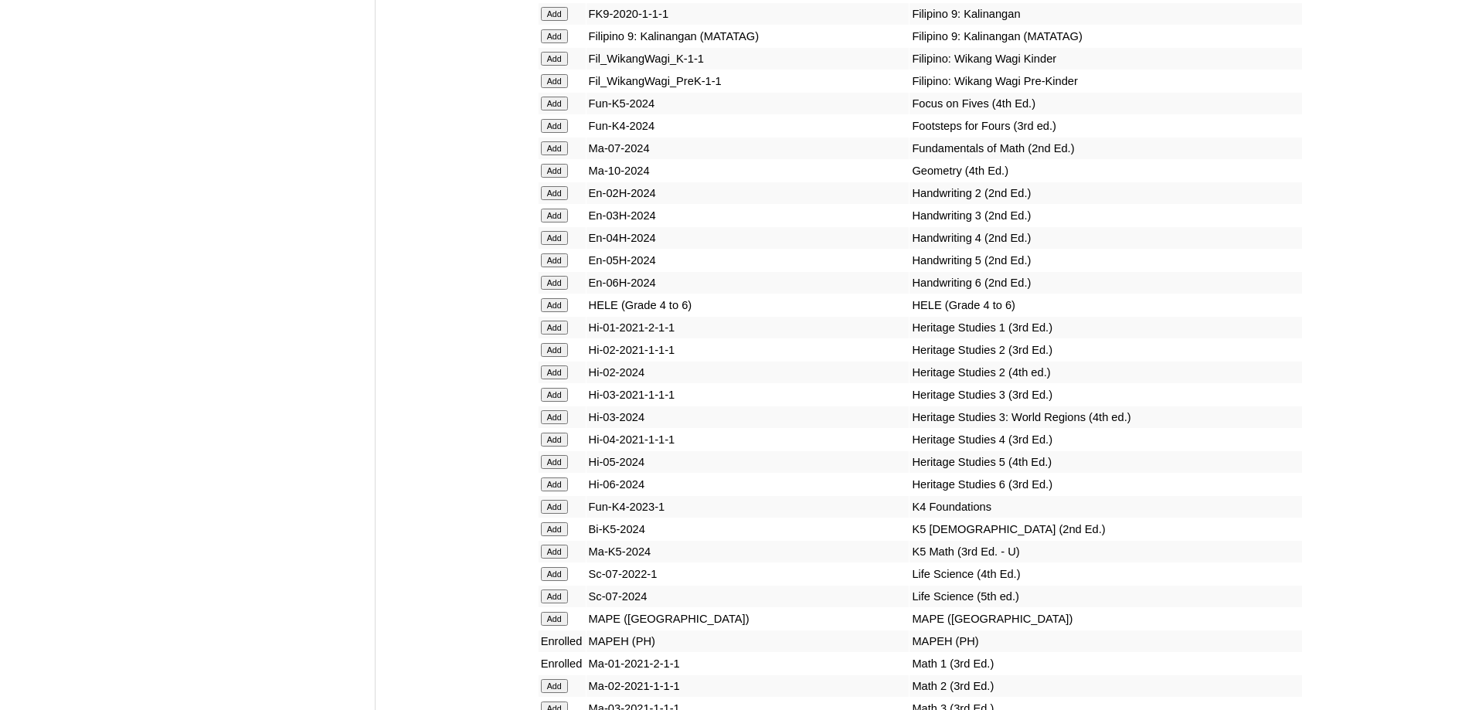
scroll to position [5892, 0]
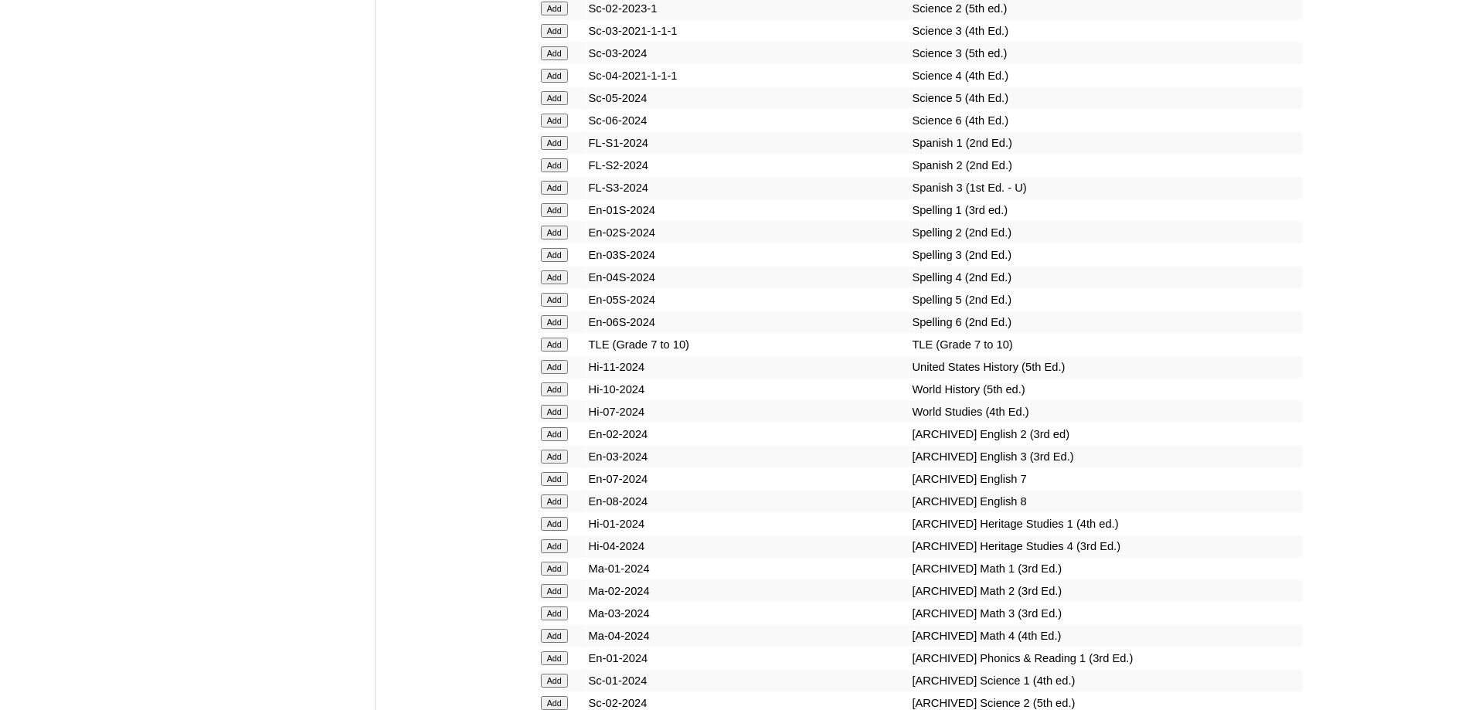
scroll to position [6664, 0]
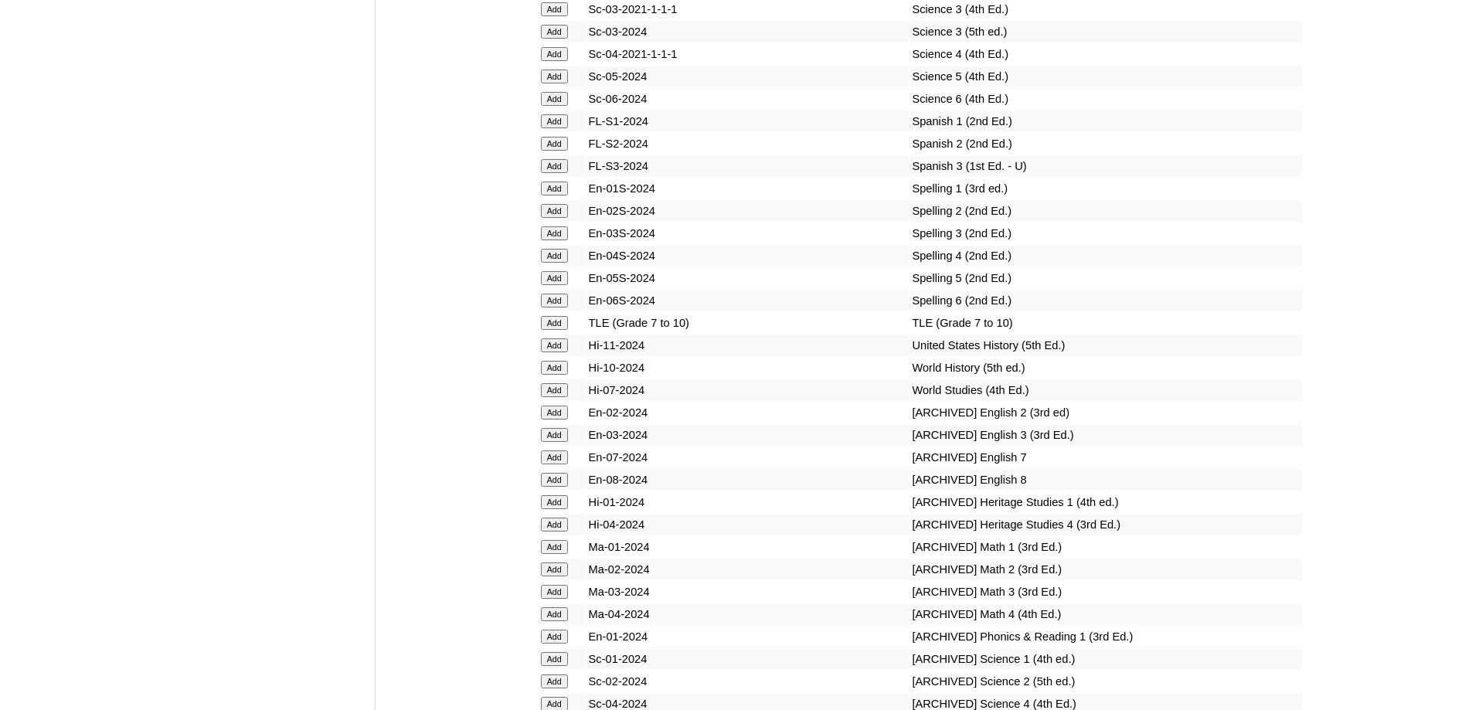
click at [550, 195] on input "Add" at bounding box center [554, 189] width 27 height 14
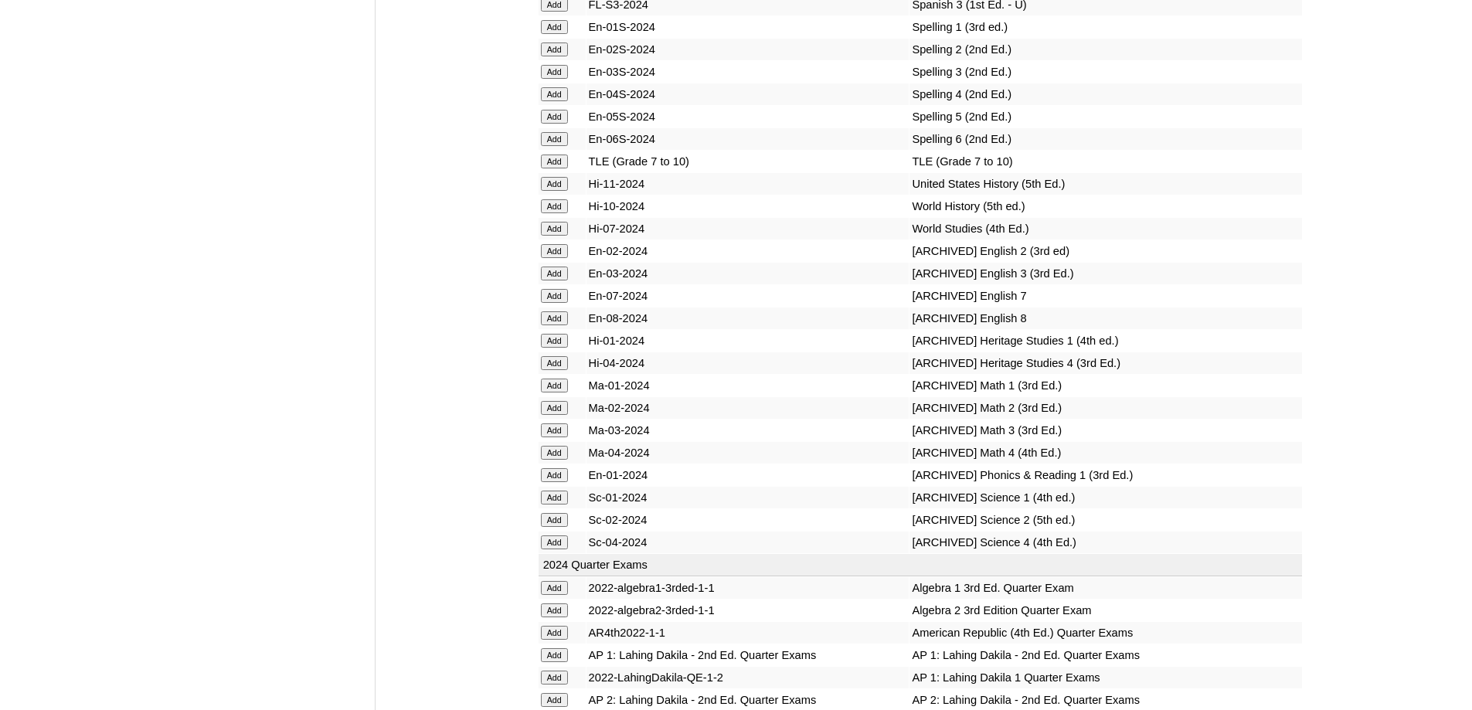
scroll to position [6896, 0]
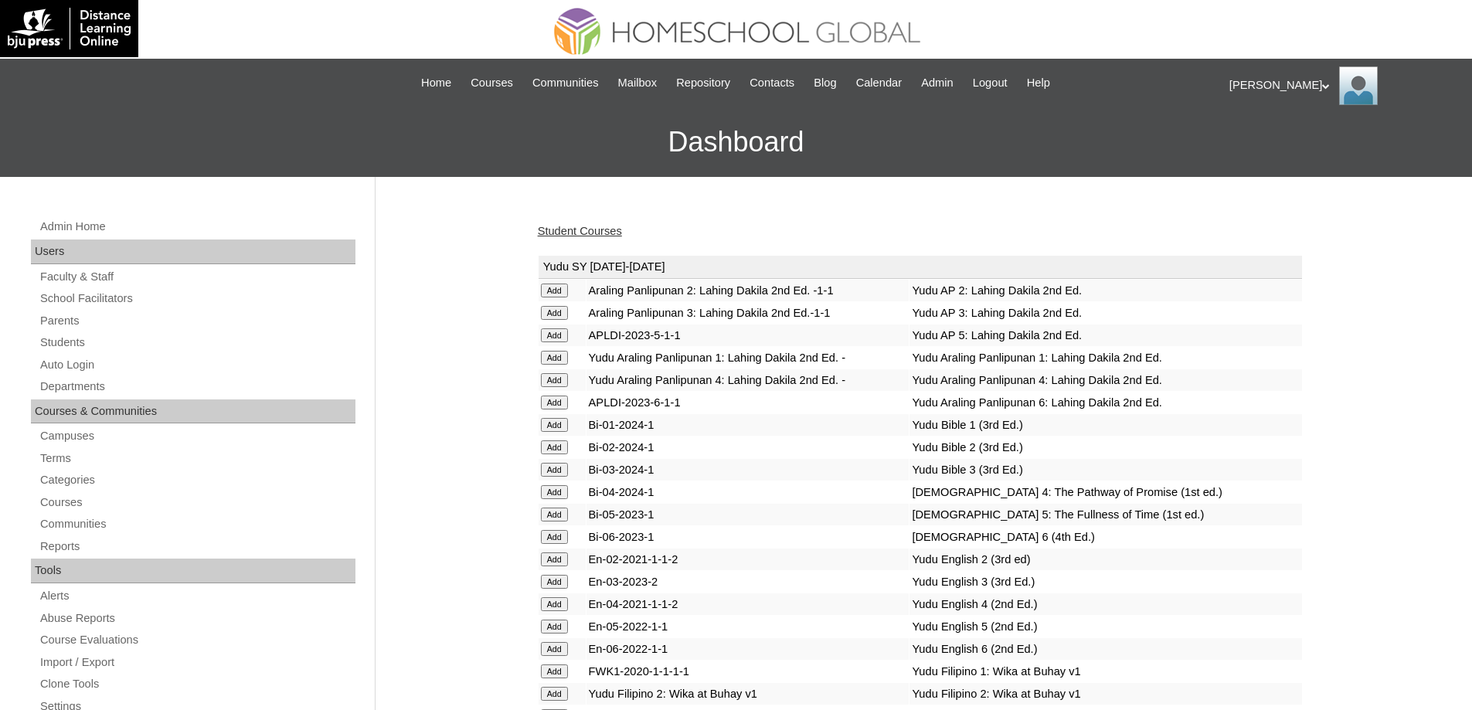
click at [590, 226] on link "Student Courses" at bounding box center [580, 231] width 84 height 12
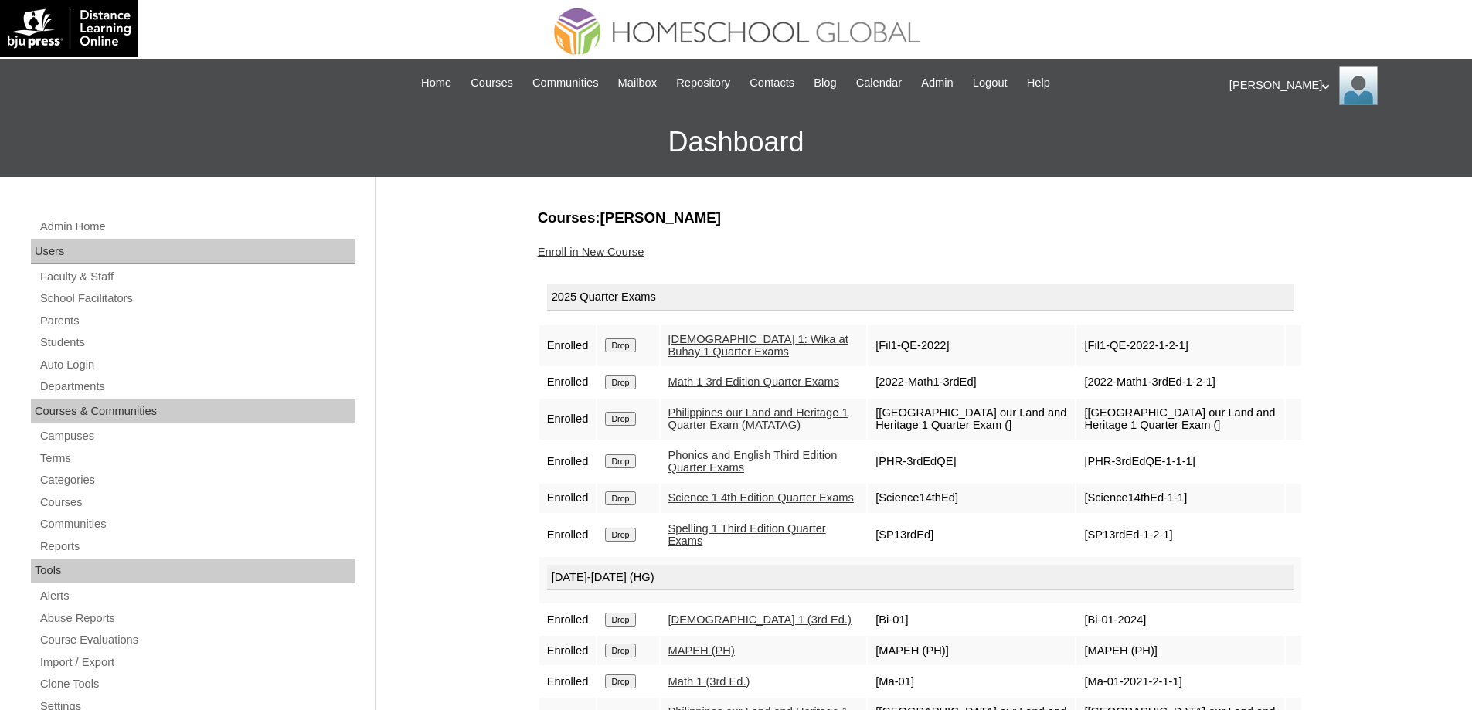
click at [618, 254] on link "Enroll in New Course" at bounding box center [591, 252] width 107 height 12
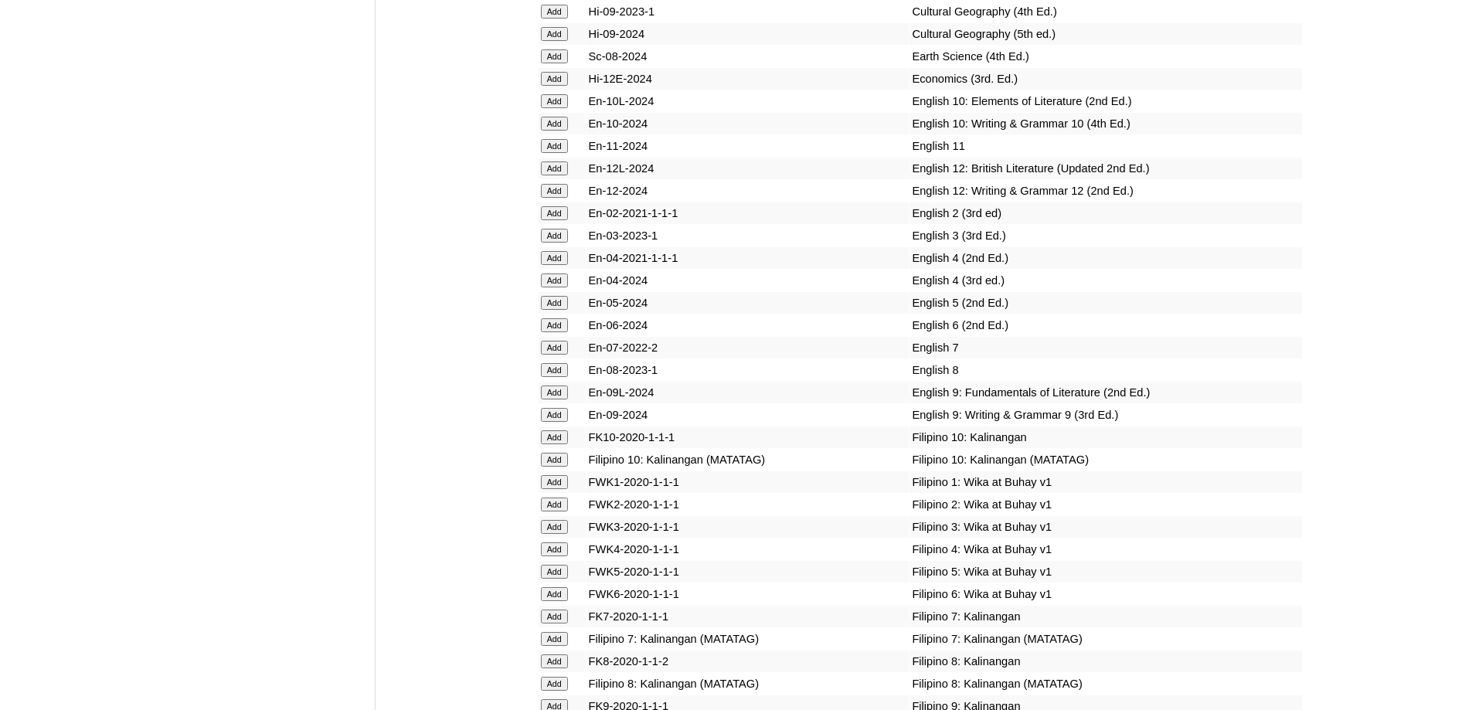
scroll to position [5022, 0]
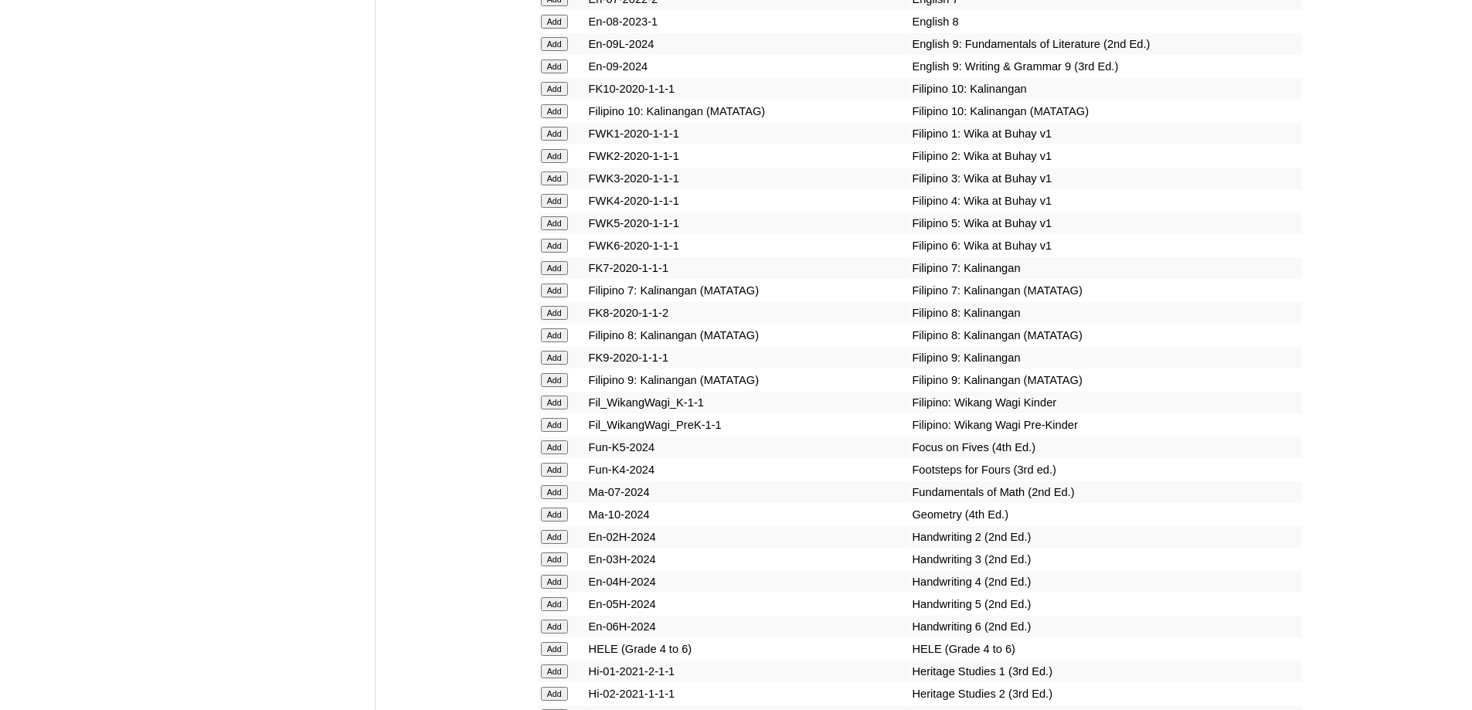
click at [562, 141] on input "Add" at bounding box center [554, 134] width 27 height 14
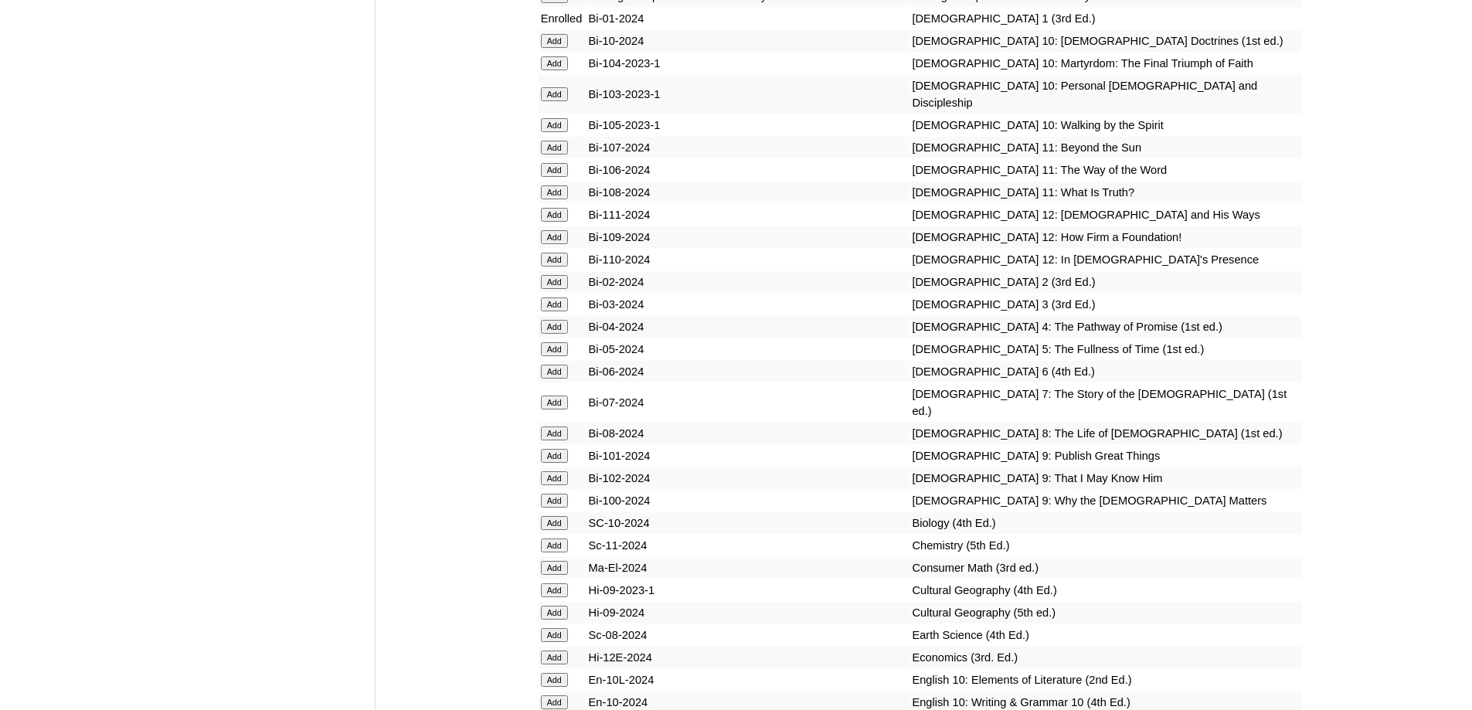
scroll to position [4016, 0]
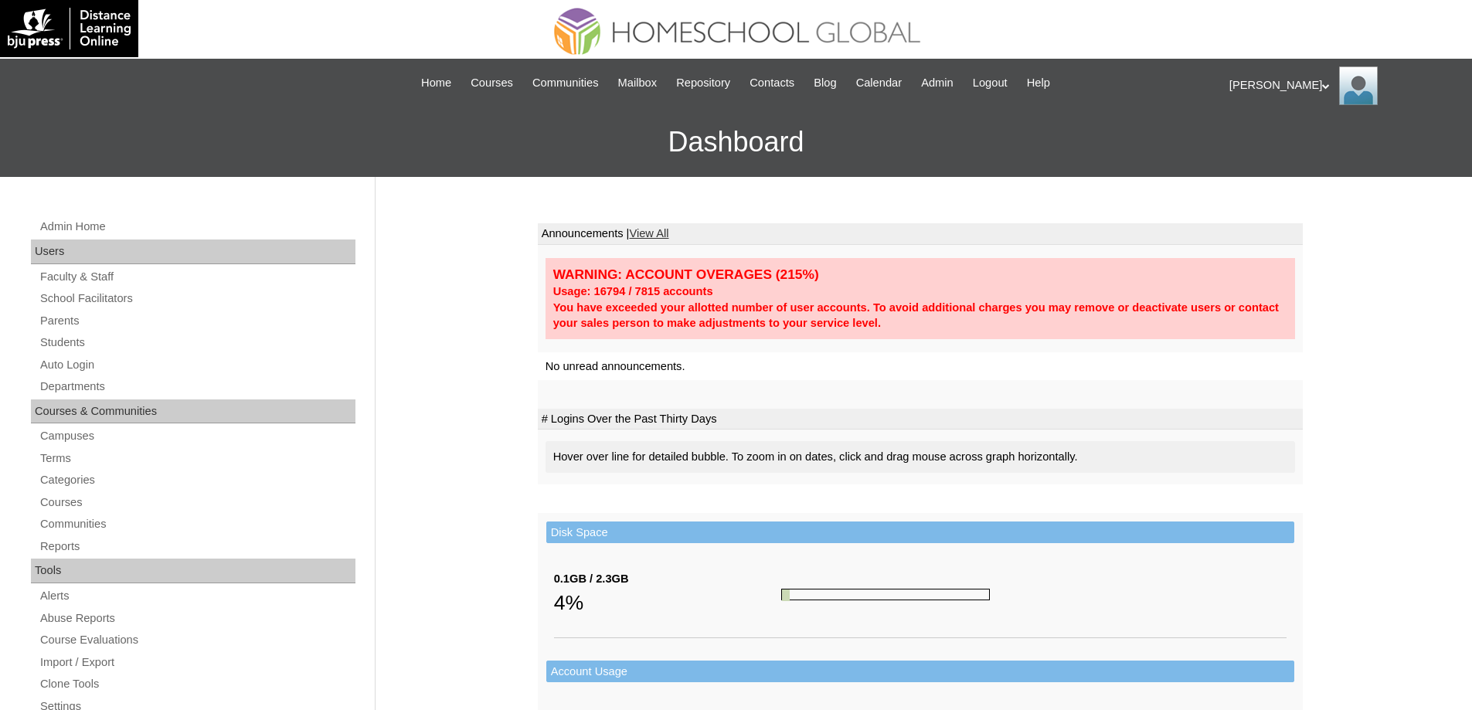
click at [1283, 509] on td at bounding box center [920, 498] width 765 height 29
click at [59, 366] on link "Auto Login" at bounding box center [197, 364] width 317 height 19
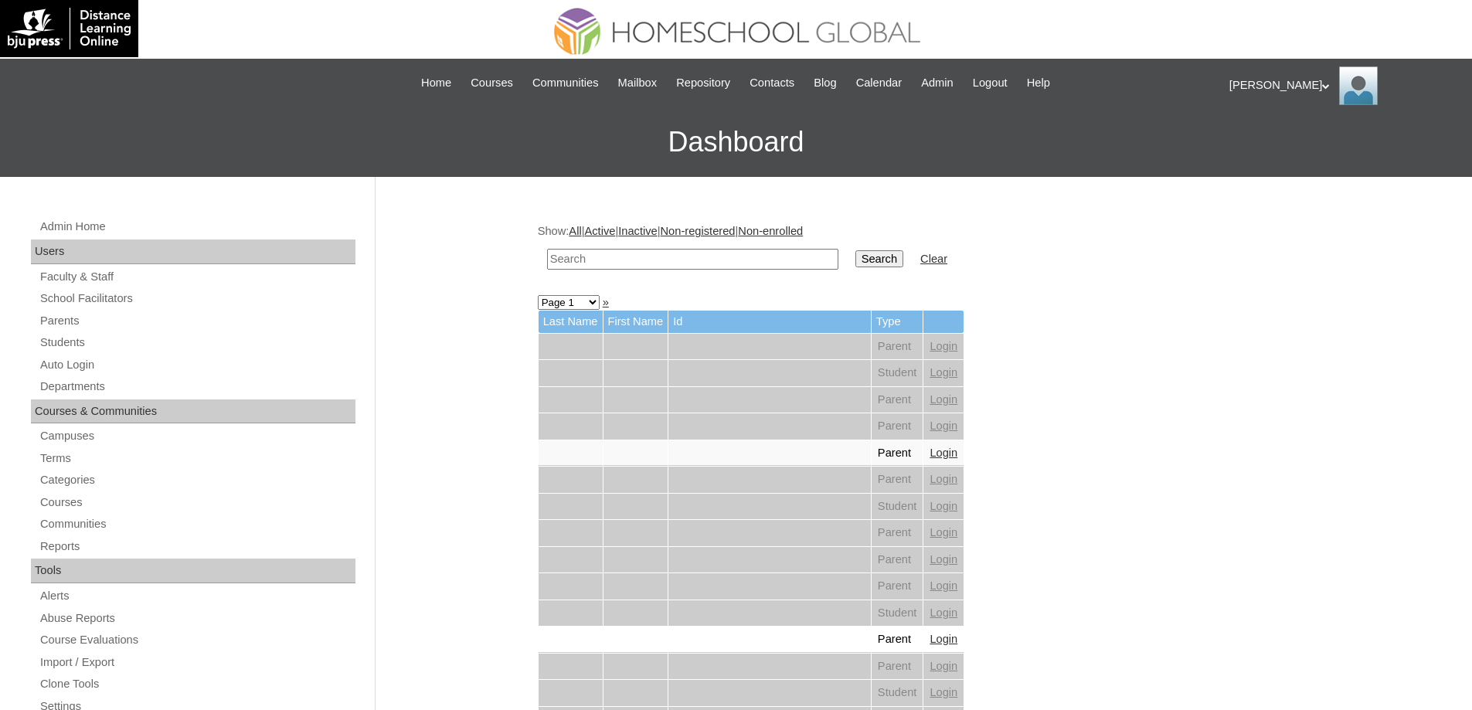
drag, startPoint x: 668, startPoint y: 261, endPoint x: 679, endPoint y: 263, distance: 11.7
click at [669, 261] on input "text" at bounding box center [692, 259] width 291 height 21
paste input "[PERSON_NAME]"
type input "[PERSON_NAME]"
click at [857, 257] on td "Search" at bounding box center [879, 259] width 63 height 36
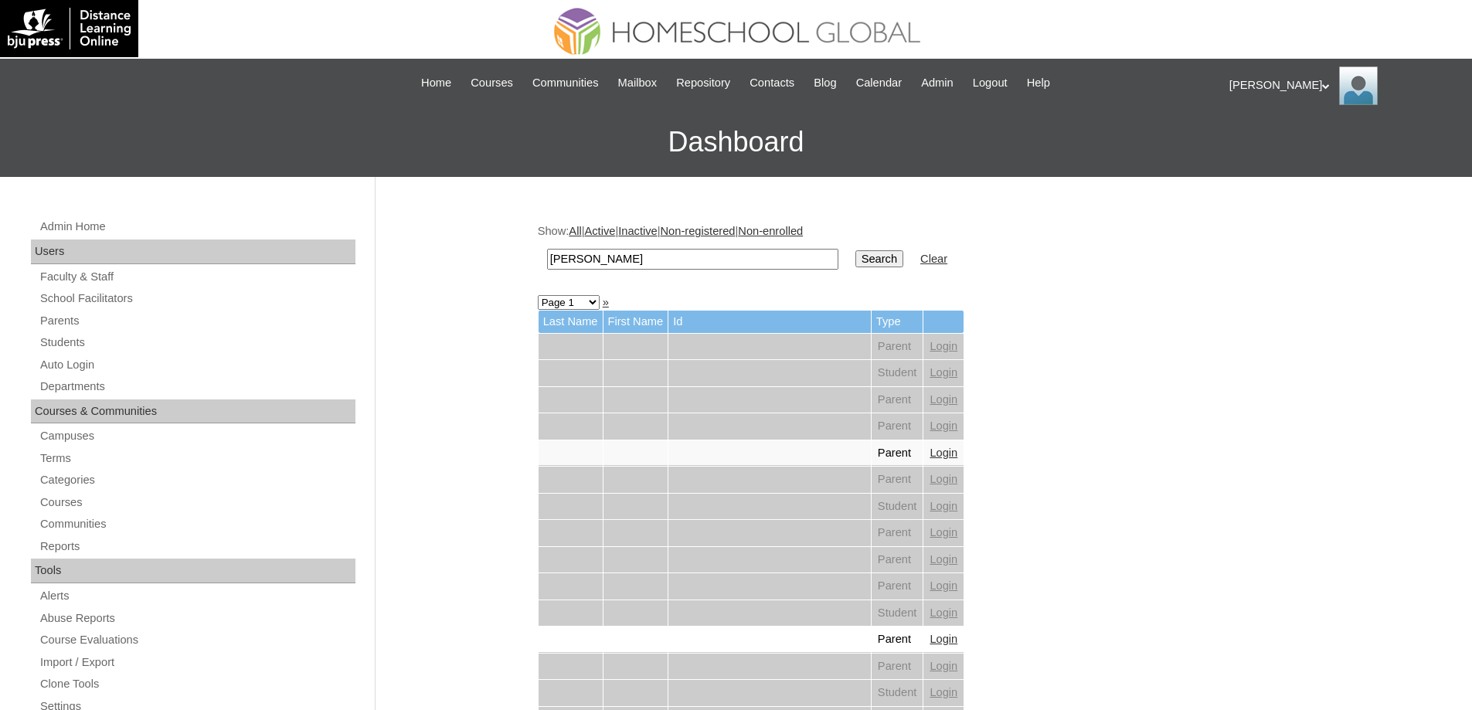
click at [874, 258] on input "Search" at bounding box center [879, 258] width 48 height 17
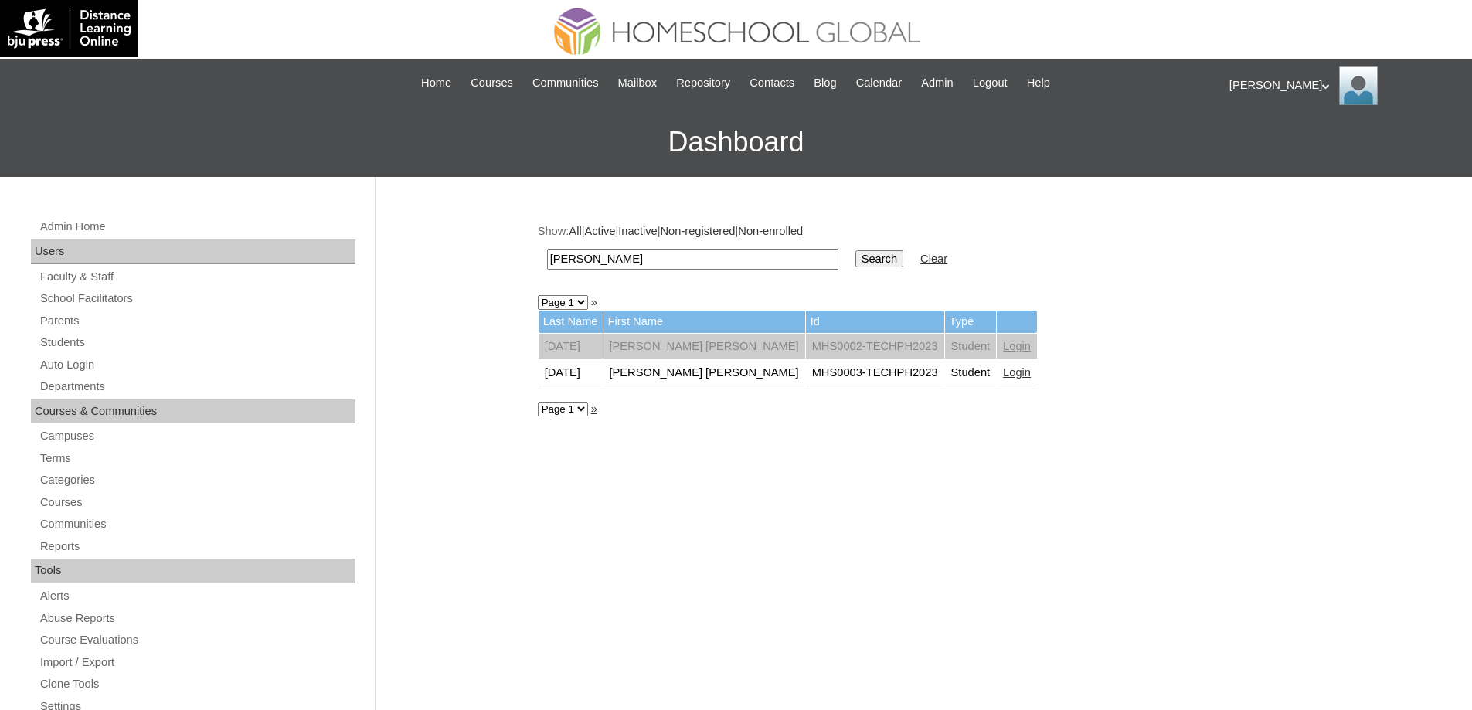
click at [1003, 373] on link "Login" at bounding box center [1017, 372] width 28 height 12
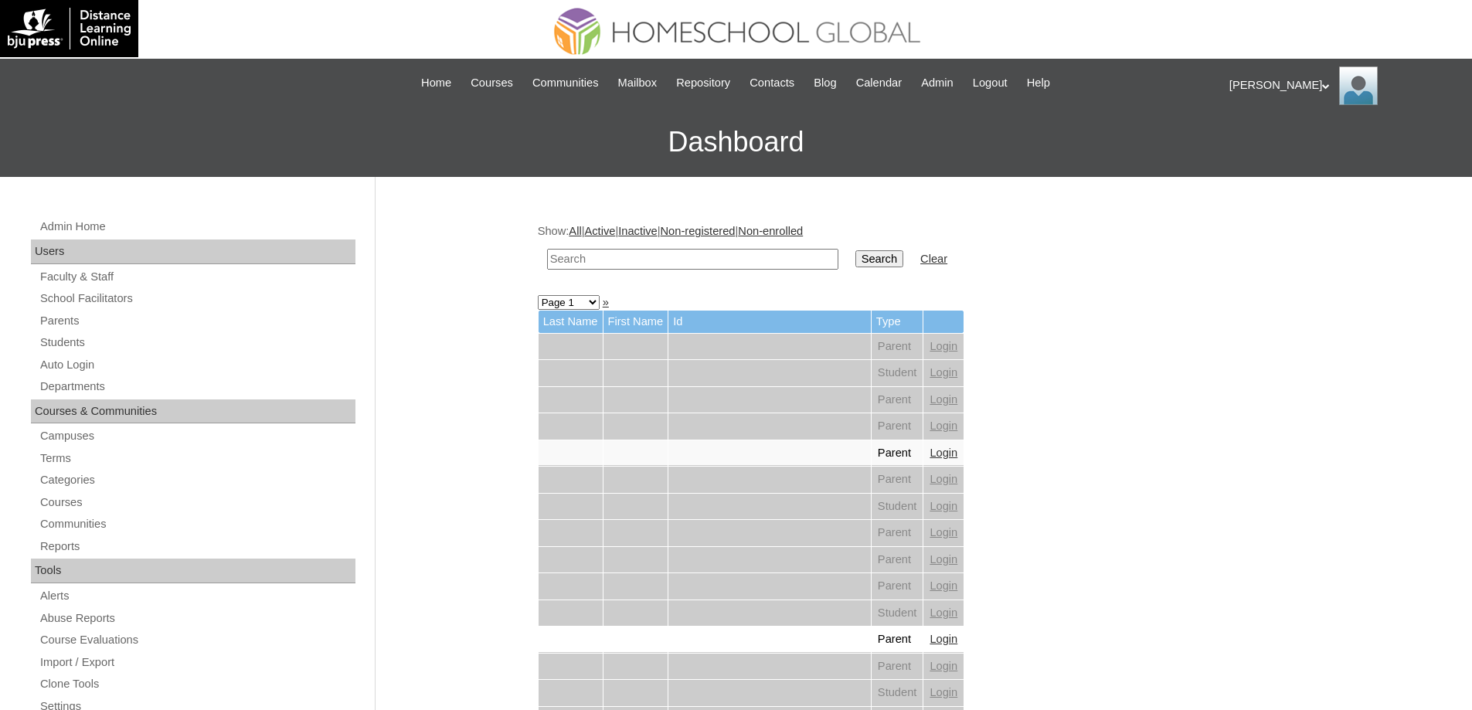
drag, startPoint x: 0, startPoint y: 0, endPoint x: 723, endPoint y: 253, distance: 766.0
click at [687, 250] on input "text" at bounding box center [692, 259] width 291 height 21
paste input "[PERSON_NAME]"
type input "[PERSON_NAME]"
click at [875, 263] on input "Search" at bounding box center [879, 258] width 48 height 17
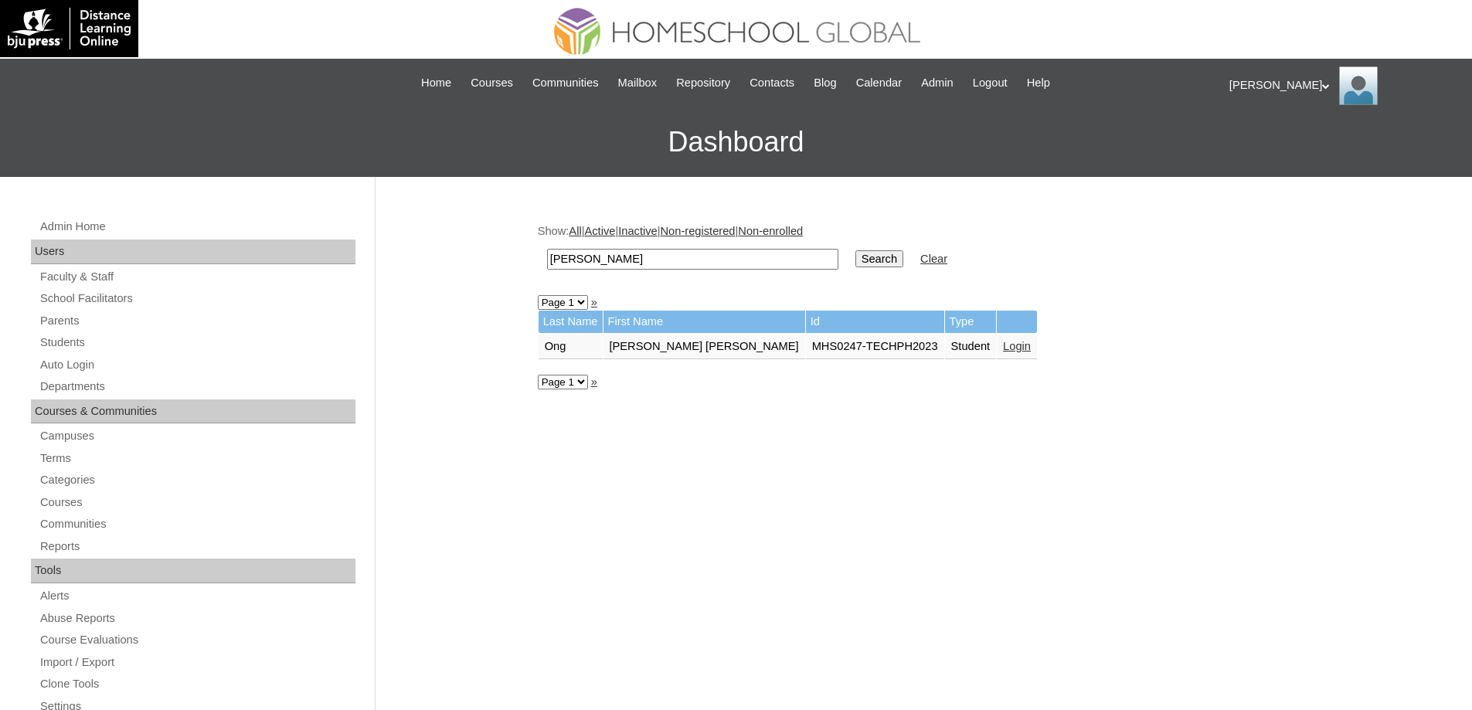
click td "Student"
click link "Login"
click at [894, 346] on link "Login" at bounding box center [880, 346] width 28 height 12
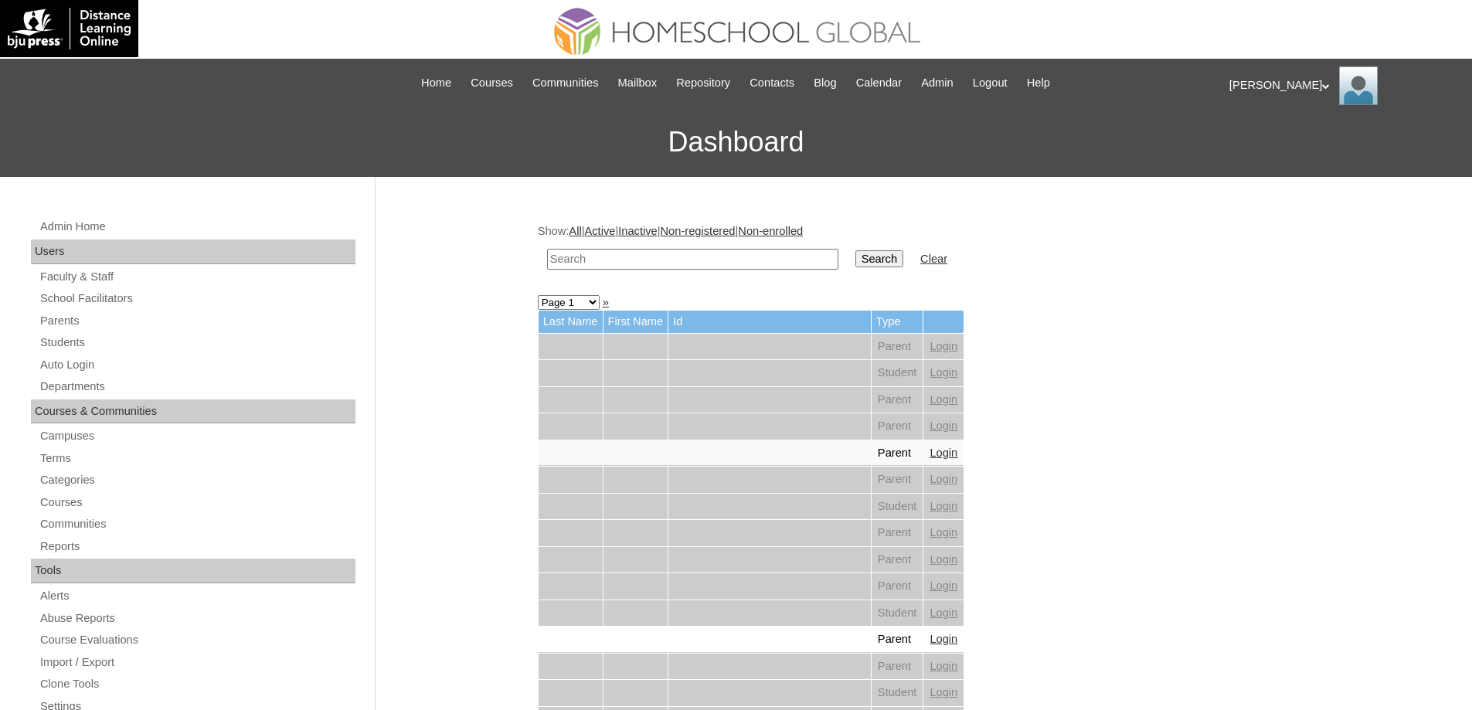
drag, startPoint x: 0, startPoint y: 0, endPoint x: 711, endPoint y: 261, distance: 757.2
click at [707, 261] on input "text" at bounding box center [692, 259] width 291 height 21
paste input "[PERSON_NAME]"
type input "[PERSON_NAME]"
click at [892, 260] on input "Search" at bounding box center [879, 258] width 48 height 17
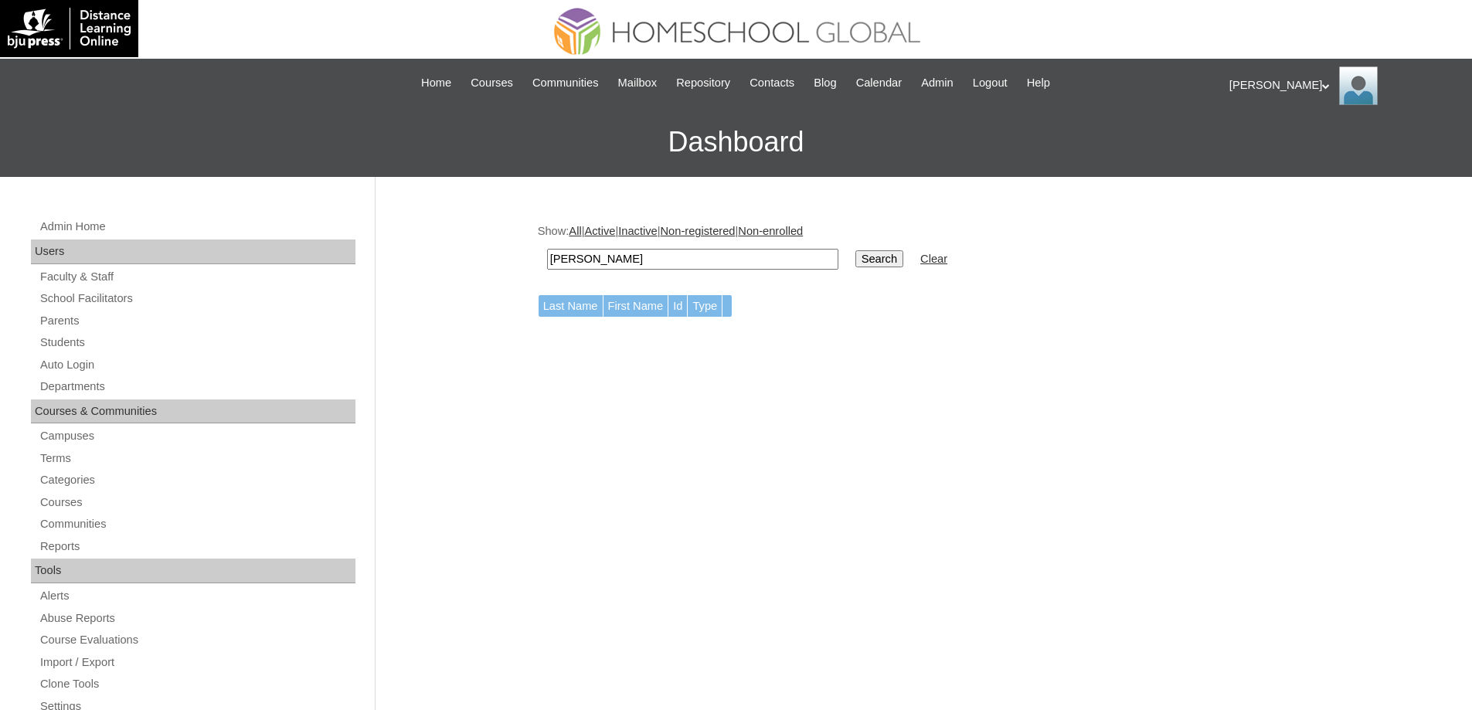
drag, startPoint x: 726, startPoint y: 270, endPoint x: 618, endPoint y: 258, distance: 108.8
click at [610, 262] on td "[PERSON_NAME]" at bounding box center [692, 259] width 307 height 36
drag, startPoint x: 658, startPoint y: 260, endPoint x: 600, endPoint y: 256, distance: 58.1
click at [600, 256] on input "[PERSON_NAME]" at bounding box center [692, 259] width 291 height 21
type input "Jemimah"
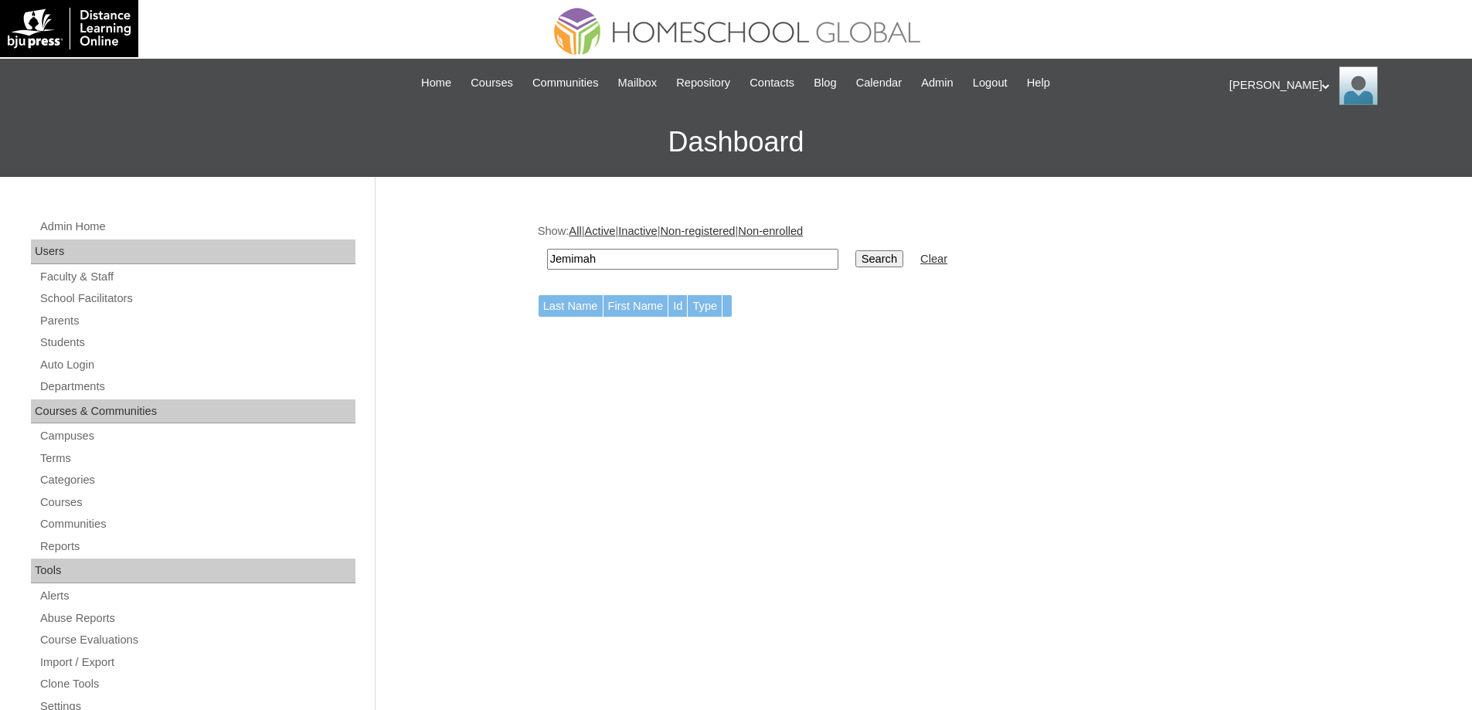
click at [894, 257] on input "Search" at bounding box center [879, 258] width 48 height 17
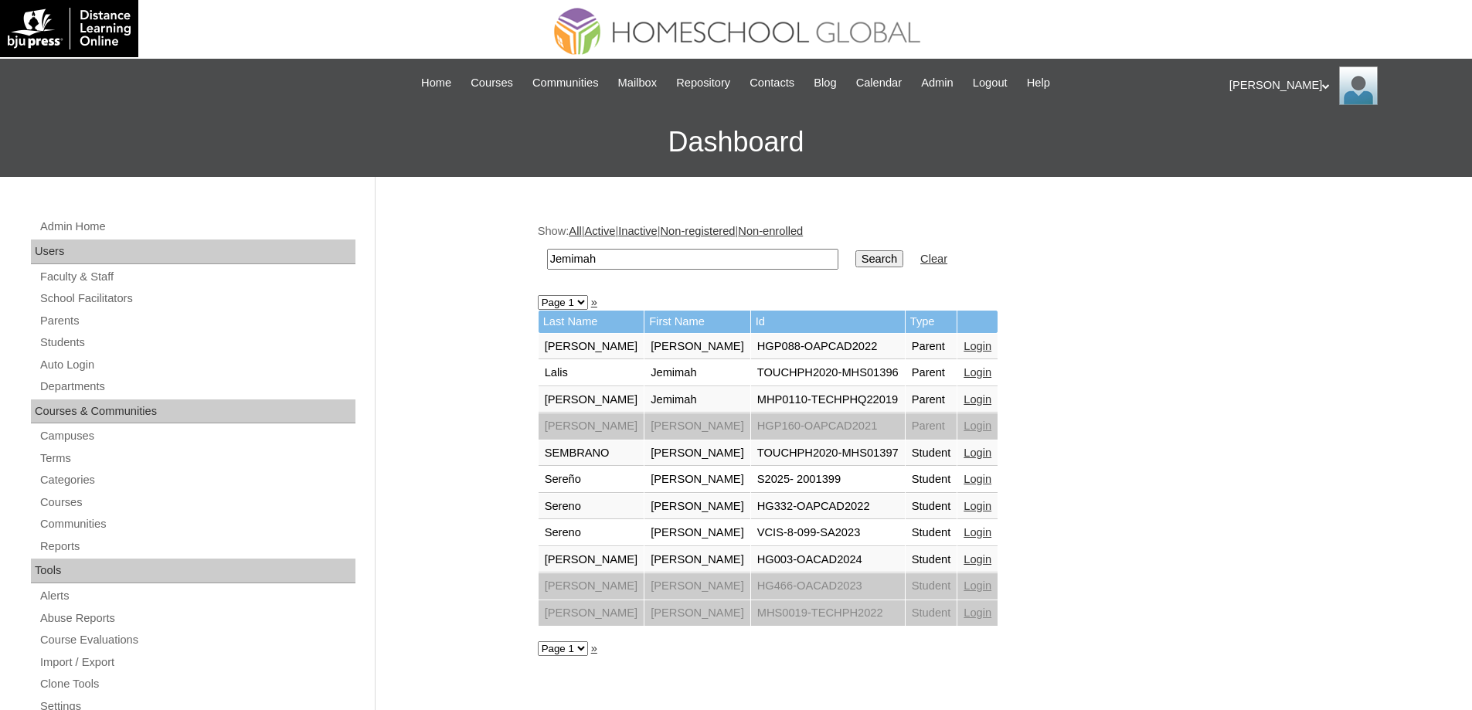
click at [542, 255] on td "Jemimah" at bounding box center [692, 259] width 307 height 36
paste input "Baul"
type input "Baul"
click at [888, 259] on input "Search" at bounding box center [879, 258] width 48 height 17
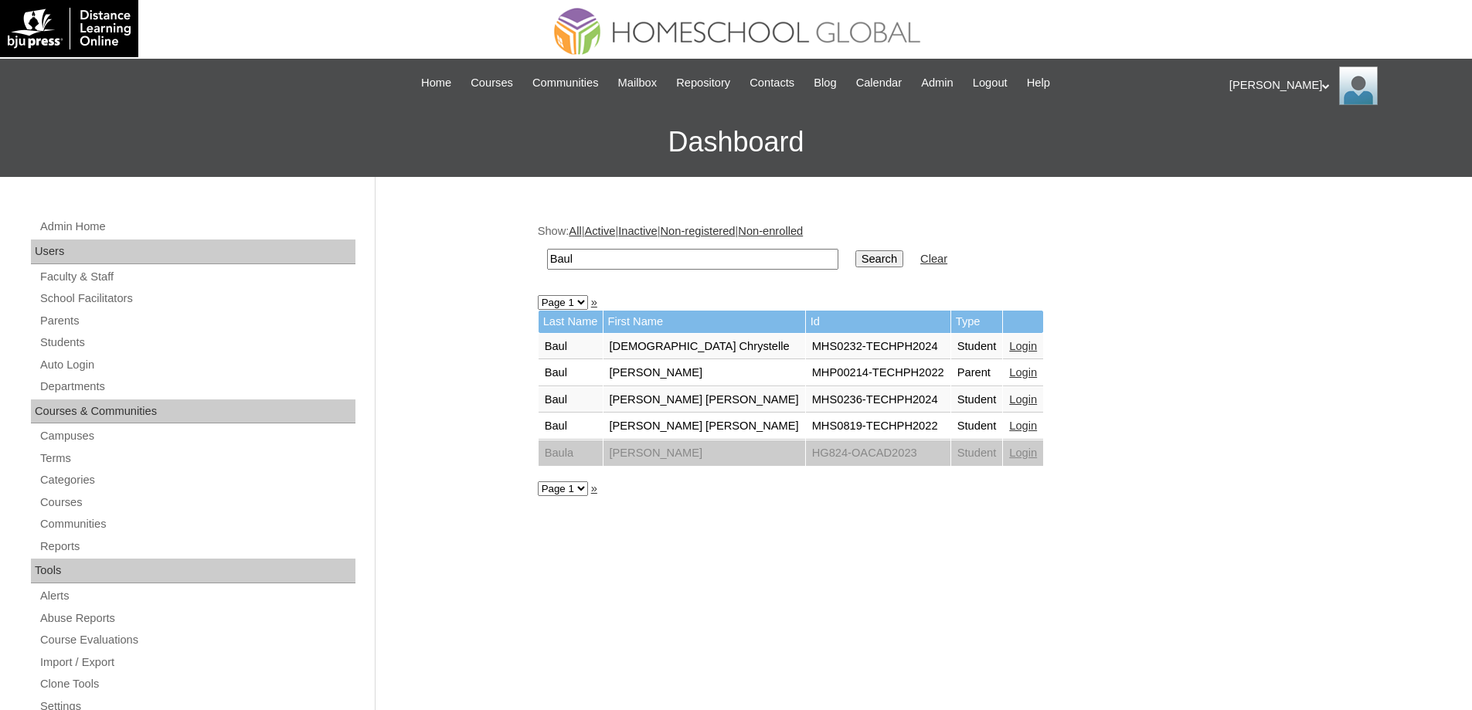
click at [1009, 343] on link "Login" at bounding box center [1023, 346] width 28 height 12
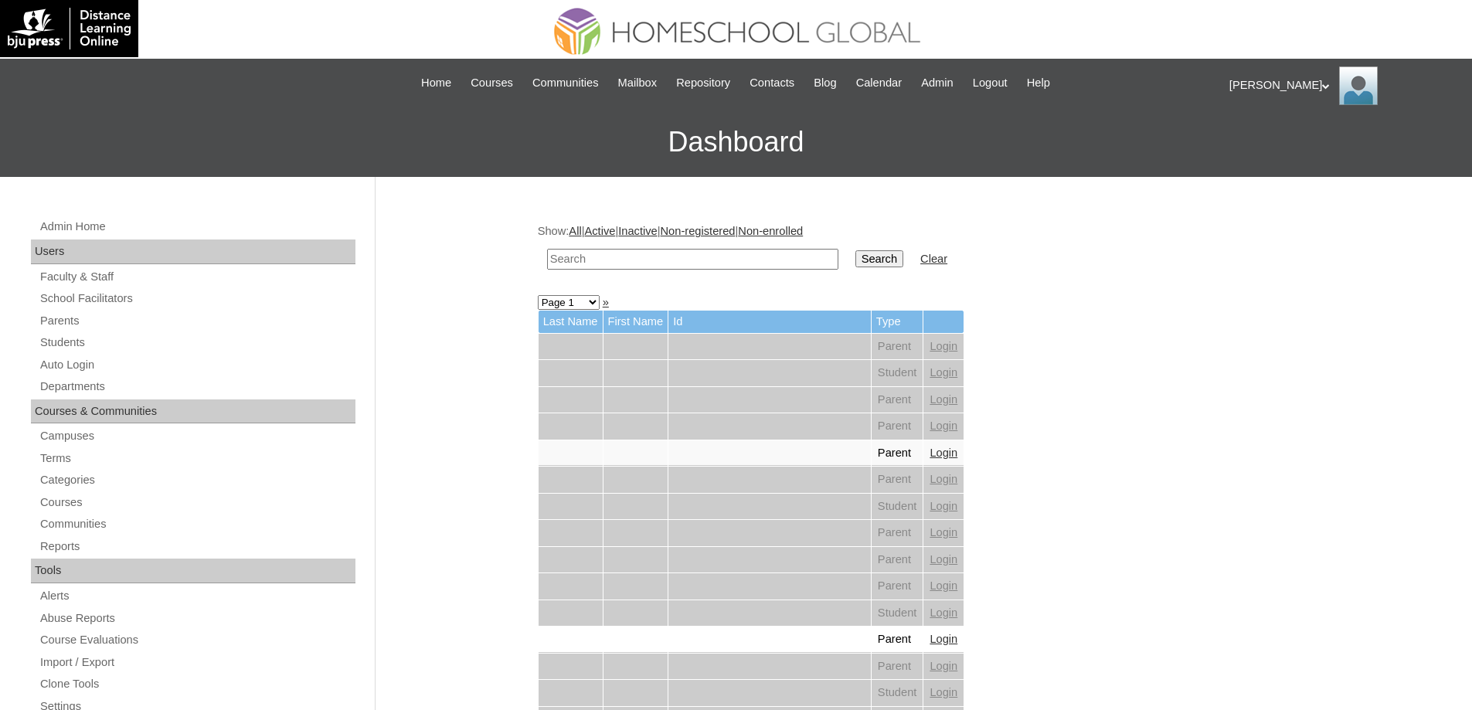
drag, startPoint x: 0, startPoint y: 0, endPoint x: 847, endPoint y: 266, distance: 887.5
click at [760, 262] on input "text" at bounding box center [692, 259] width 291 height 21
paste input "Lumière Mar"
type input "Lumière Mar"
click at [897, 262] on input "Search" at bounding box center [879, 258] width 48 height 17
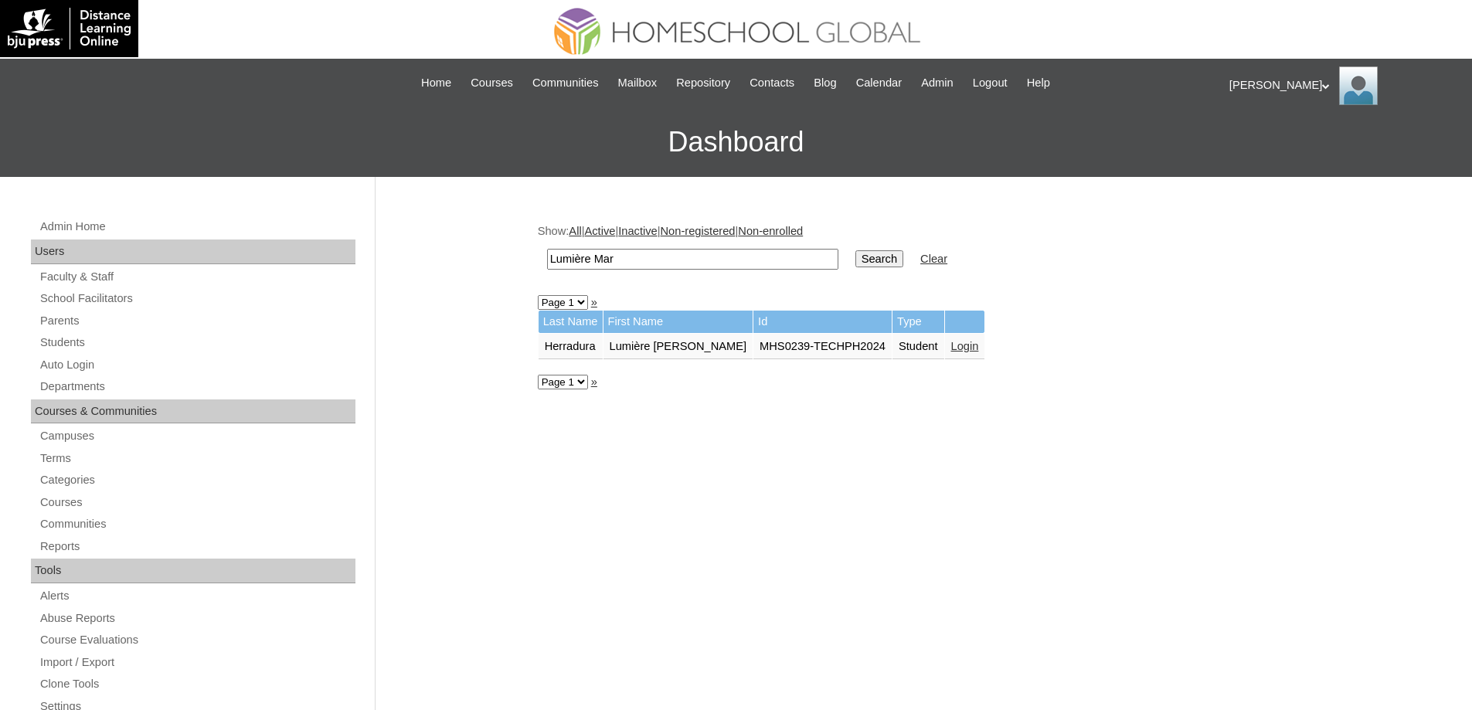
click at [945, 338] on td "Login" at bounding box center [965, 347] width 40 height 26
click at [951, 345] on link "Login" at bounding box center [965, 346] width 28 height 12
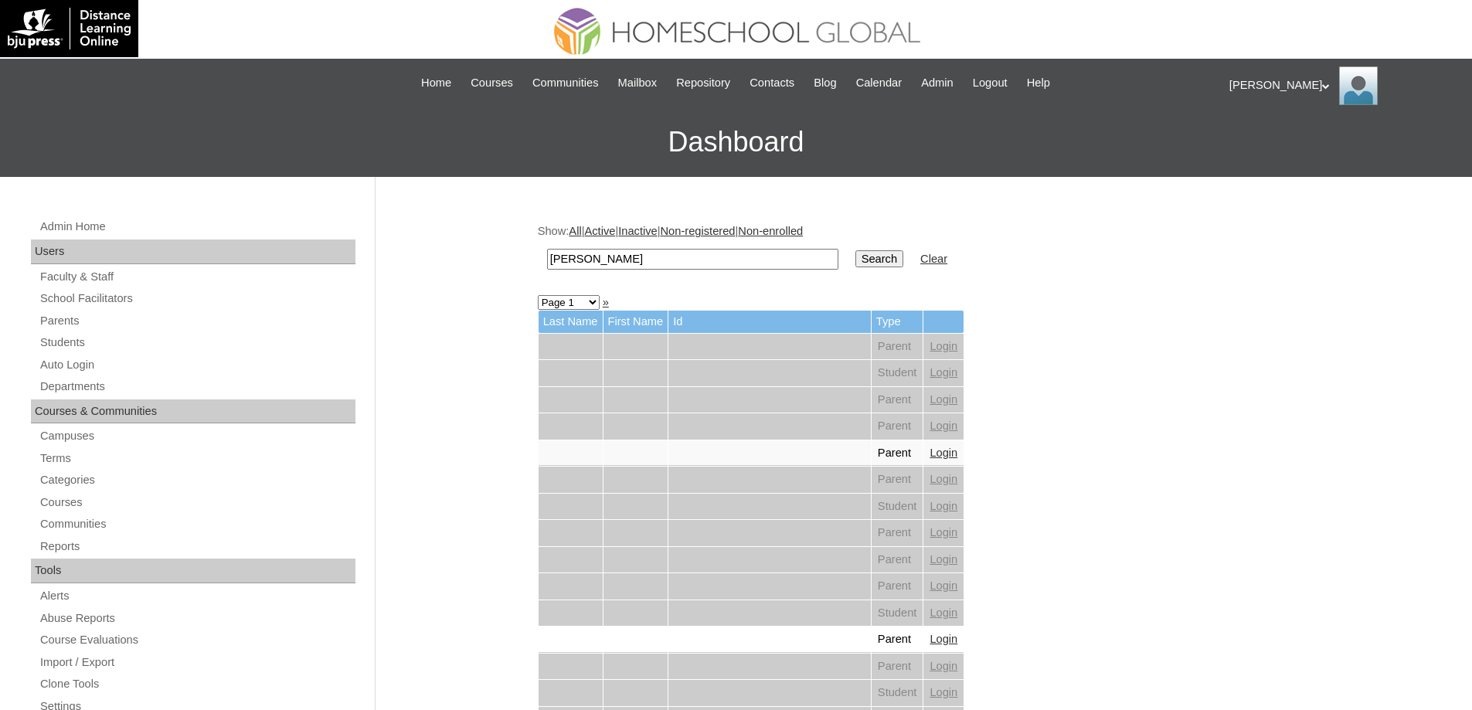
type input "Ethan Matth"
click at [888, 244] on td "Search" at bounding box center [879, 259] width 63 height 36
click at [885, 258] on input "Search" at bounding box center [879, 258] width 48 height 17
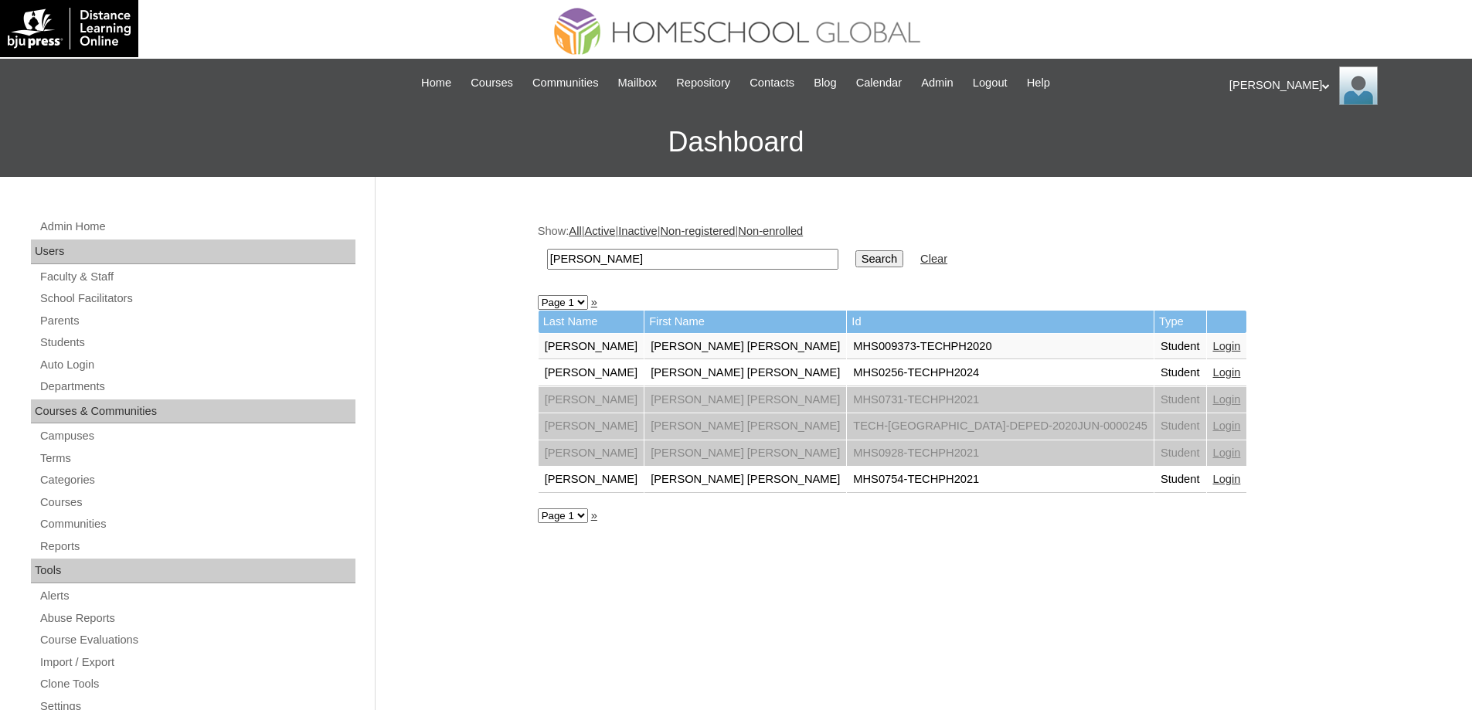
drag, startPoint x: 1050, startPoint y: 382, endPoint x: 1000, endPoint y: 370, distance: 51.5
click at [1213, 370] on link "Login" at bounding box center [1227, 372] width 28 height 12
click at [1213, 372] on link "Login" at bounding box center [1227, 372] width 28 height 12
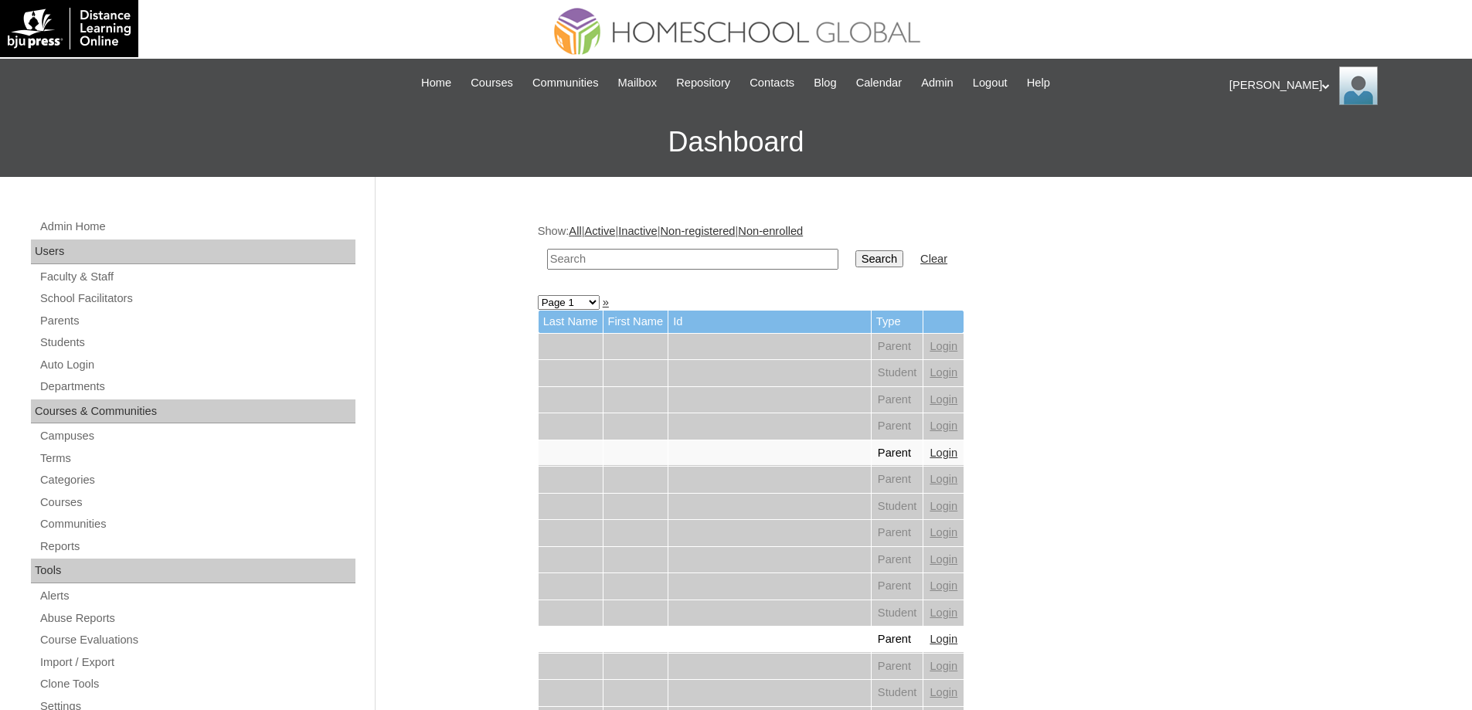
click at [706, 253] on input "text" at bounding box center [692, 259] width 291 height 21
paste input "[PERSON_NAME]"
type input "[PERSON_NAME]"
click at [903, 259] on input "Search" at bounding box center [879, 258] width 48 height 17
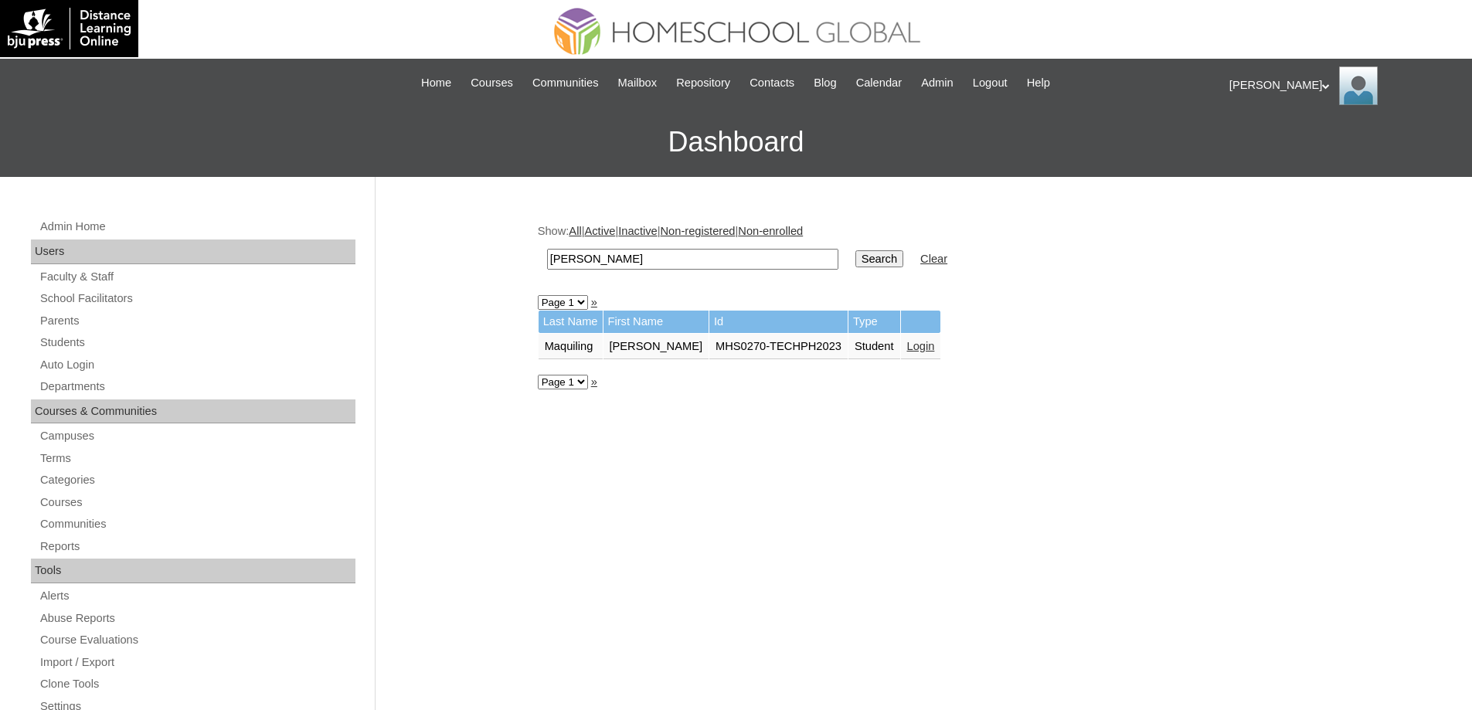
click at [922, 340] on link "Login" at bounding box center [921, 346] width 28 height 12
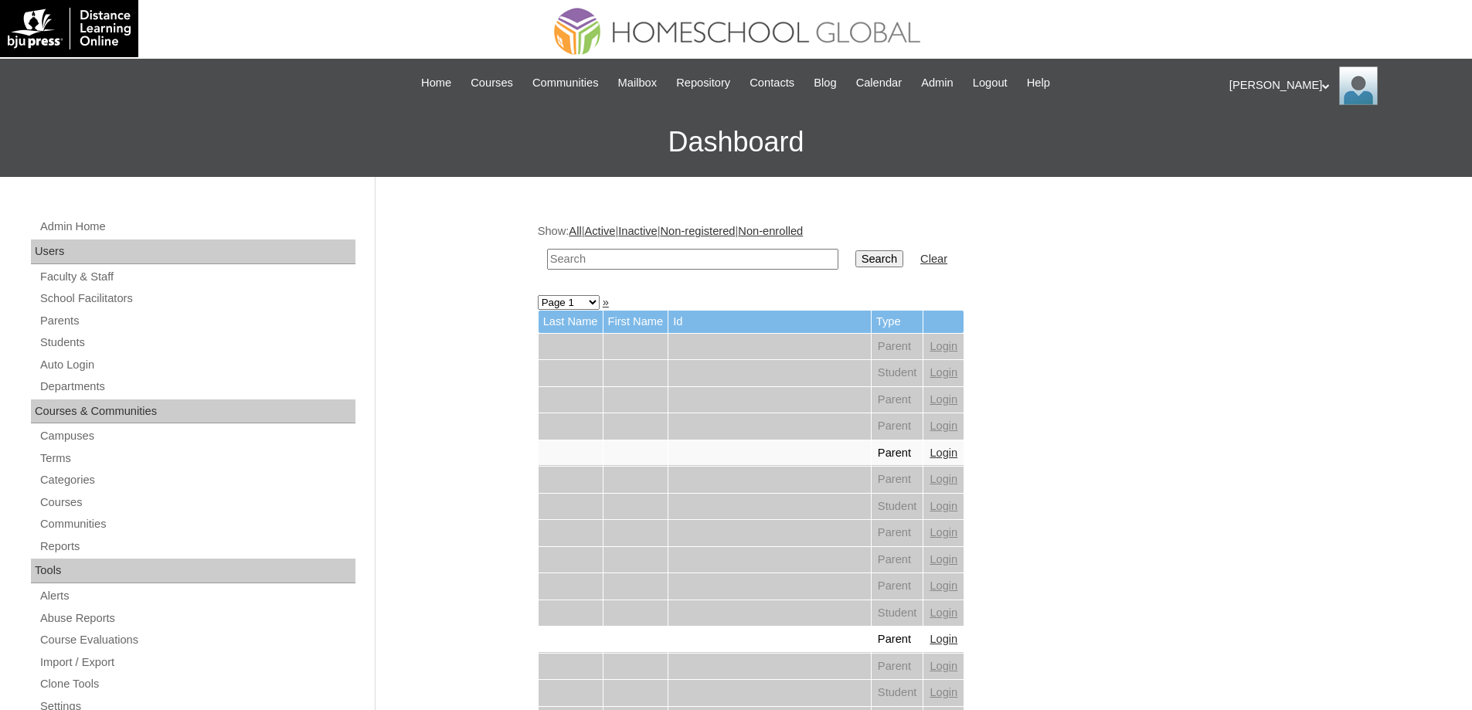
click at [668, 266] on input "text" at bounding box center [692, 259] width 291 height 21
paste input "[PERSON_NAME]"
type input "[PERSON_NAME]"
click at [884, 275] on td "Search" at bounding box center [879, 259] width 63 height 36
click at [884, 261] on input "Search" at bounding box center [879, 258] width 48 height 17
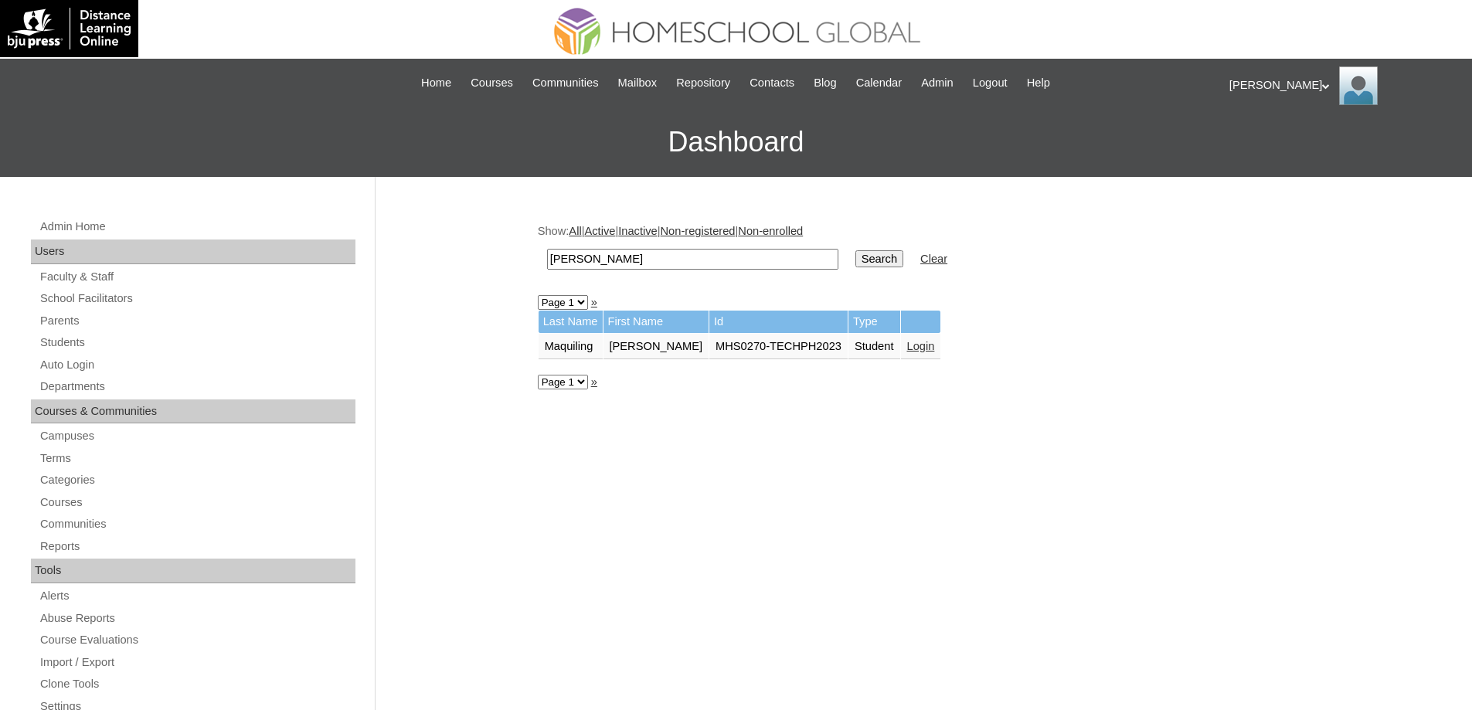
click at [933, 359] on td "Login" at bounding box center [921, 347] width 40 height 26
click at [933, 351] on link "Login" at bounding box center [921, 346] width 28 height 12
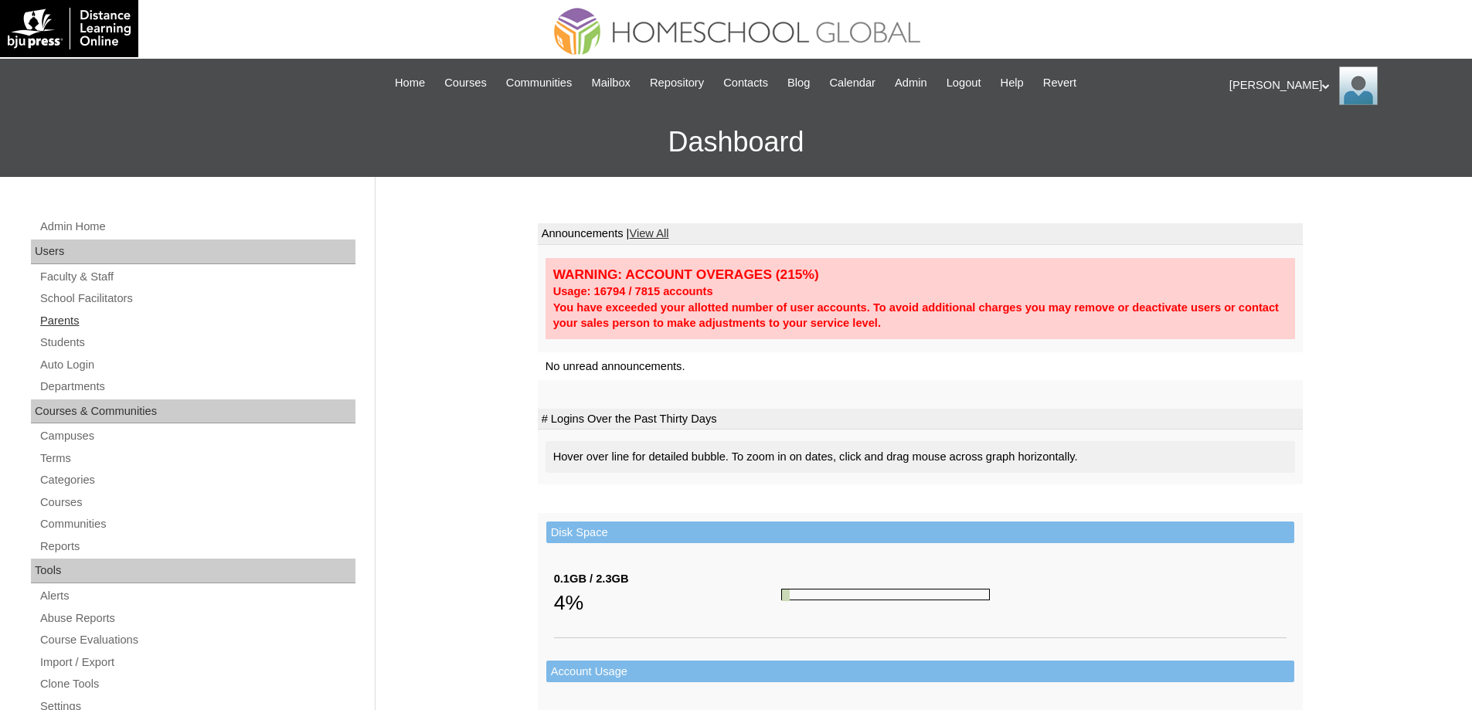
click at [117, 326] on link "Parents" at bounding box center [197, 320] width 317 height 19
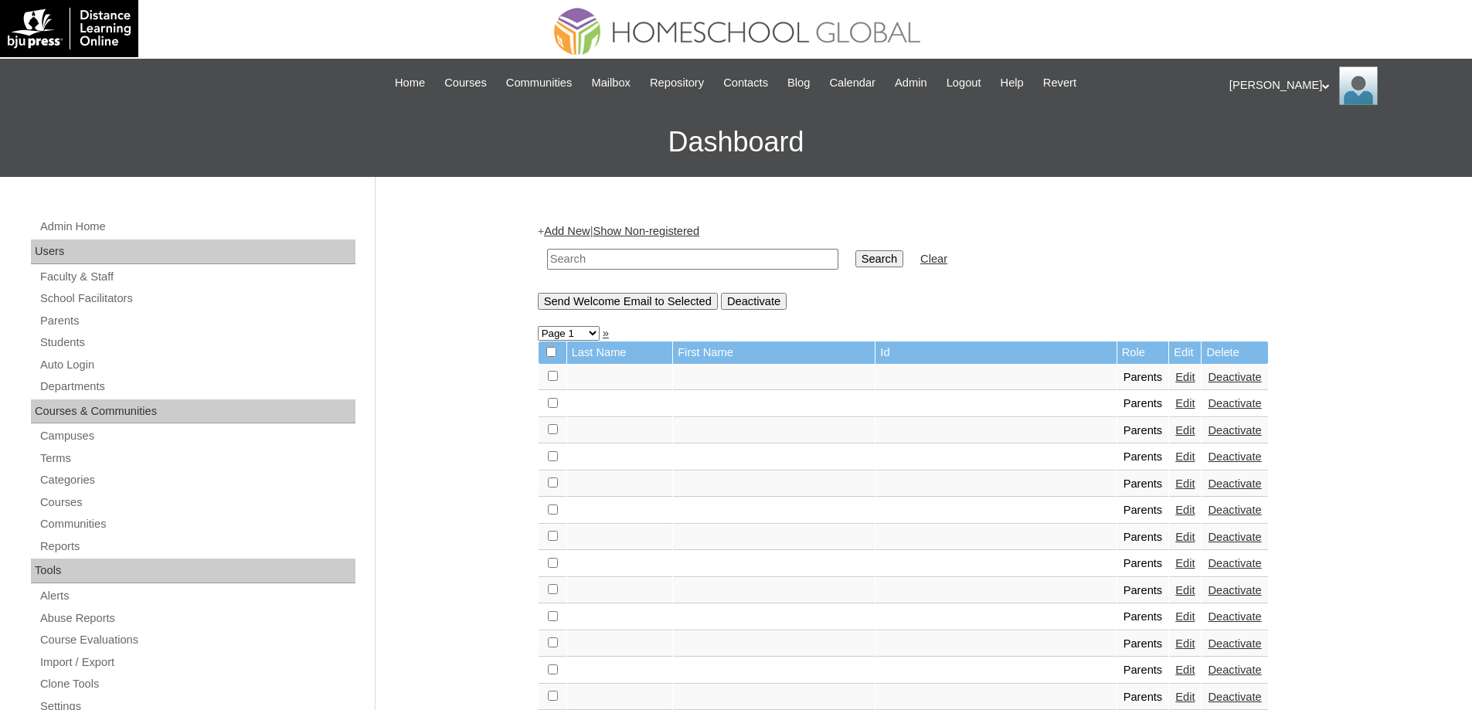
click at [712, 259] on input "text" at bounding box center [692, 259] width 291 height 21
paste input "MHP0183-TECHPH2024"
type input "MHP0183-TECHPH2024"
click at [899, 256] on input "Search" at bounding box center [879, 258] width 48 height 17
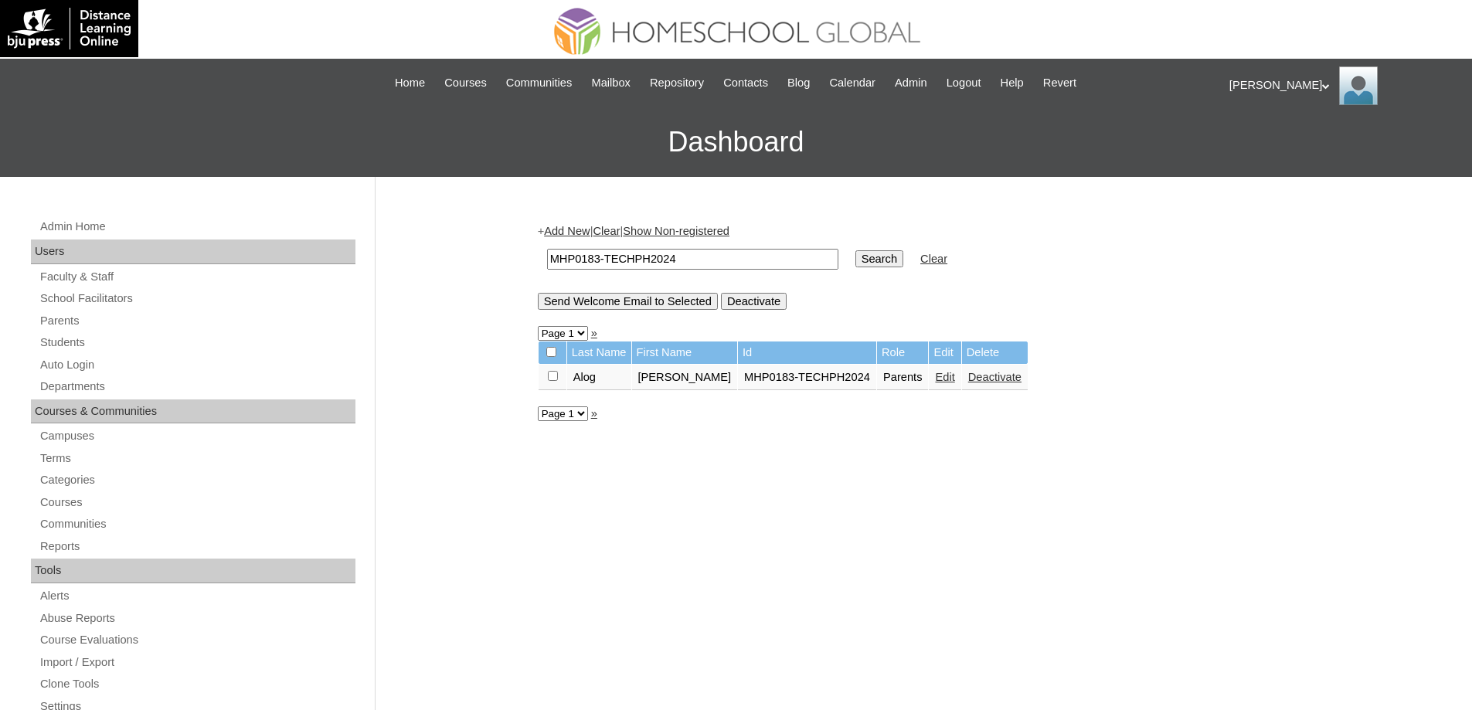
click at [935, 378] on link "Edit" at bounding box center [944, 377] width 19 height 12
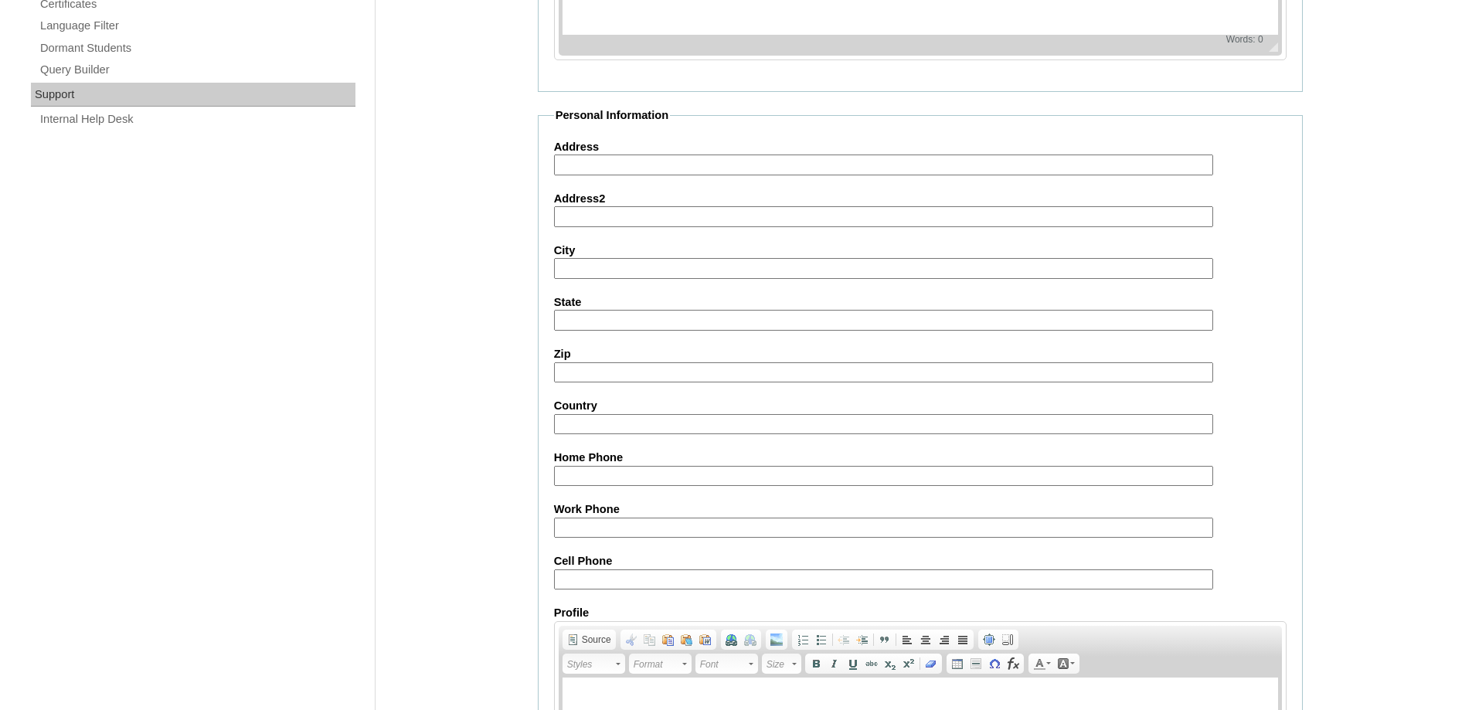
scroll to position [1320, 0]
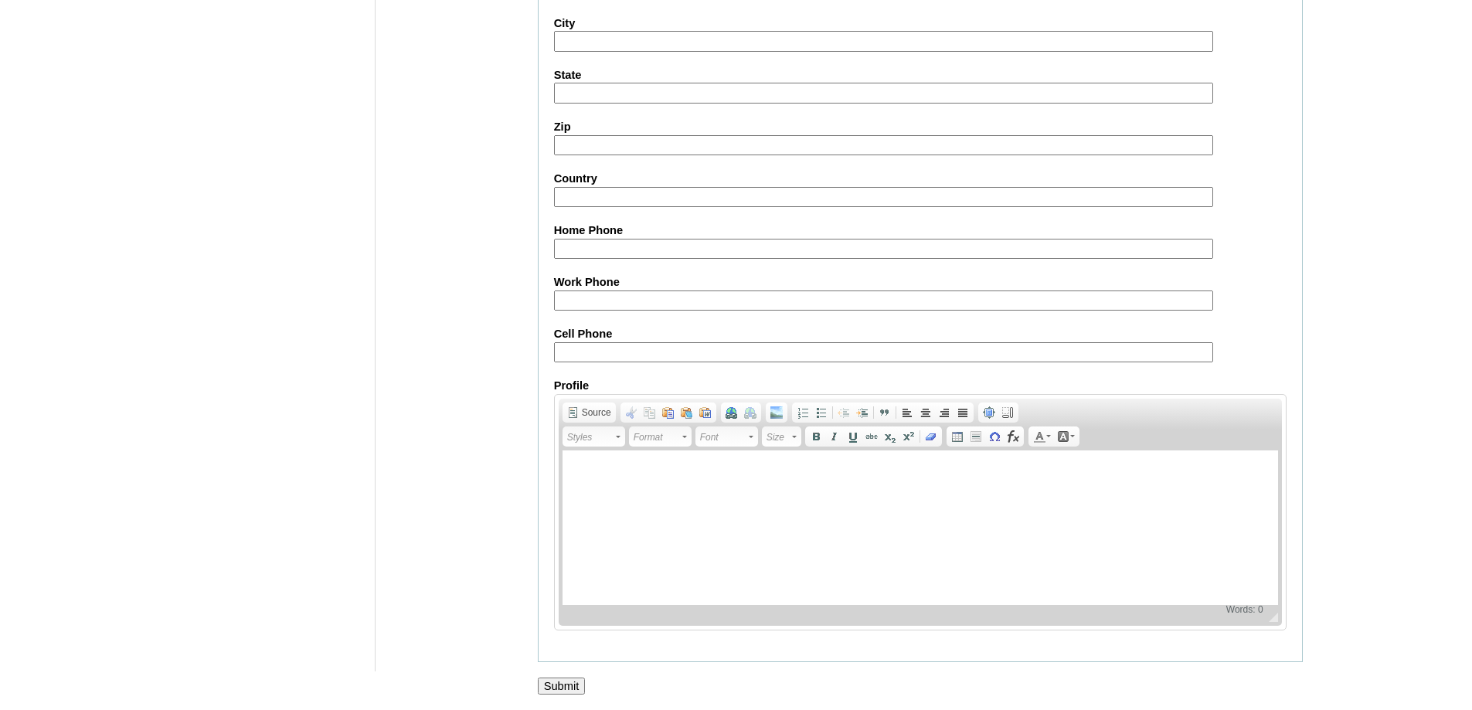
click at [545, 679] on input "Submit" at bounding box center [562, 686] width 48 height 17
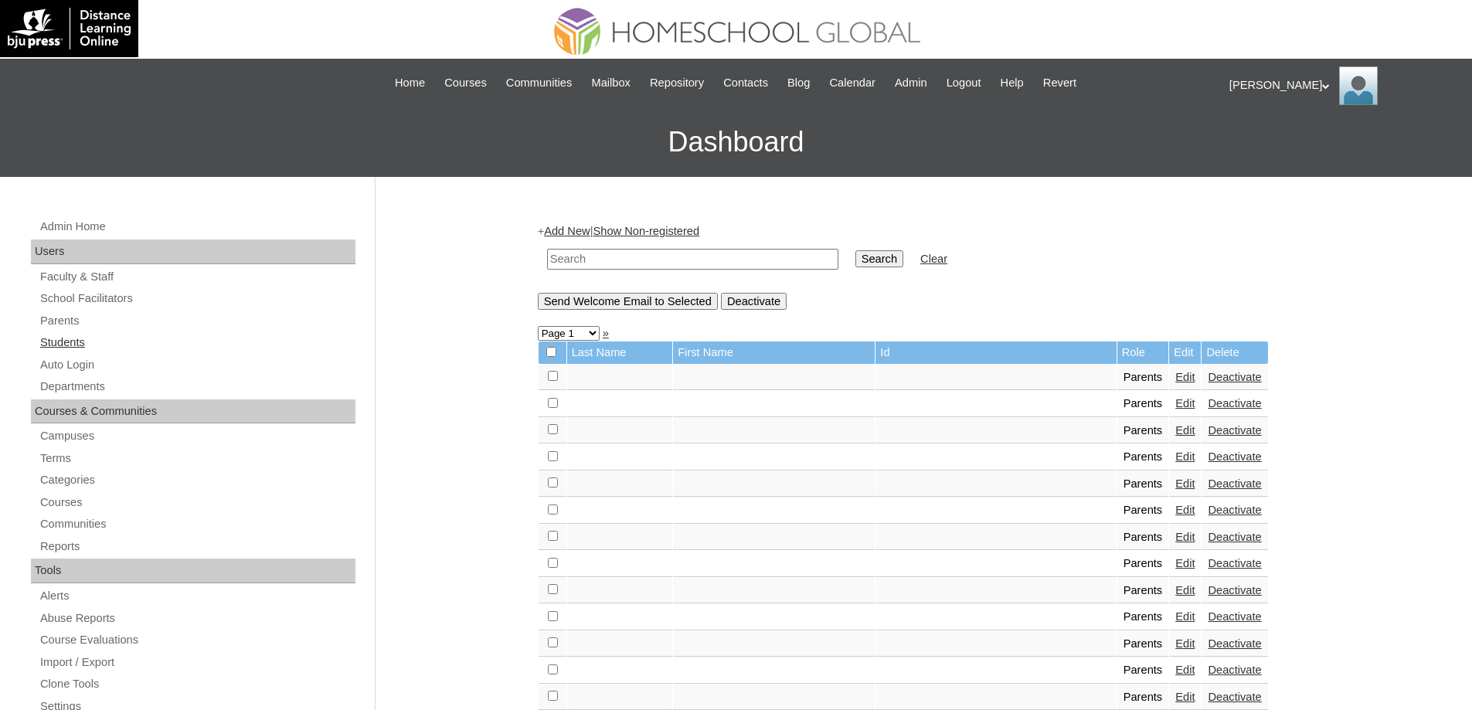
click at [137, 343] on link "Students" at bounding box center [197, 342] width 317 height 19
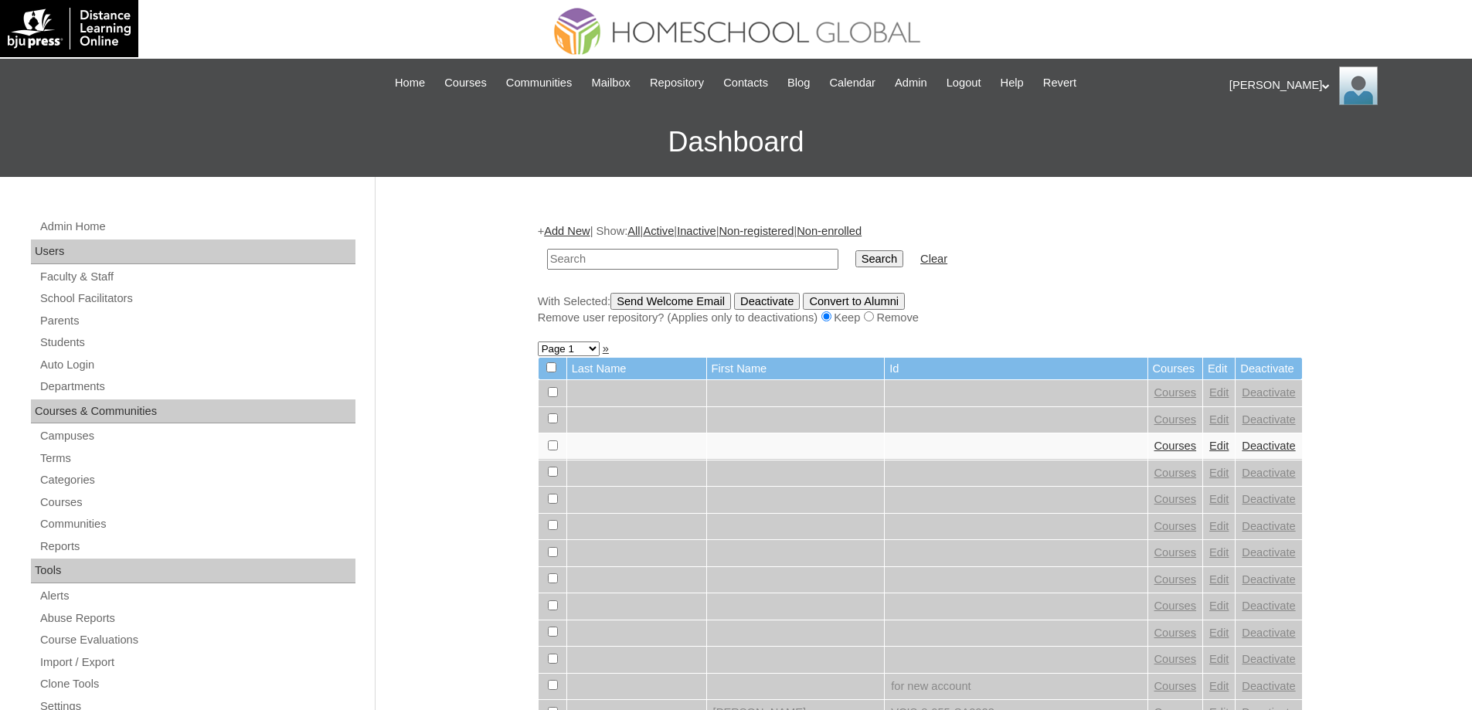
drag, startPoint x: 0, startPoint y: 0, endPoint x: 832, endPoint y: 256, distance: 870.5
click at [754, 257] on input "text" at bounding box center [692, 259] width 291 height 21
type input "MHS0216-TECHPH2024"
click at [867, 255] on input "Search" at bounding box center [879, 258] width 48 height 17
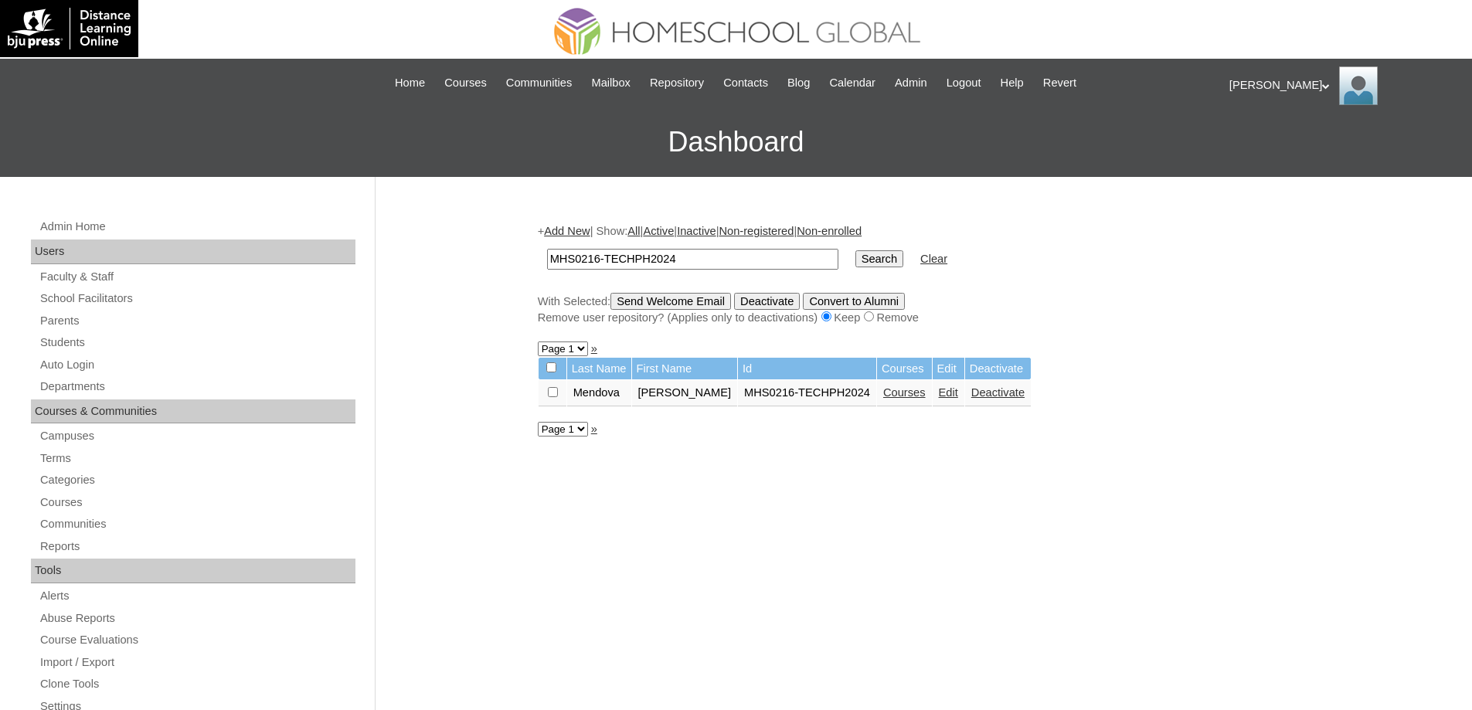
click at [939, 397] on link "Edit" at bounding box center [948, 392] width 19 height 12
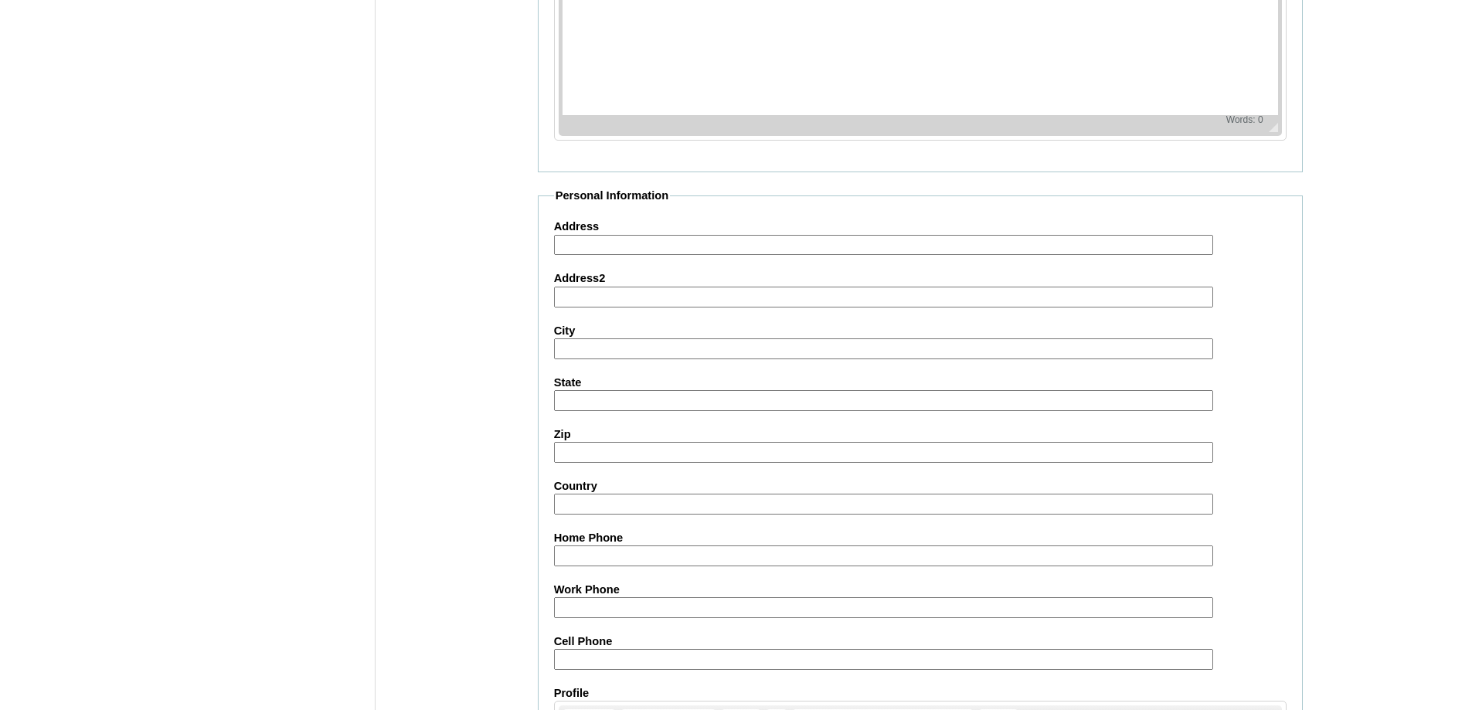
scroll to position [1644, 0]
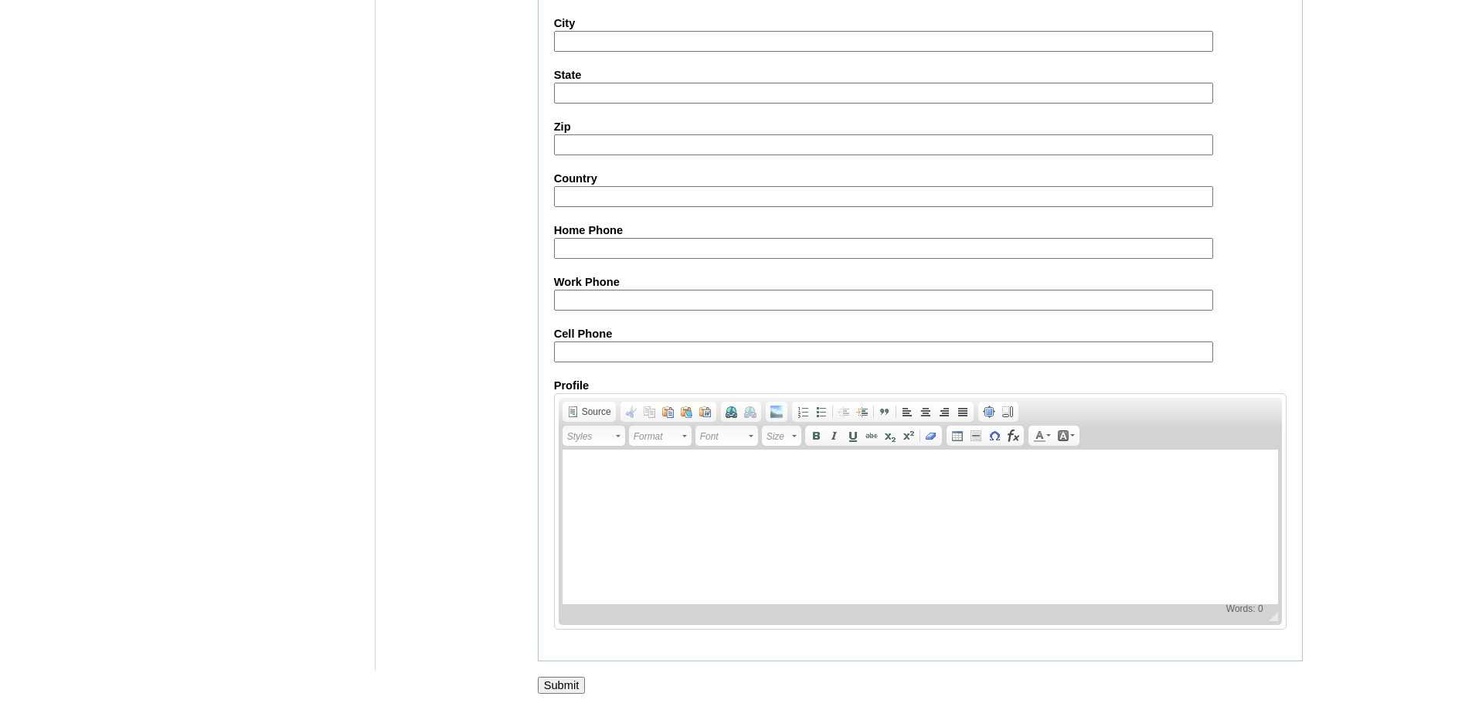
click at [554, 678] on input "Submit" at bounding box center [562, 685] width 48 height 17
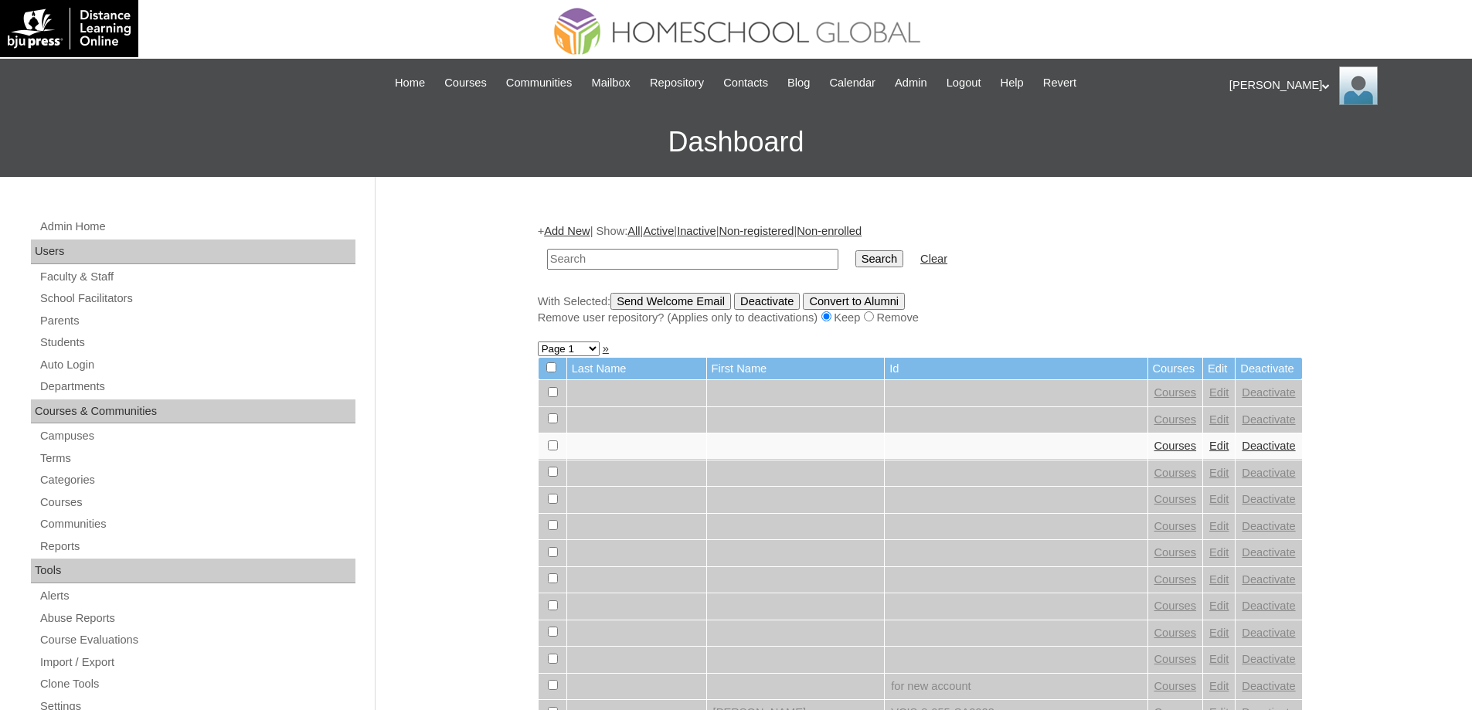
click at [90, 331] on div "Admin Home Users Faculty & Staff School Facilitators Parents Students Auto Logi…" at bounding box center [195, 716] width 344 height 999
click at [83, 344] on link "Students" at bounding box center [197, 342] width 317 height 19
click at [732, 261] on input "text" at bounding box center [692, 259] width 291 height 21
type input "MHS0216-TECHPH2024"
click at [884, 262] on input "Search" at bounding box center [879, 258] width 48 height 17
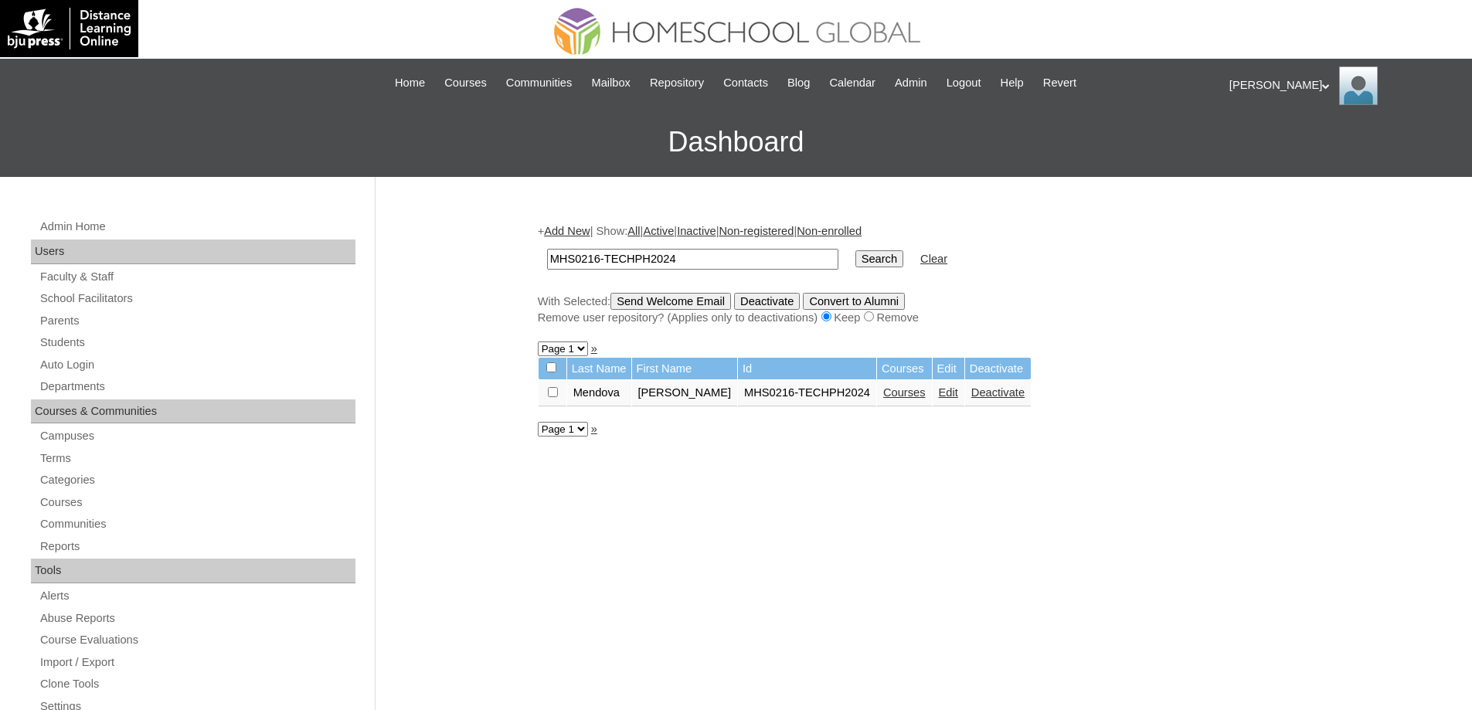
click at [888, 405] on td "Courses" at bounding box center [904, 393] width 55 height 26
click at [888, 397] on link "Courses" at bounding box center [904, 392] width 42 height 12
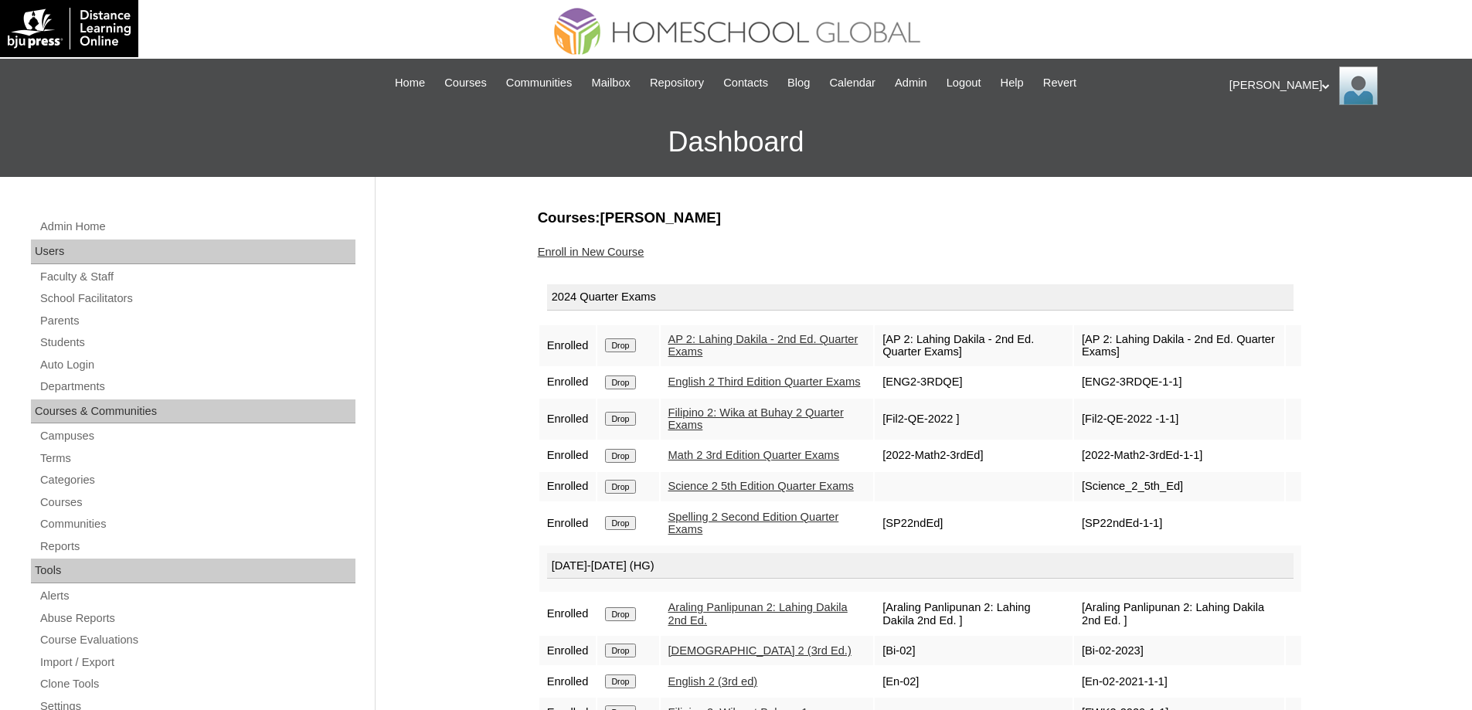
drag, startPoint x: 645, startPoint y: 351, endPoint x: 627, endPoint y: 346, distance: 18.4
click at [640, 351] on form "Drop" at bounding box center [628, 344] width 46 height 12
click at [627, 346] on input "Drop" at bounding box center [620, 345] width 30 height 14
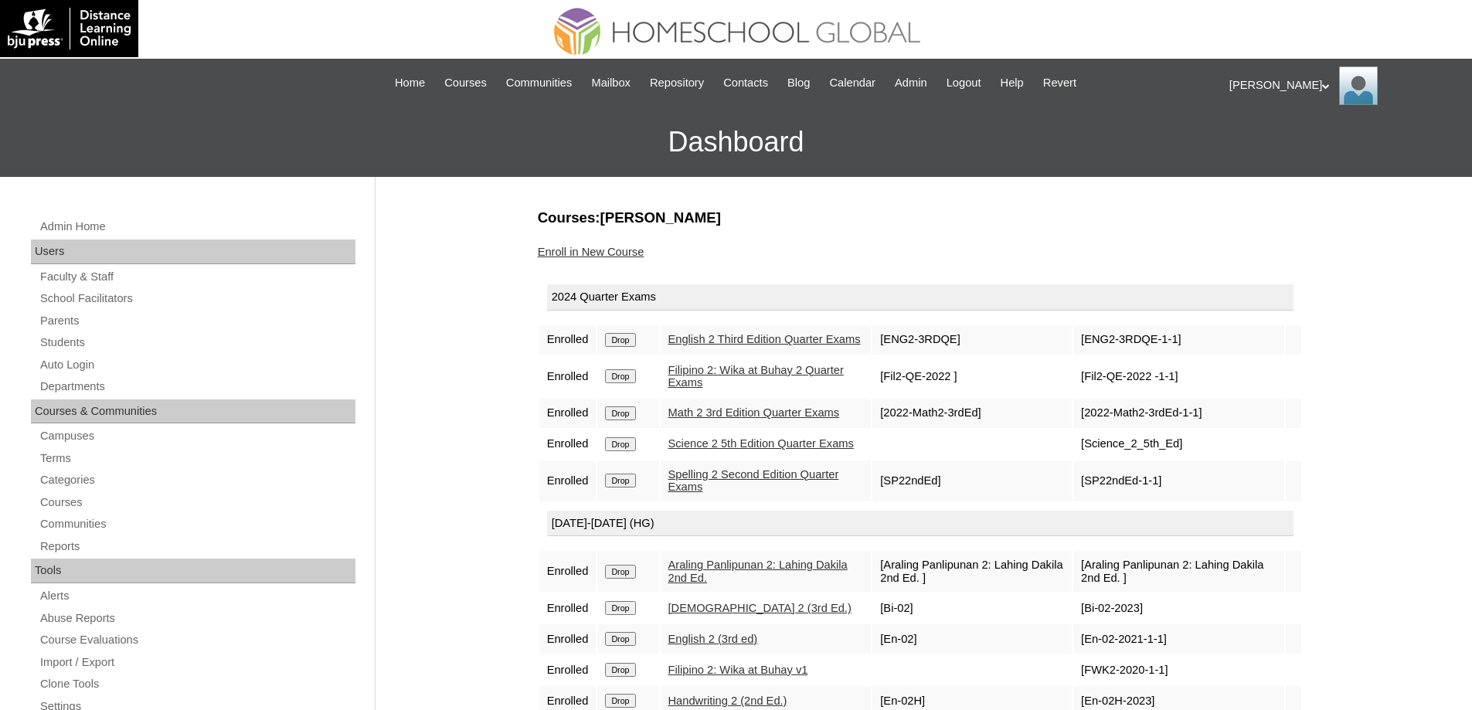
drag, startPoint x: 0, startPoint y: 0, endPoint x: 625, endPoint y: 345, distance: 714.1
click at [625, 345] on input "Drop" at bounding box center [620, 340] width 30 height 14
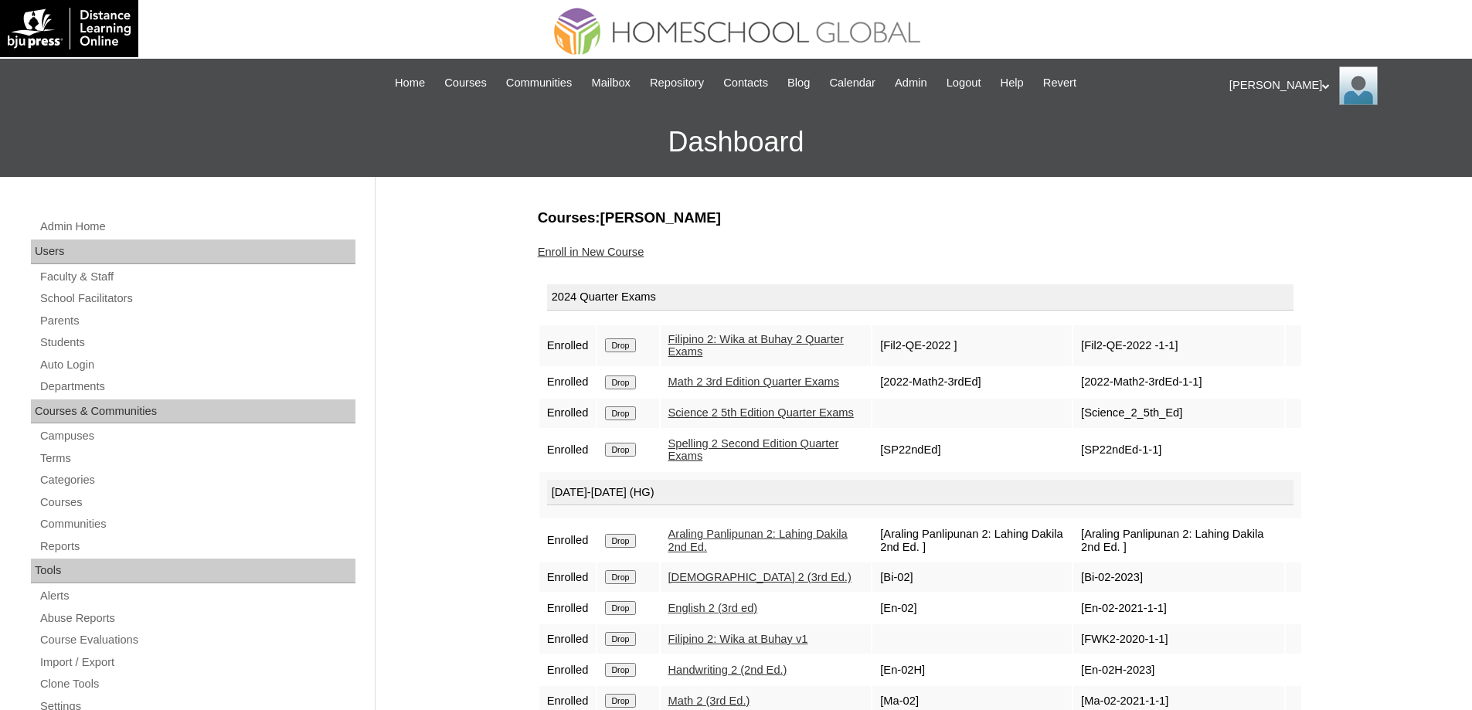
click at [621, 345] on input "Drop" at bounding box center [620, 345] width 30 height 14
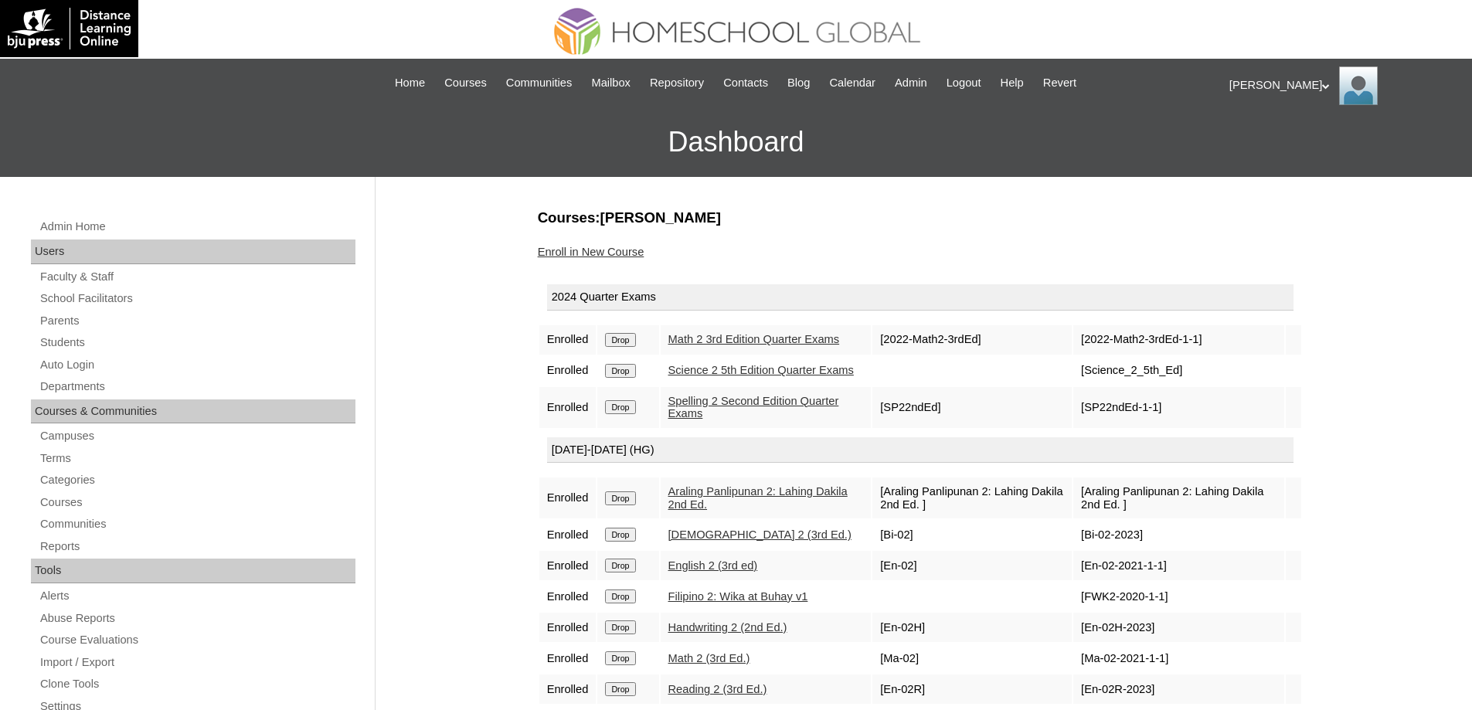
click at [630, 345] on input "Drop" at bounding box center [620, 340] width 30 height 14
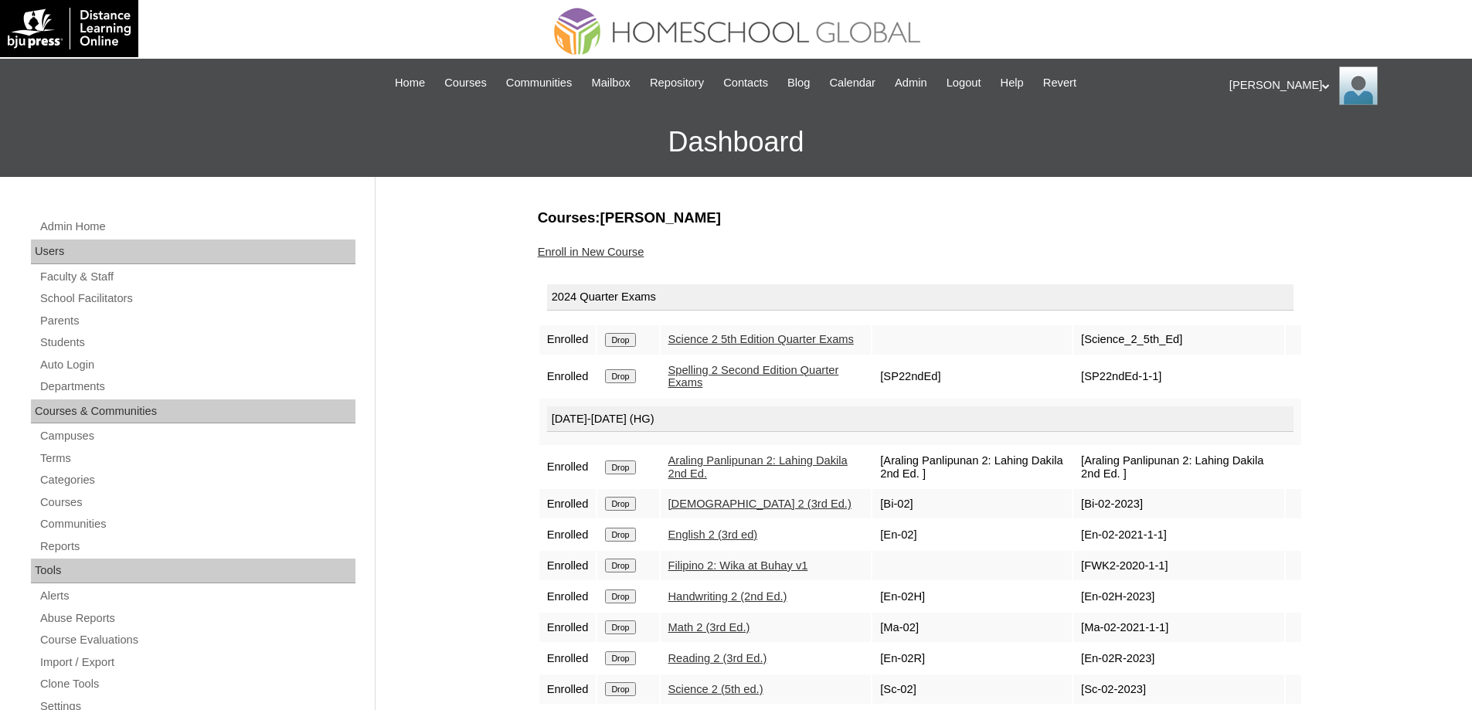
click at [632, 338] on input "Drop" at bounding box center [620, 340] width 30 height 14
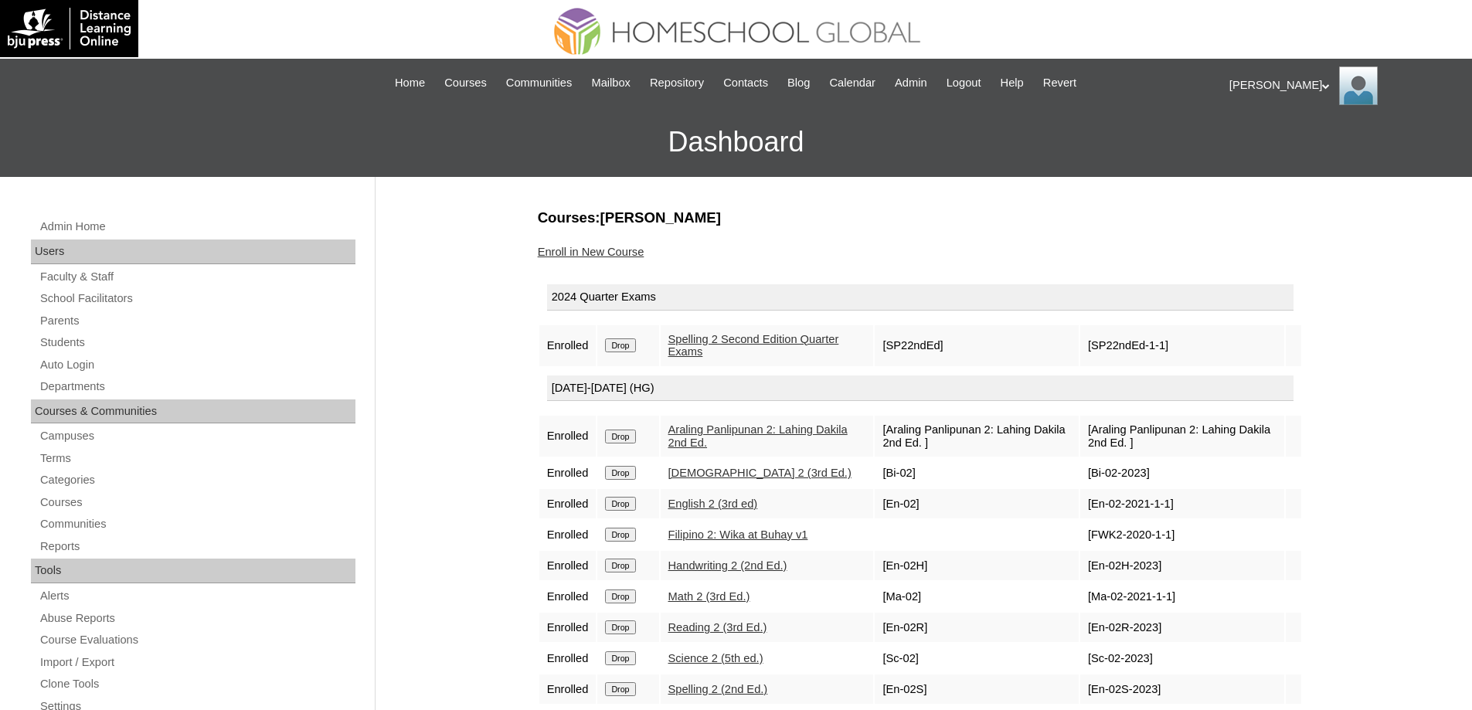
click at [629, 345] on input "Drop" at bounding box center [620, 345] width 30 height 14
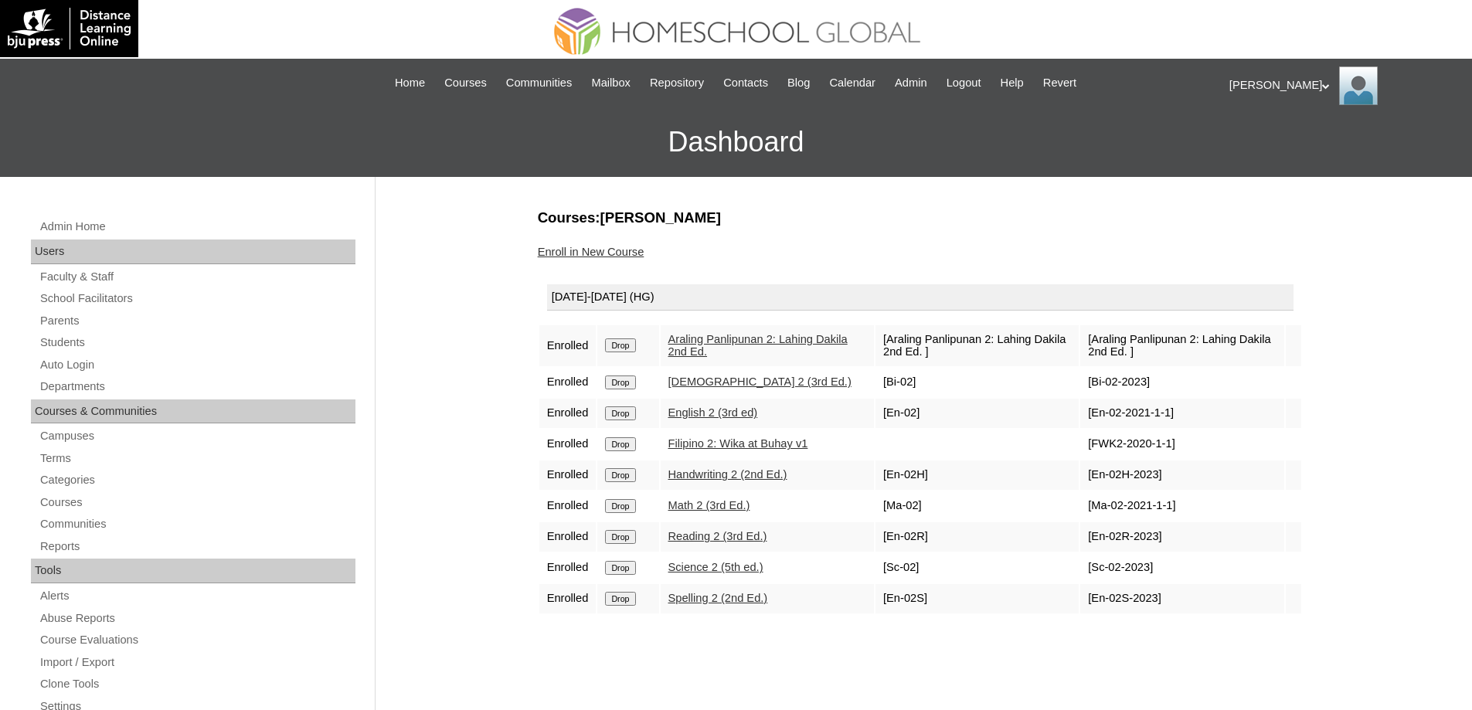
click at [623, 344] on input "Drop" at bounding box center [620, 345] width 30 height 14
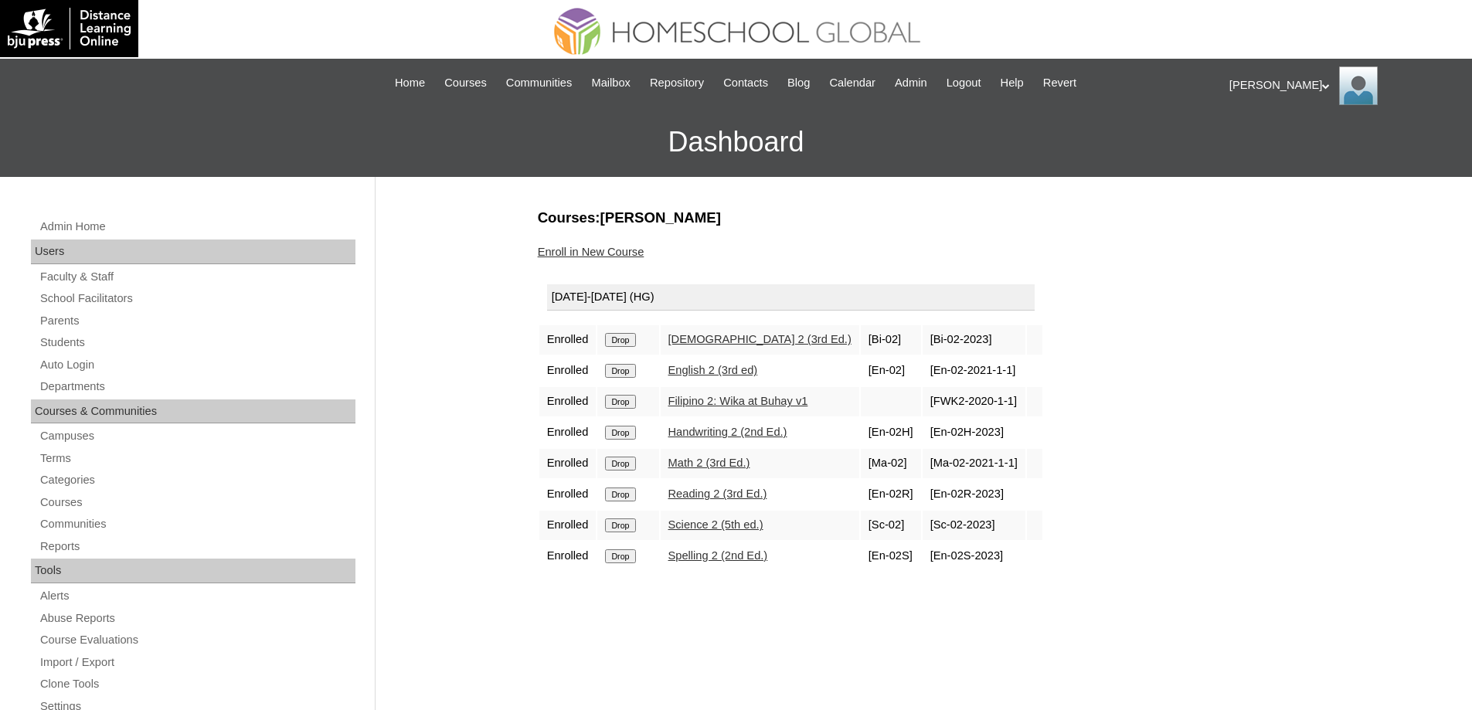
click at [635, 344] on input "Drop" at bounding box center [620, 340] width 30 height 14
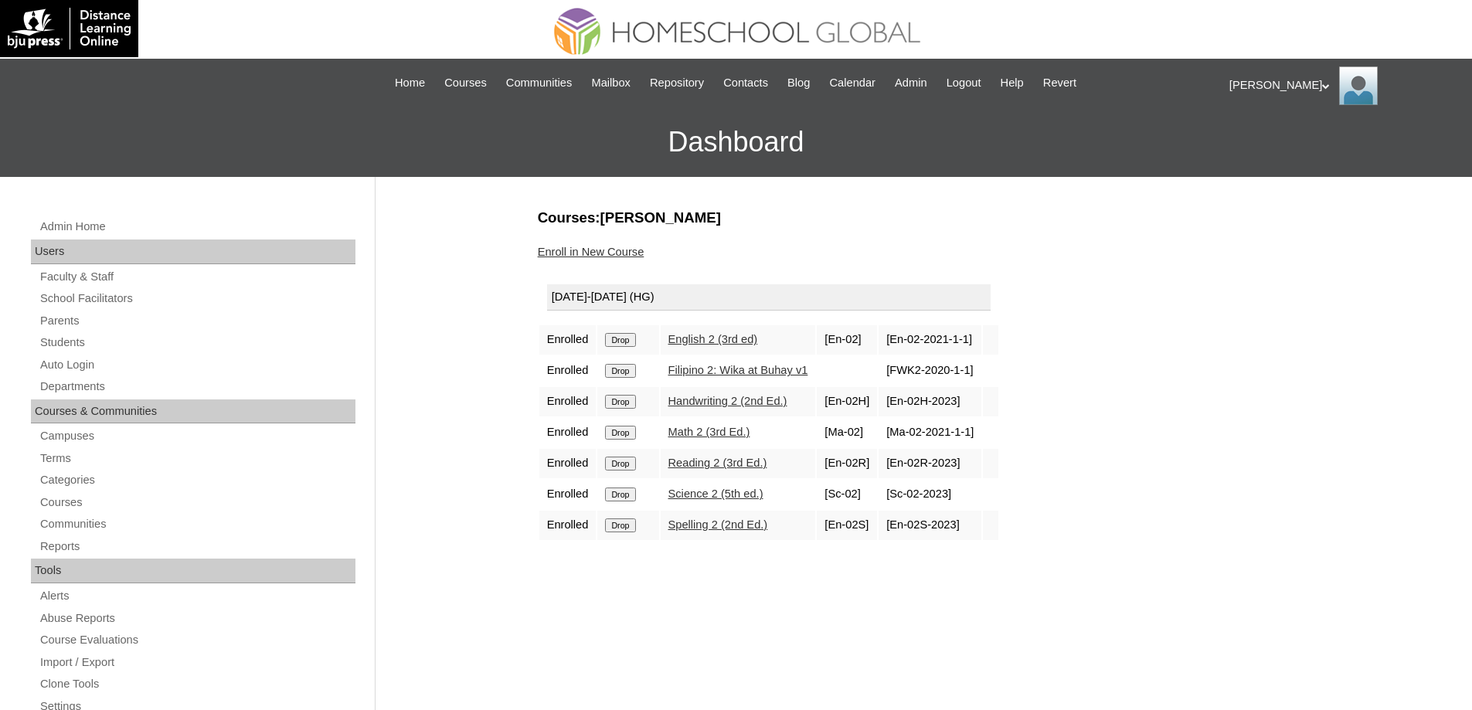
click at [630, 341] on input "Drop" at bounding box center [620, 340] width 30 height 14
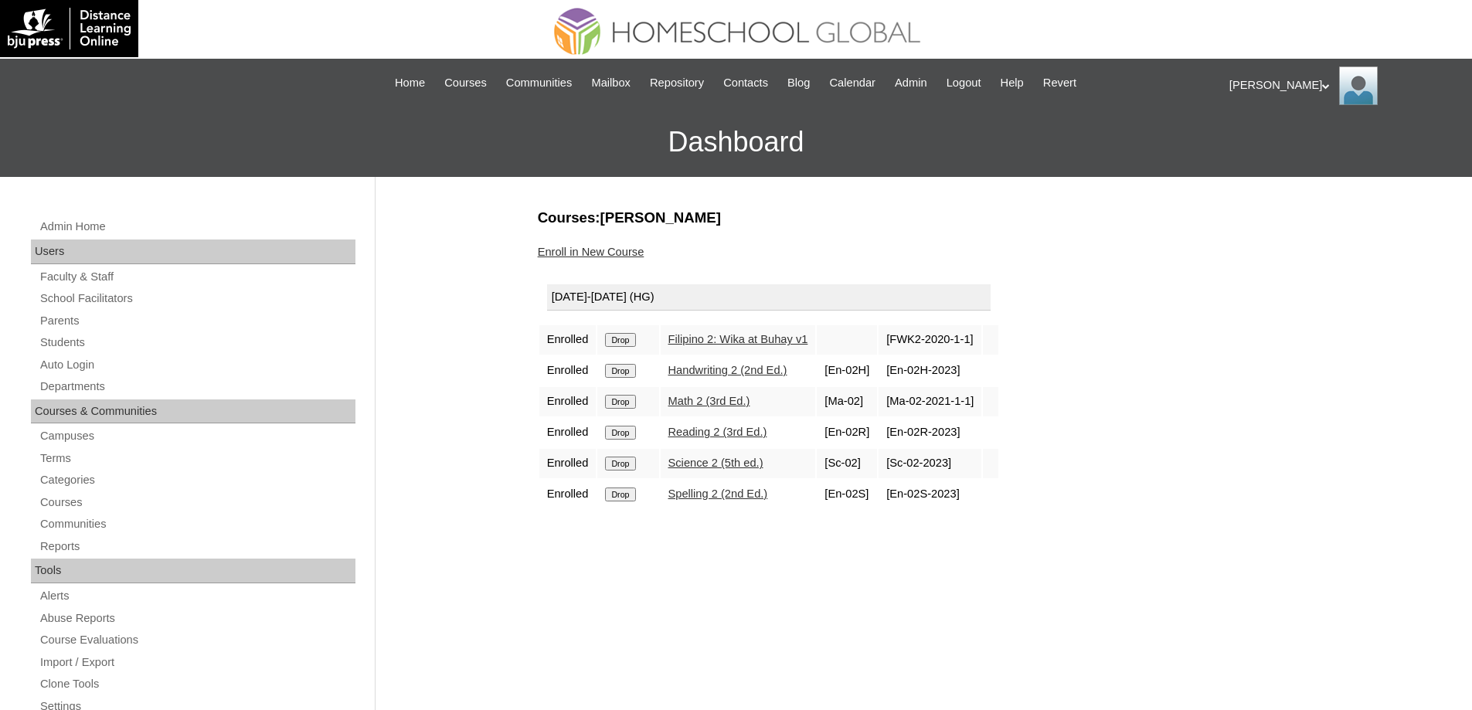
click at [634, 341] on input "Drop" at bounding box center [620, 340] width 30 height 14
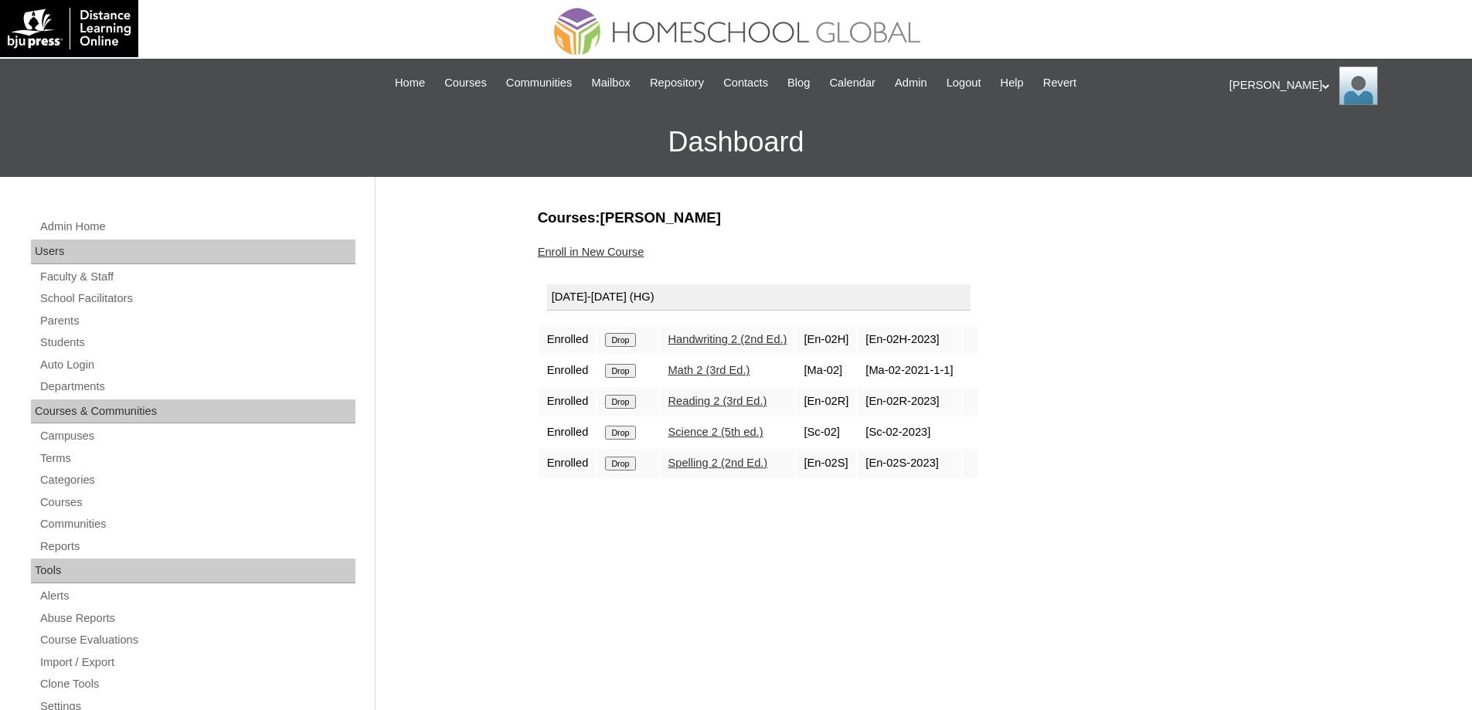
click at [627, 351] on td "Drop" at bounding box center [627, 339] width 61 height 29
click at [626, 349] on td "Drop" at bounding box center [627, 339] width 61 height 29
click at [635, 342] on input "Drop" at bounding box center [620, 340] width 30 height 14
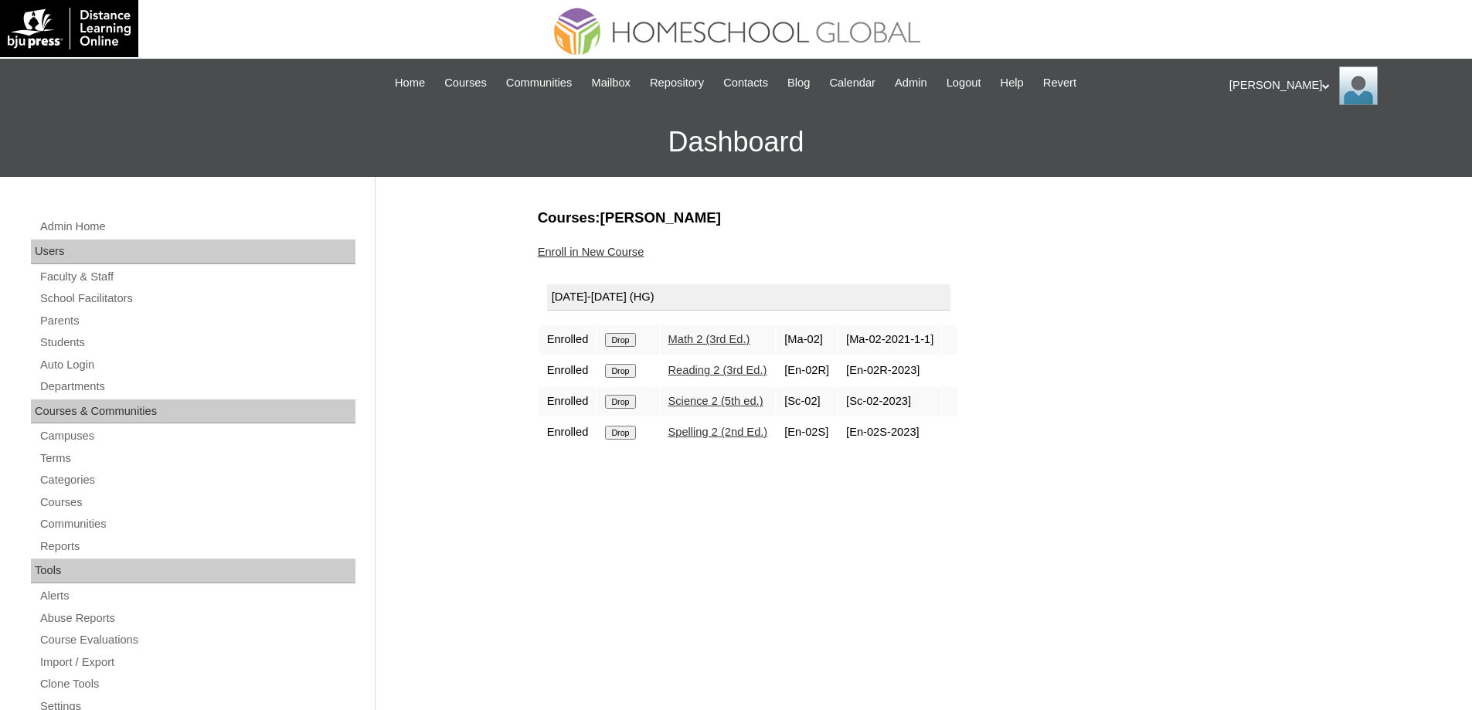
click at [635, 336] on input "Drop" at bounding box center [620, 340] width 30 height 14
click at [632, 338] on input "Drop" at bounding box center [620, 340] width 30 height 14
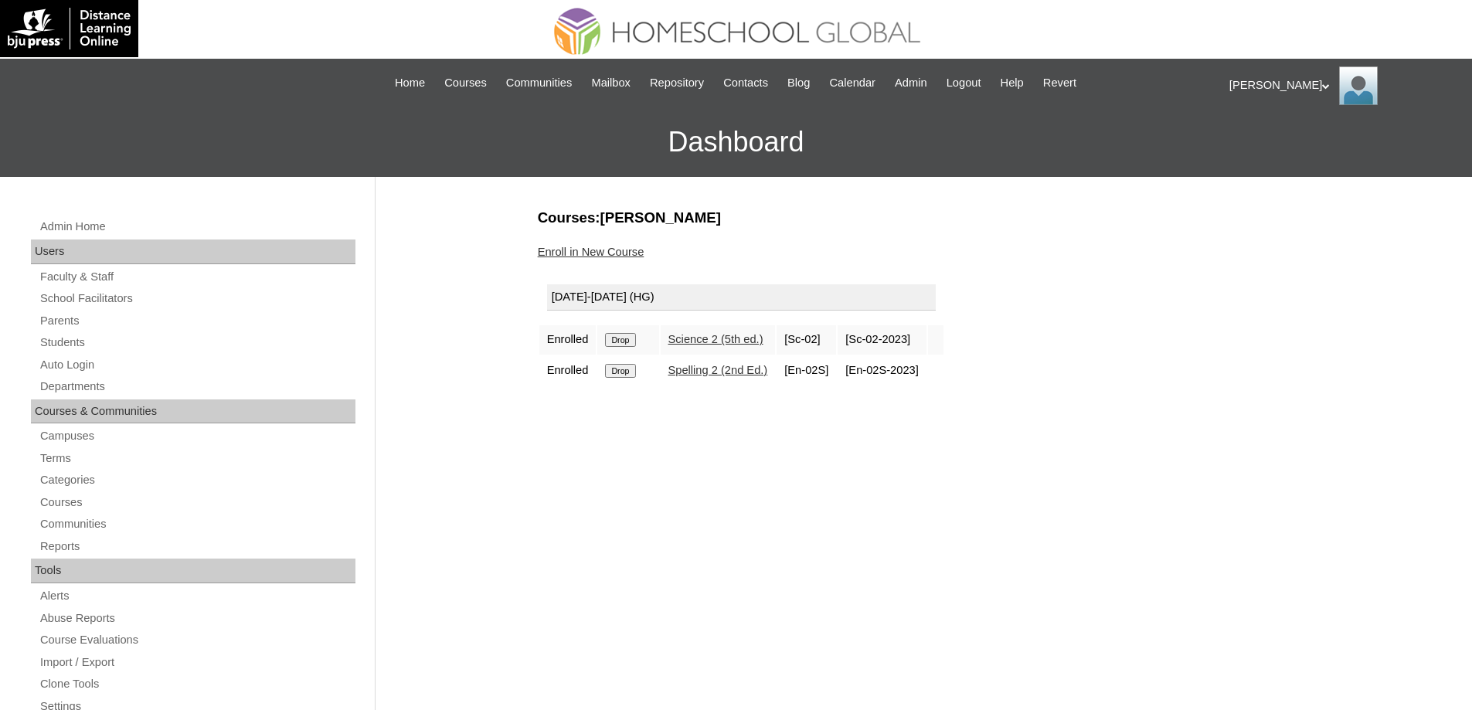
click at [635, 343] on input "Drop" at bounding box center [620, 340] width 30 height 14
click at [635, 341] on input "Drop" at bounding box center [620, 340] width 30 height 14
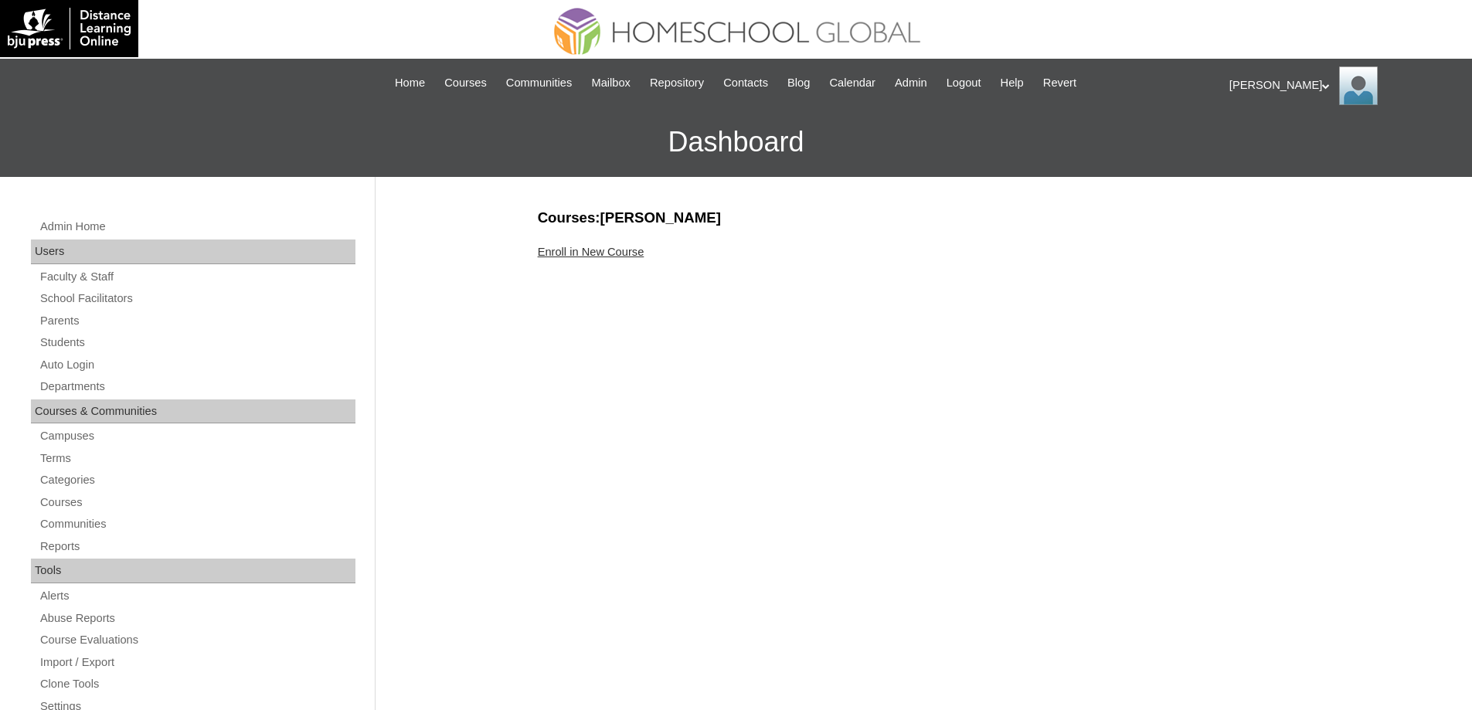
click at [627, 258] on link "Enroll in New Course" at bounding box center [591, 252] width 107 height 12
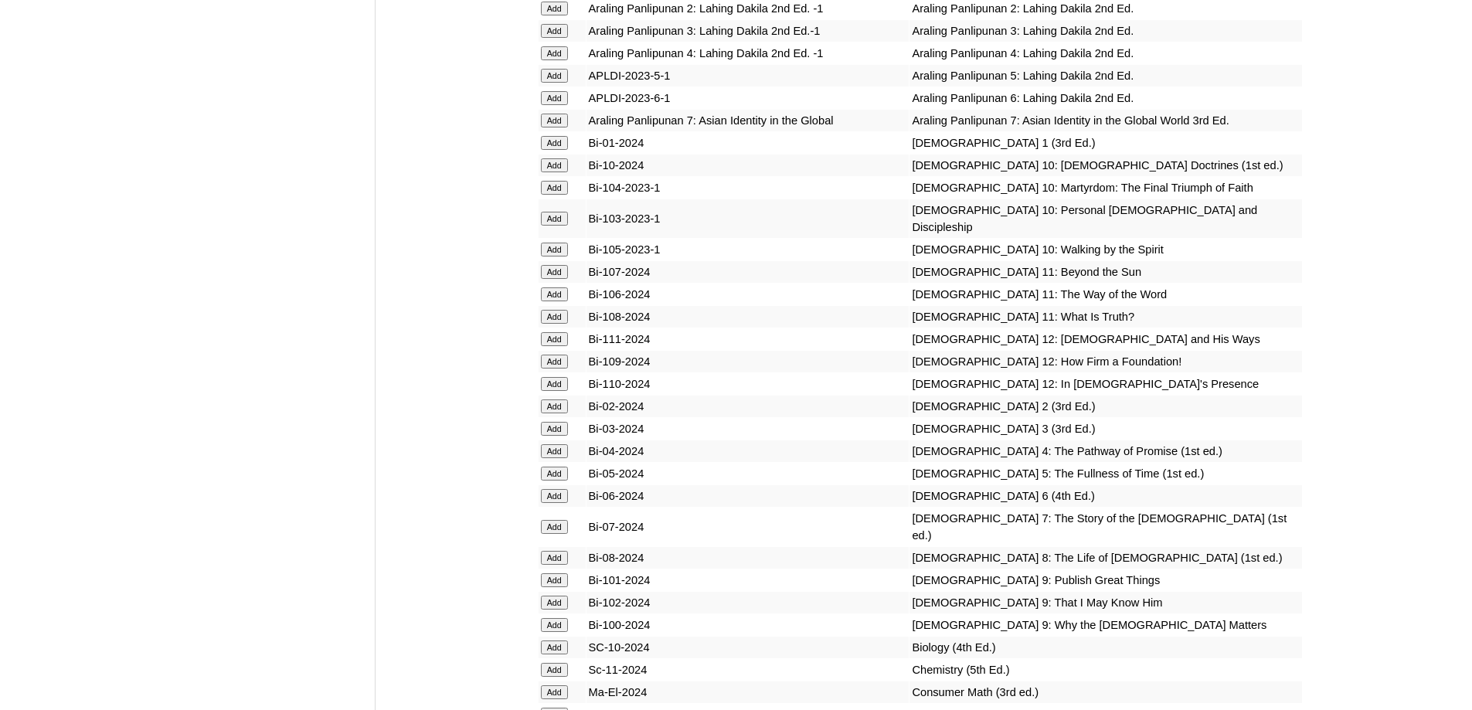
scroll to position [4018, 0]
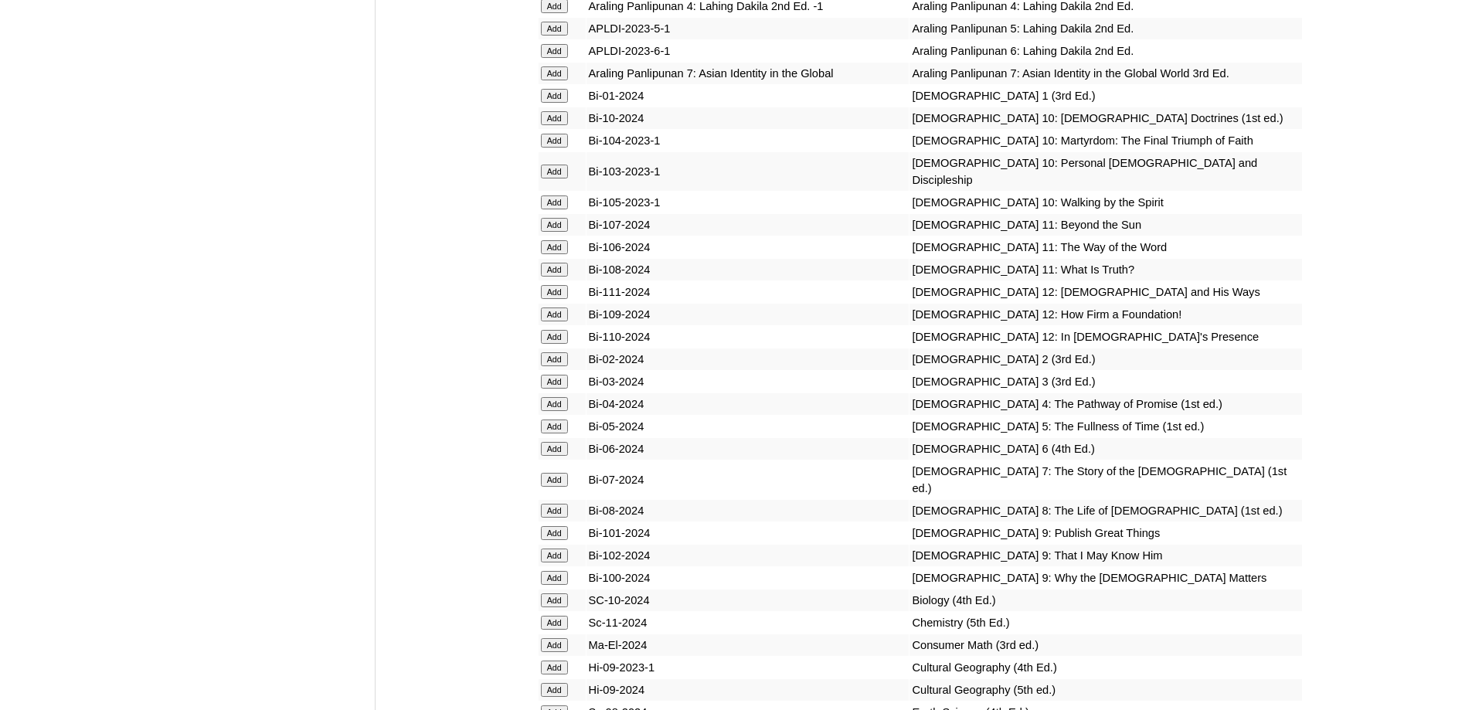
click at [555, 389] on input "Add" at bounding box center [554, 382] width 27 height 14
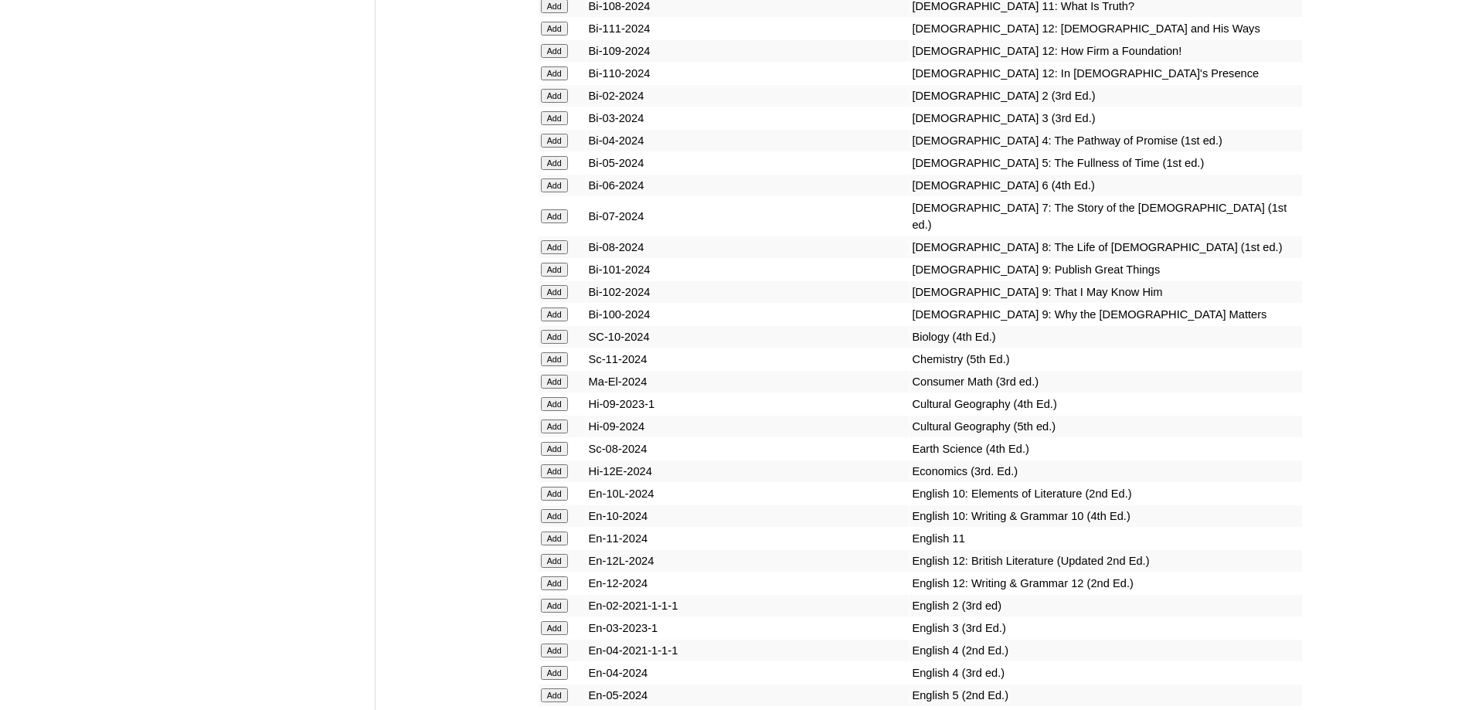
scroll to position [4481, 0]
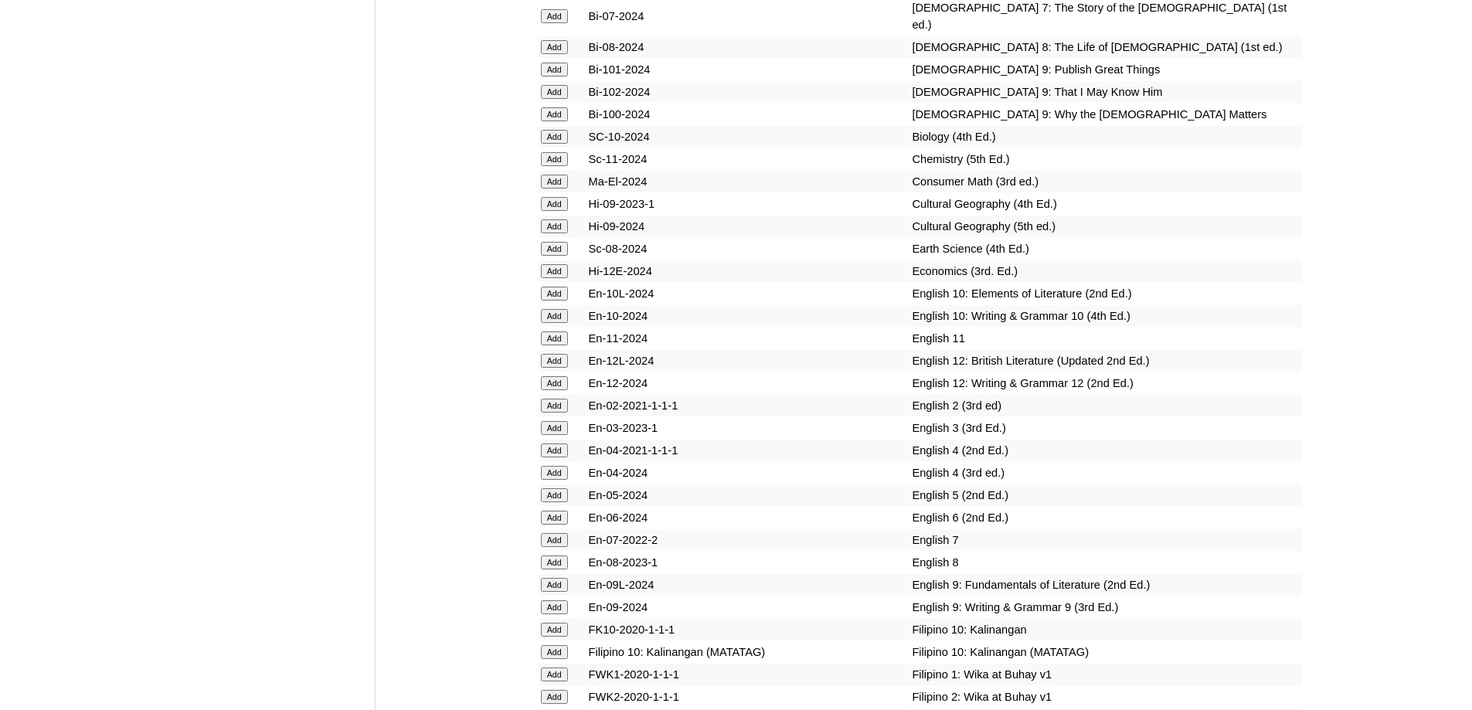
click at [562, 435] on input "Add" at bounding box center [554, 428] width 27 height 14
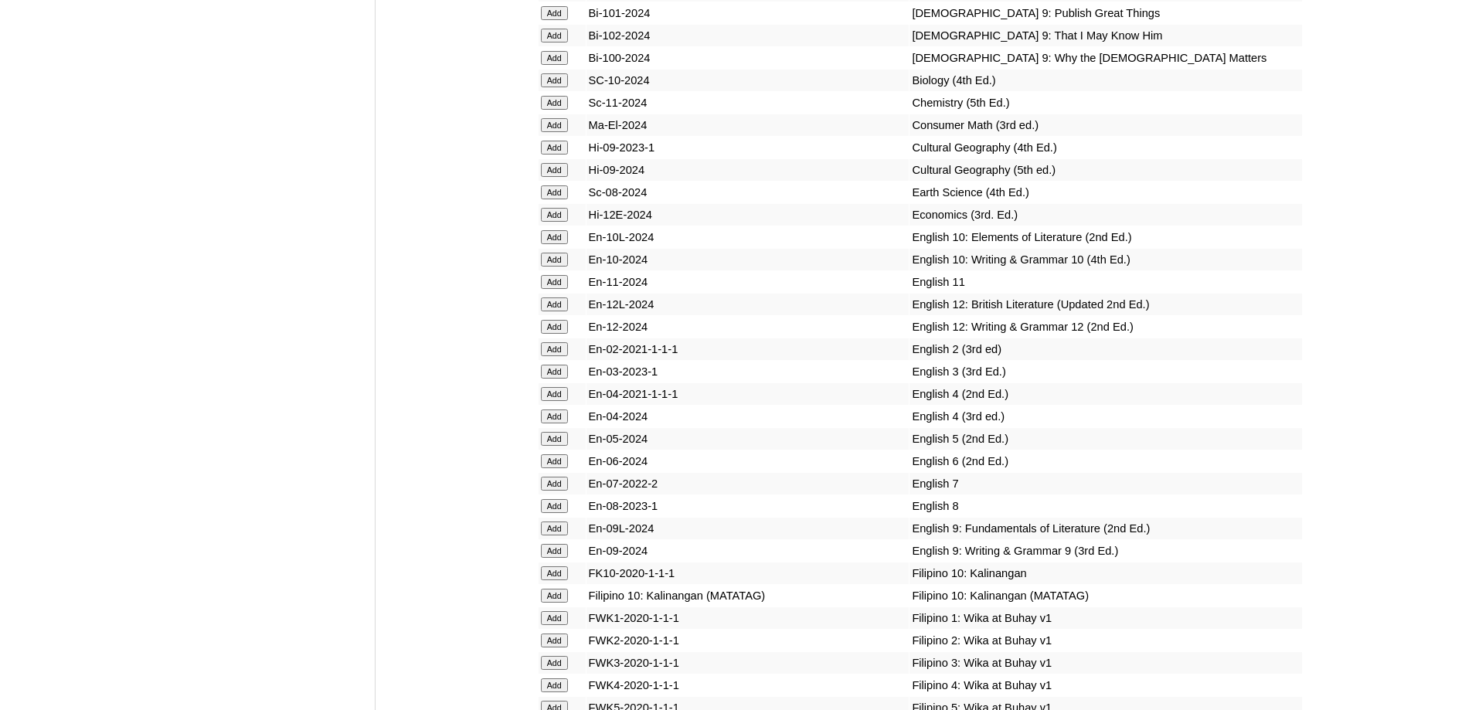
scroll to position [4790, 0]
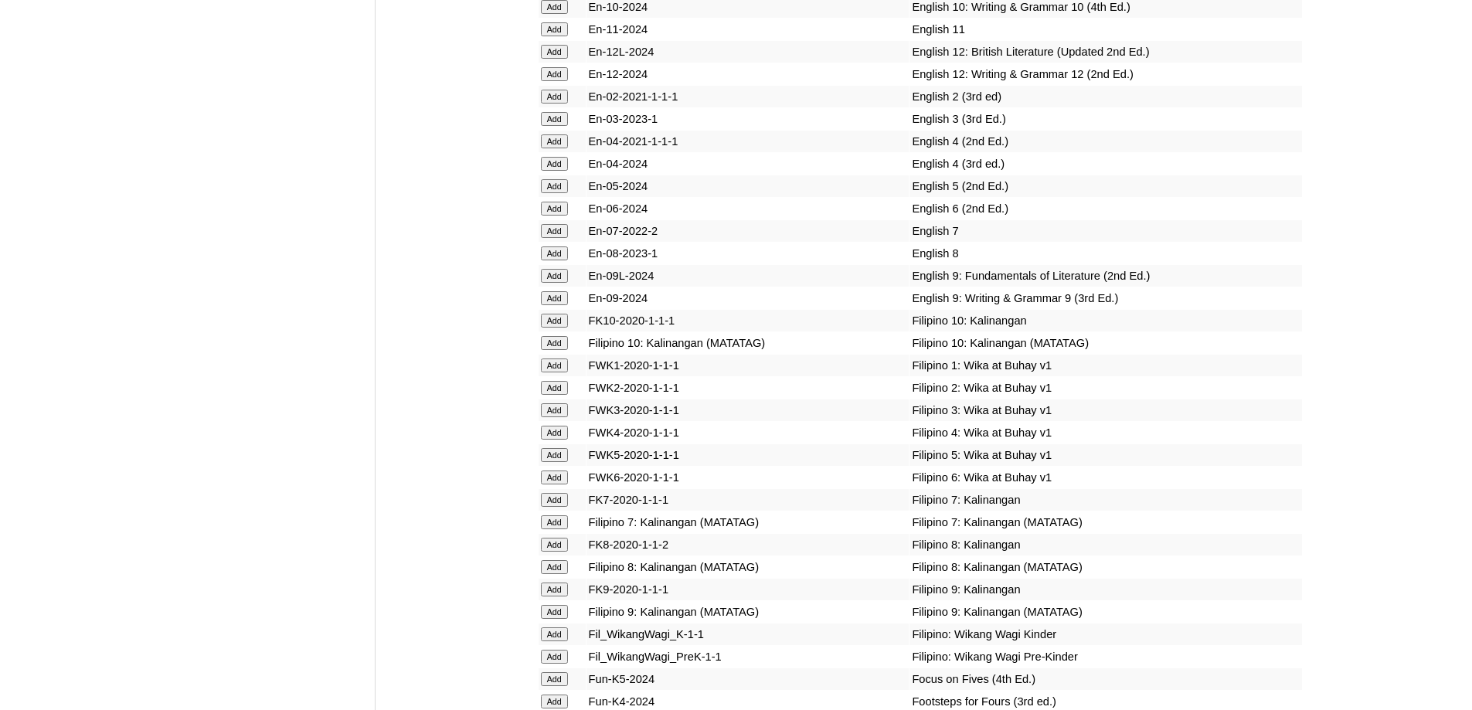
click at [548, 421] on td "Add" at bounding box center [561, 410] width 47 height 22
click at [552, 417] on input "Add" at bounding box center [554, 410] width 27 height 14
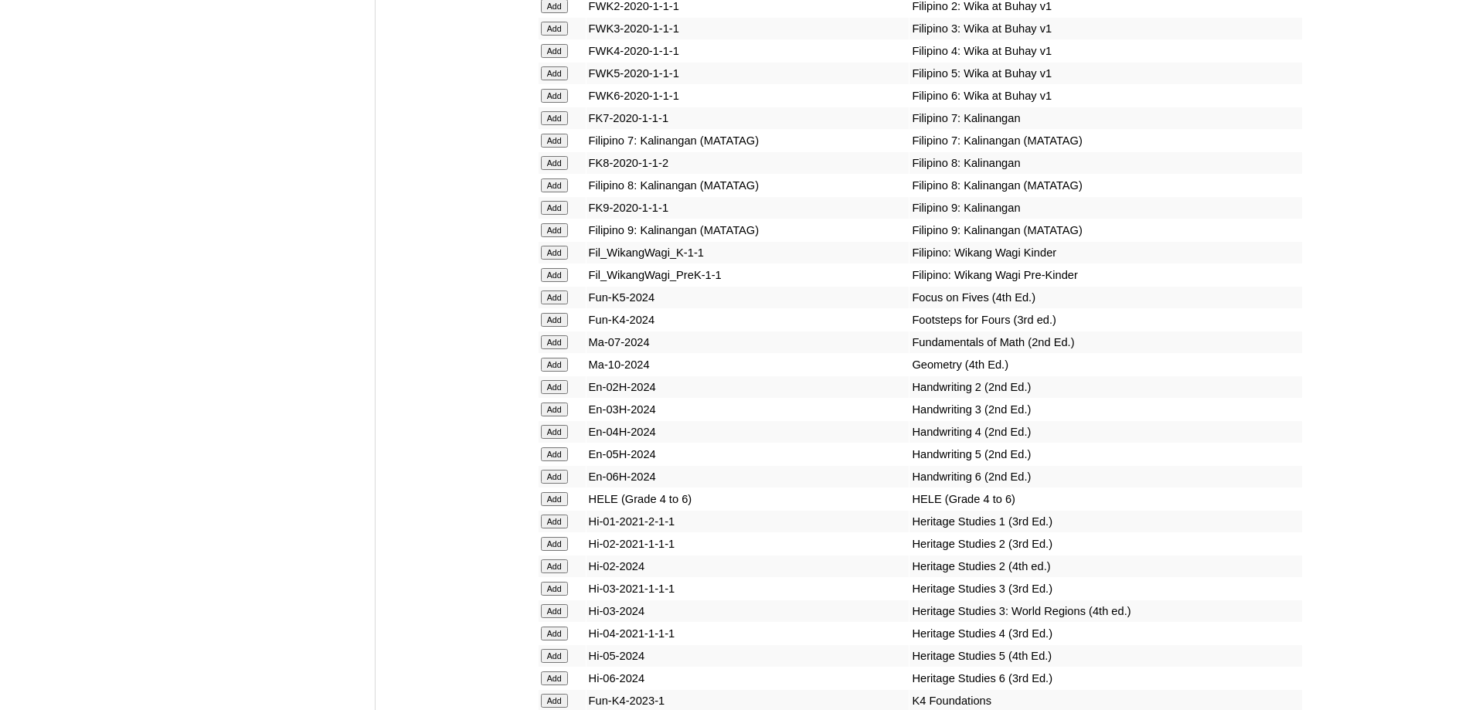
scroll to position [5176, 0]
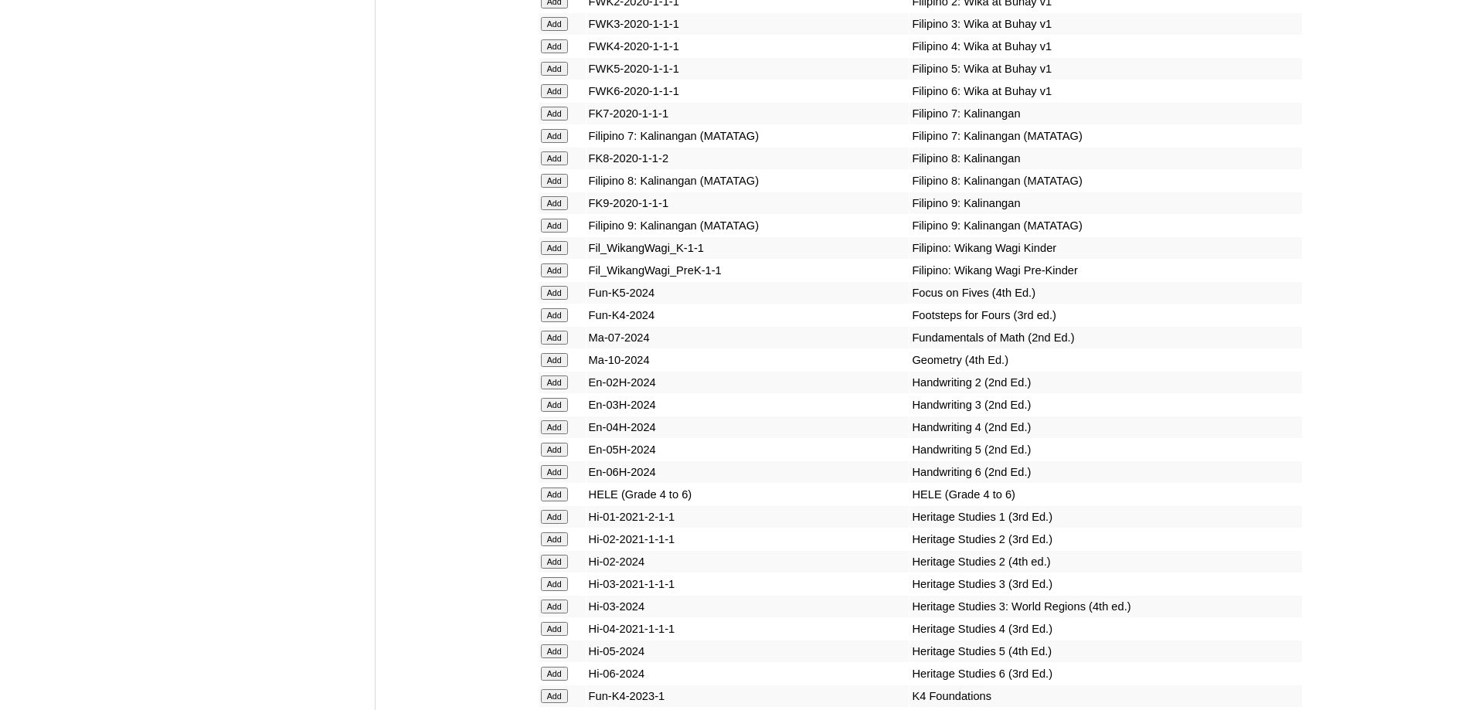
click at [555, 412] on input "Add" at bounding box center [554, 405] width 27 height 14
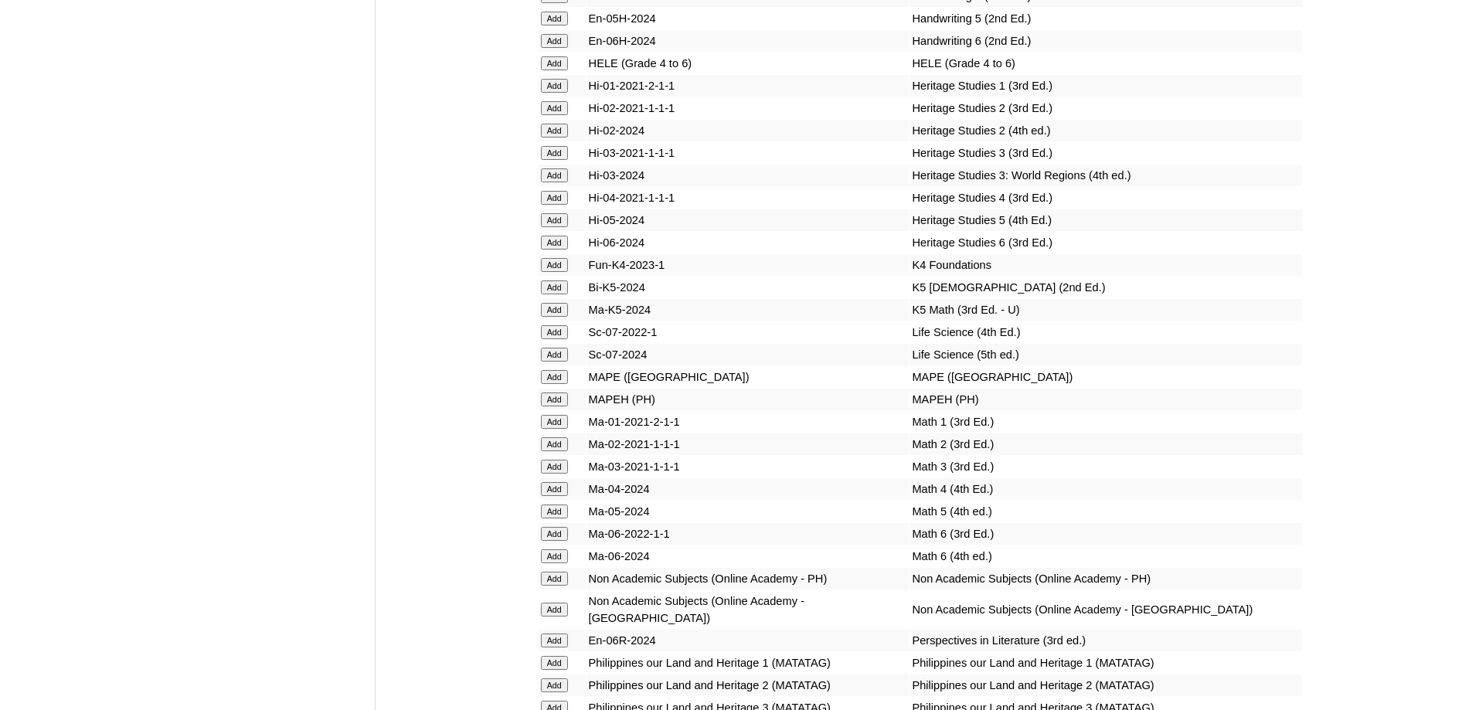
scroll to position [5640, 0]
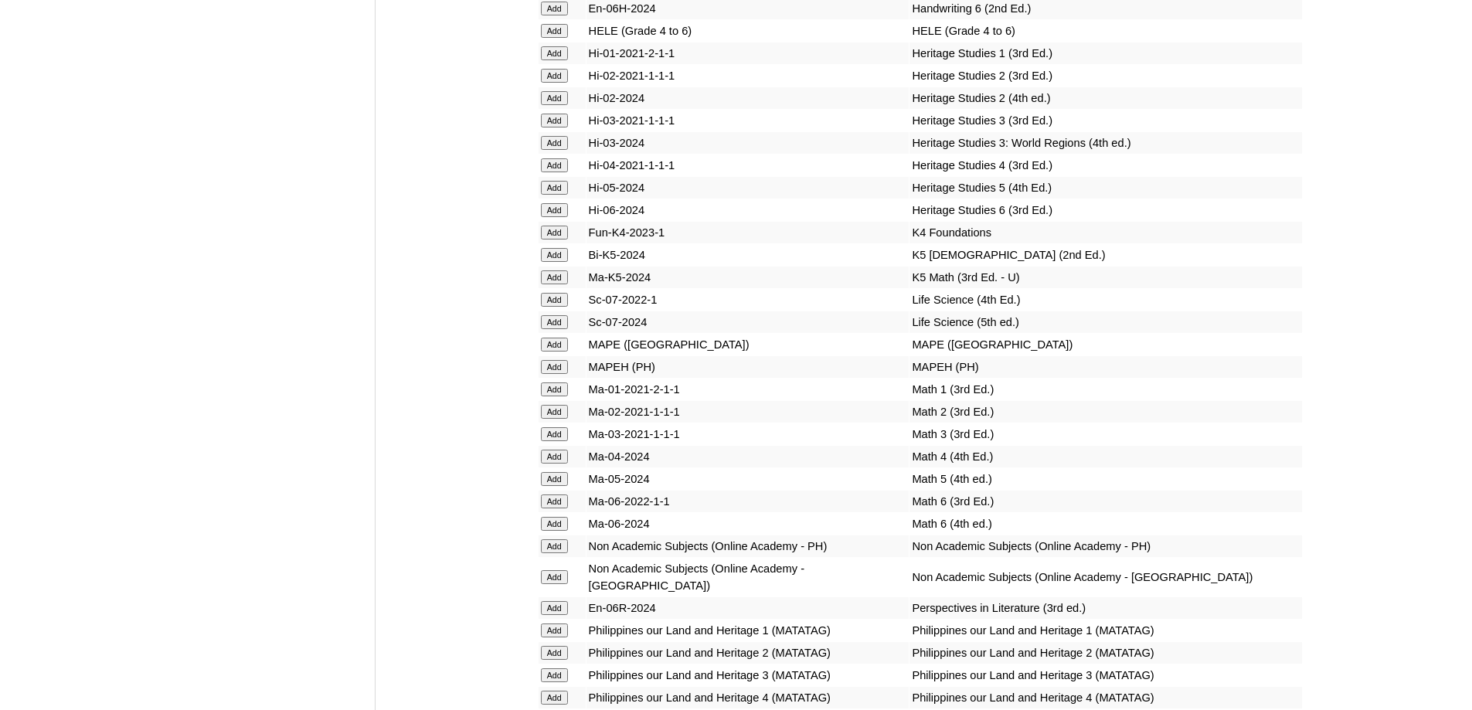
click at [565, 374] on input "Add" at bounding box center [554, 367] width 27 height 14
click at [562, 374] on input "Add" at bounding box center [554, 367] width 27 height 14
click at [552, 441] on input "Add" at bounding box center [554, 434] width 27 height 14
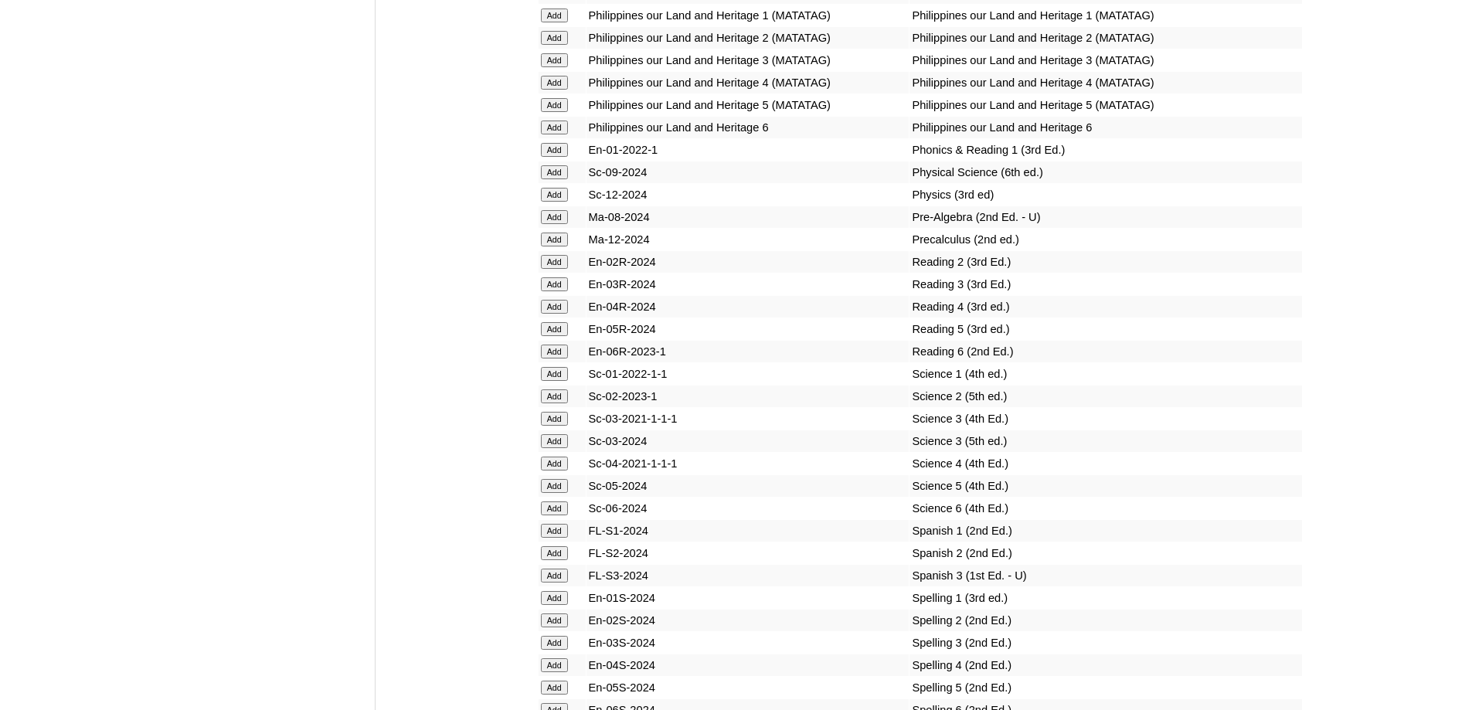
scroll to position [6258, 0]
click at [557, 288] on input "Add" at bounding box center [554, 281] width 27 height 14
click at [552, 445] on input "Add" at bounding box center [554, 438] width 27 height 14
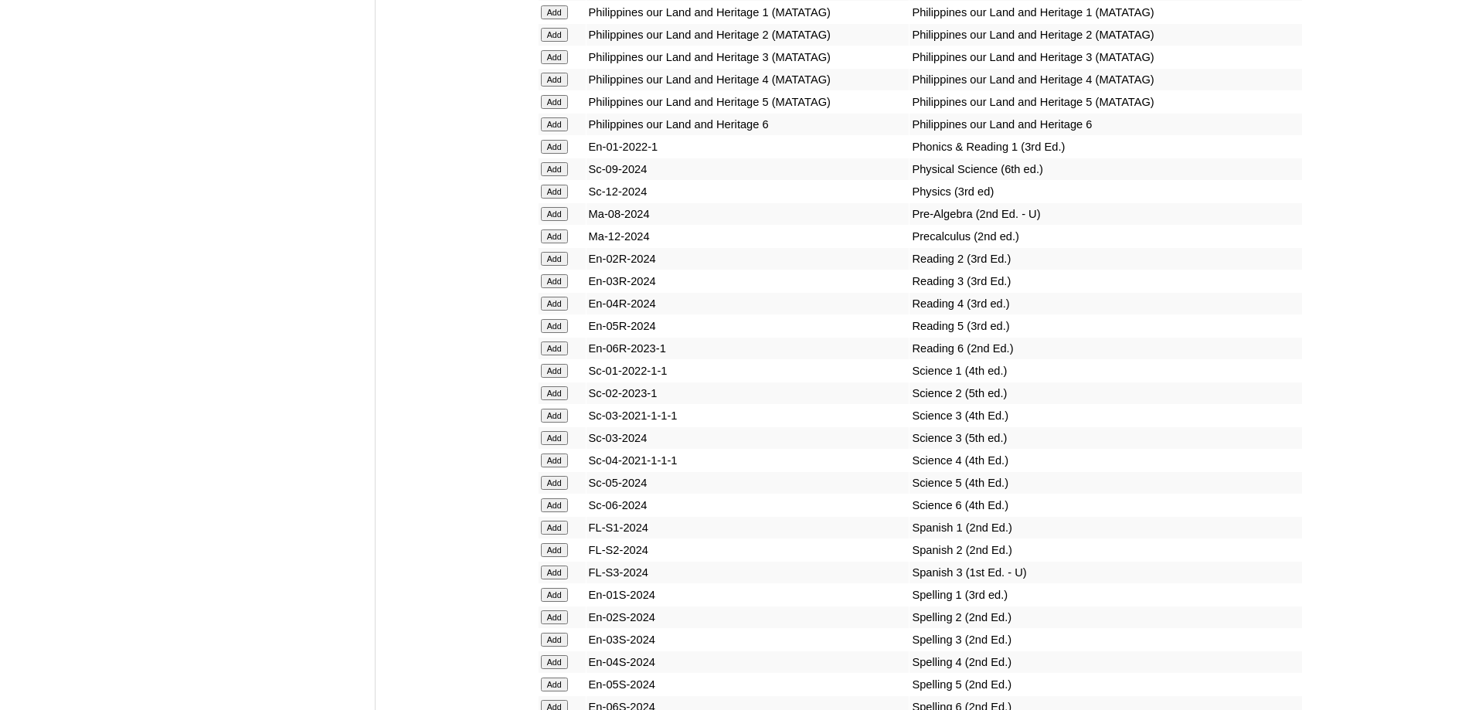
click at [552, 445] on input "Add" at bounding box center [554, 438] width 27 height 14
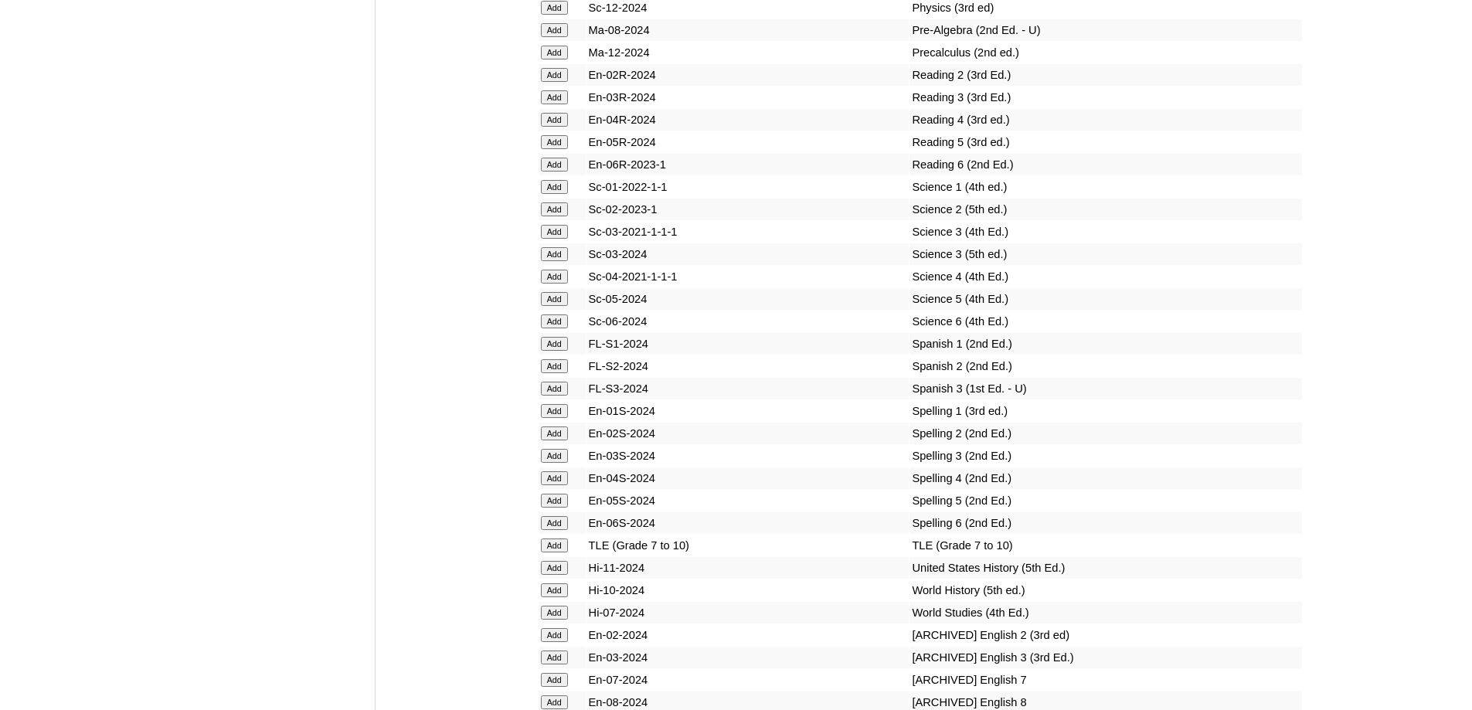
scroll to position [6490, 0]
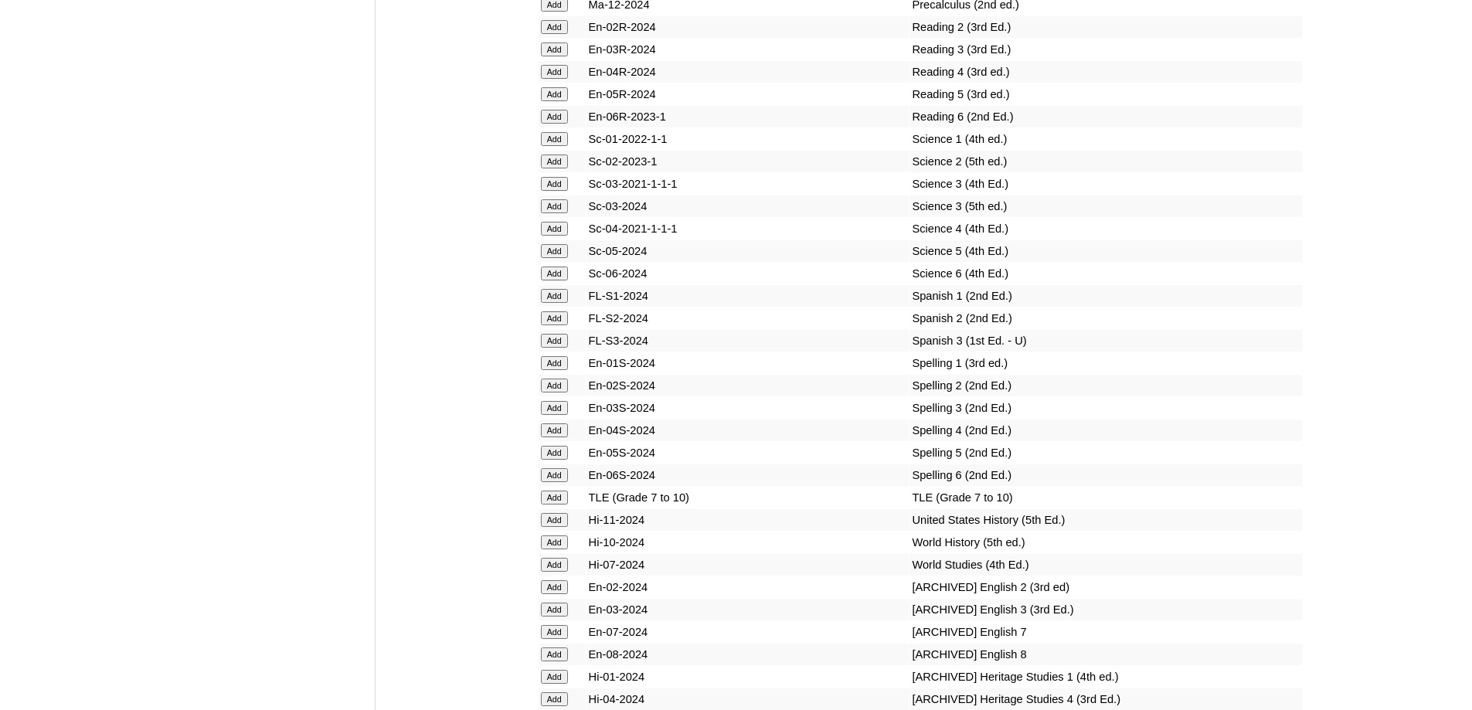
click at [564, 415] on input "Add" at bounding box center [554, 408] width 27 height 14
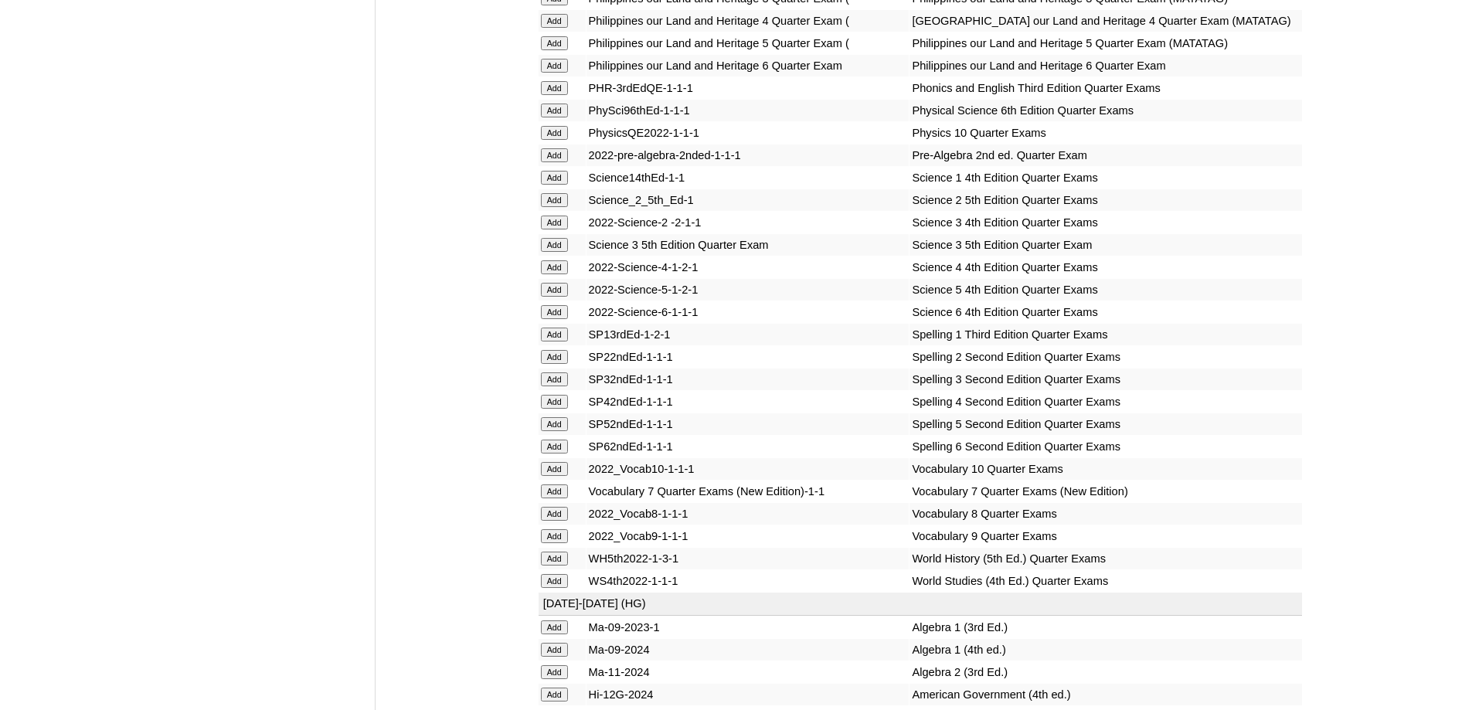
scroll to position [3168, 0]
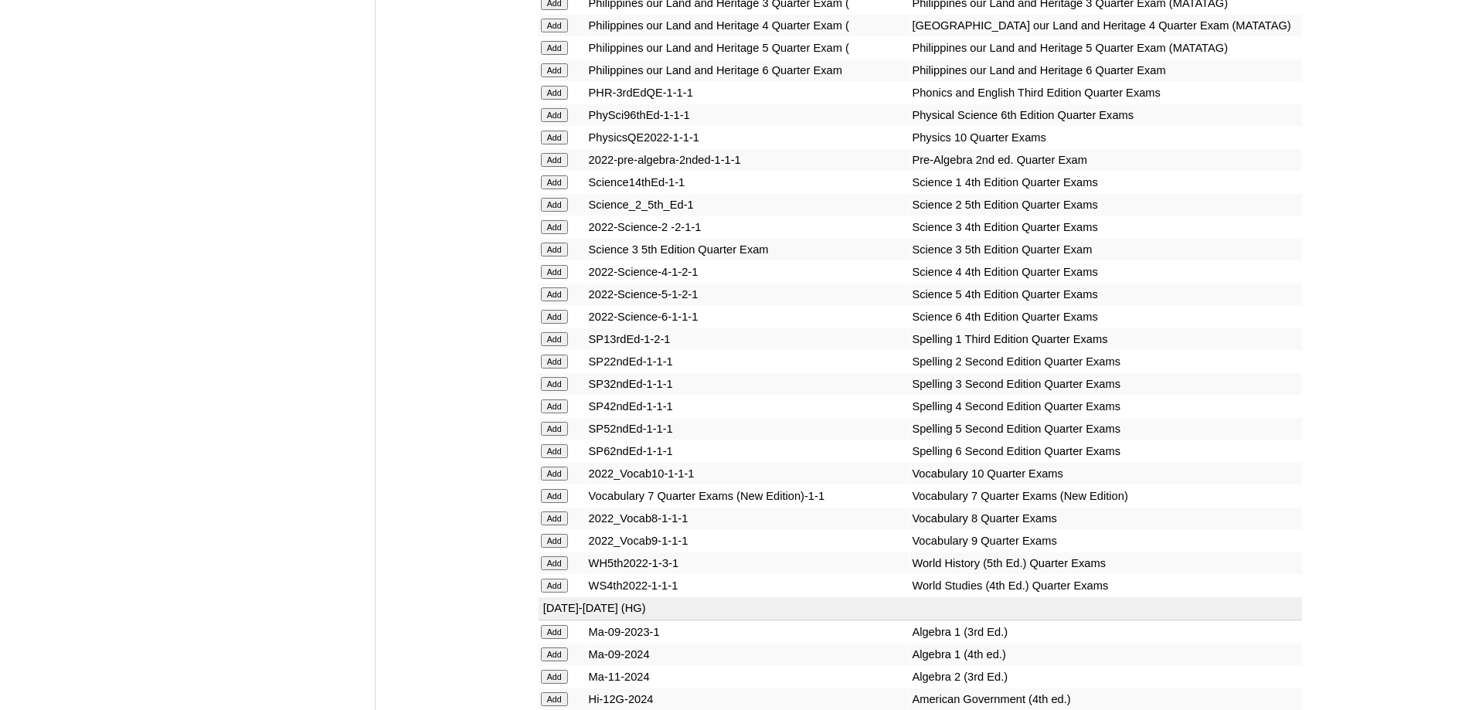
click at [560, 391] on input "Add" at bounding box center [554, 384] width 27 height 14
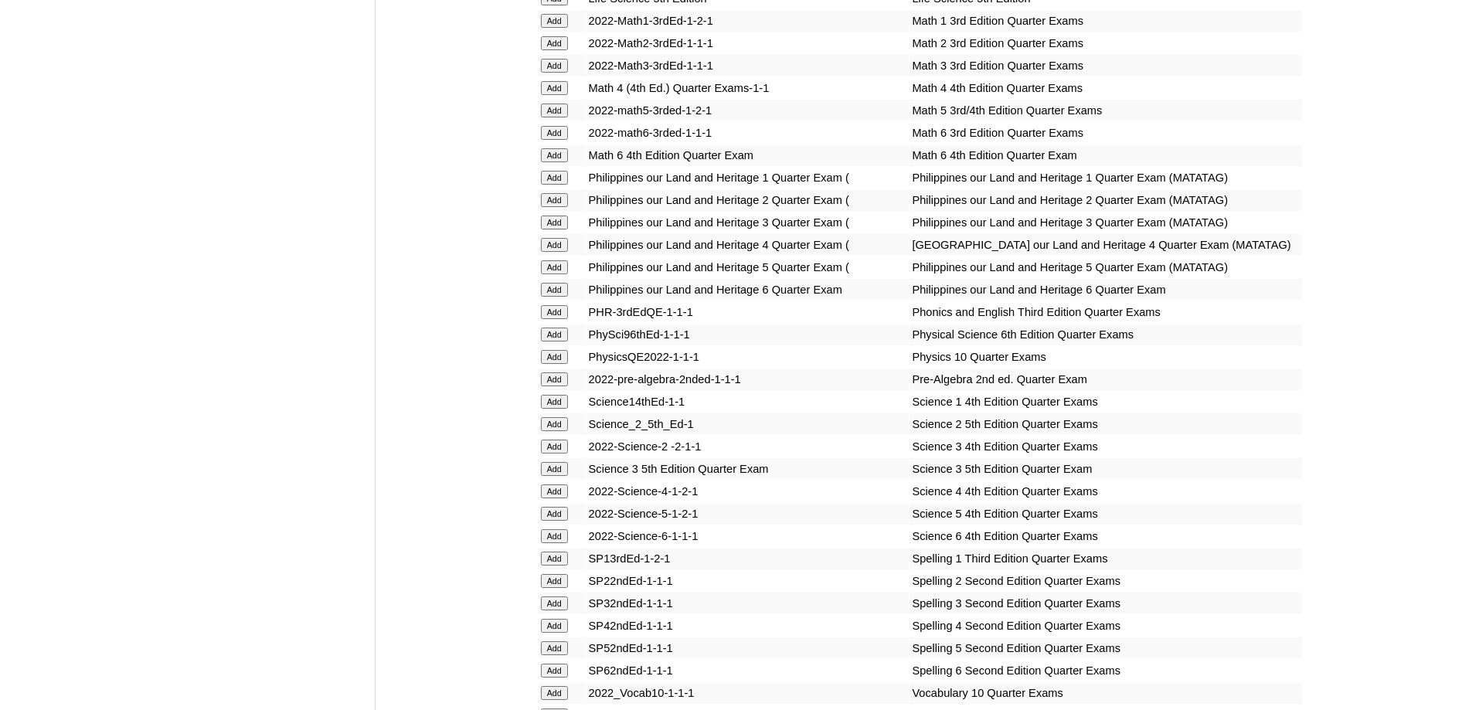
scroll to position [2936, 0]
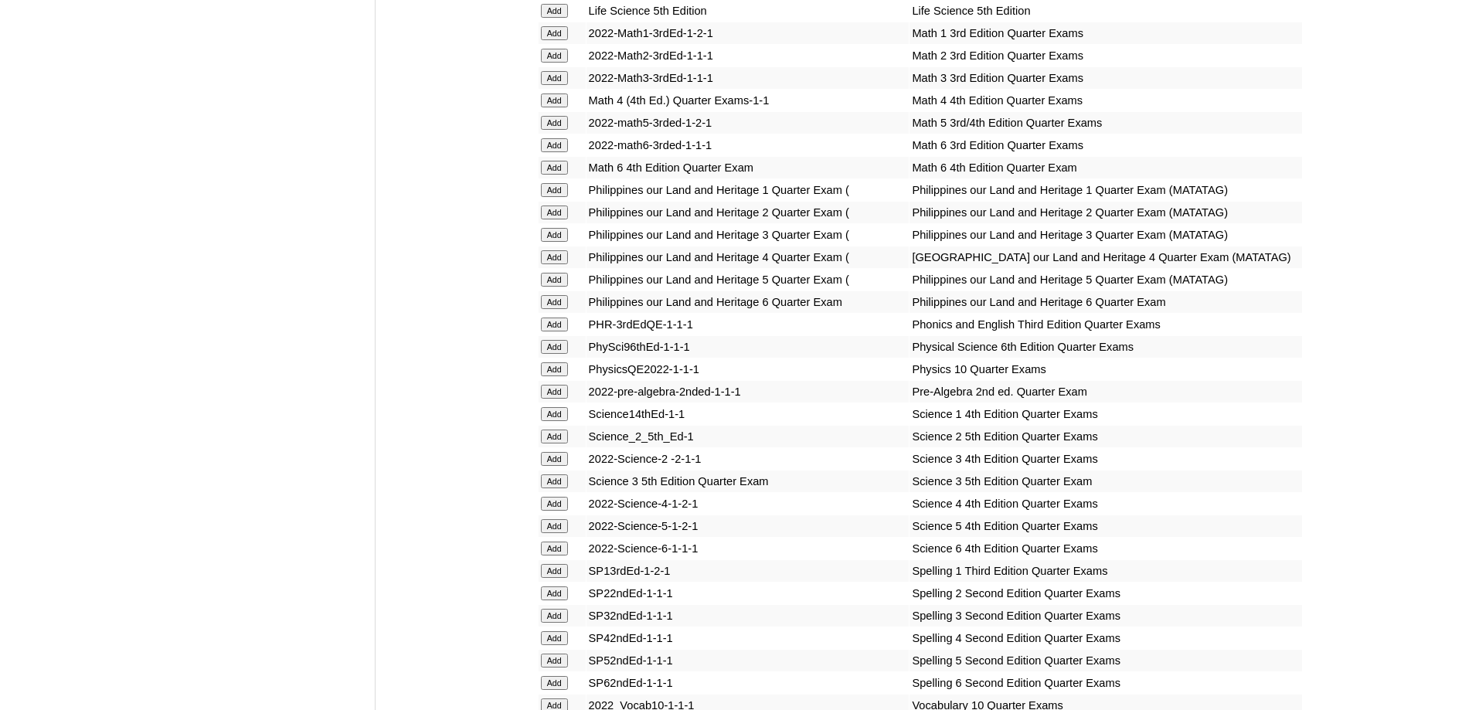
click at [553, 488] on input "Add" at bounding box center [554, 481] width 27 height 14
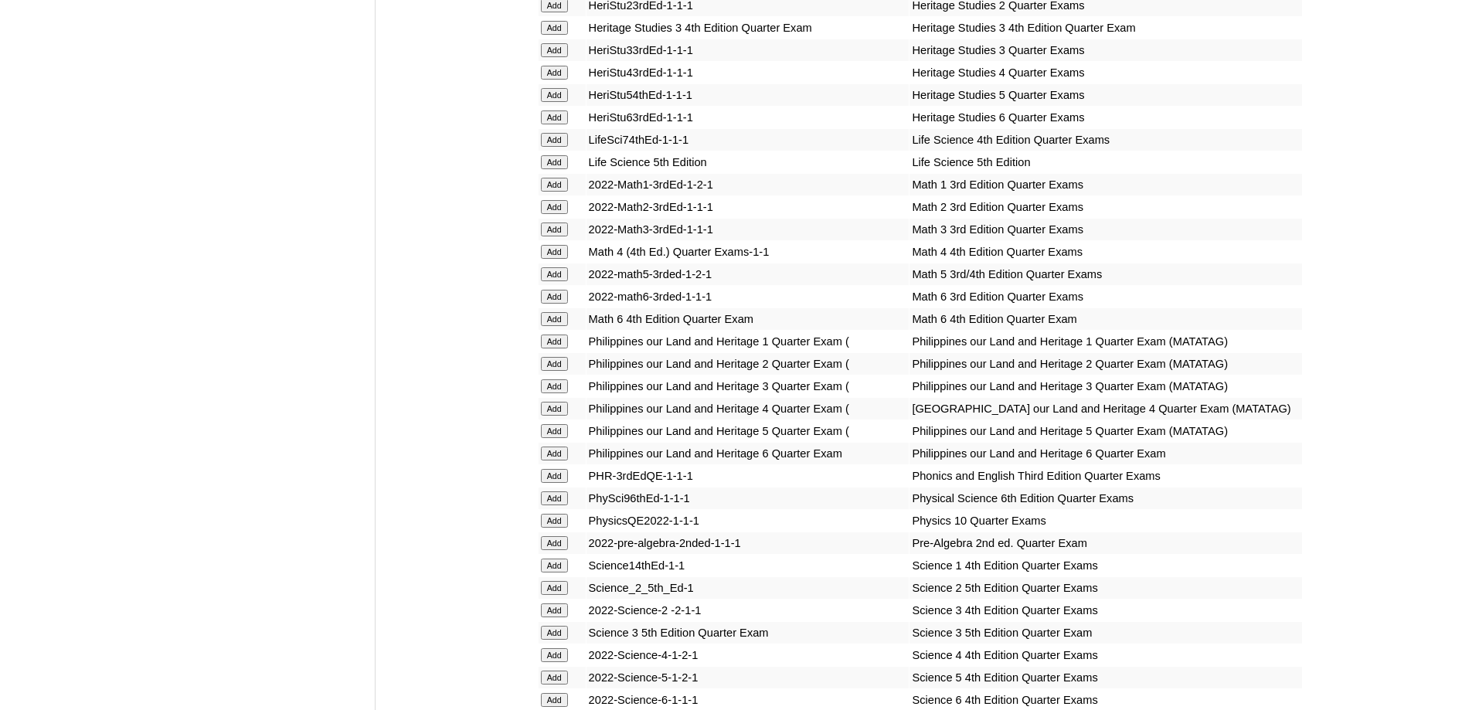
scroll to position [2781, 0]
click at [559, 240] on input "Add" at bounding box center [554, 233] width 27 height 14
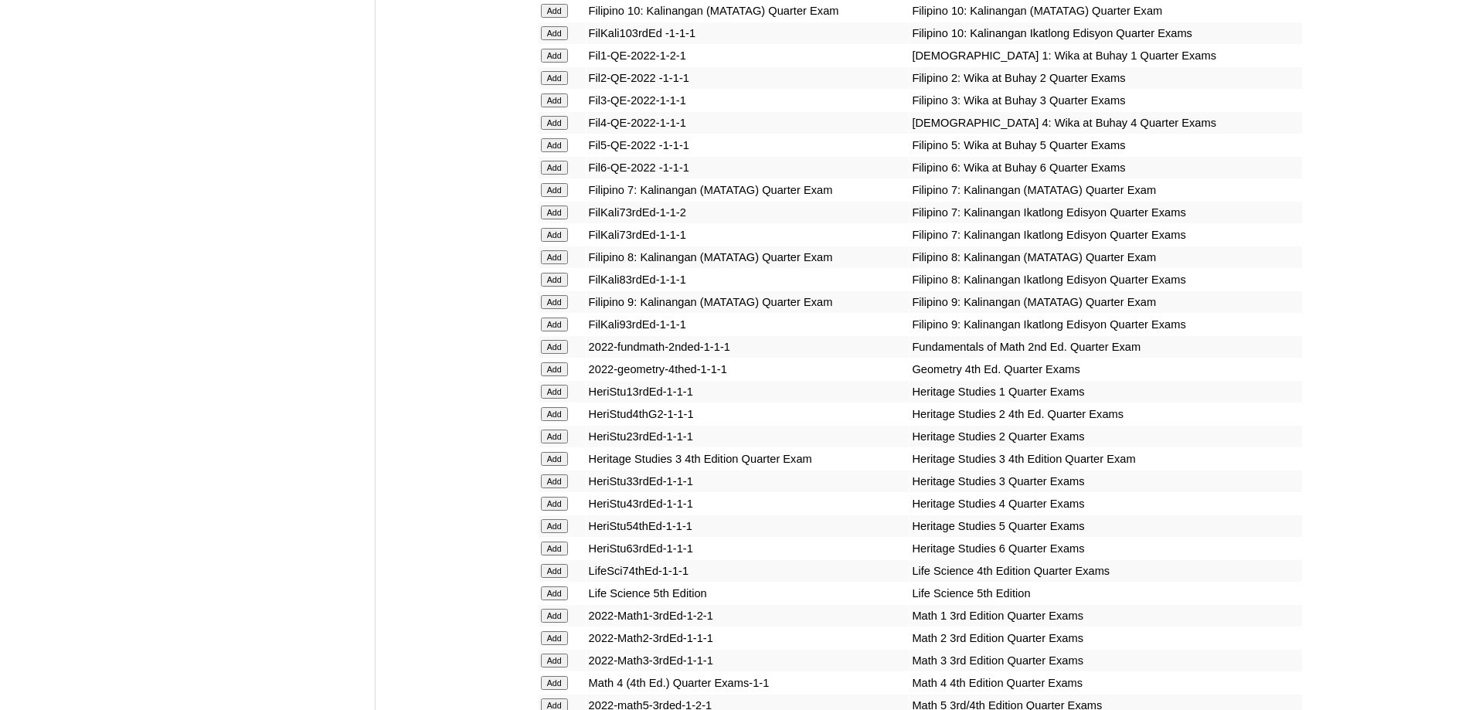
scroll to position [2318, 0]
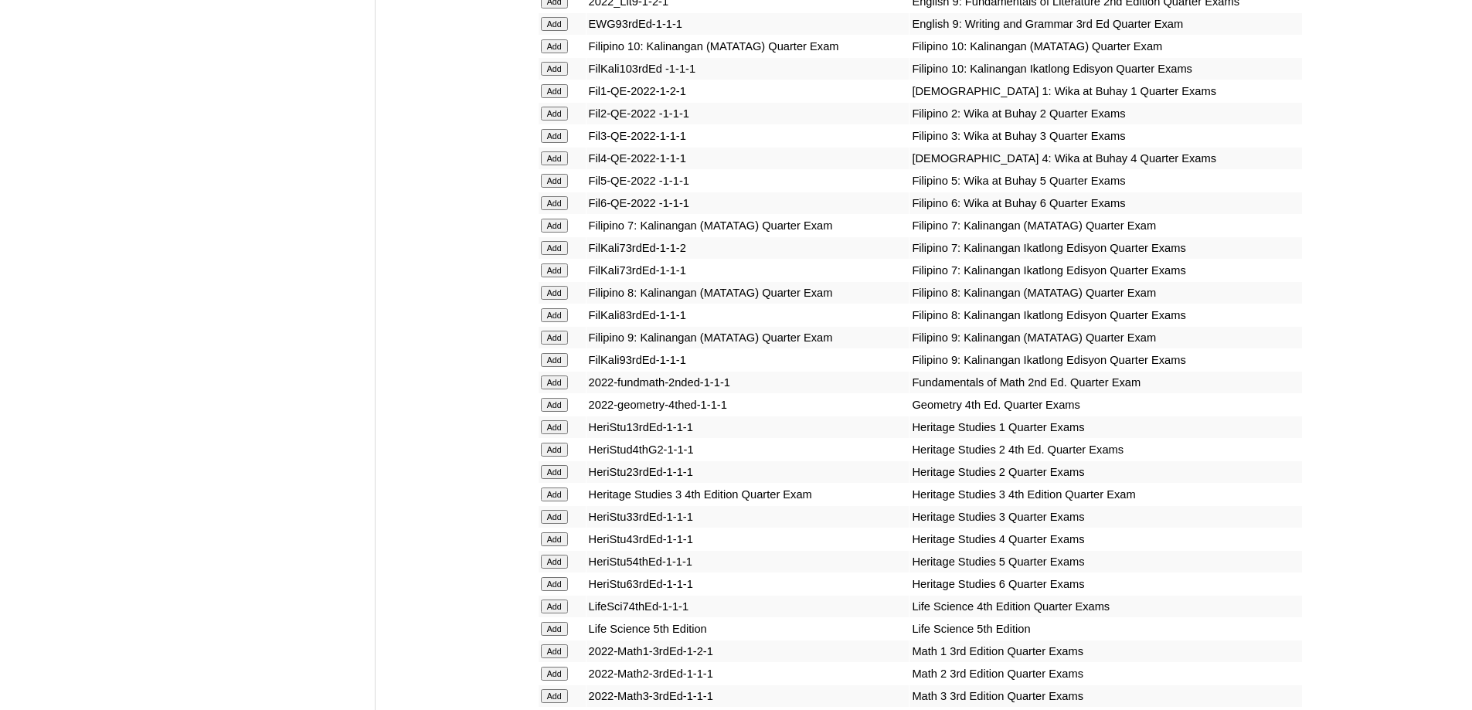
click at [559, 143] on input "Add" at bounding box center [554, 136] width 27 height 14
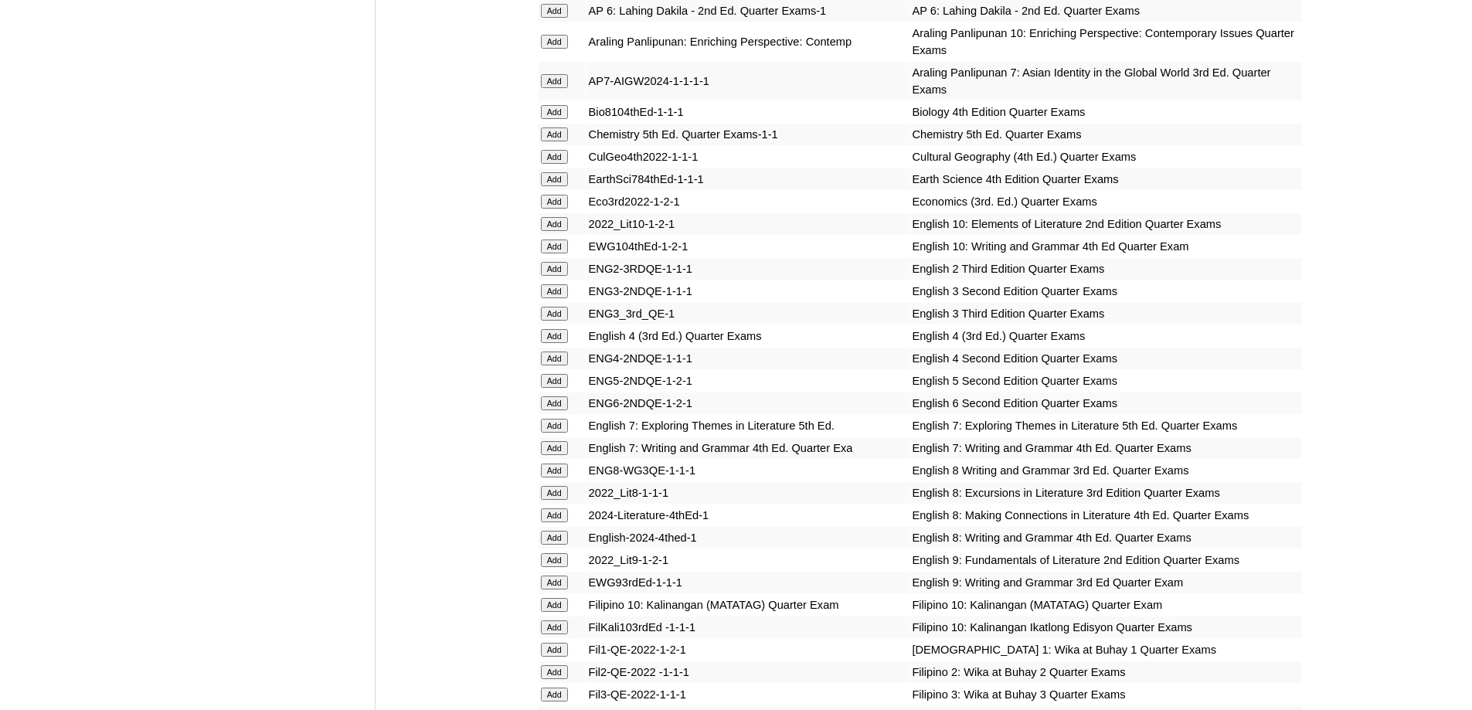
scroll to position [1700, 0]
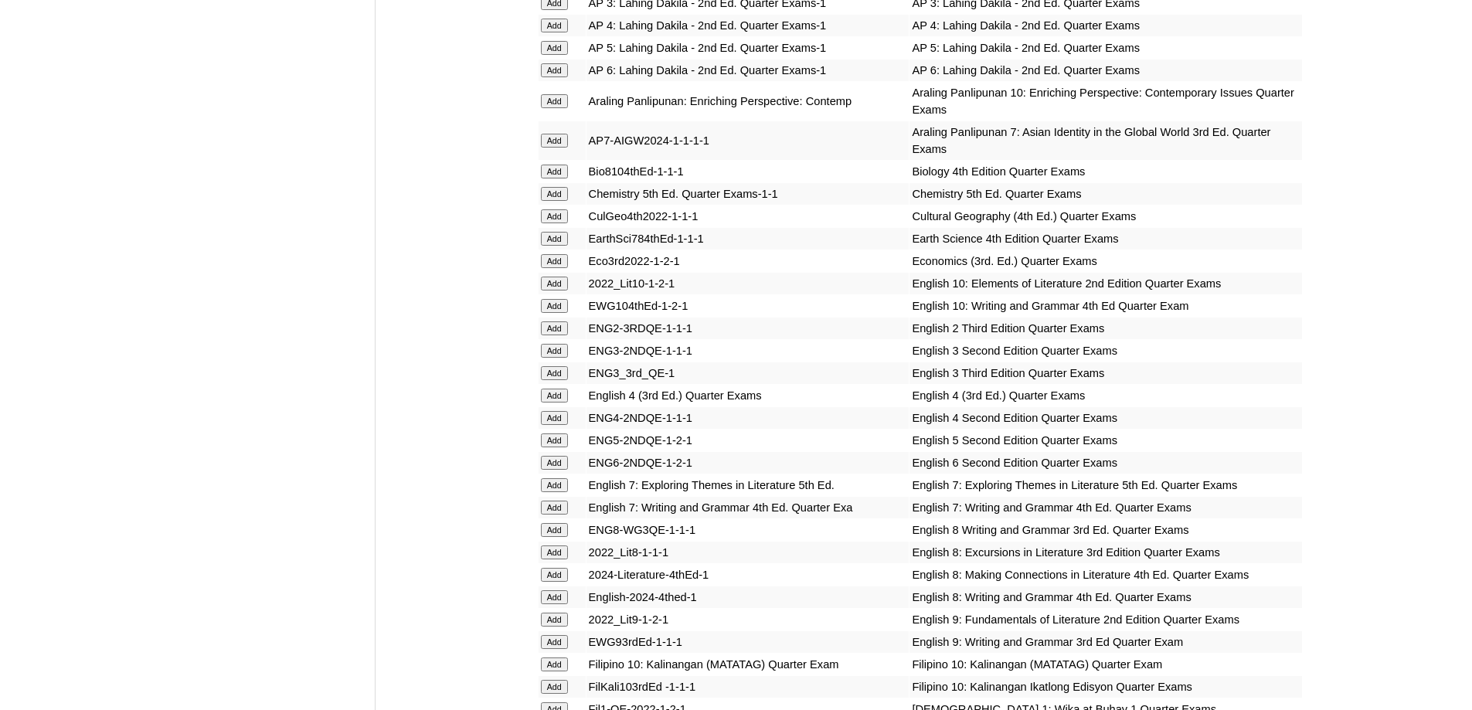
click at [561, 380] on input "Add" at bounding box center [554, 373] width 27 height 14
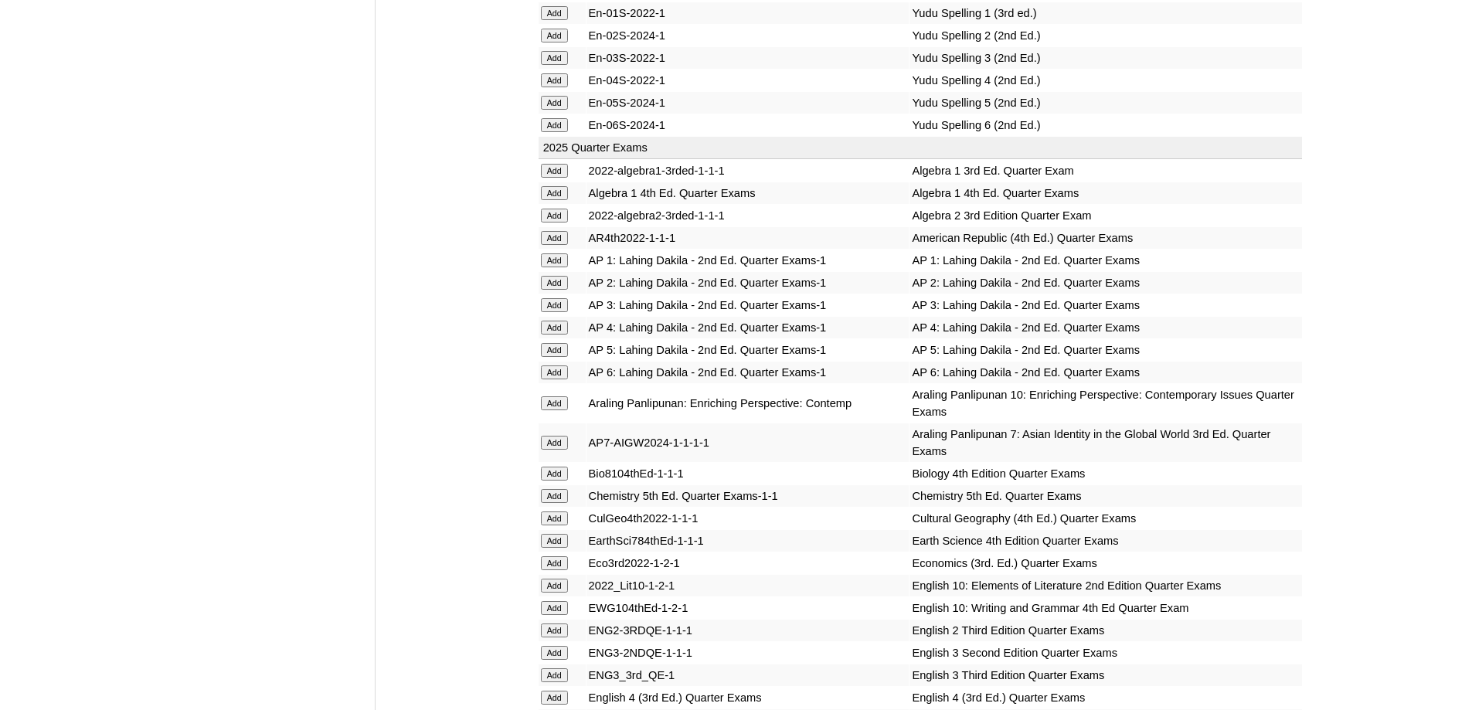
scroll to position [1391, 0]
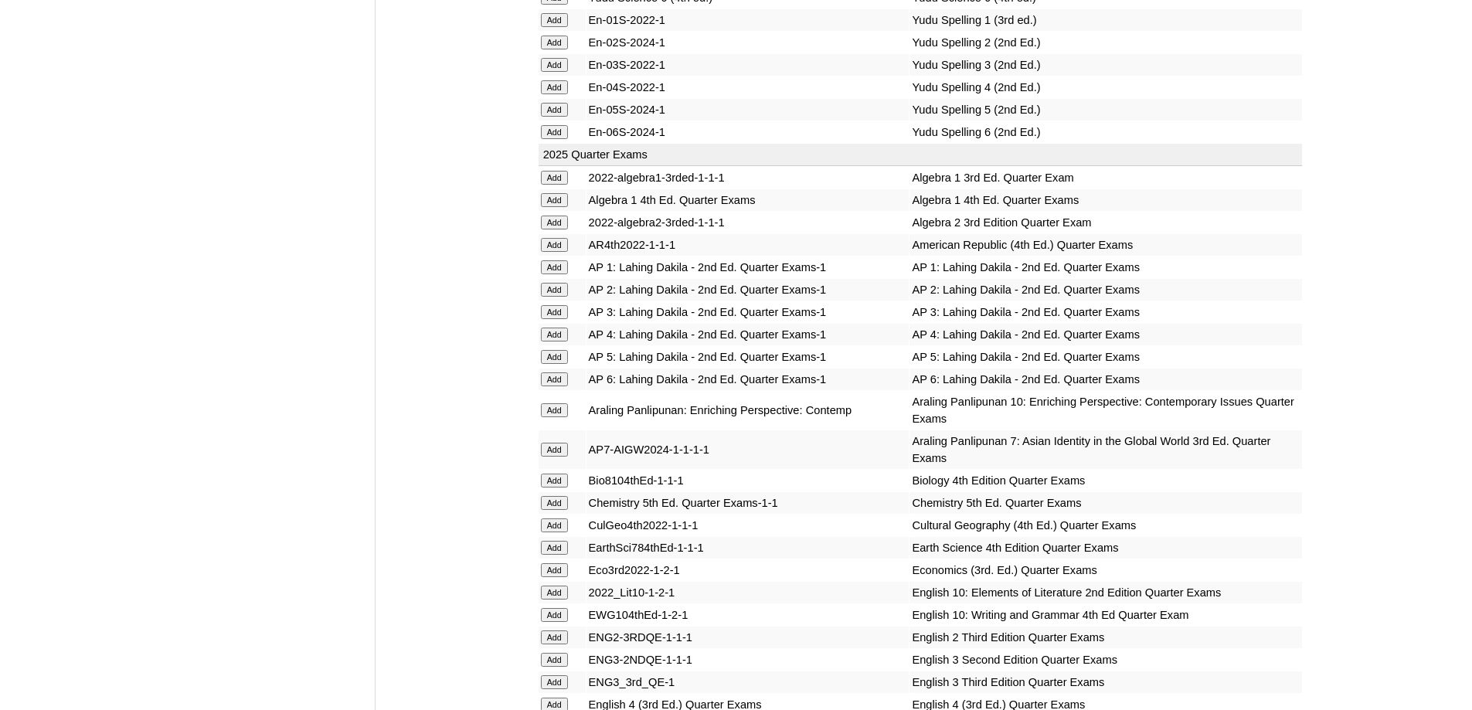
click at [561, 319] on input "Add" at bounding box center [554, 312] width 27 height 14
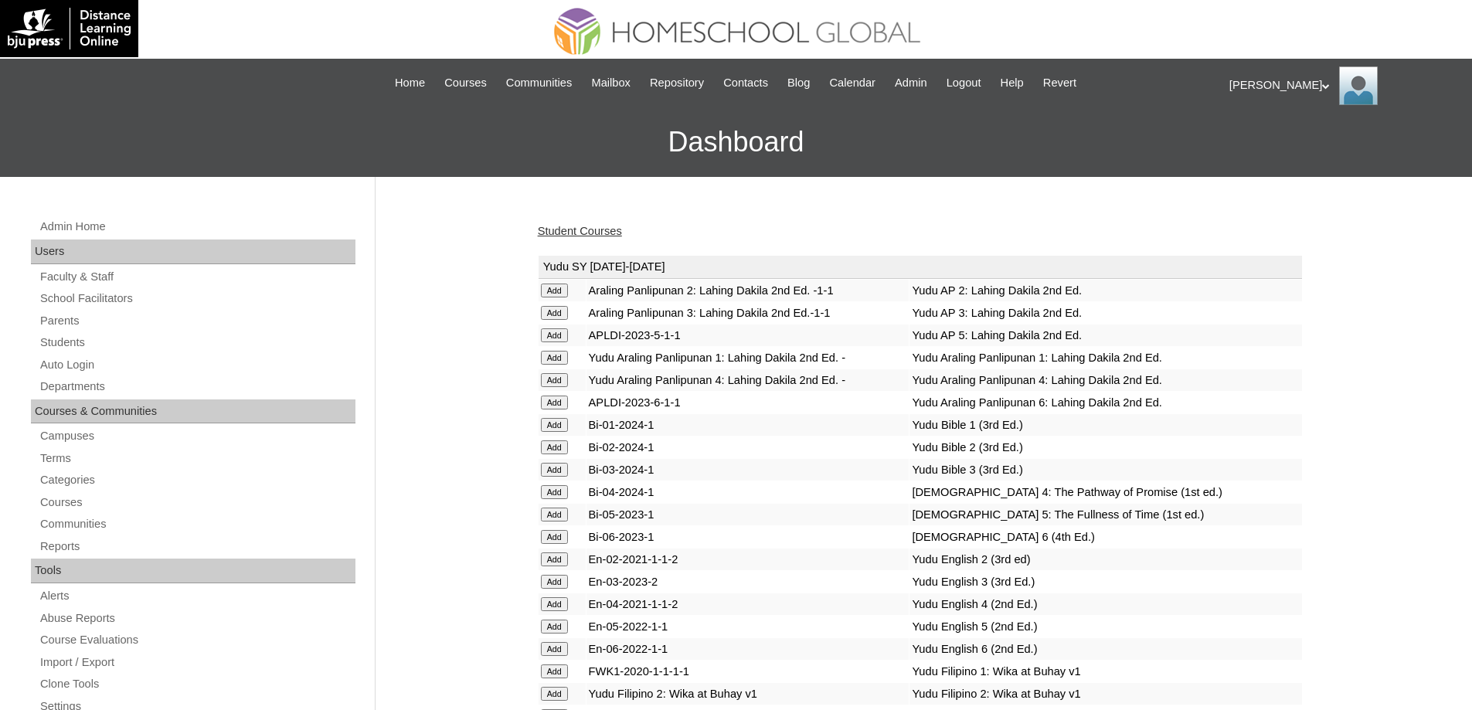
click at [595, 229] on link "Student Courses" at bounding box center [580, 231] width 84 height 12
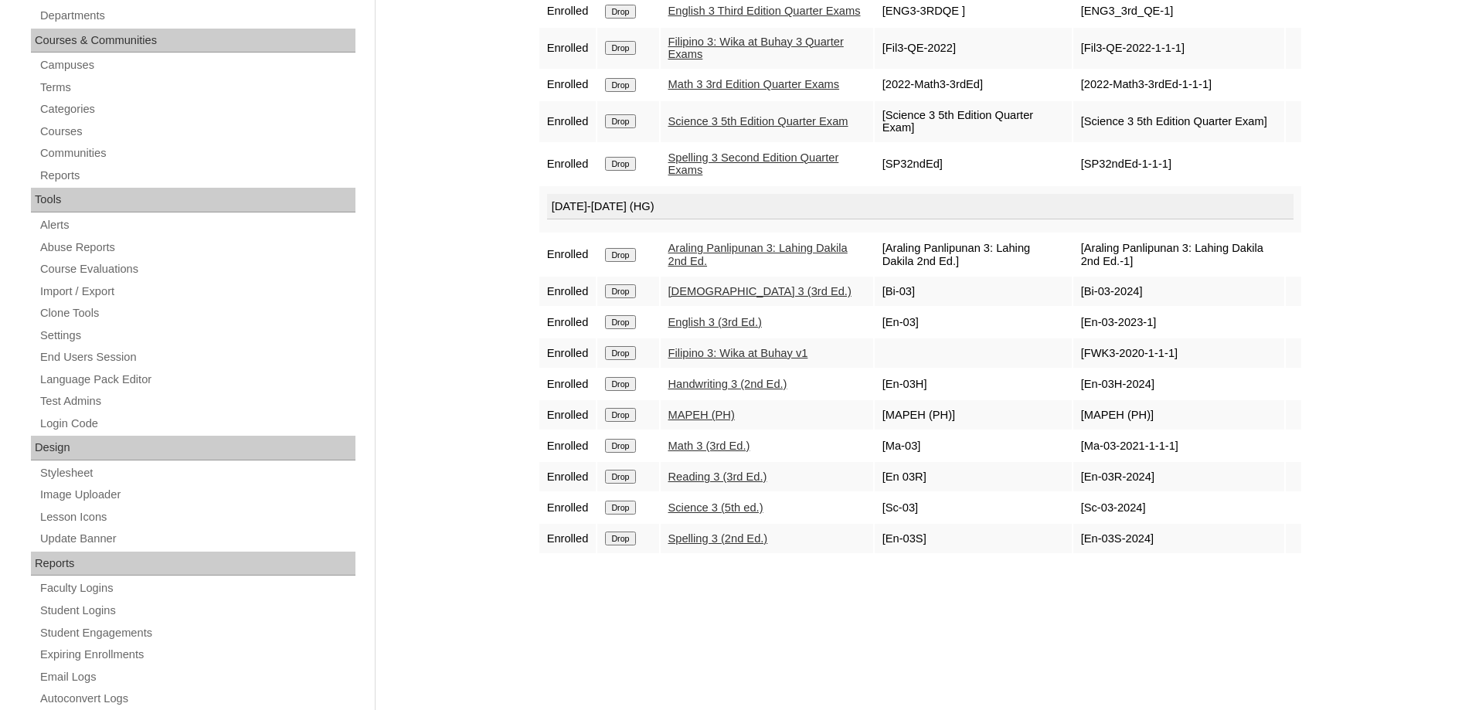
scroll to position [386, 0]
